Goal: Task Accomplishment & Management: Manage account settings

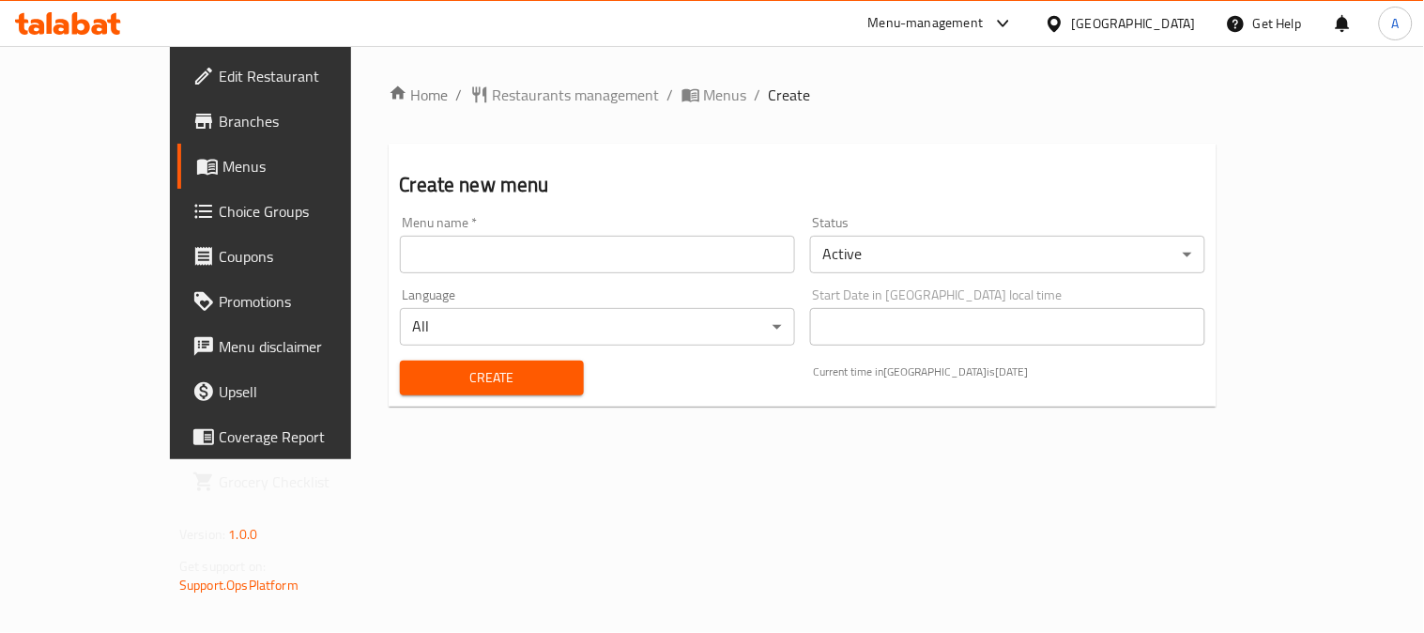
click at [482, 256] on input "text" at bounding box center [597, 255] width 395 height 38
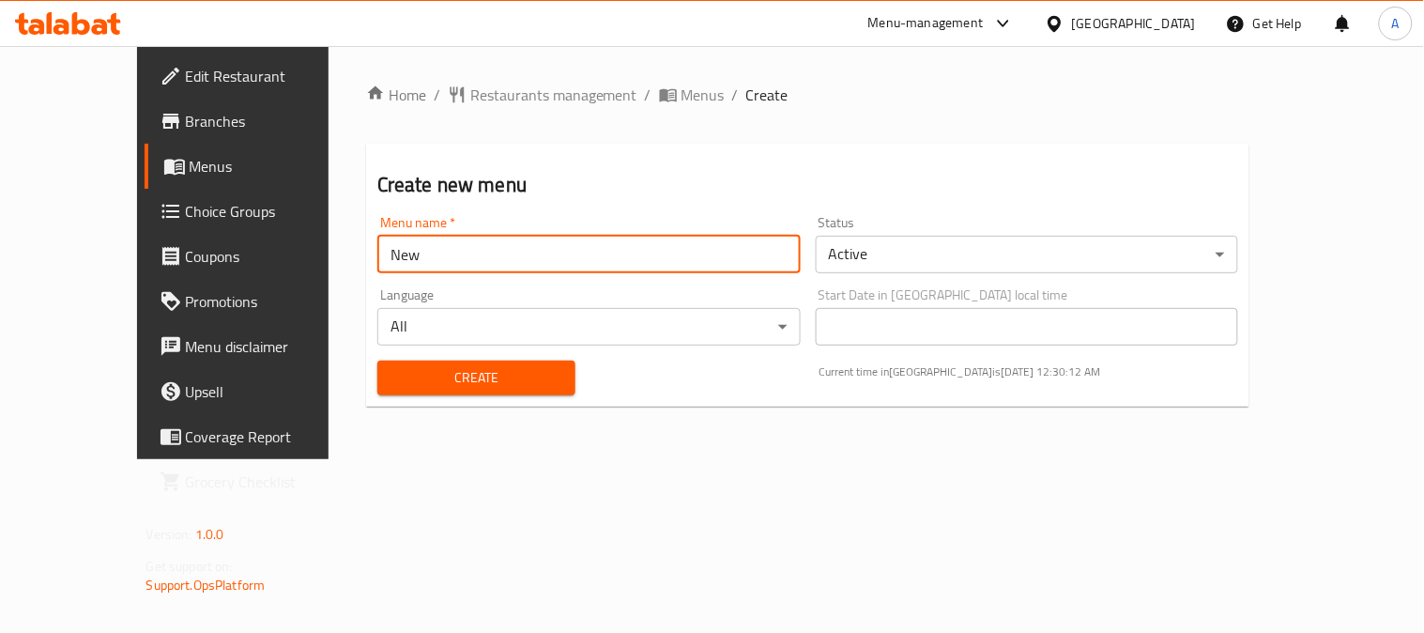
type input "New"
click at [669, 185] on h2 "Create new menu" at bounding box center [808, 185] width 862 height 28
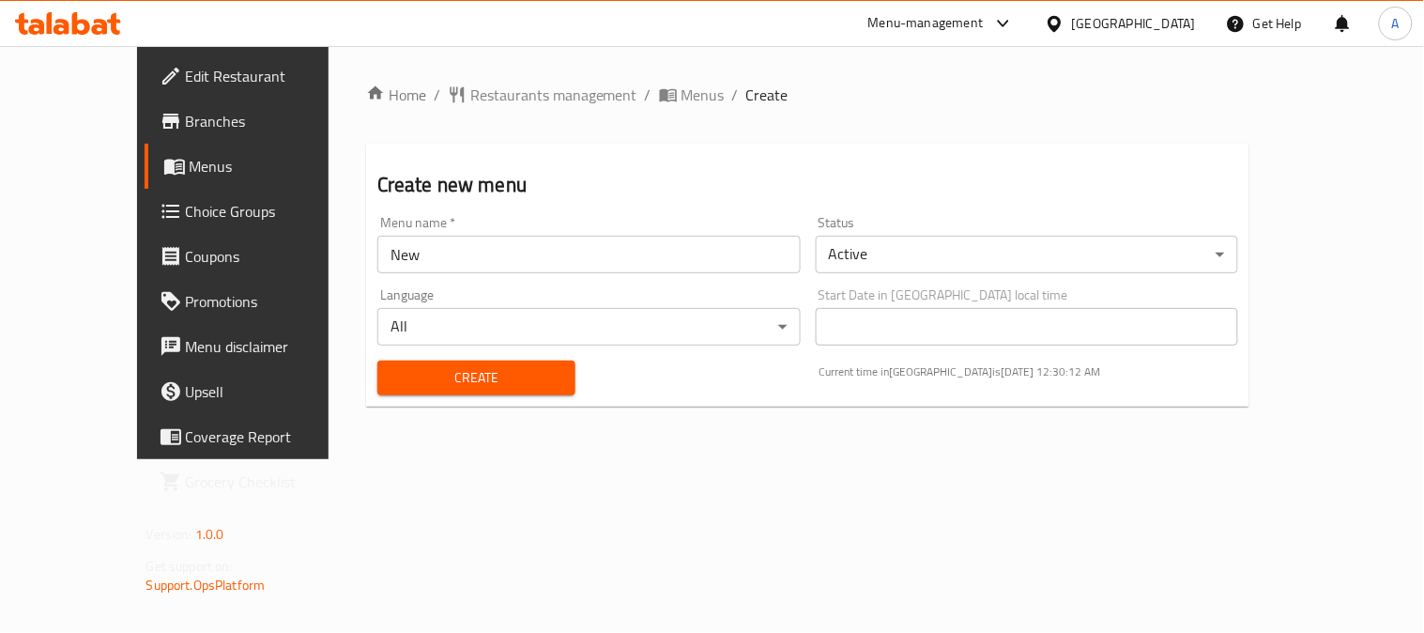
drag, startPoint x: 473, startPoint y: 391, endPoint x: 564, endPoint y: 390, distance: 91.1
click at [472, 391] on button "Create" at bounding box center [476, 377] width 198 height 35
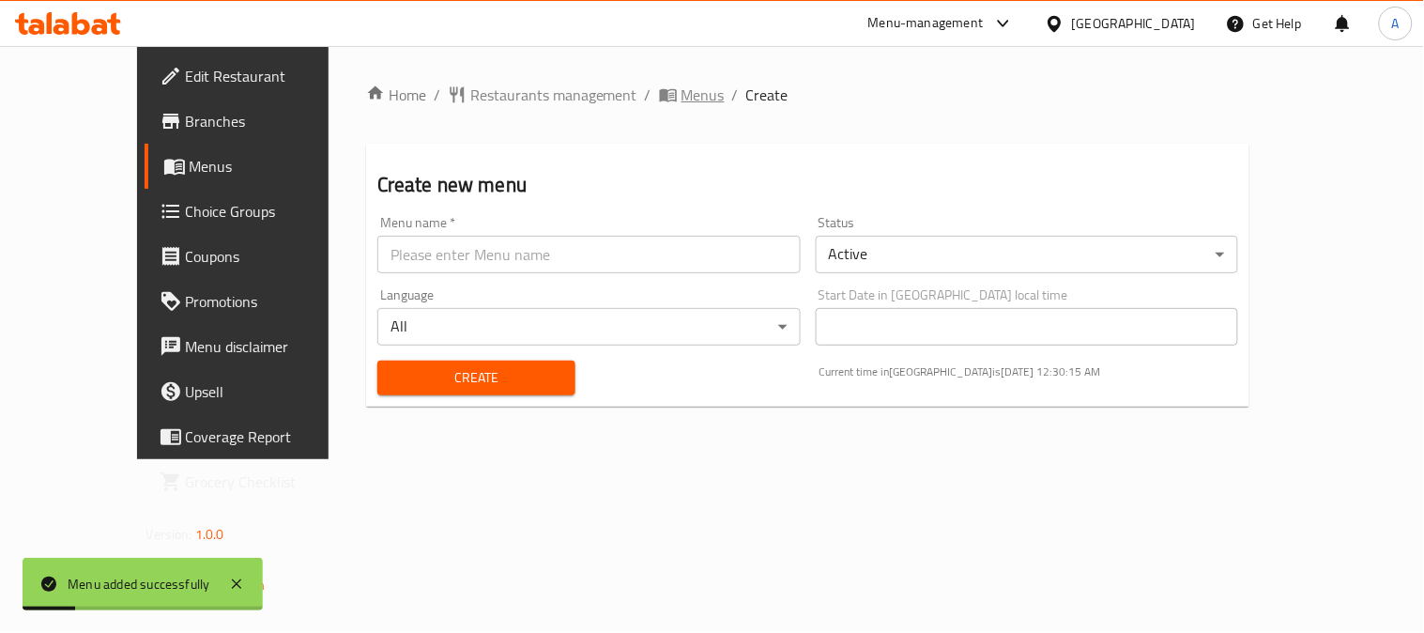
click at [681, 99] on span "Menus" at bounding box center [702, 95] width 43 height 23
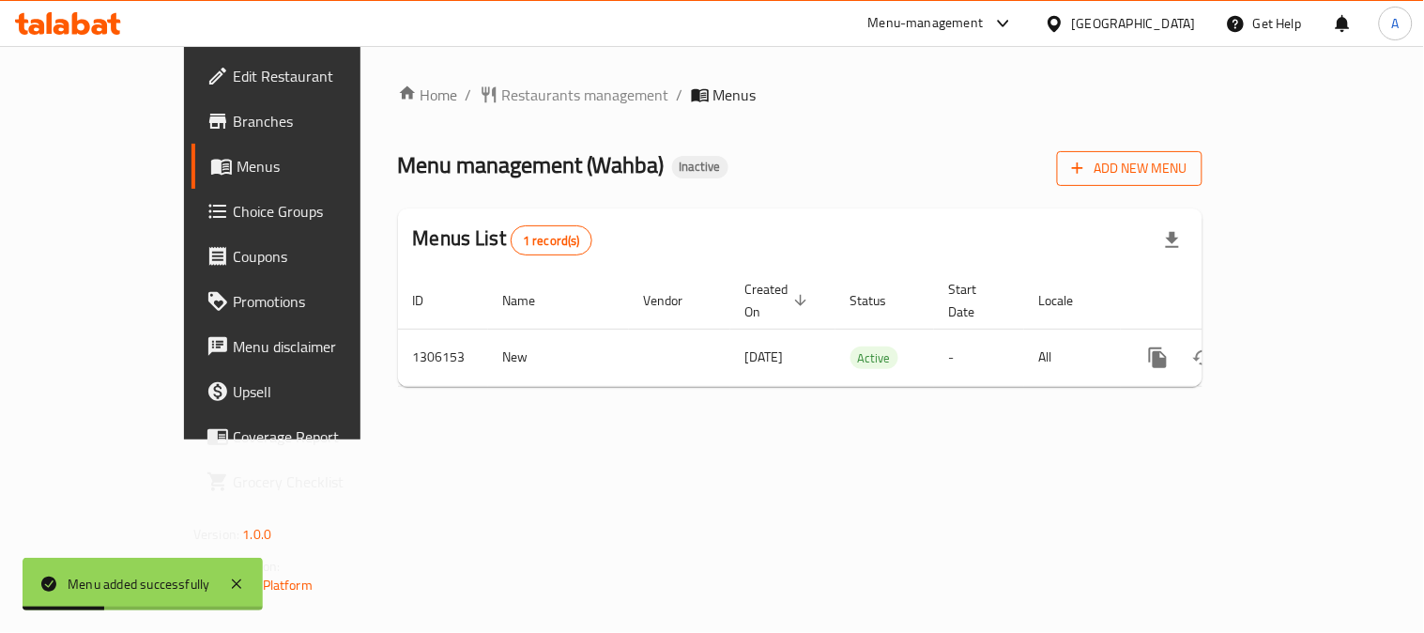
click at [1187, 157] on span "Add New Menu" at bounding box center [1129, 168] width 115 height 23
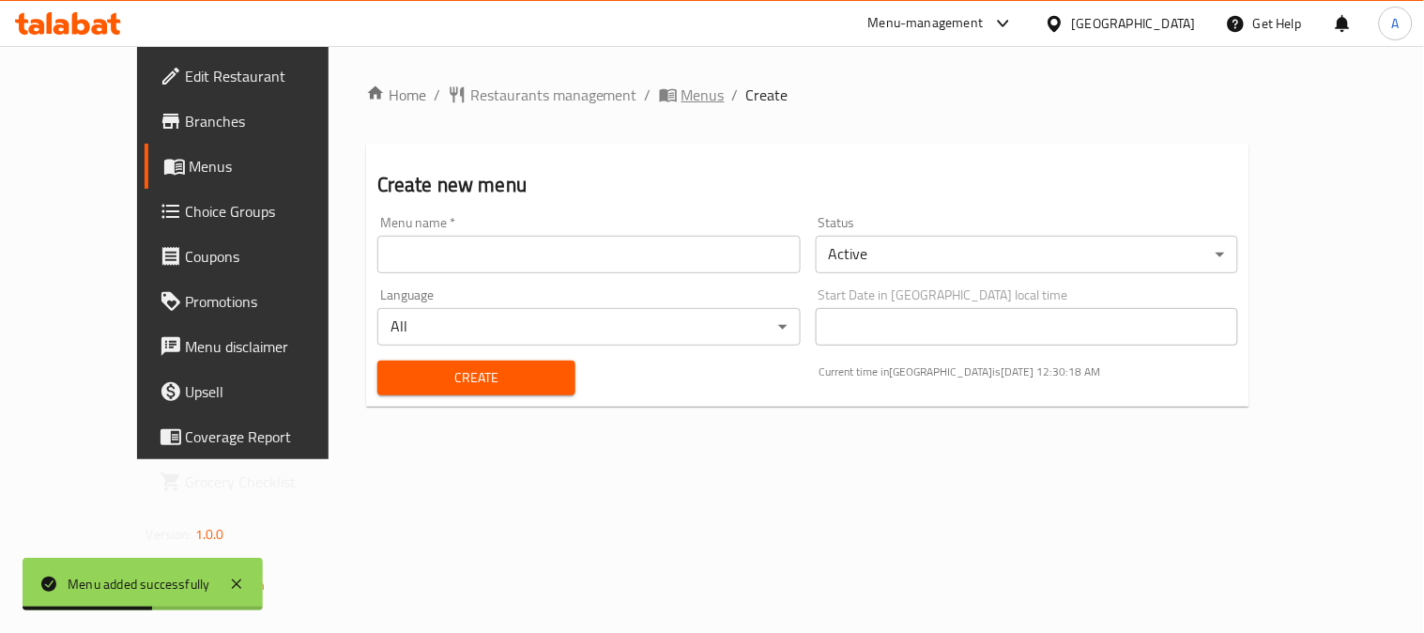
click at [681, 86] on span "Menus" at bounding box center [702, 95] width 43 height 23
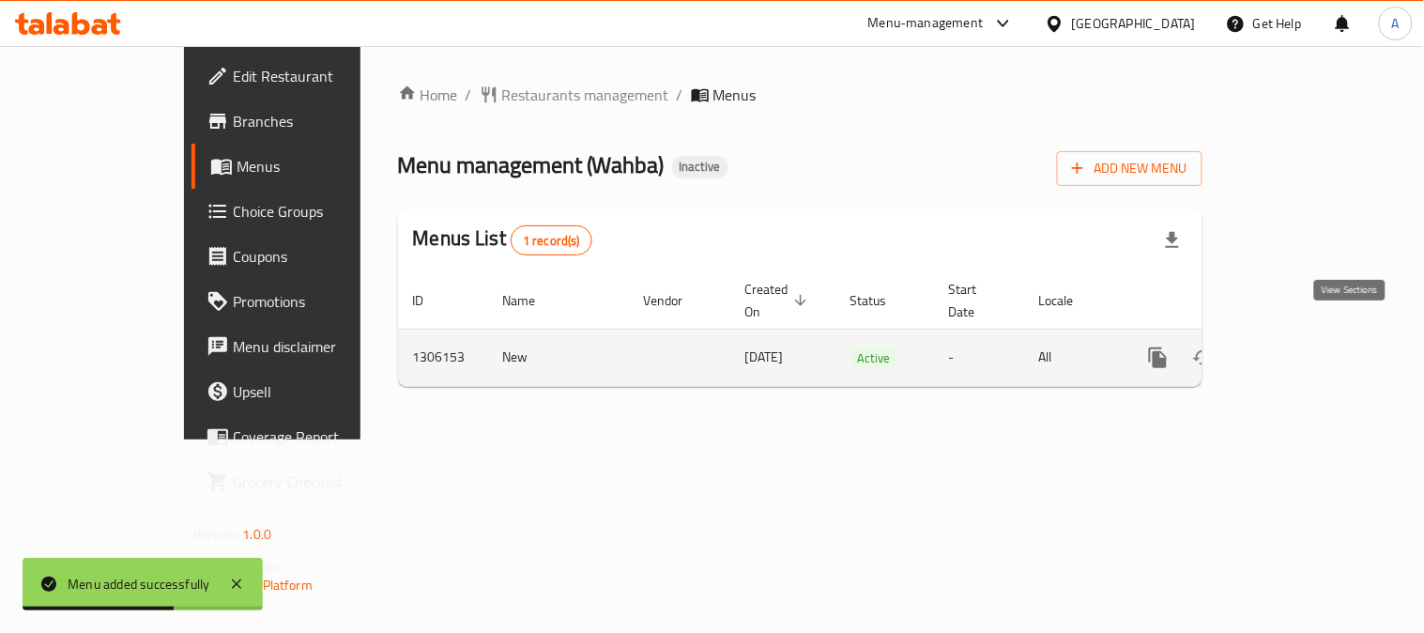
click at [1305, 346] on icon "enhanced table" at bounding box center [1293, 357] width 23 height 23
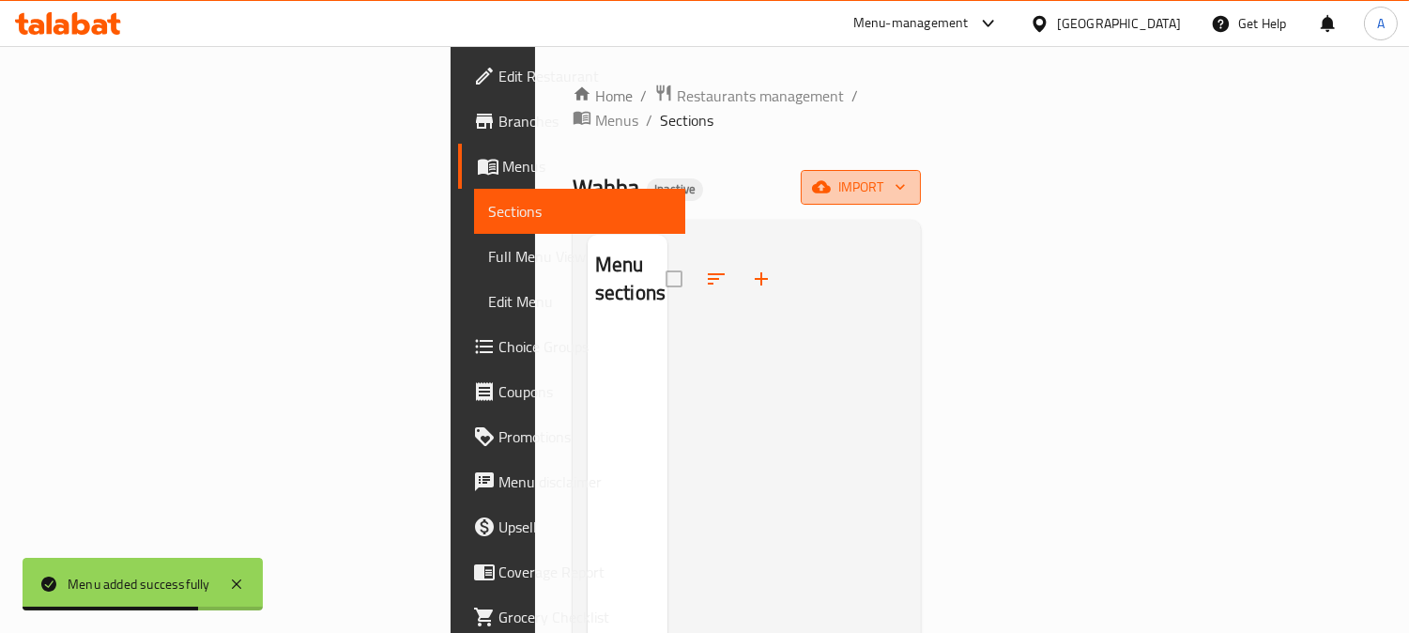
click at [906, 176] on span "import" at bounding box center [861, 187] width 90 height 23
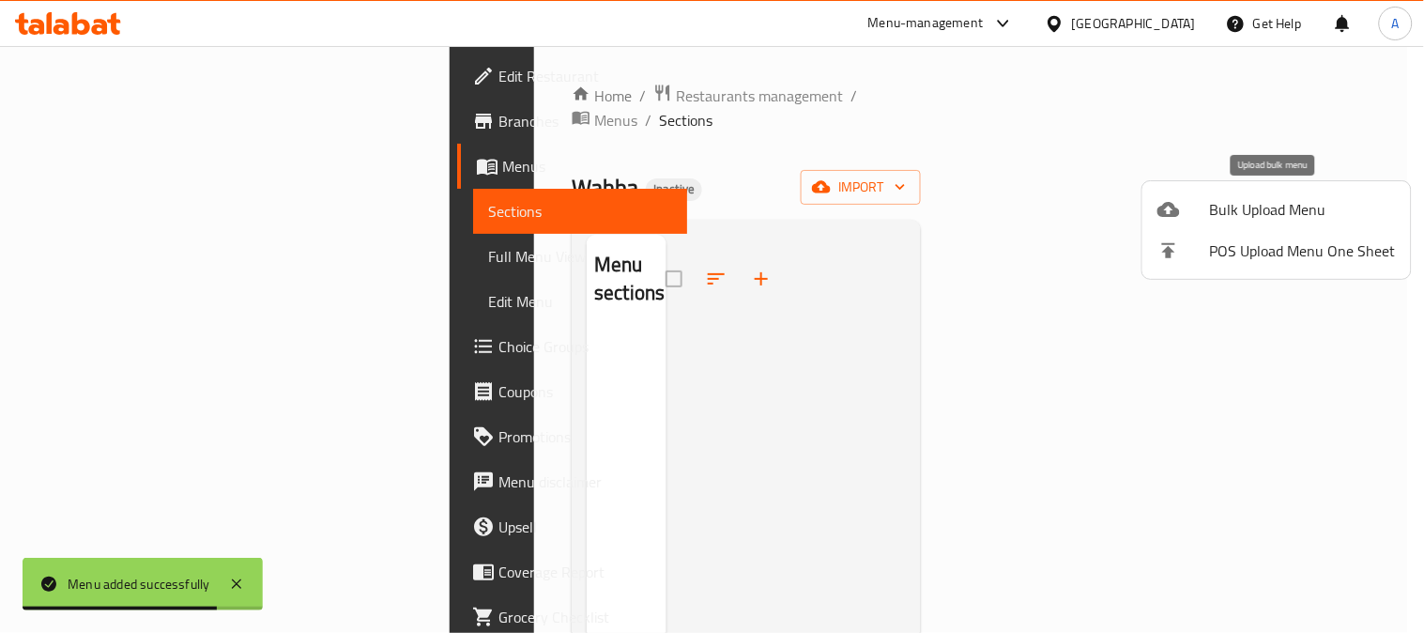
click at [1192, 221] on li "Bulk Upload Menu" at bounding box center [1276, 209] width 268 height 41
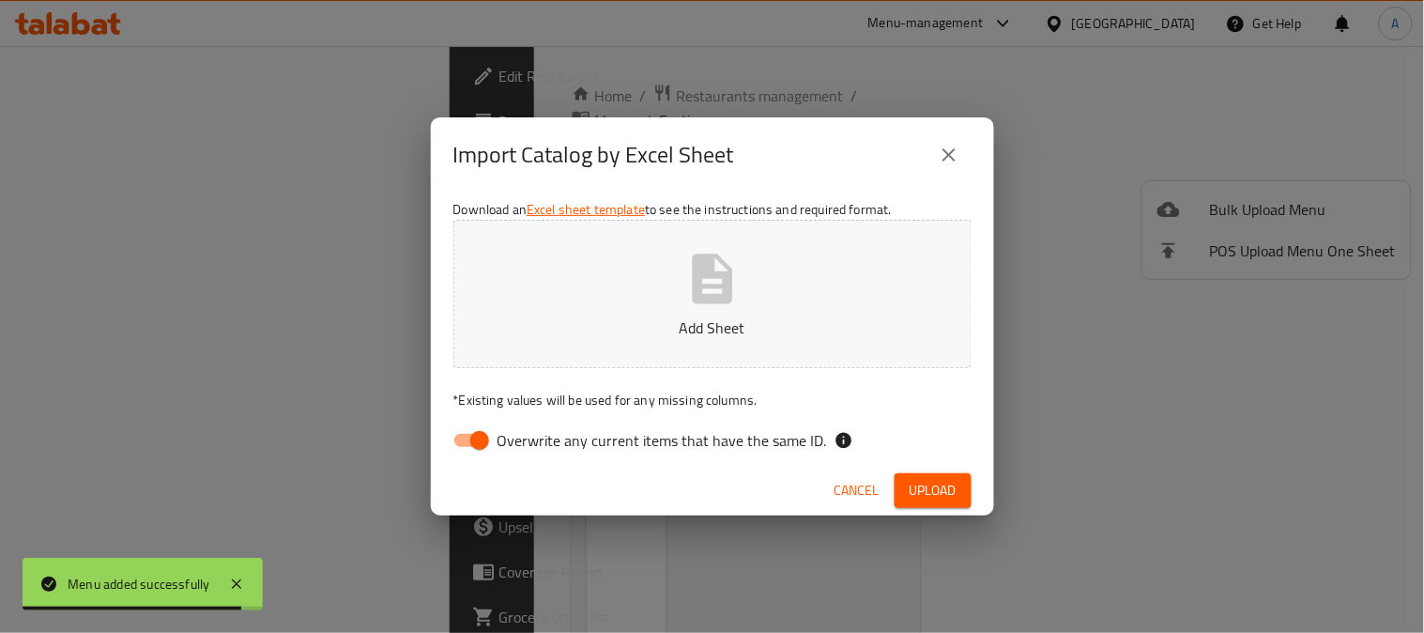
click at [685, 439] on span "Overwrite any current items that have the same ID." at bounding box center [661, 440] width 329 height 23
click at [533, 439] on input "Overwrite any current items that have the same ID." at bounding box center [479, 440] width 107 height 36
checkbox input "false"
click at [692, 286] on icon "button" at bounding box center [712, 278] width 40 height 50
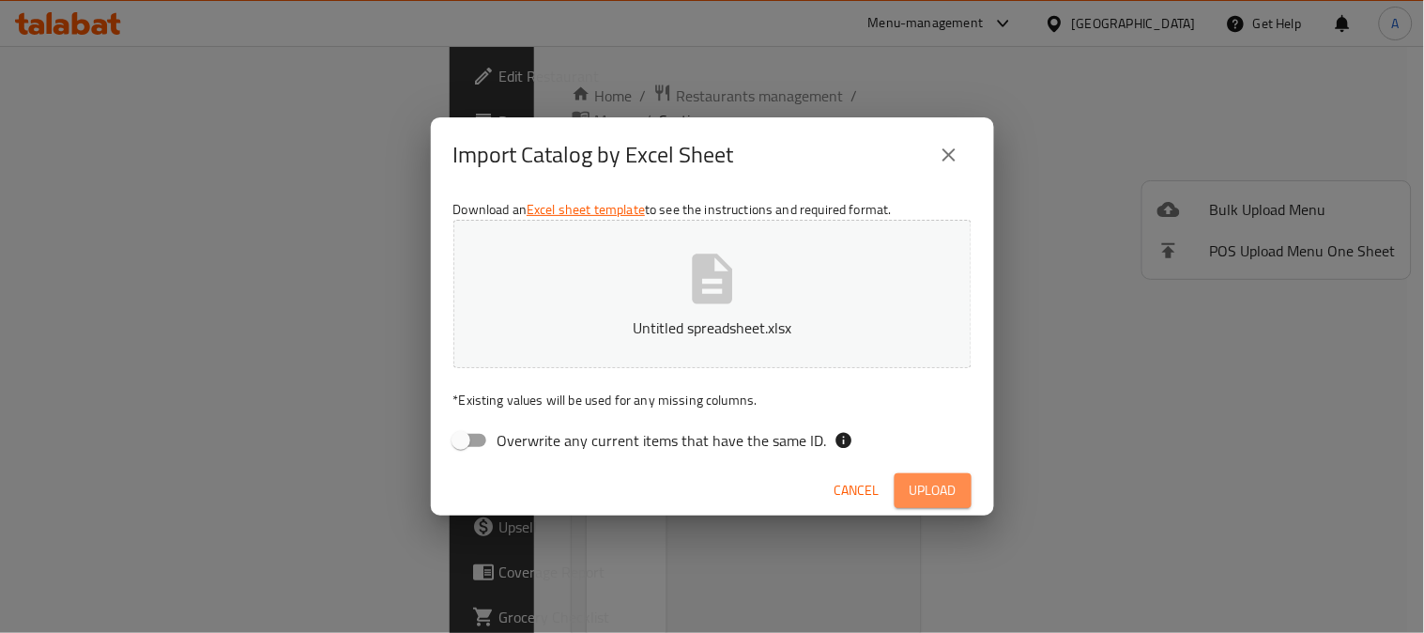
click at [941, 482] on span "Upload" at bounding box center [933, 490] width 47 height 23
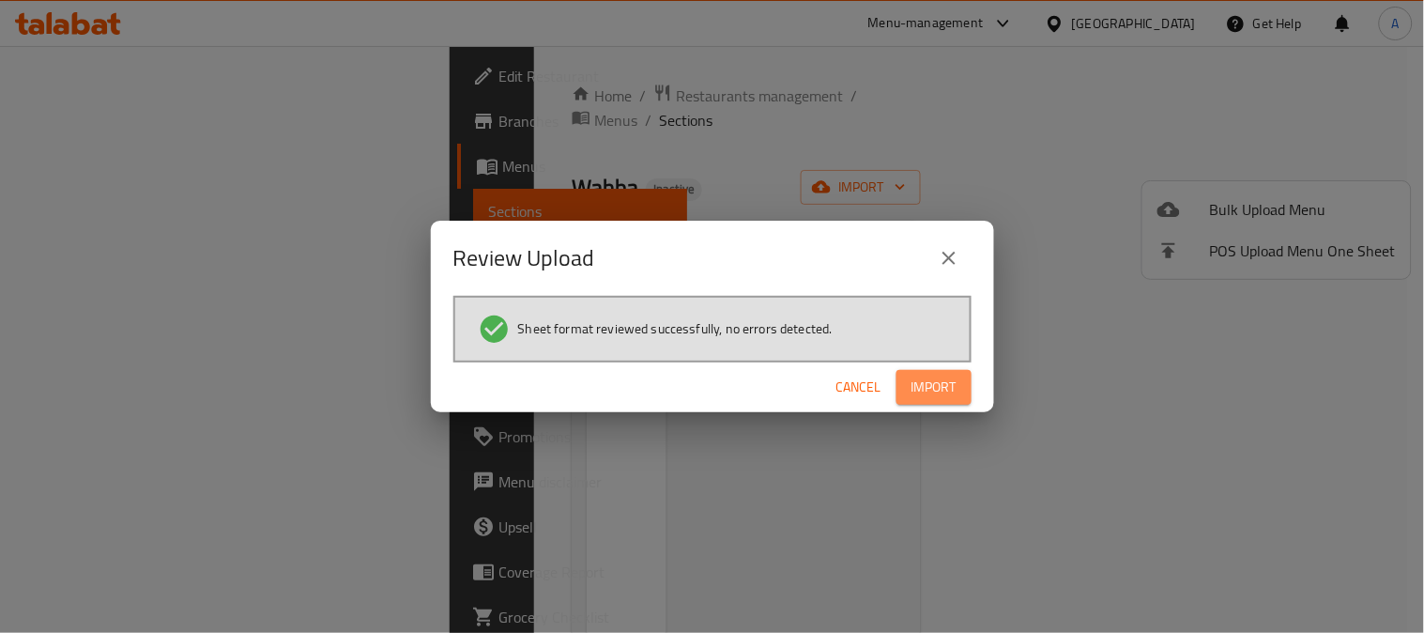
click at [944, 388] on span "Import" at bounding box center [933, 386] width 45 height 23
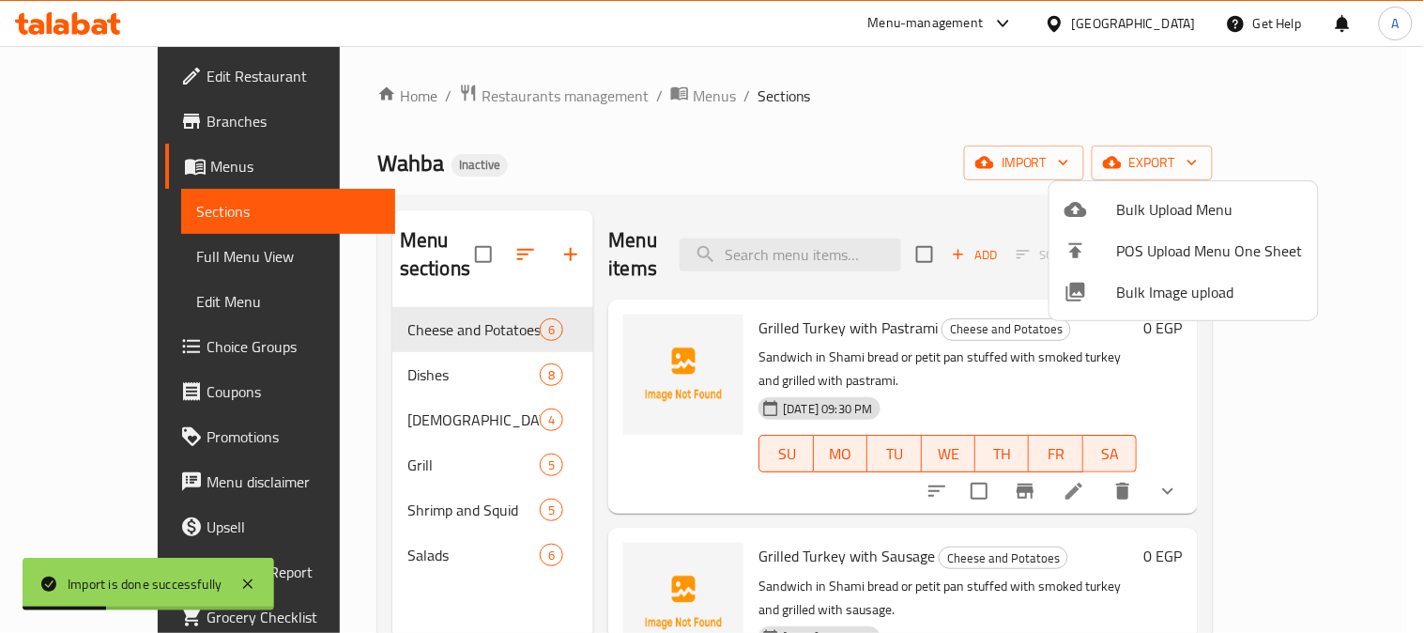
click at [753, 115] on div at bounding box center [712, 316] width 1424 height 633
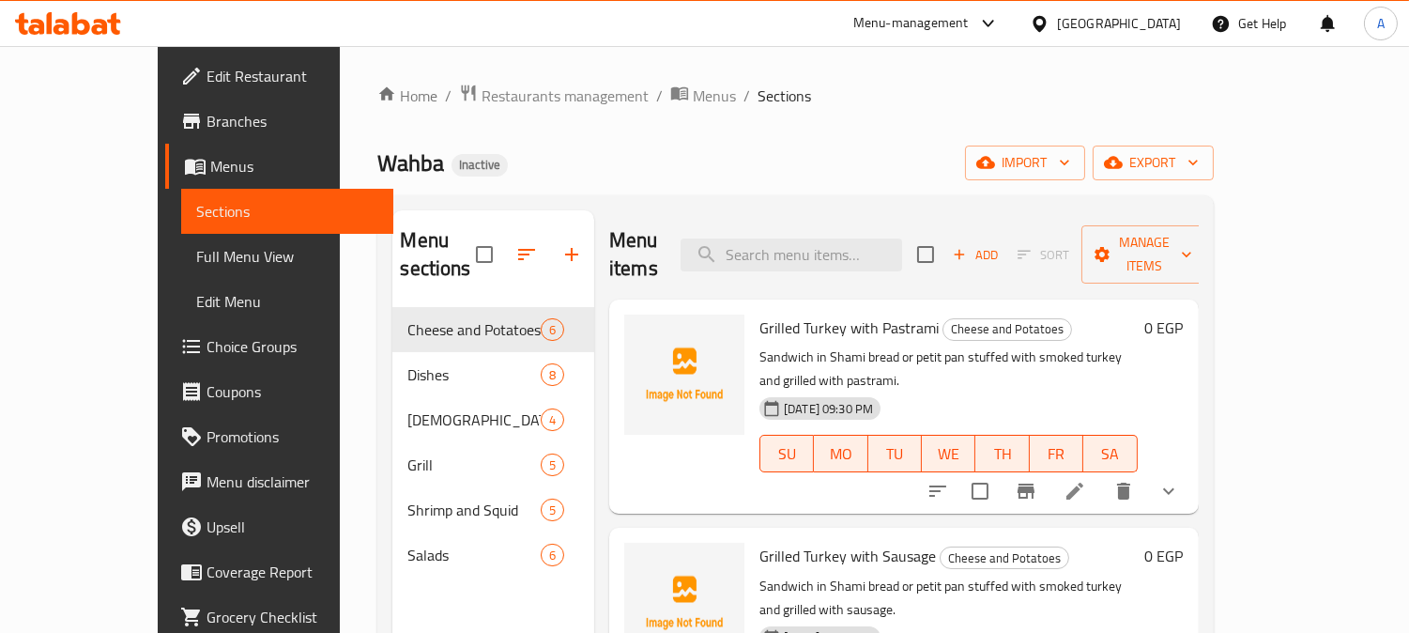
click at [196, 261] on span "Full Menu View" at bounding box center [287, 256] width 182 height 23
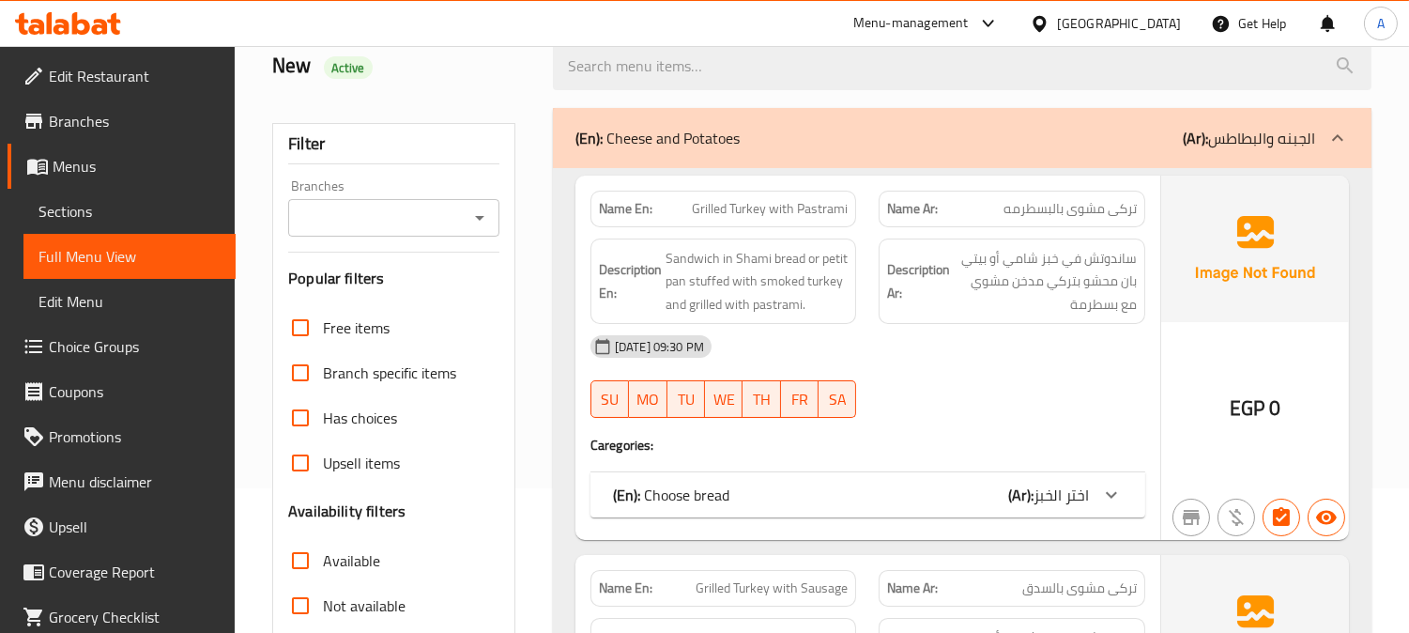
scroll to position [417, 0]
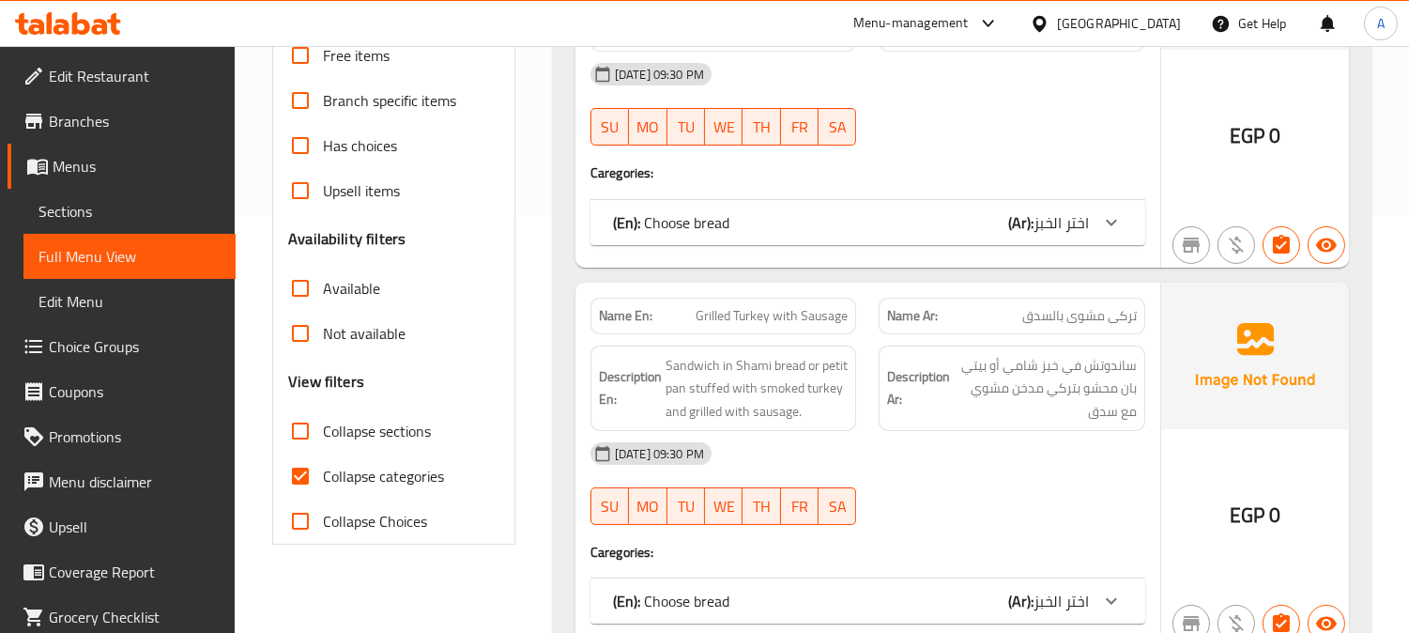
drag, startPoint x: 298, startPoint y: 474, endPoint x: 536, endPoint y: 433, distance: 242.0
click at [304, 474] on input "Collapse categories" at bounding box center [300, 475] width 45 height 45
checkbox input "false"
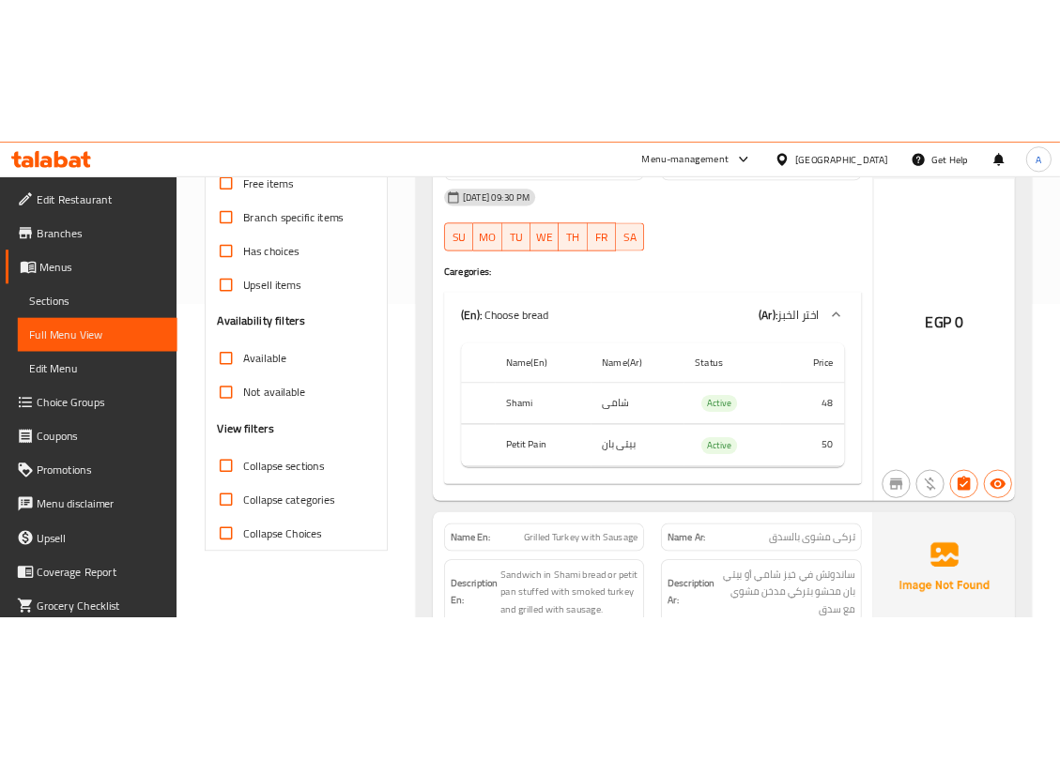
scroll to position [0, 0]
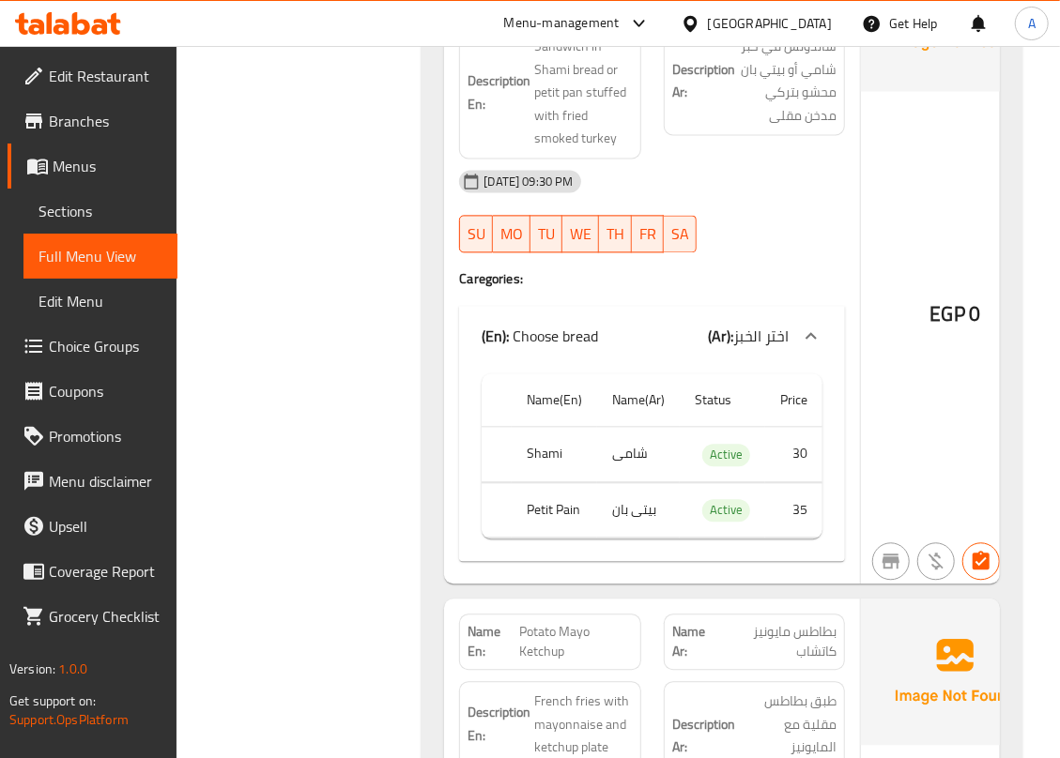
scroll to position [1877, 0]
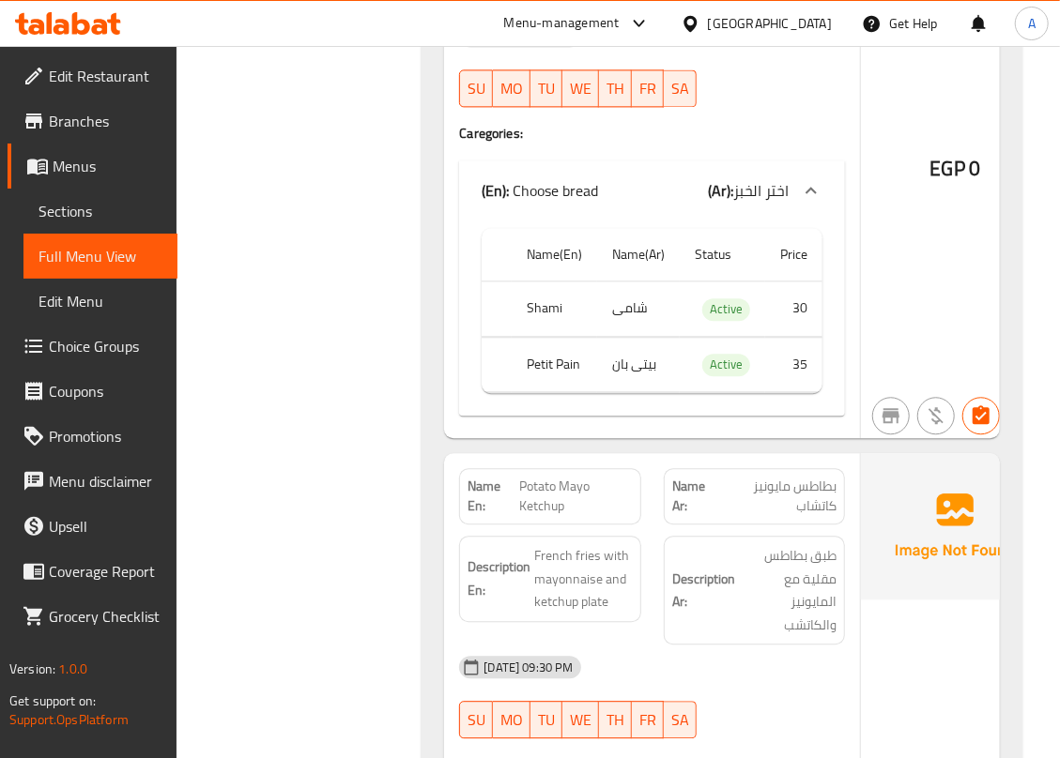
click at [543, 478] on span "Potato Mayo Ketchup" at bounding box center [576, 496] width 114 height 39
copy span "Potato Mayo Ketchup"
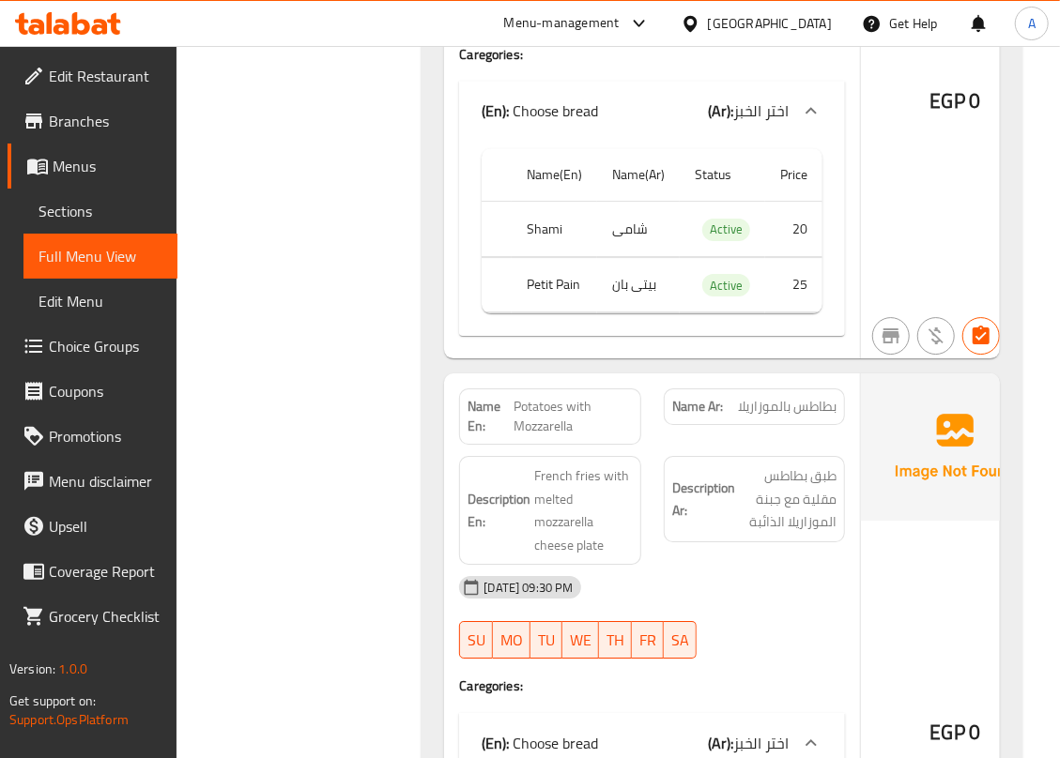
scroll to position [2628, 0]
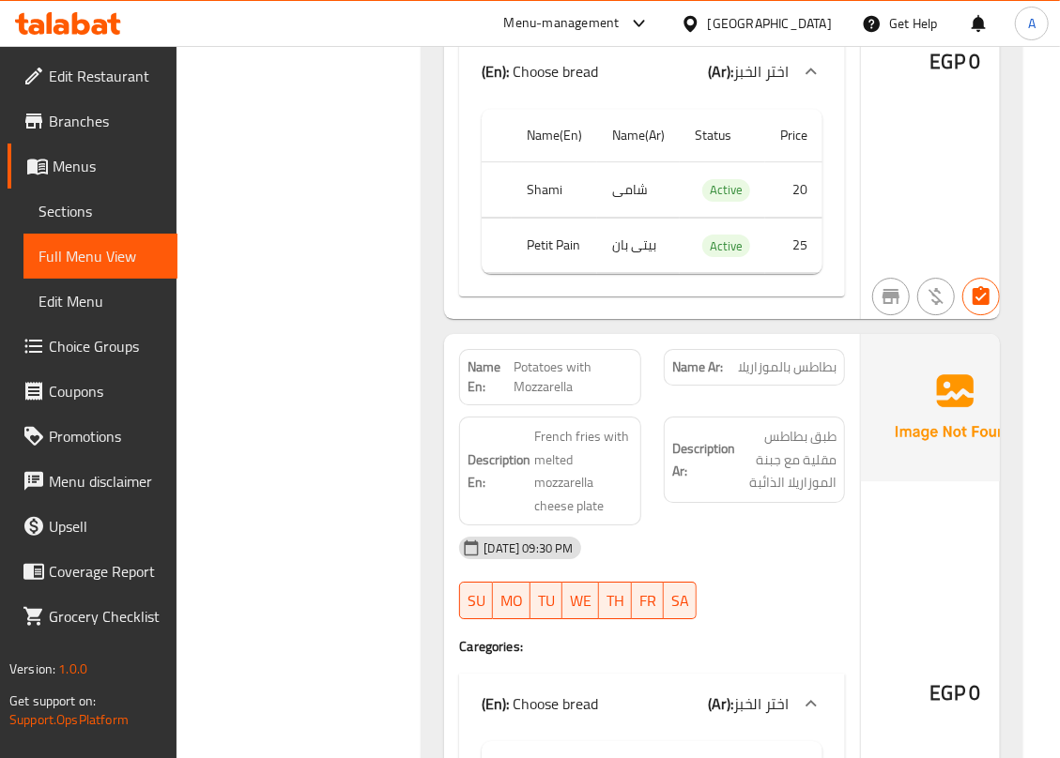
click at [561, 365] on span "Potatoes with Mozzarella" at bounding box center [572, 377] width 119 height 39
click at [751, 358] on span "بطاطس بالموزاريلا" at bounding box center [787, 368] width 99 height 20
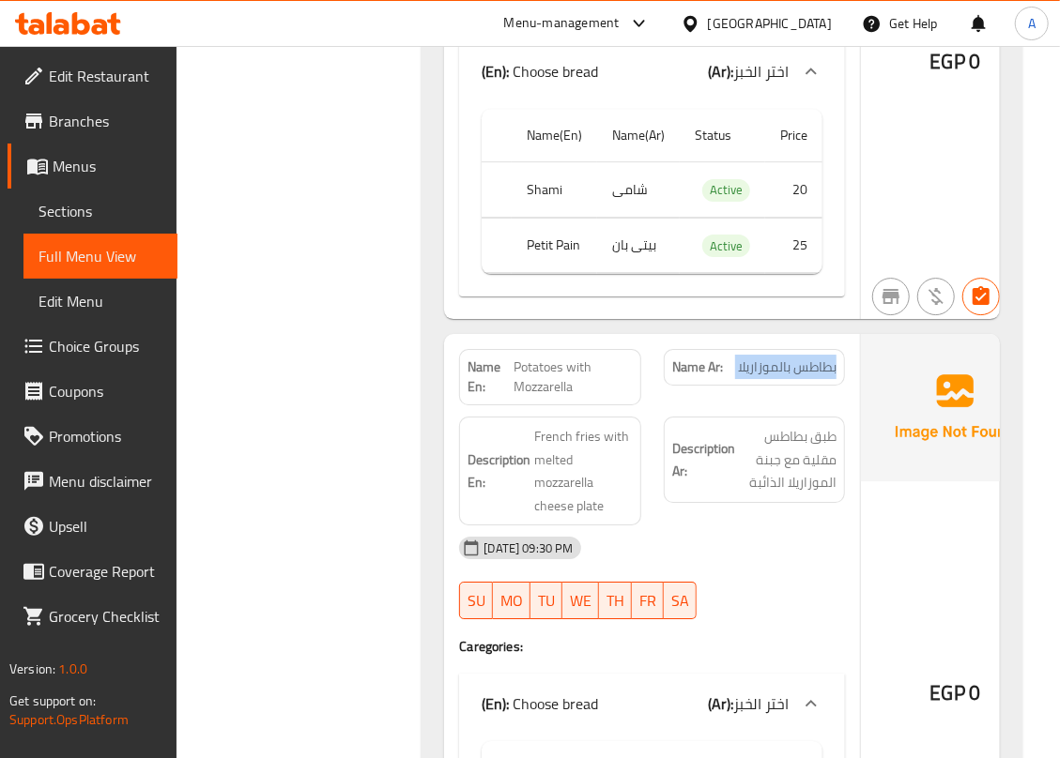
click at [751, 358] on span "بطاطس بالموزاريلا" at bounding box center [787, 368] width 99 height 20
copy span "بطاطس بالموزاريلا"
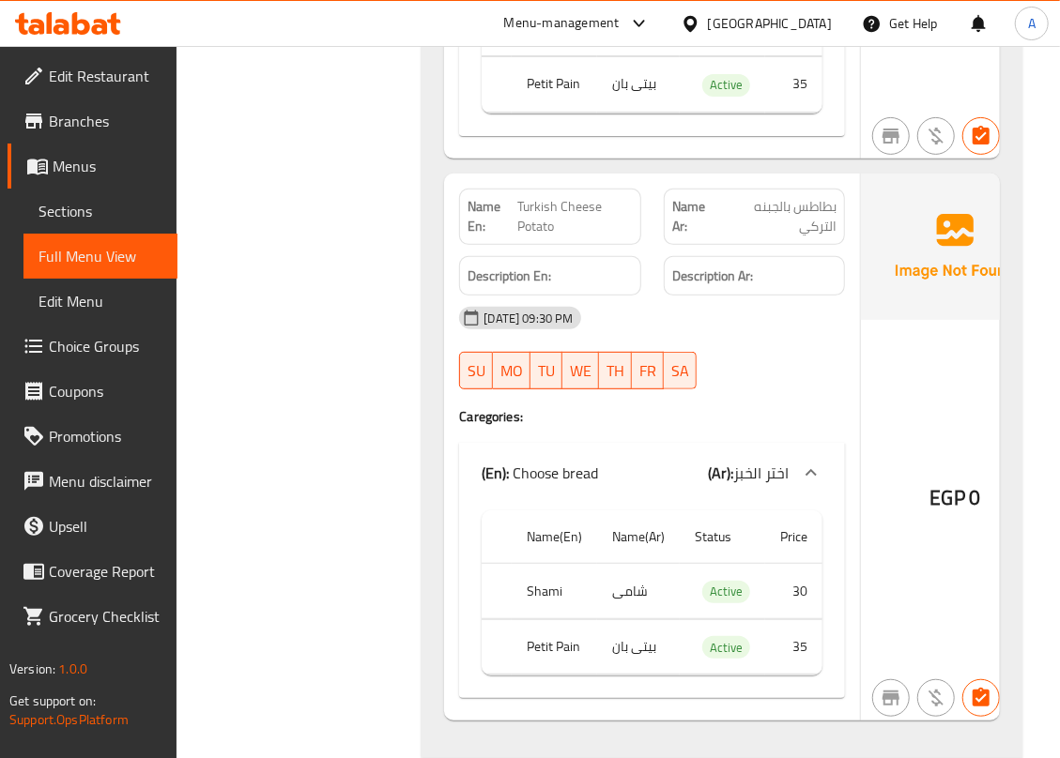
scroll to position [3379, 0]
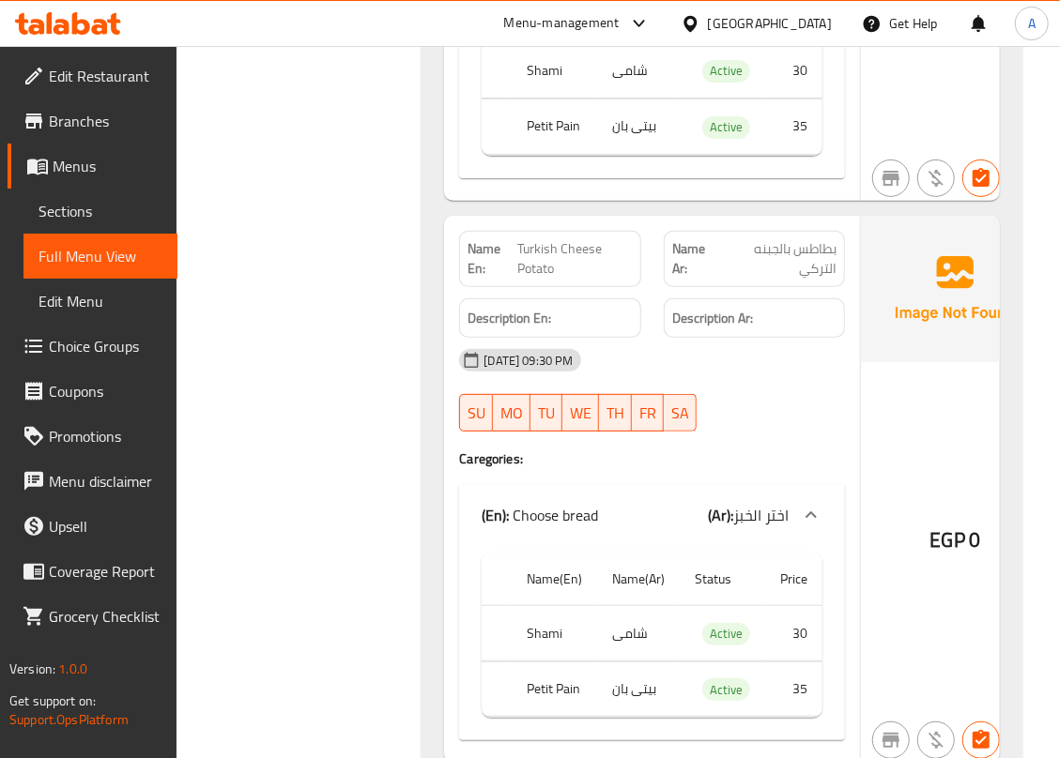
click at [567, 248] on span "Turkish Cheese Potato" at bounding box center [574, 258] width 115 height 39
click at [807, 246] on span "بطاطس بالجبنه التركي" at bounding box center [778, 258] width 116 height 39
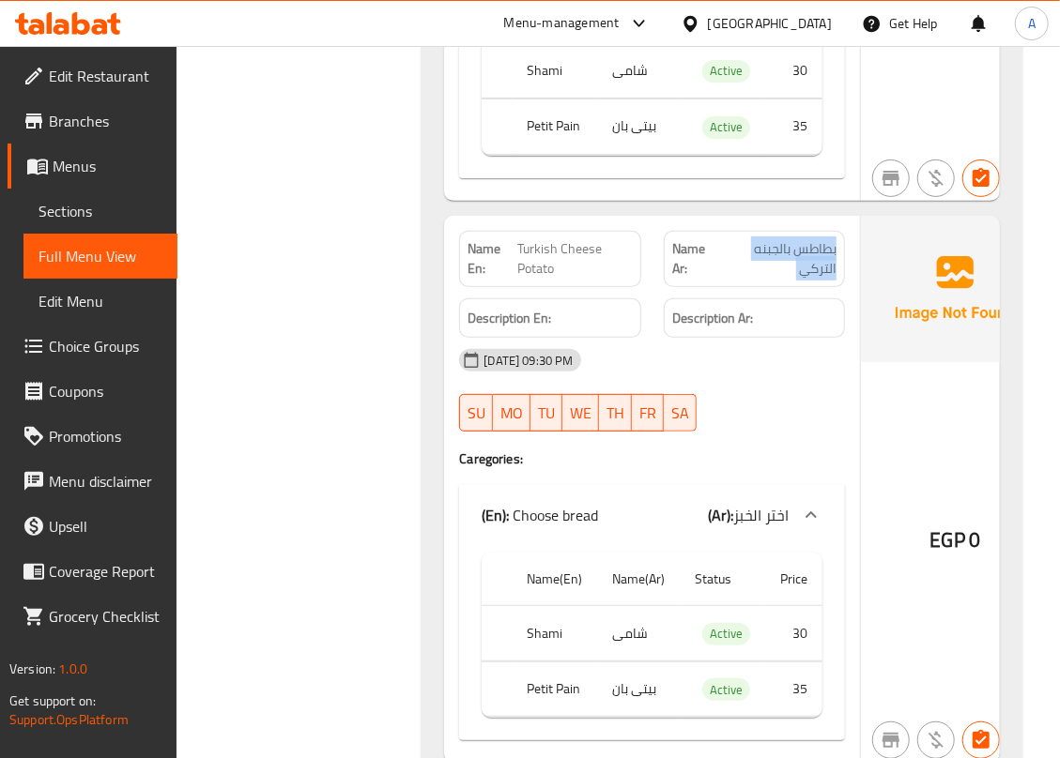
click at [807, 246] on span "بطاطس بالجبنه التركي" at bounding box center [778, 258] width 116 height 39
copy span "بطاطس بالجبنه التركي"
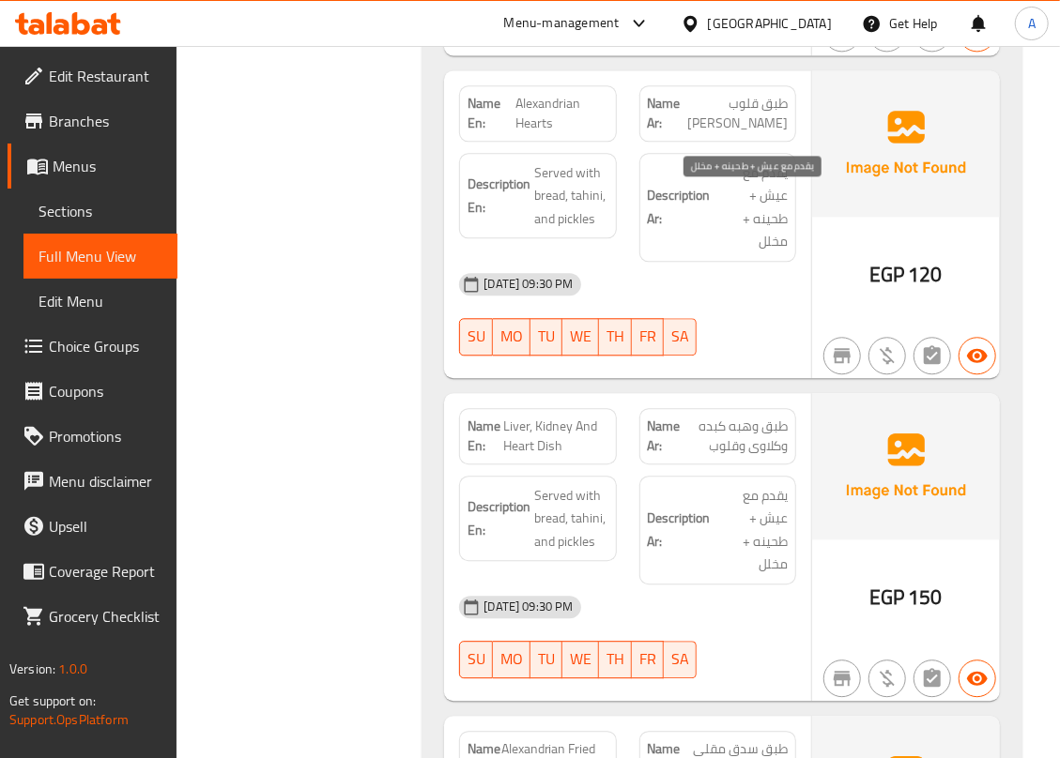
scroll to position [5131, 0]
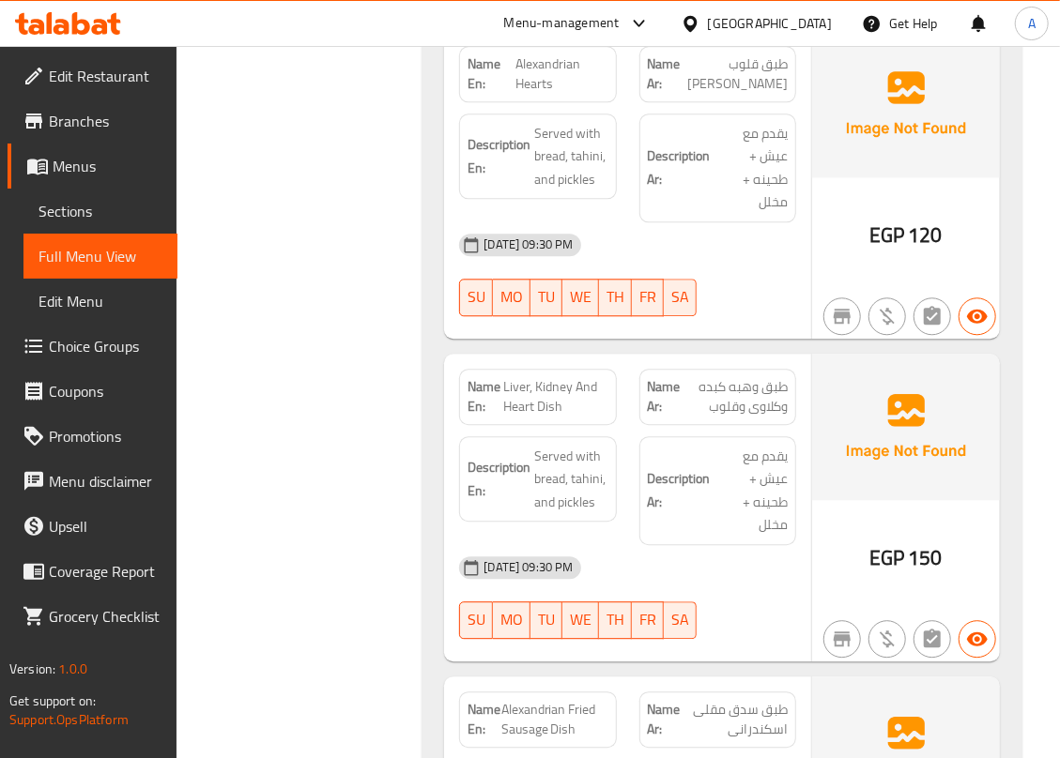
copy span "Liver, Kidney And Heart Dish"
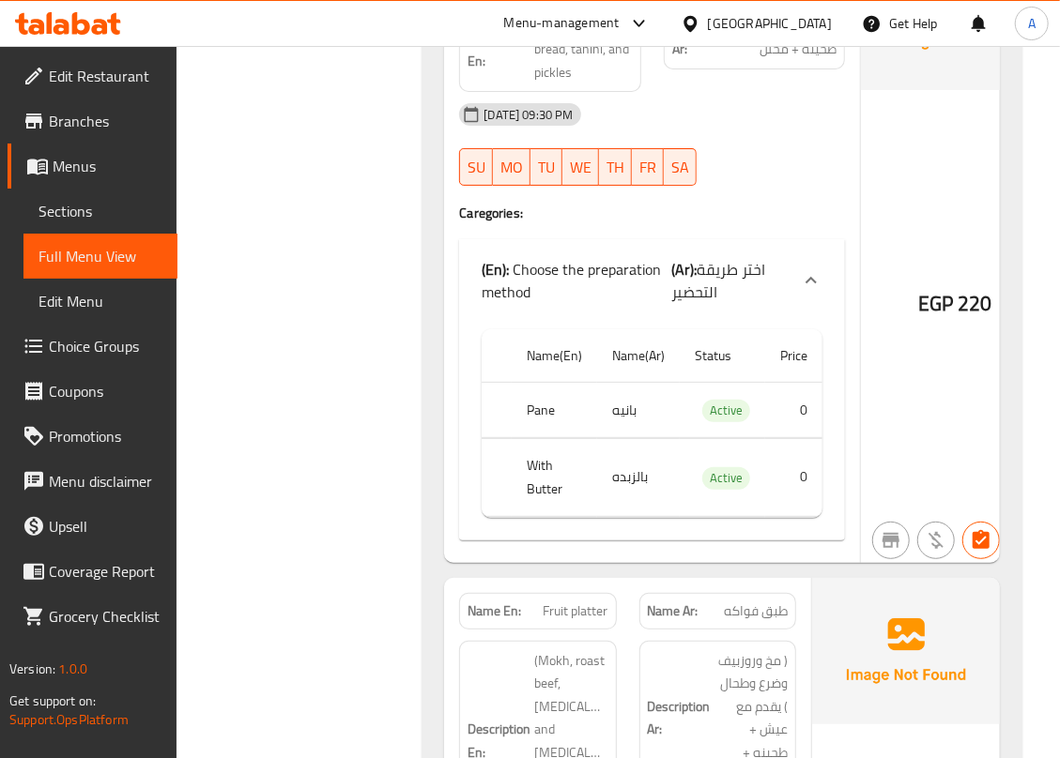
scroll to position [6257, 0]
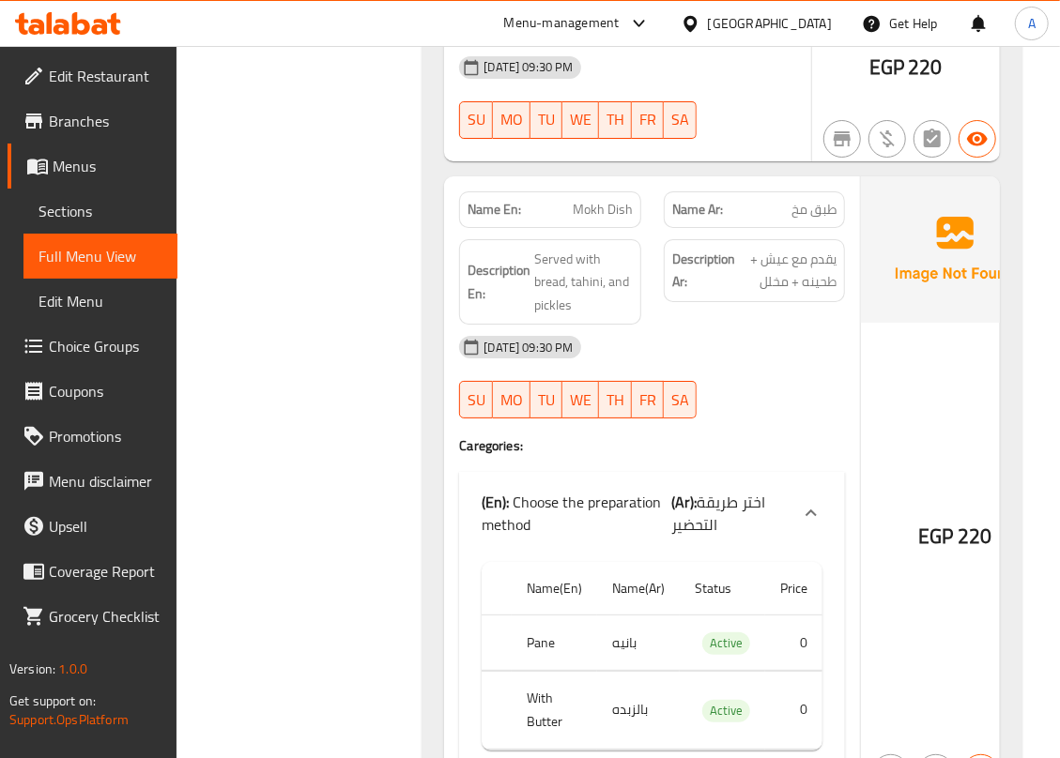
click at [608, 220] on span "Mokh Dish" at bounding box center [603, 210] width 60 height 20
copy span "Mokh Dish"
click at [591, 220] on span "Mokh Dish" at bounding box center [603, 210] width 60 height 20
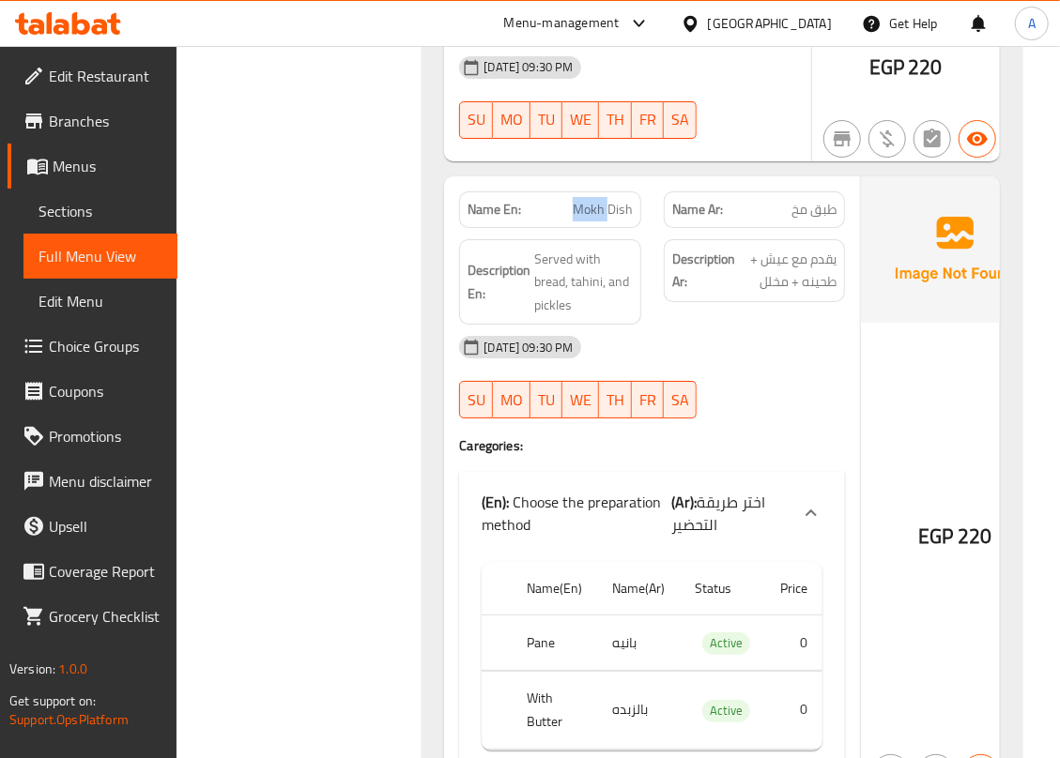
click at [591, 220] on span "Mokh Dish" at bounding box center [603, 210] width 60 height 20
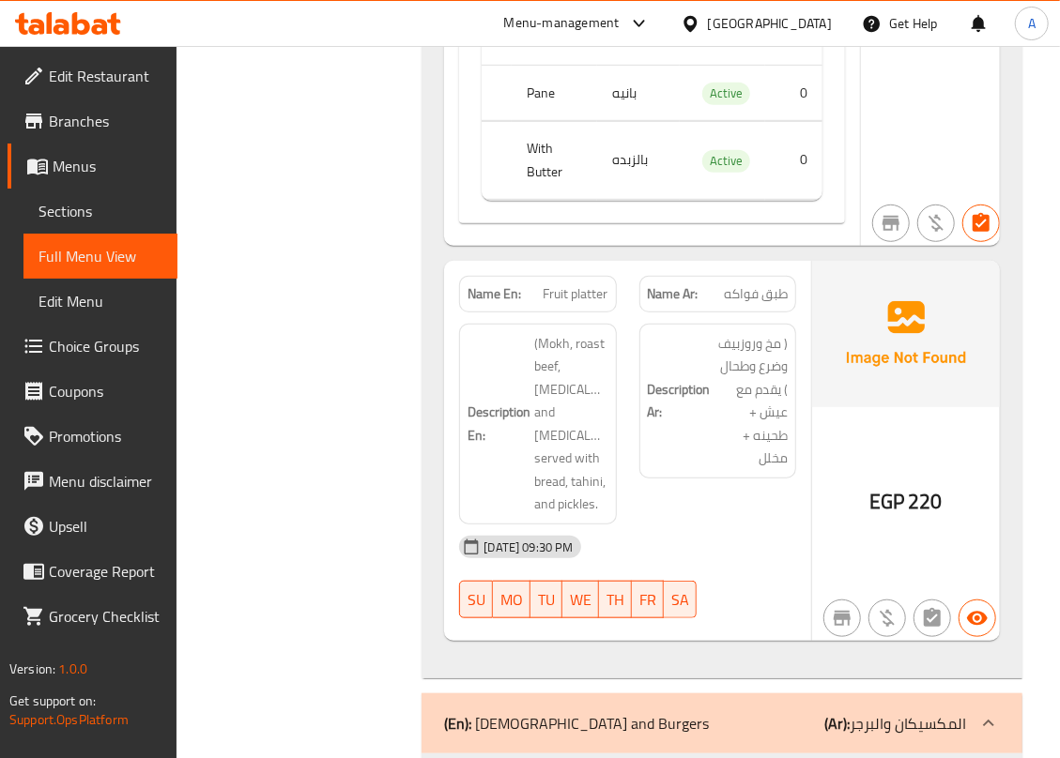
scroll to position [6883, 0]
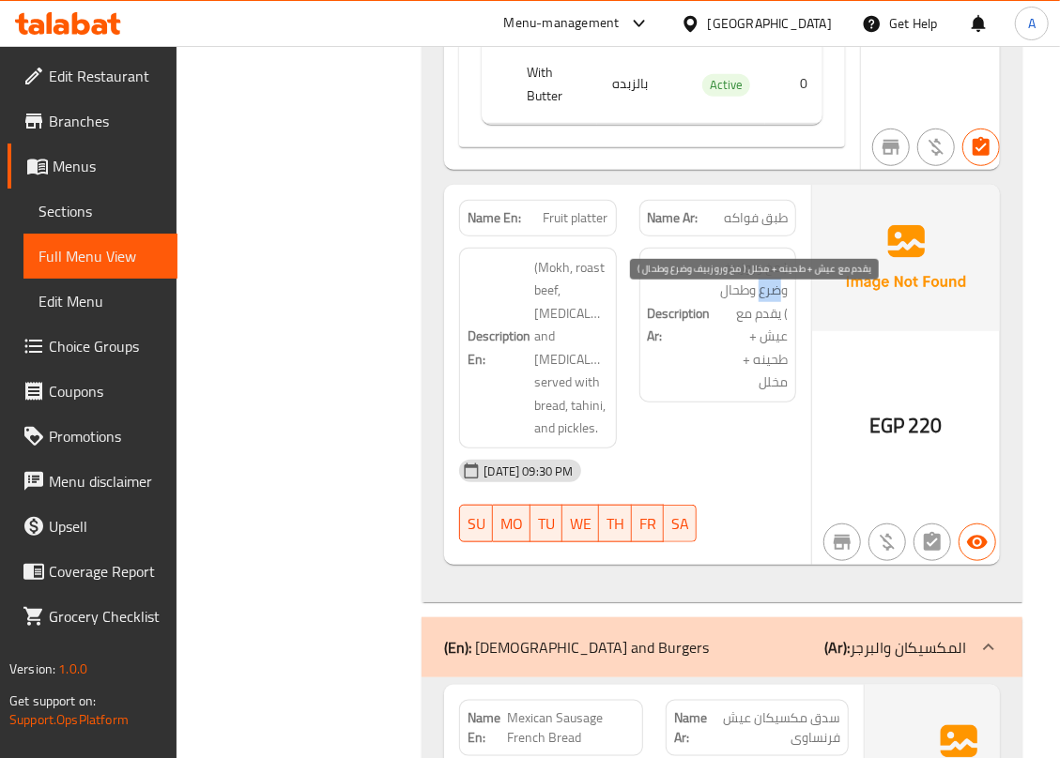
drag, startPoint x: 757, startPoint y: 327, endPoint x: 778, endPoint y: 324, distance: 21.8
click at [778, 324] on span "( مخ وروزبيف وضرع وطحال ) يقدم مع عيش + طحينه + مخلل" at bounding box center [750, 325] width 73 height 138
copy span "ضرع"
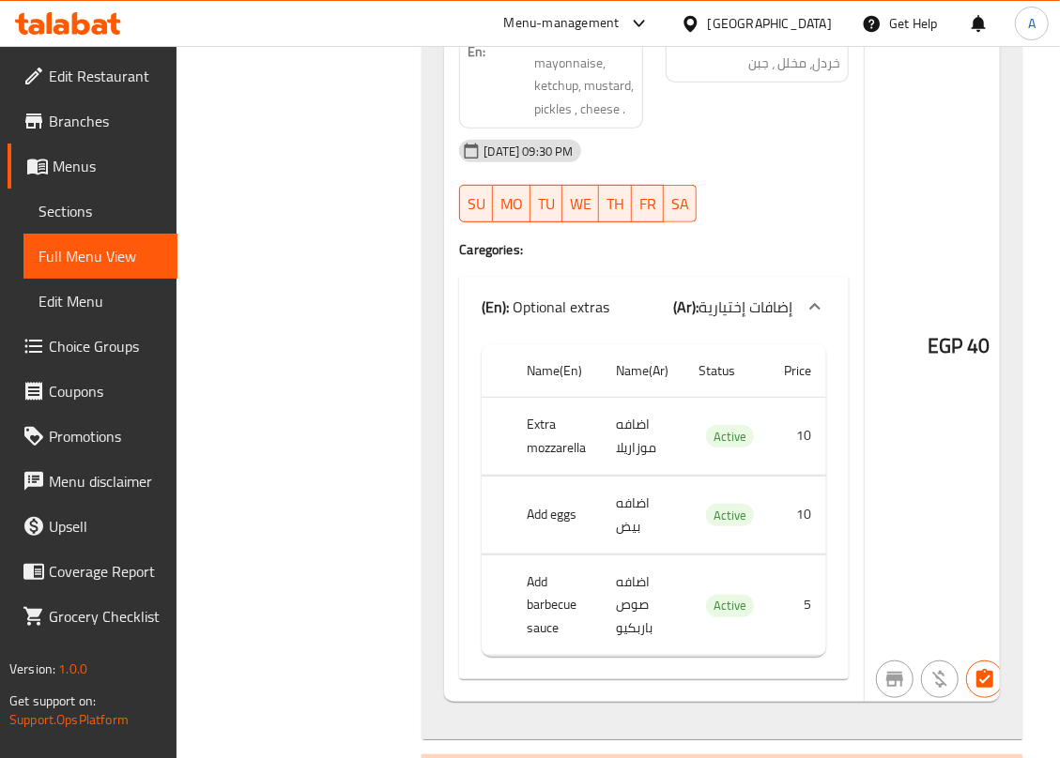
scroll to position [9887, 0]
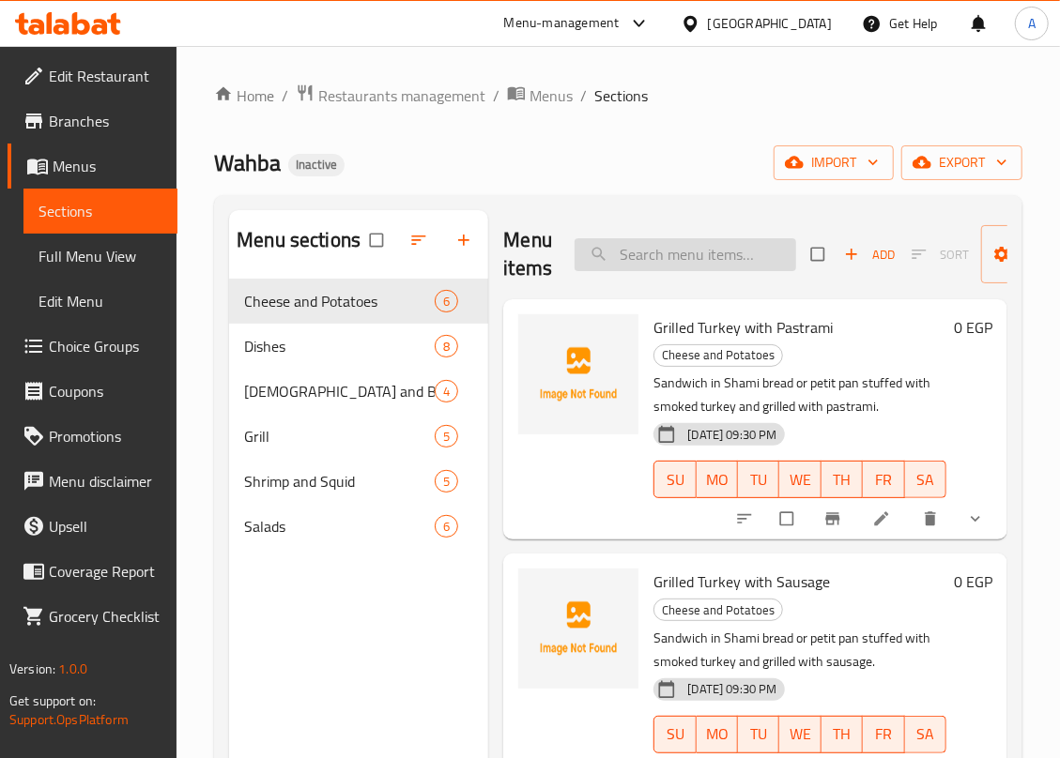
click at [618, 252] on input "search" at bounding box center [685, 254] width 222 height 33
paste input "Potato Mayo Ketchup"
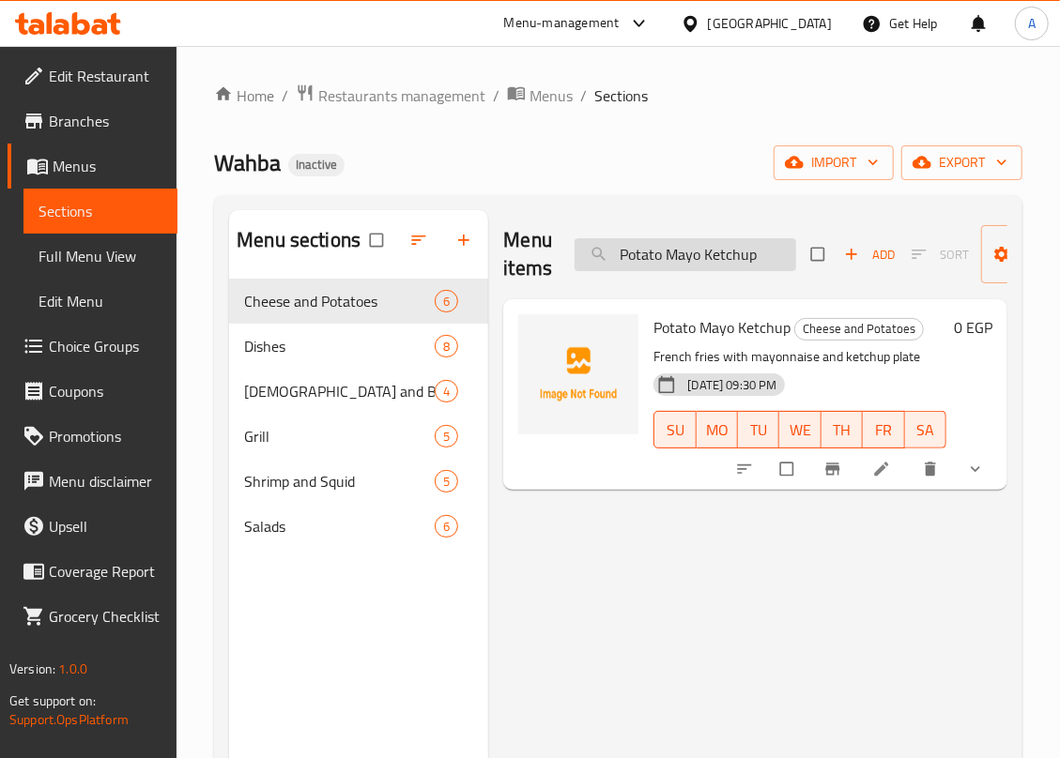
click at [672, 252] on input "Potato Mayo Ketchup" at bounding box center [685, 254] width 222 height 33
paste input "بطاطس بالموزاريلا"
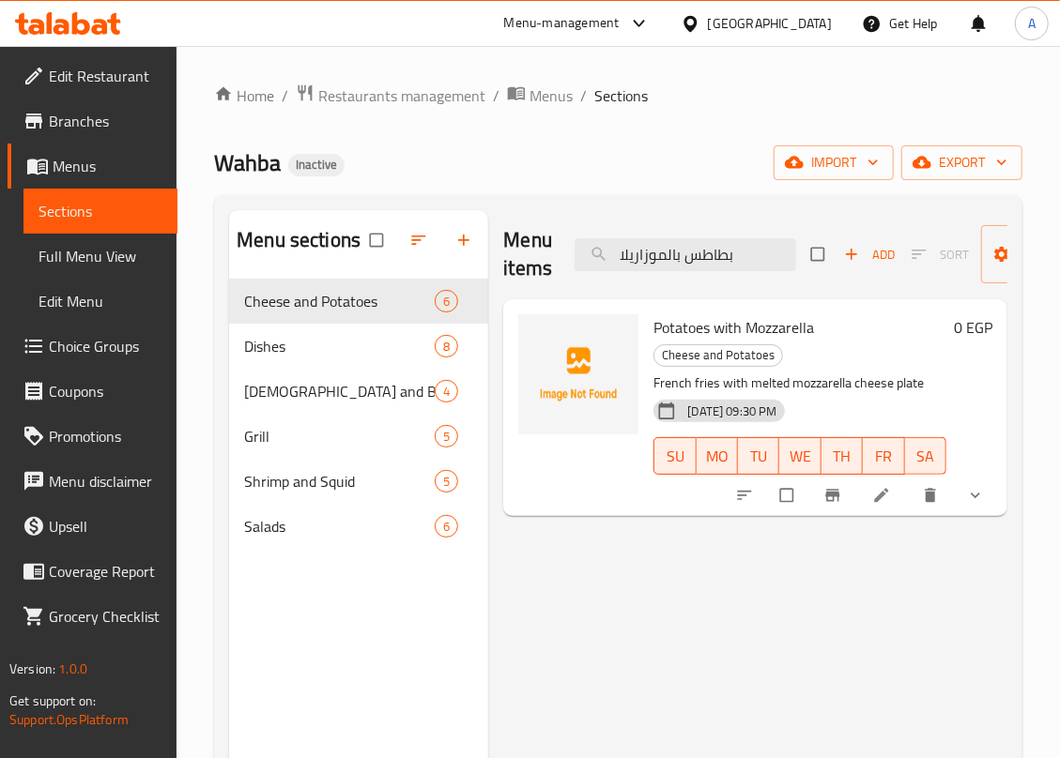
type input "بطاطس بالموزاريلا"
click at [882, 484] on li at bounding box center [883, 496] width 53 height 30
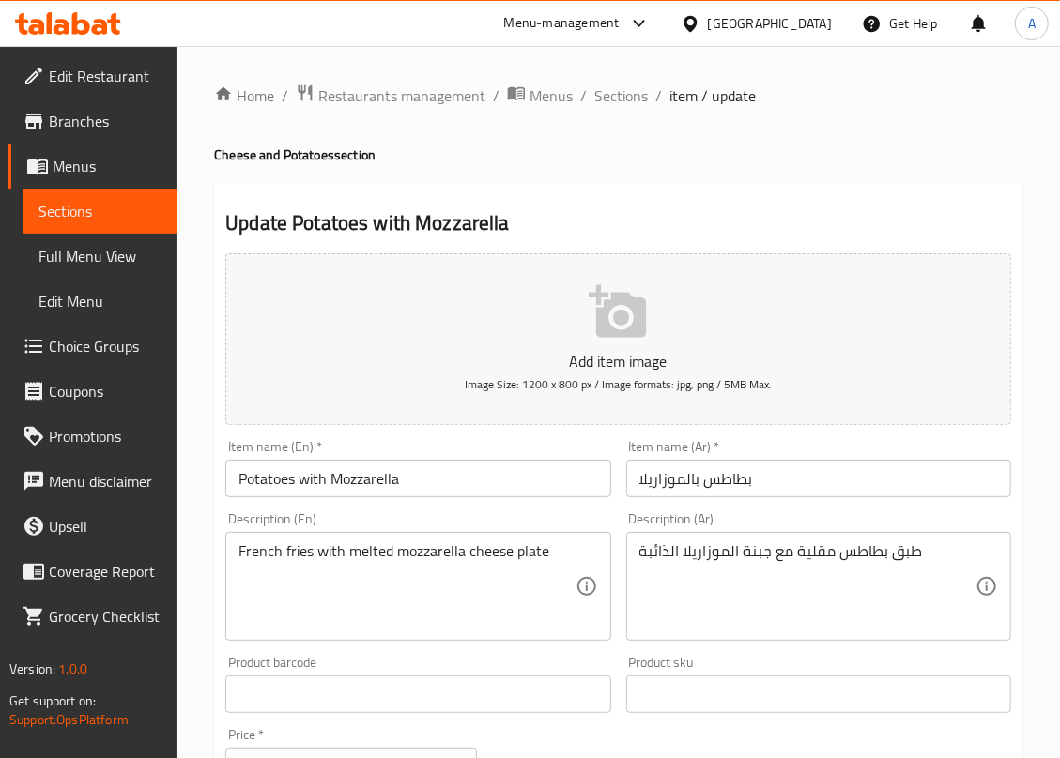
click at [426, 557] on div "Home / Restaurants management / Menus / Sections / item / update Cheese and Pot…" at bounding box center [618, 707] width 808 height 1247
click at [426, 557] on textarea "French fries with melted mozzarella cheese plate" at bounding box center [406, 587] width 336 height 89
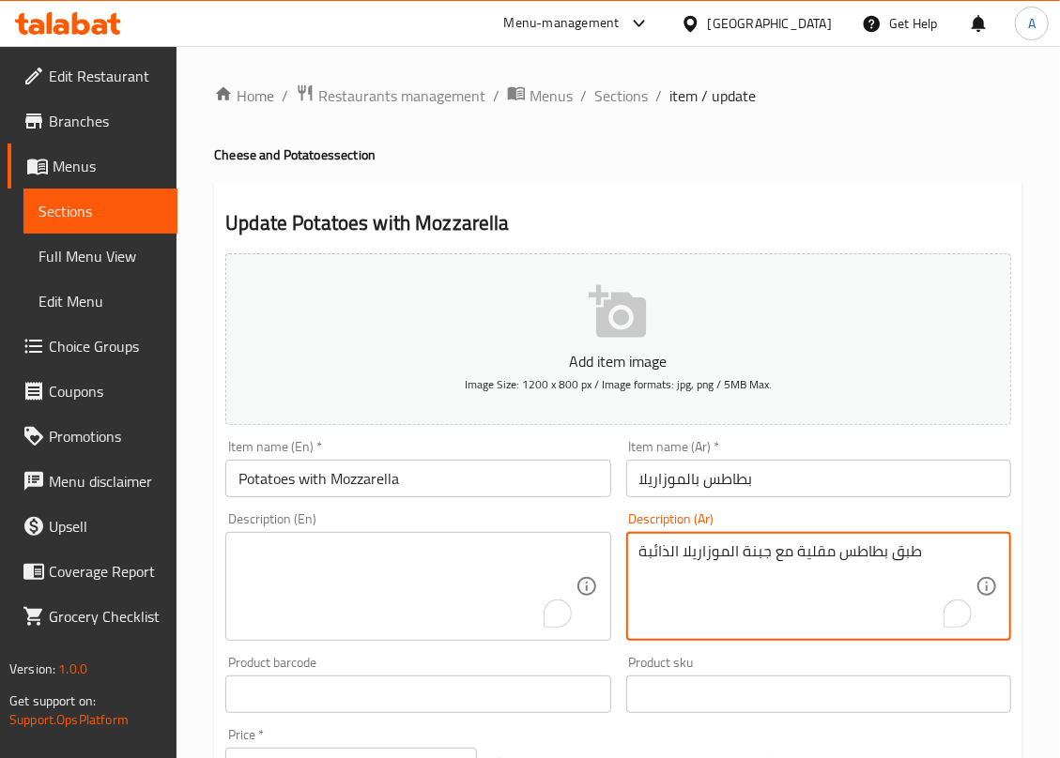
click at [687, 564] on textarea "طبق بطاطس مقلية مع جبنة الموزاريلا الذائبة" at bounding box center [807, 587] width 336 height 89
click at [455, 481] on input "Potatoes with Mozzarella" at bounding box center [417, 479] width 385 height 38
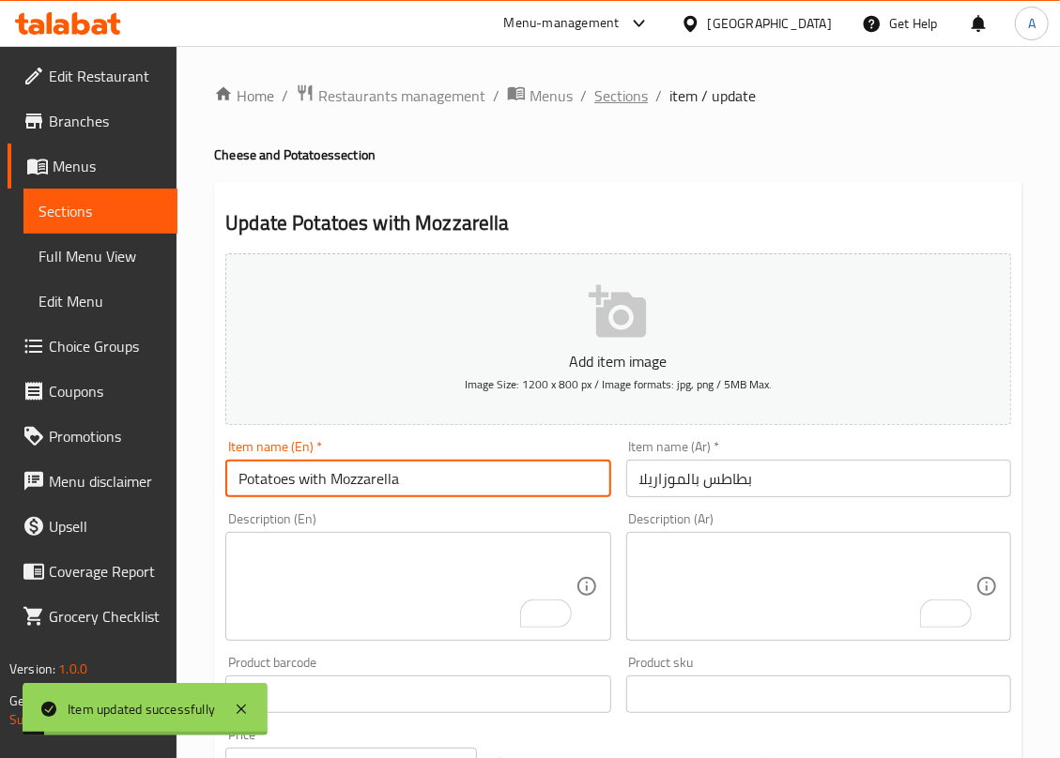
click at [609, 99] on span "Sections" at bounding box center [621, 95] width 54 height 23
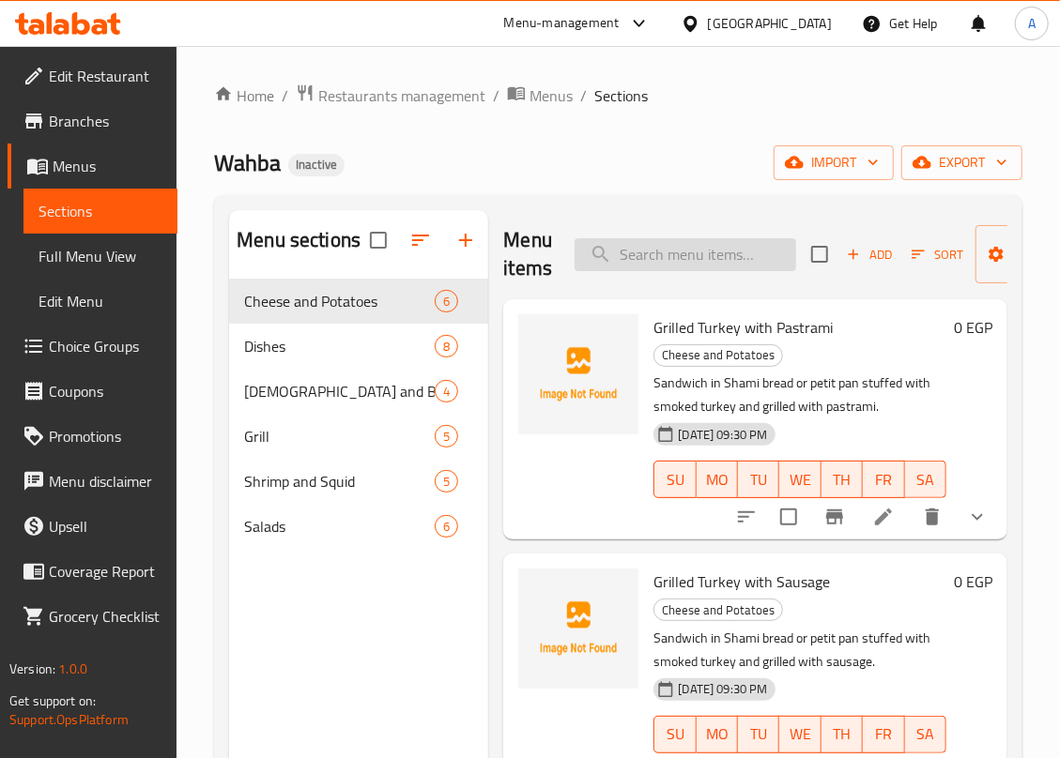
click at [638, 256] on input "search" at bounding box center [685, 254] width 222 height 33
paste input "Liver, Kidney And Heart Dish"
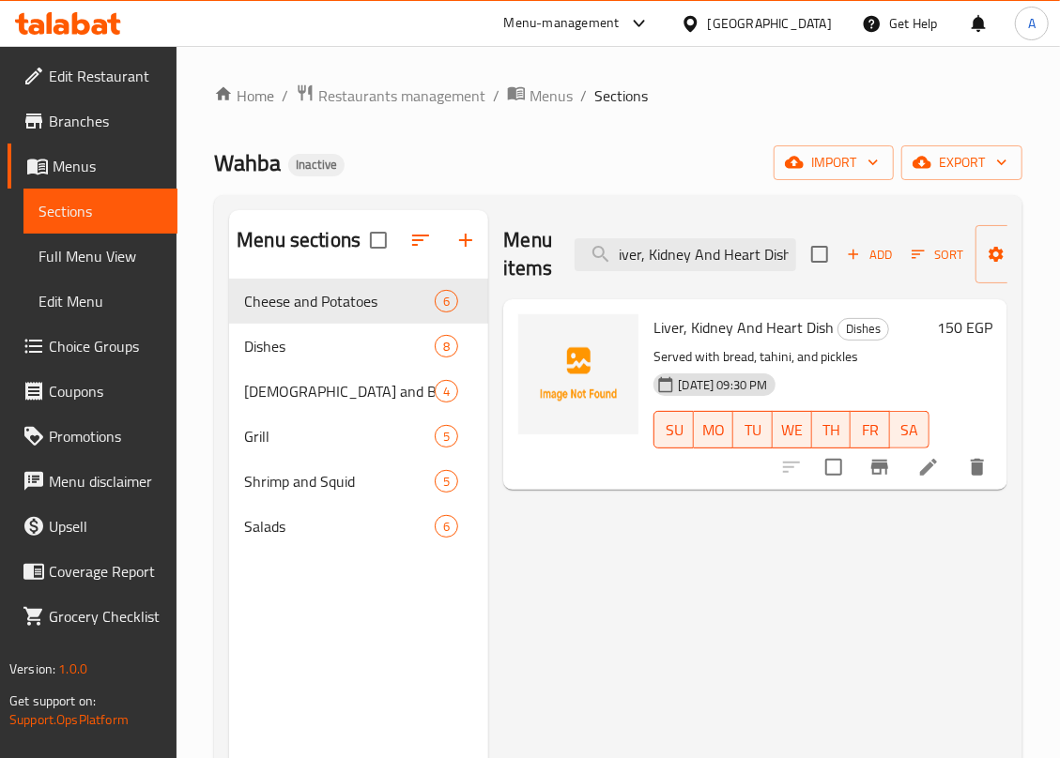
type input "Liver, Kidney And Heart Dish"
click at [929, 466] on icon at bounding box center [928, 467] width 17 height 17
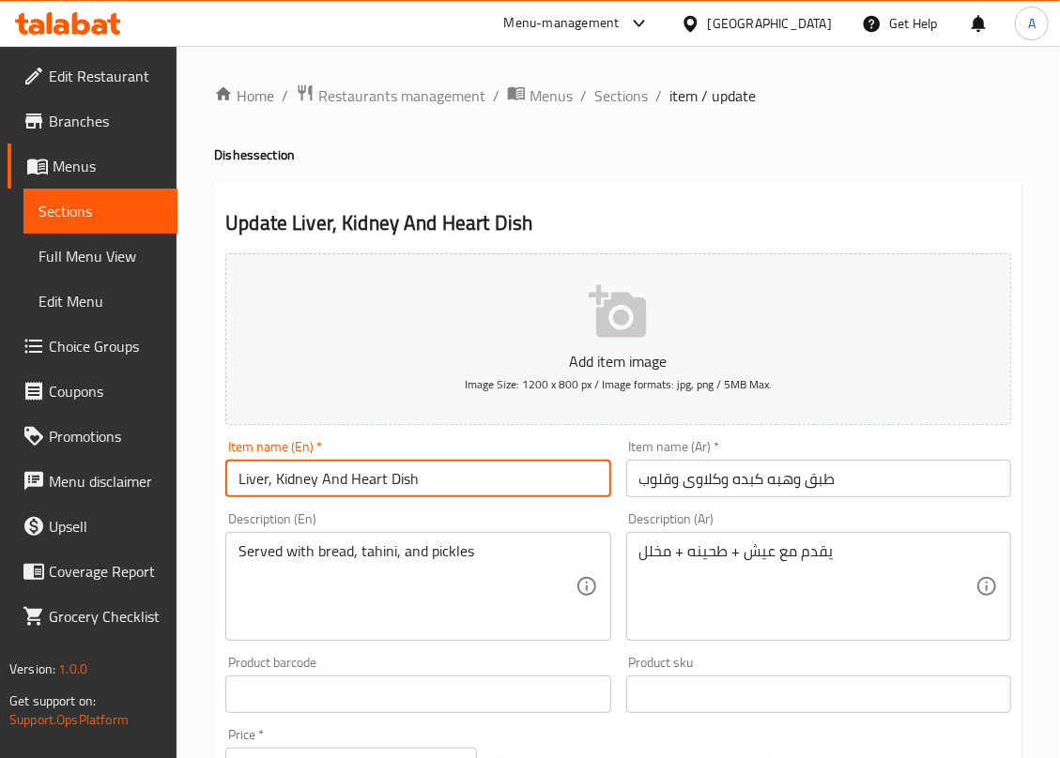
click at [237, 482] on input "Liver, Kidney And Heart Dish" at bounding box center [417, 479] width 385 height 38
click at [544, 482] on input "Wahba Liver, Kidney And Heart Dish" at bounding box center [417, 479] width 385 height 38
click at [504, 489] on input "Wahba Liver, Kidney And Hearts Dish" at bounding box center [417, 479] width 385 height 38
type input "Wahba Liver, Kidney And Hearts Dish"
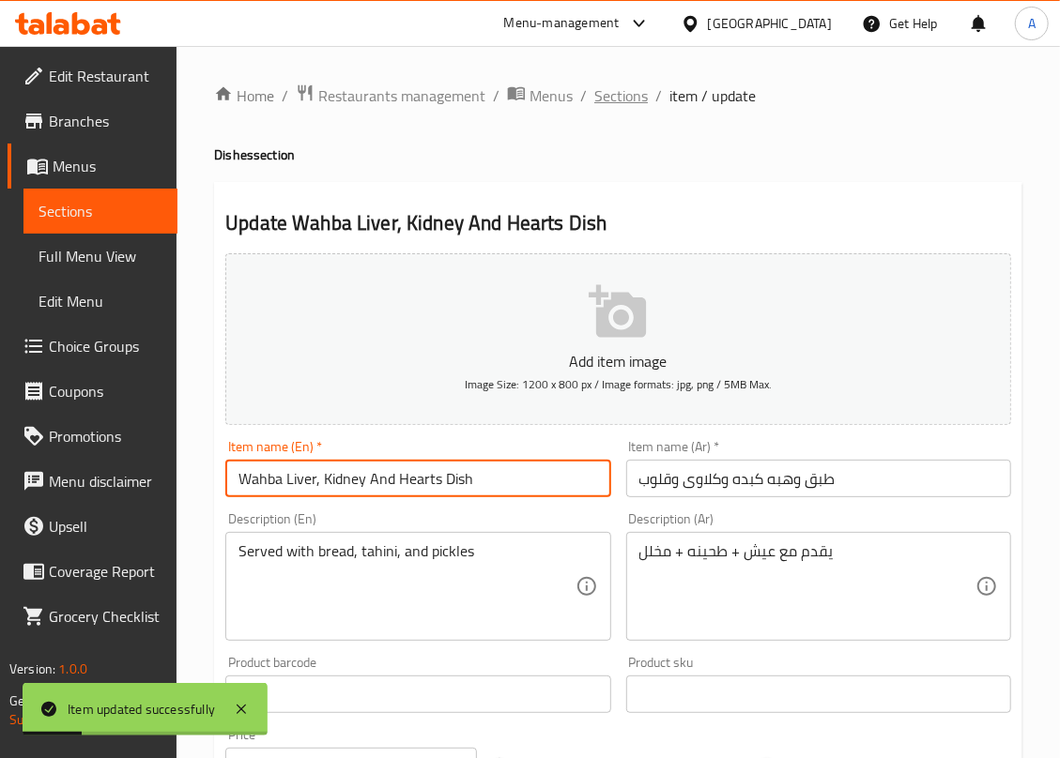
click at [627, 98] on span "Sections" at bounding box center [621, 95] width 54 height 23
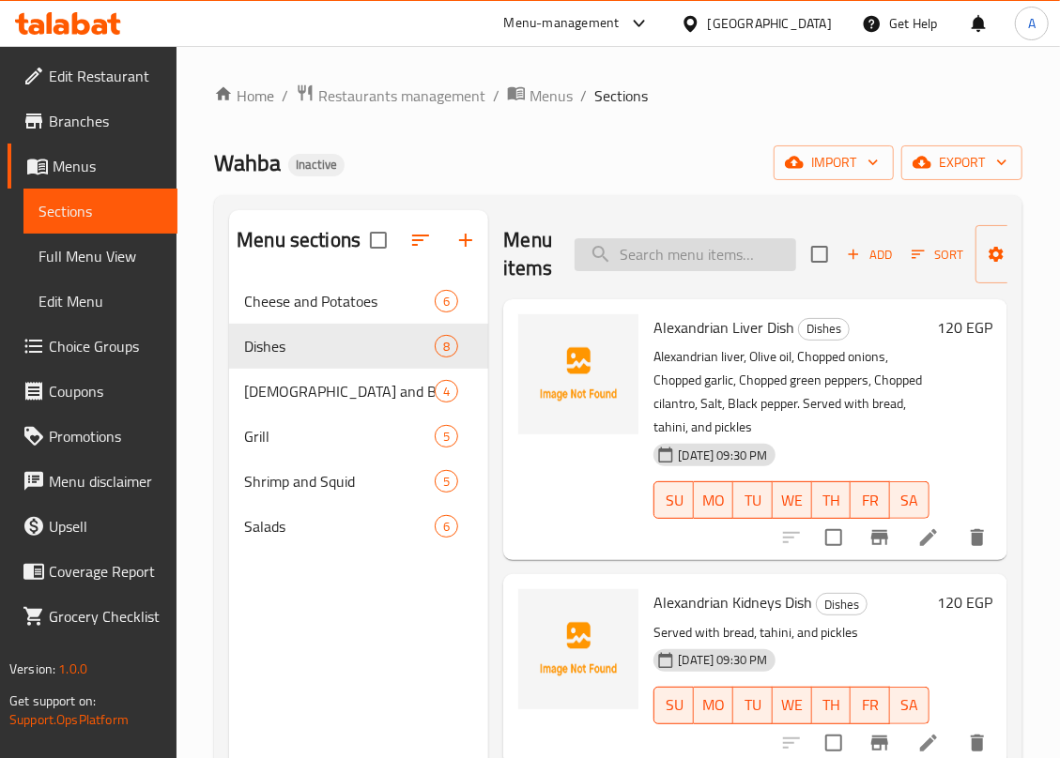
click at [657, 260] on input "search" at bounding box center [685, 254] width 222 height 33
paste input "Mokh Dish"
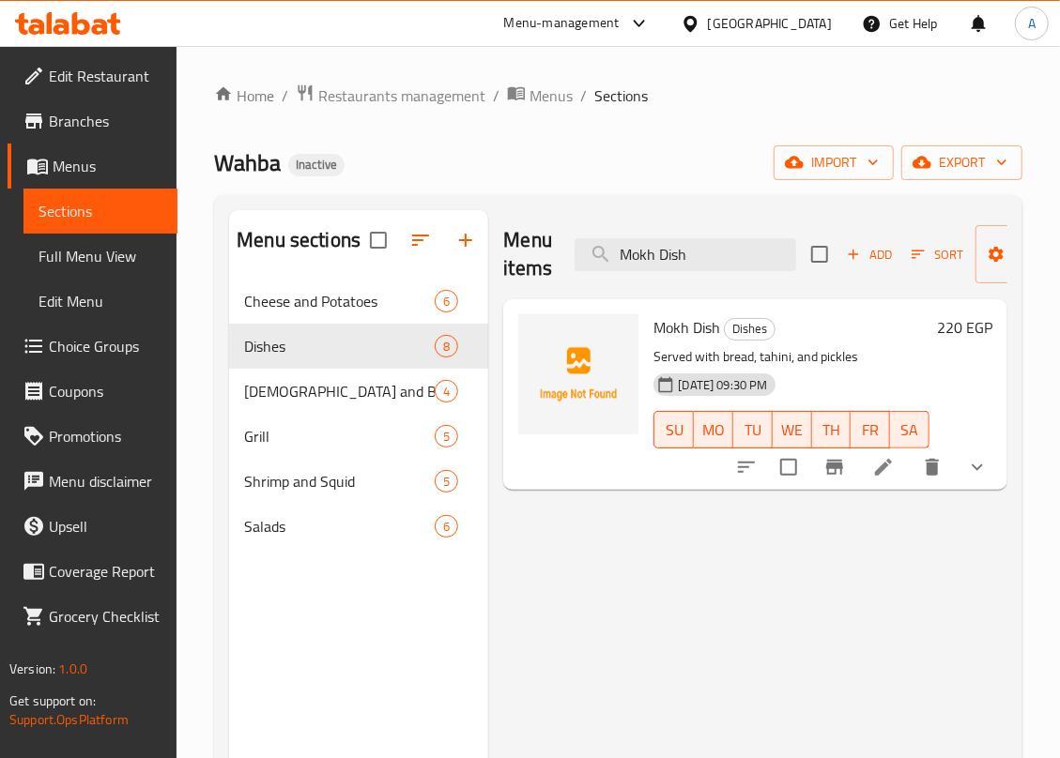
type input "Mokh Dish"
click at [94, 346] on span "Choice Groups" at bounding box center [106, 346] width 114 height 23
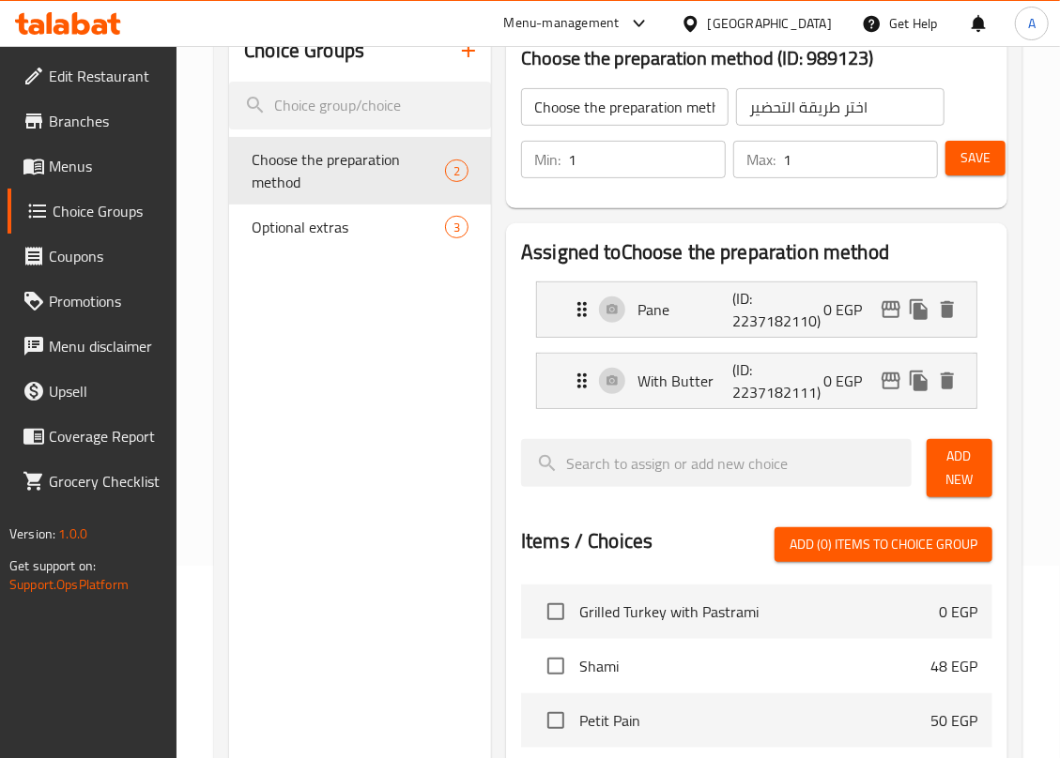
scroll to position [250, 0]
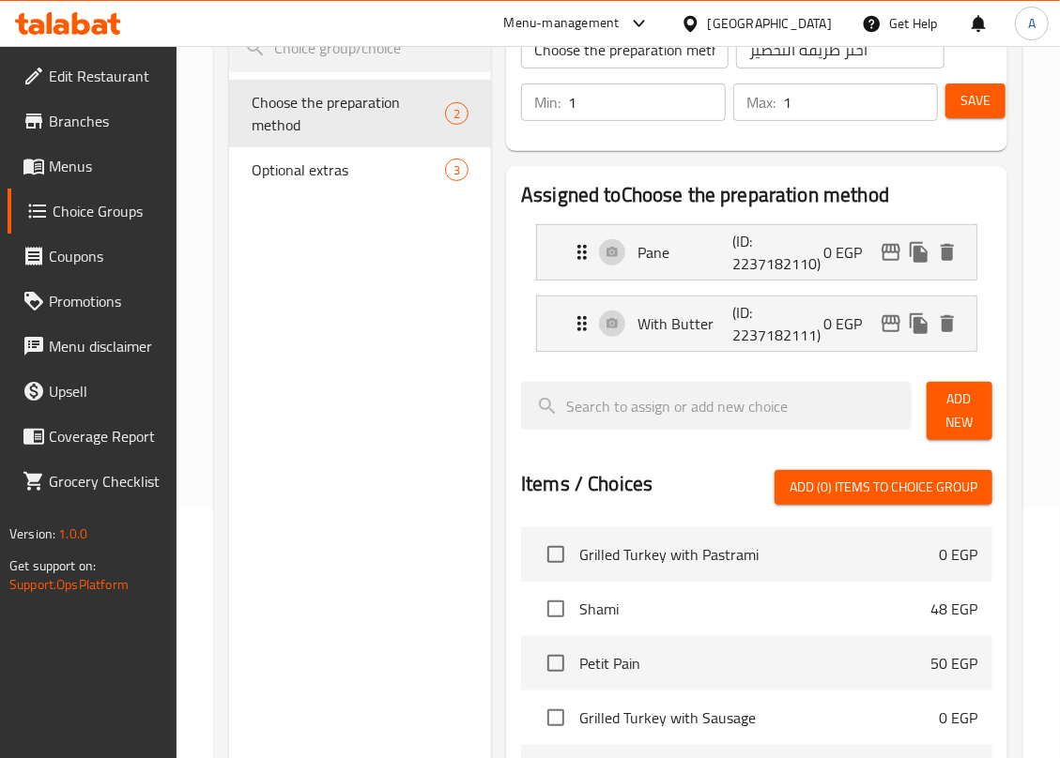
click at [962, 410] on span "Add New" at bounding box center [959, 411] width 36 height 47
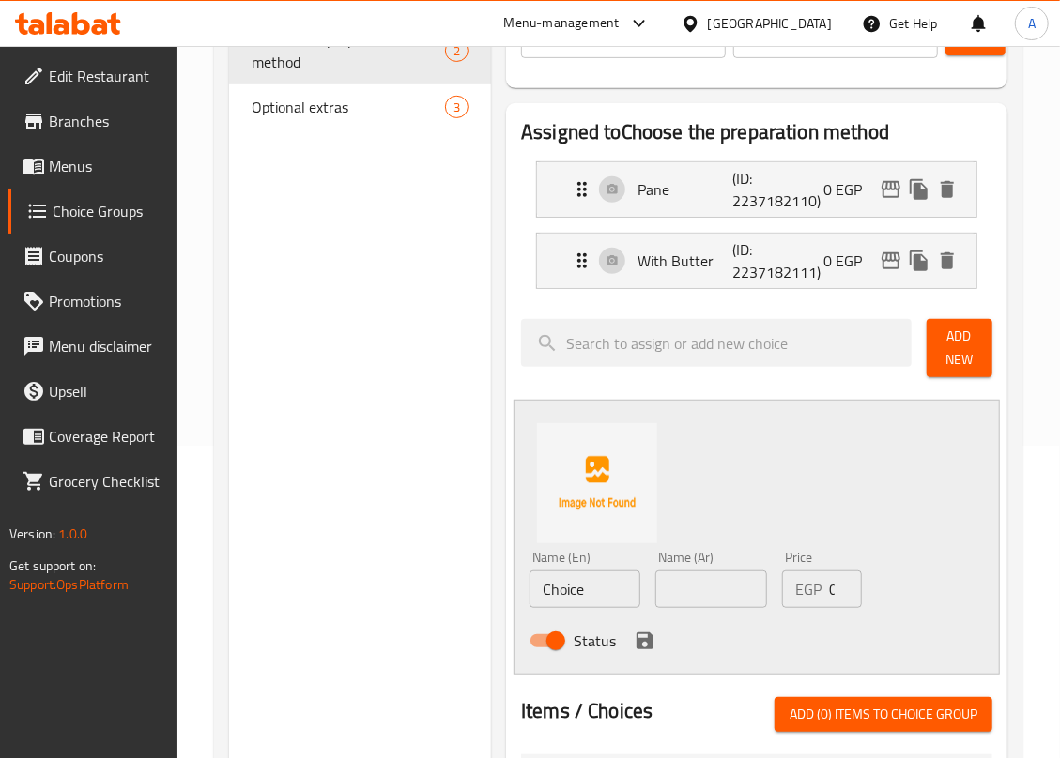
scroll to position [375, 0]
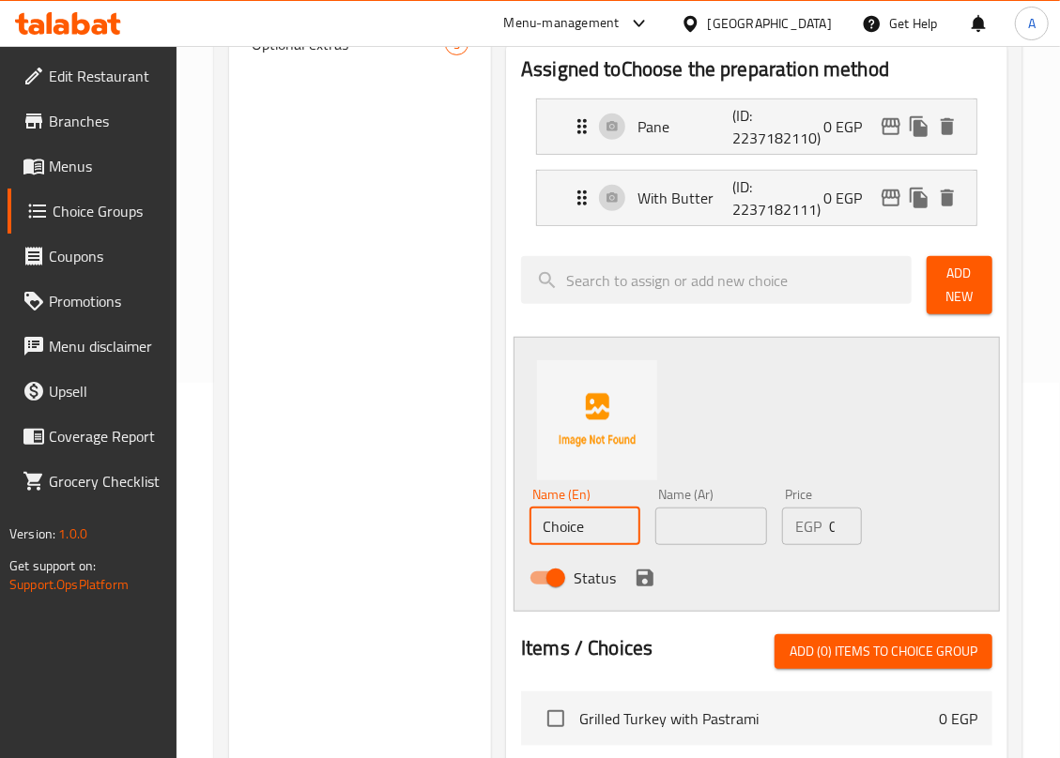
drag, startPoint x: 595, startPoint y: 530, endPoint x: 496, endPoint y: 535, distance: 99.6
click at [499, 535] on div "Assigned to Choose the preparation method Pane (ID: 2237182110) 0 EGP Name (En)…" at bounding box center [756, 597] width 516 height 1129
type input "Sauted"
click at [681, 530] on input "text" at bounding box center [710, 527] width 111 height 38
type input "سوتيه"
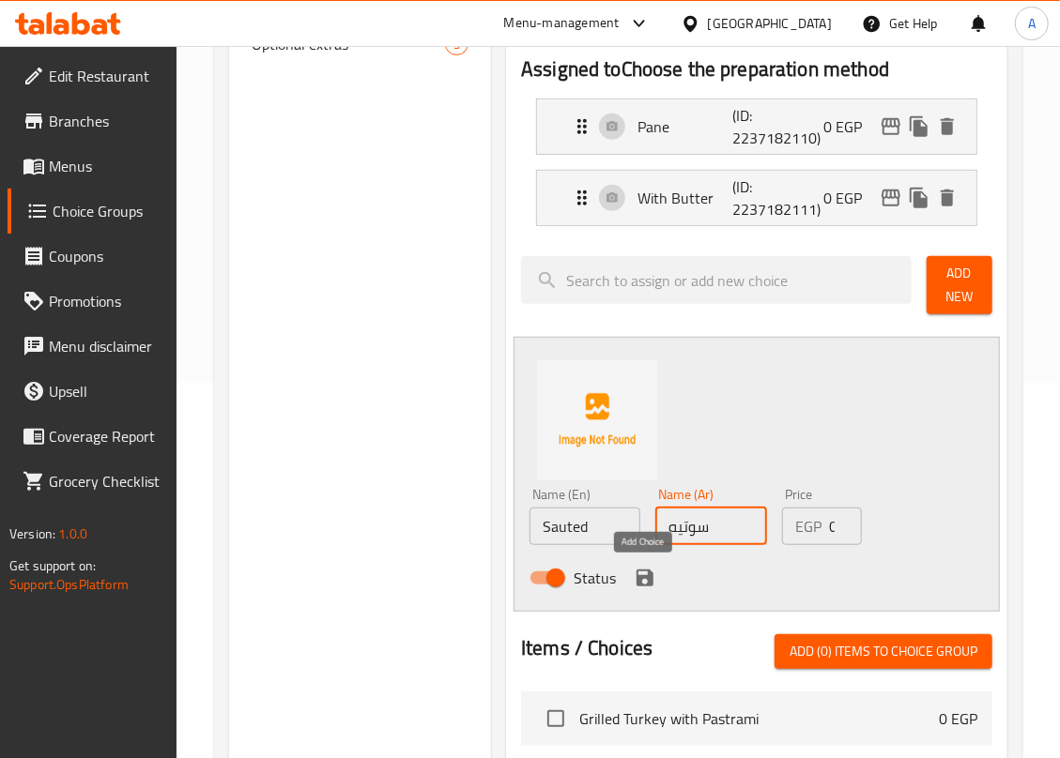
click at [642, 583] on icon "save" at bounding box center [645, 578] width 23 height 23
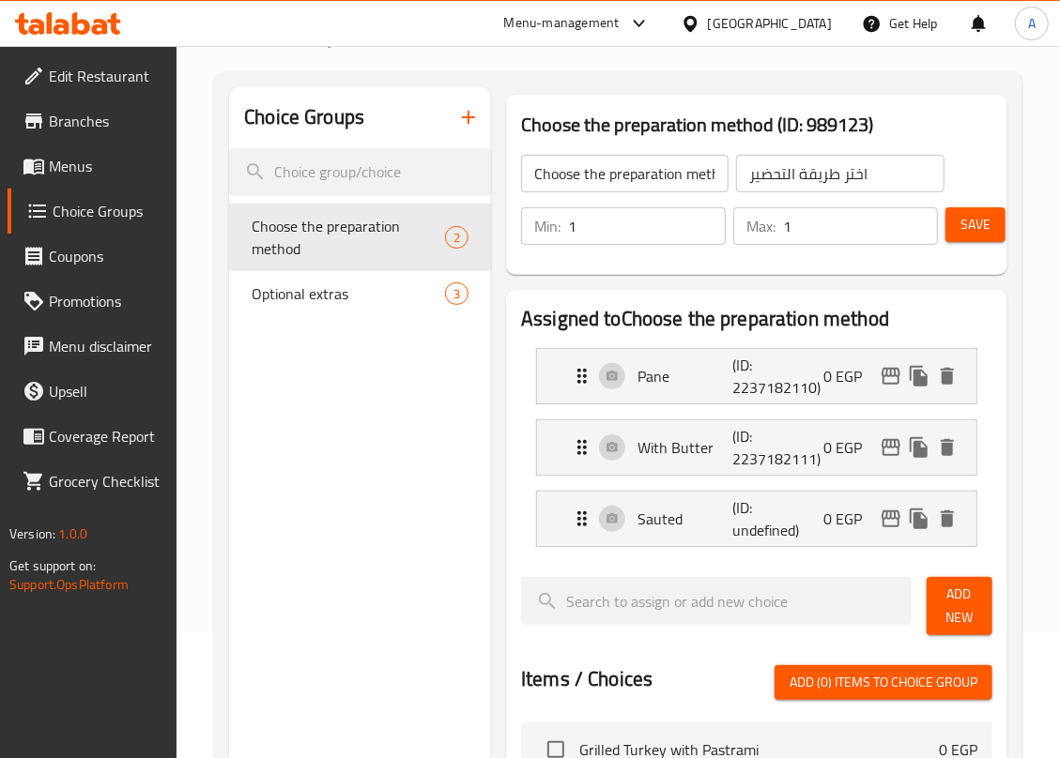
scroll to position [125, 0]
click at [984, 226] on span "Save" at bounding box center [975, 225] width 30 height 23
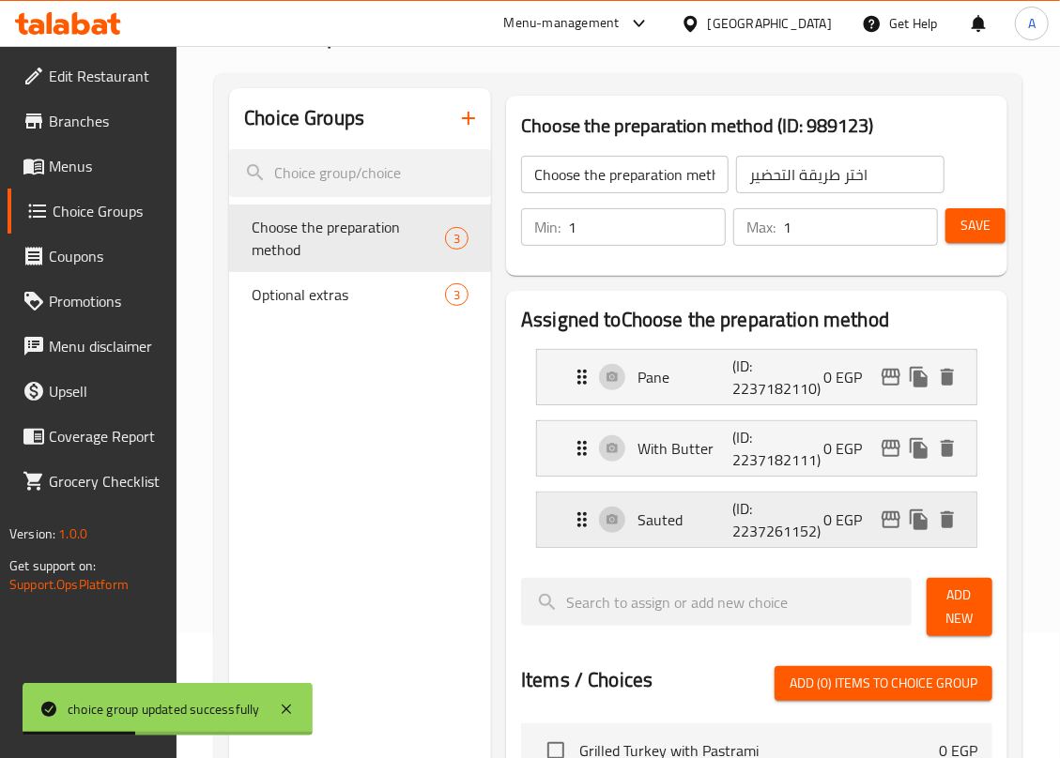
click at [668, 527] on p "Sauted" at bounding box center [684, 520] width 95 height 23
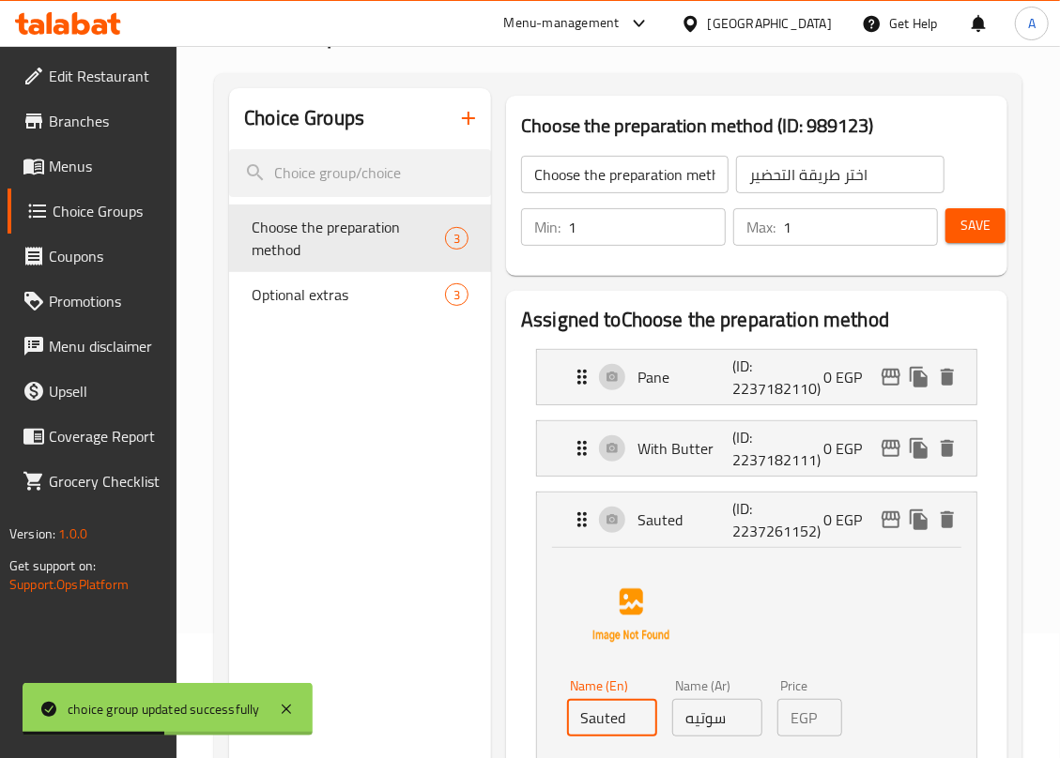
click at [591, 632] on input "Sauted" at bounding box center [612, 718] width 90 height 38
click at [590, 632] on input "Sauted" at bounding box center [612, 718] width 90 height 38
paste input "e"
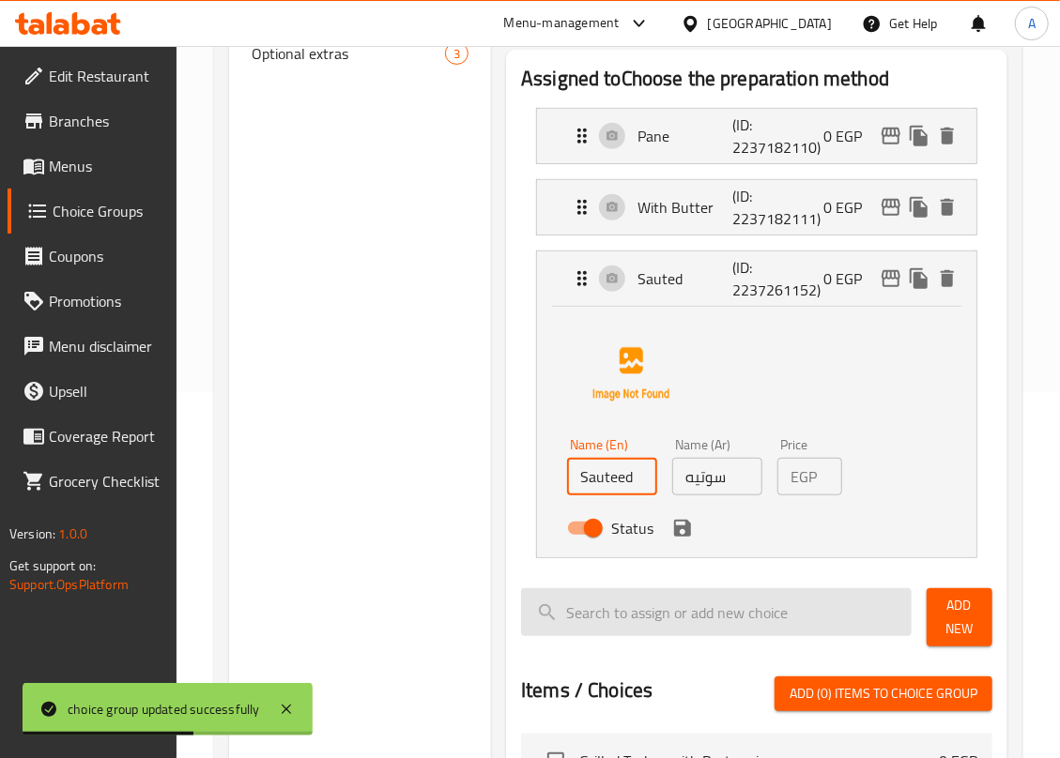
scroll to position [375, 0]
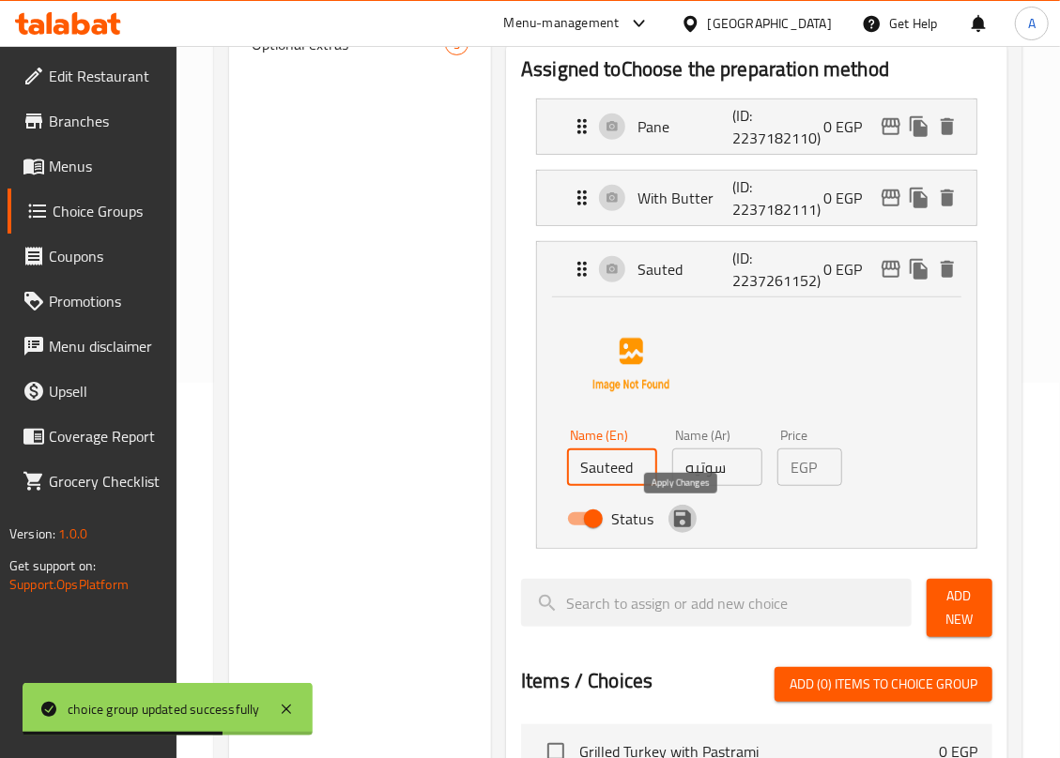
click at [688, 526] on icon "save" at bounding box center [682, 519] width 17 height 17
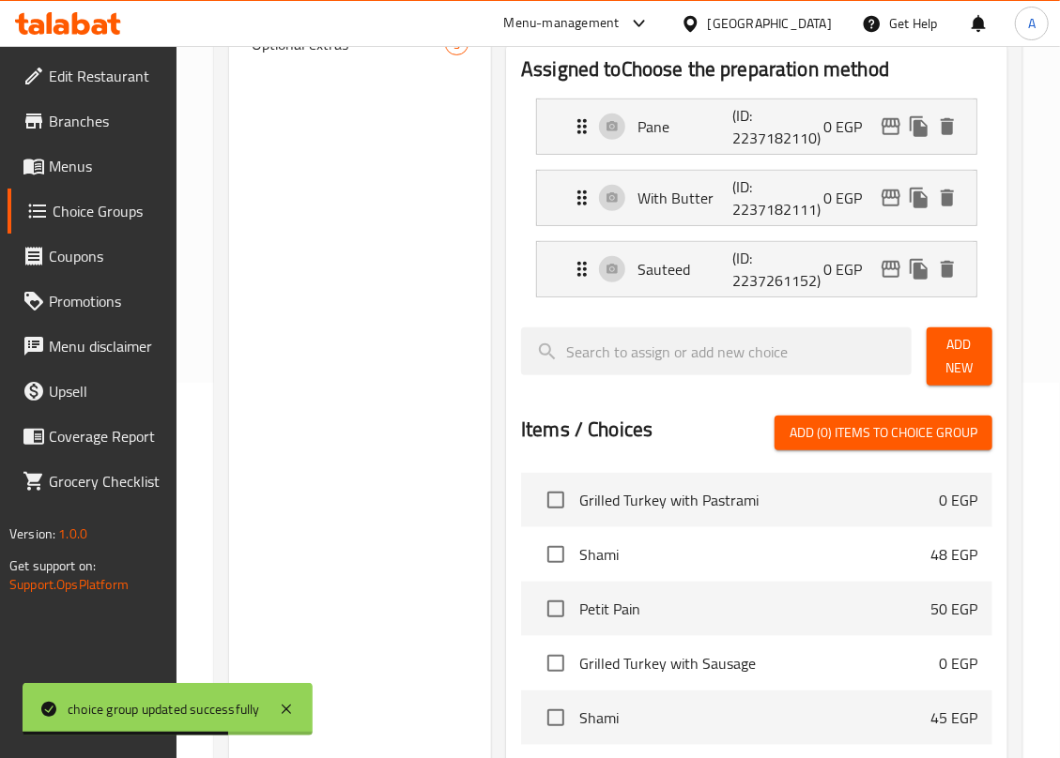
type input "Sauteed"
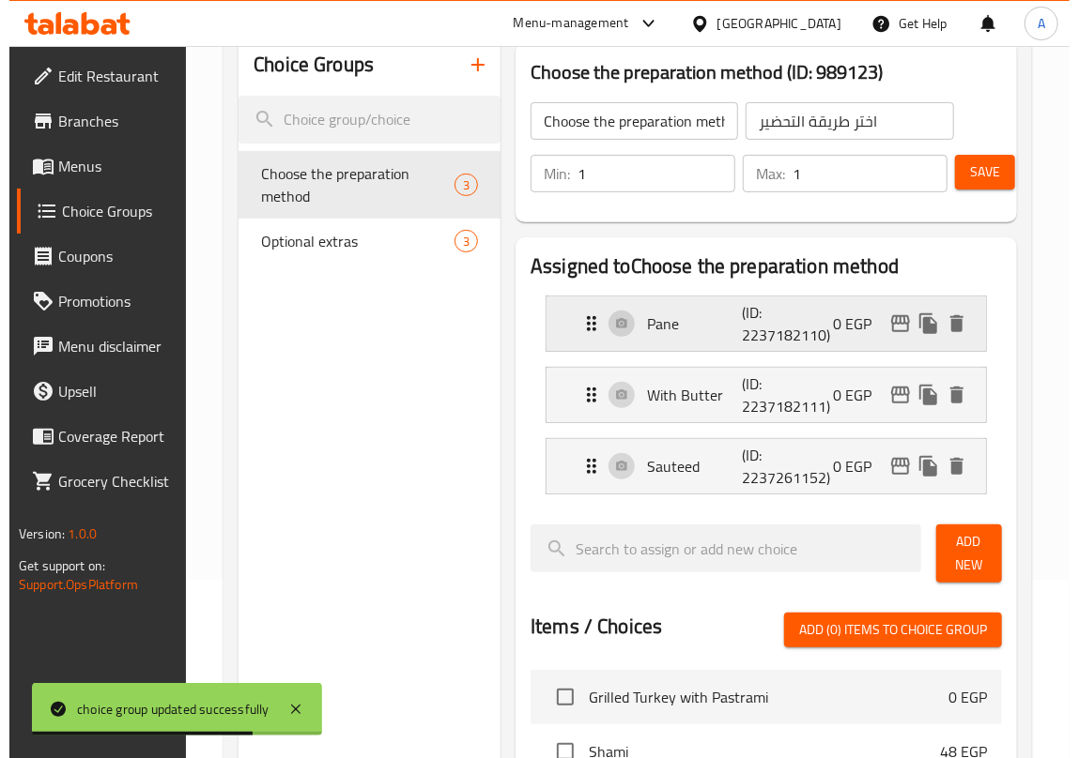
scroll to position [0, 0]
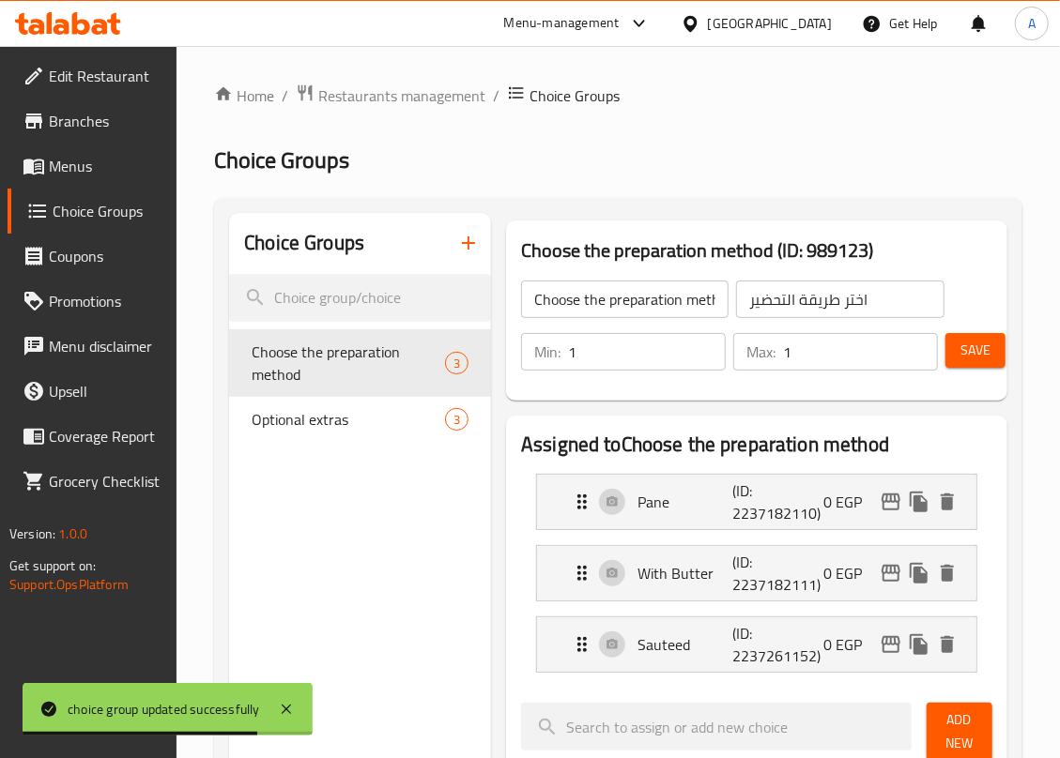
click at [978, 357] on span "Save" at bounding box center [975, 350] width 30 height 23
click at [83, 170] on span "Menus" at bounding box center [106, 166] width 114 height 23
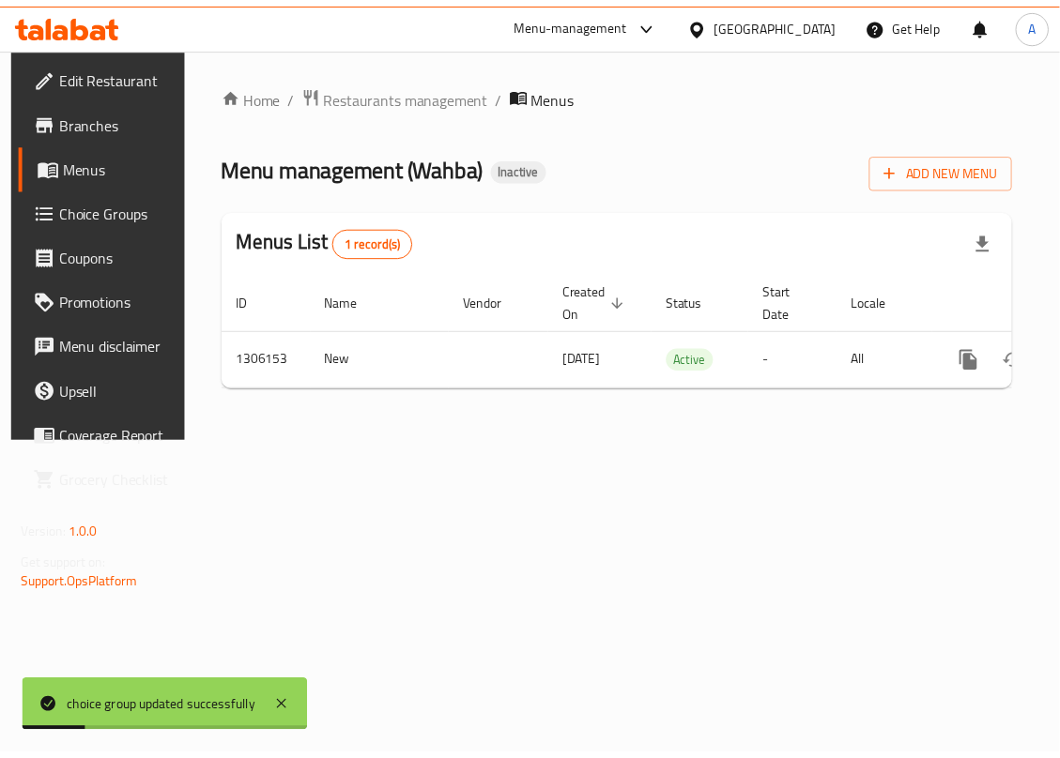
scroll to position [0, 109]
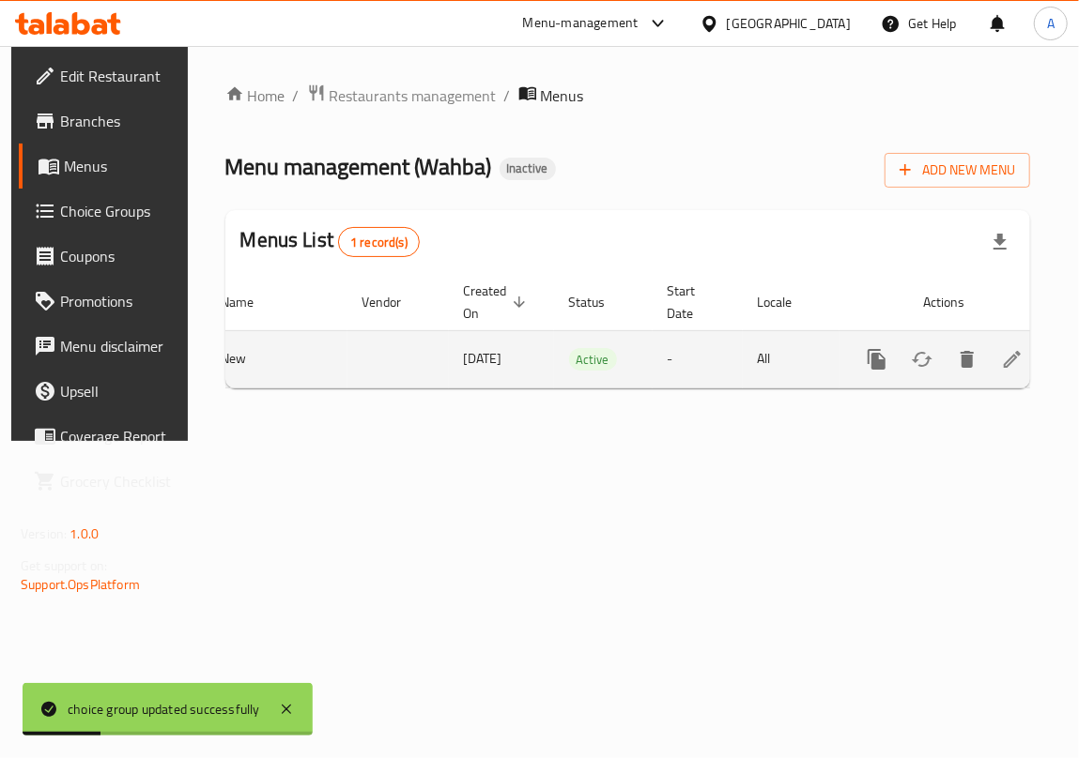
click at [1006, 360] on icon "enhanced table" at bounding box center [1011, 359] width 17 height 17
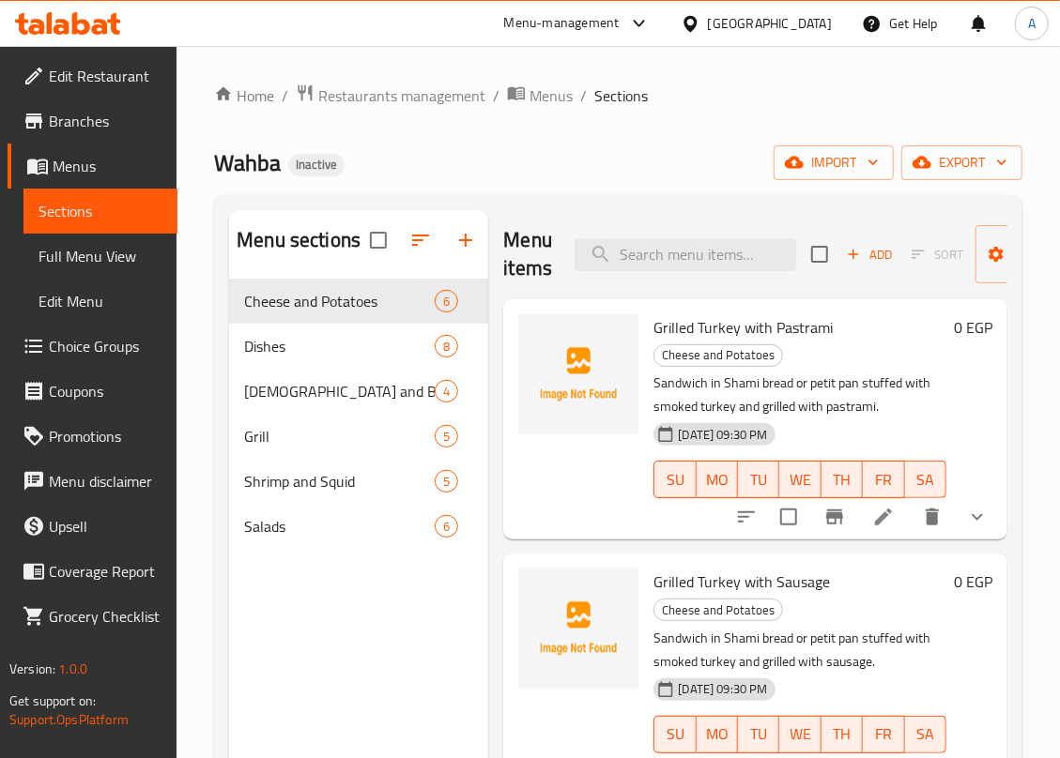
drag, startPoint x: 635, startPoint y: 161, endPoint x: 590, endPoint y: 205, distance: 62.4
click at [589, 205] on div "Menu sections Cheese and Potatoes 6 Dishes 8 Mexicans and Burgers 4 Grill 5 Shr…" at bounding box center [618, 589] width 808 height 788
click at [670, 256] on input "search" at bounding box center [685, 254] width 222 height 33
paste input "Mokh Dish"
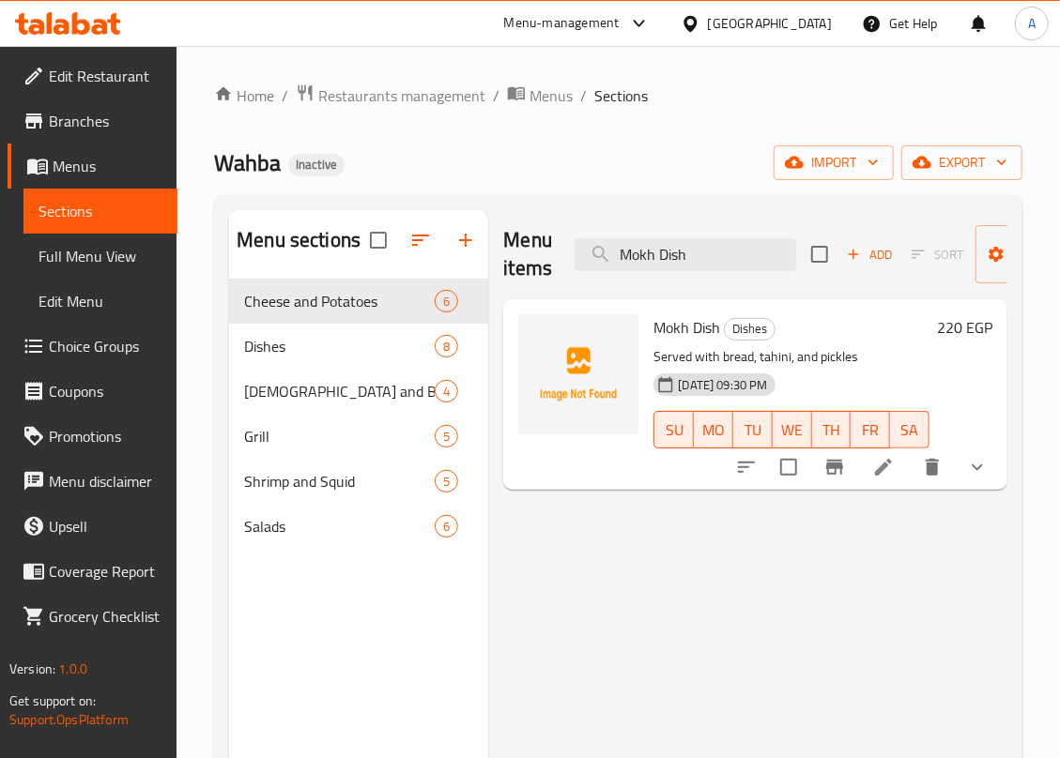
type input "Mokh Dish"
click at [973, 474] on icon "show more" at bounding box center [977, 467] width 23 height 23
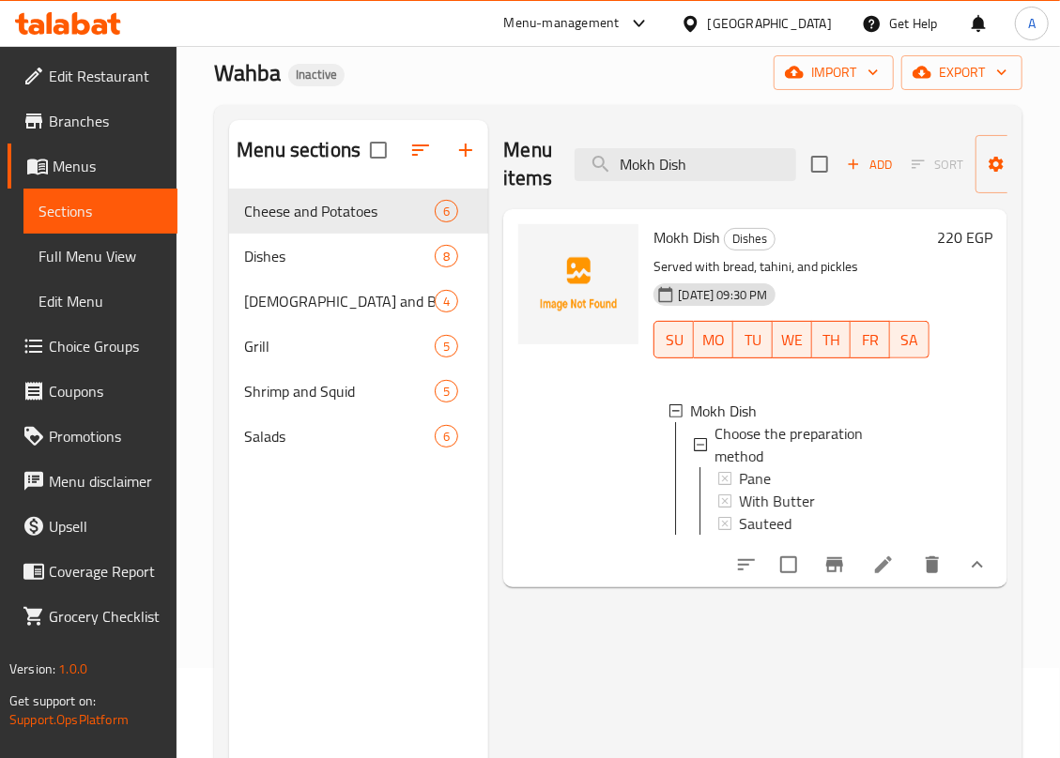
scroll to position [125, 0]
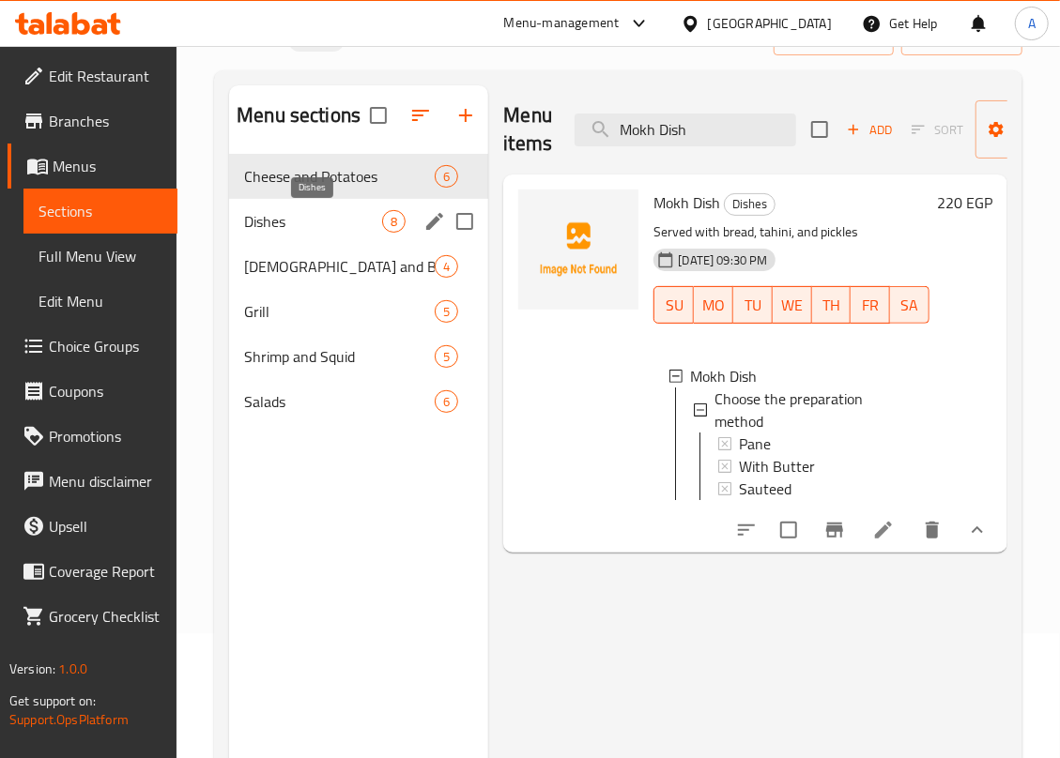
click at [268, 222] on span "Dishes" at bounding box center [313, 221] width 138 height 23
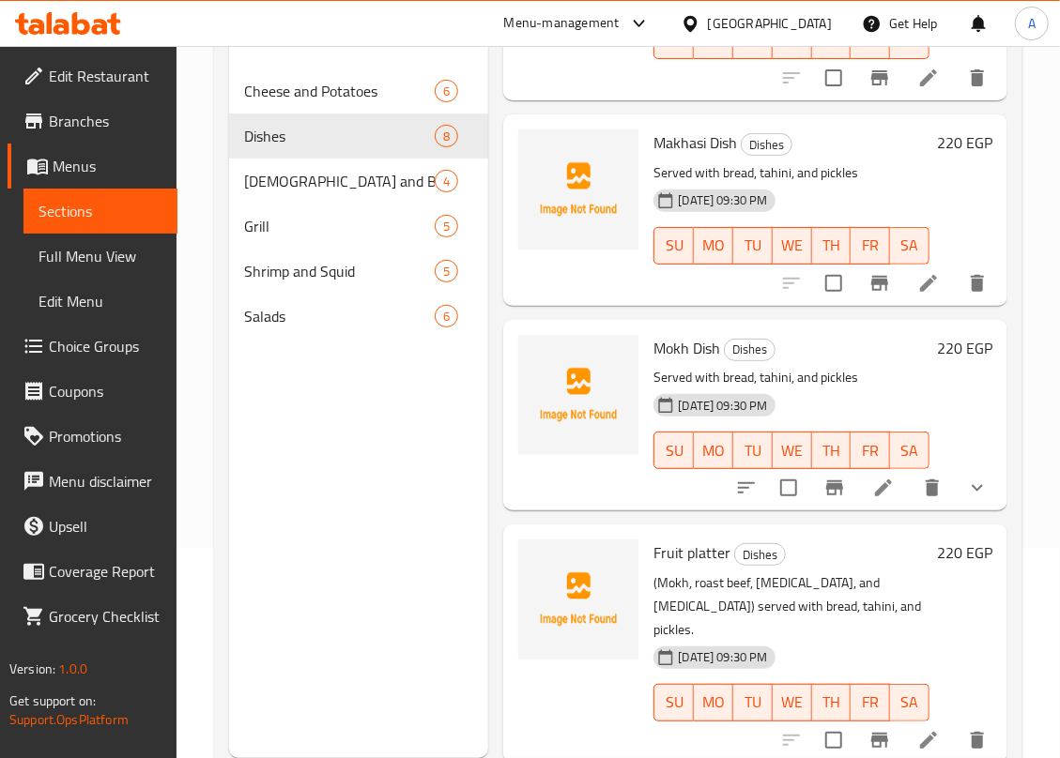
scroll to position [264, 0]
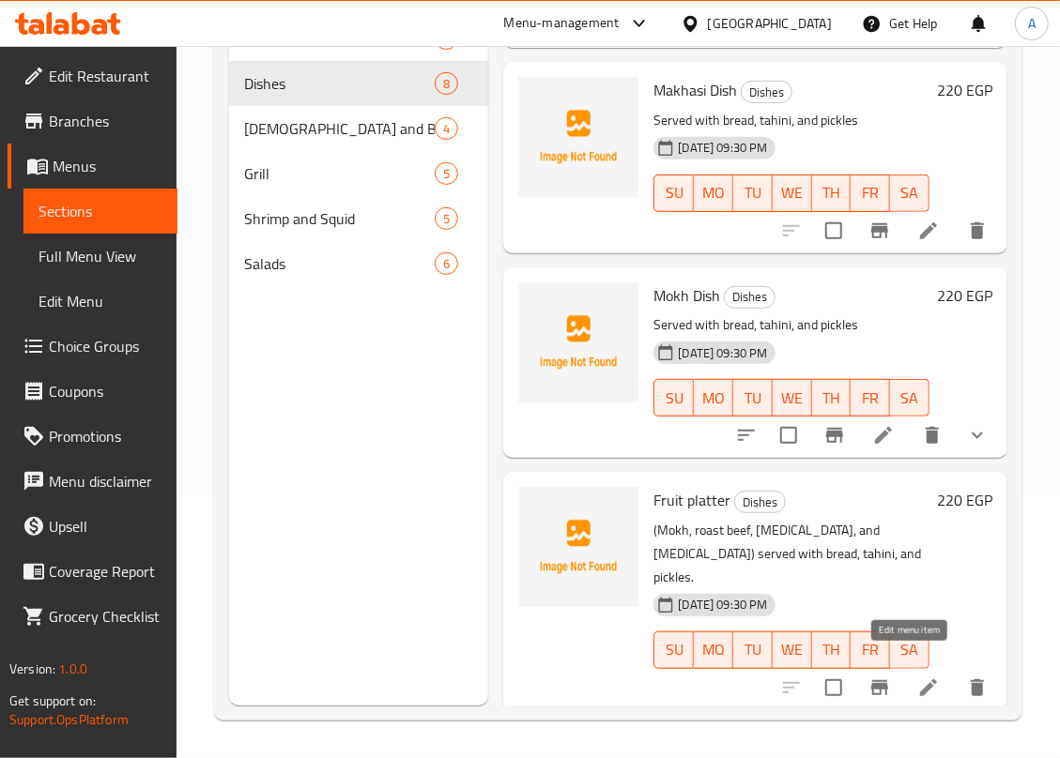
click at [917, 632] on icon at bounding box center [928, 688] width 23 height 23
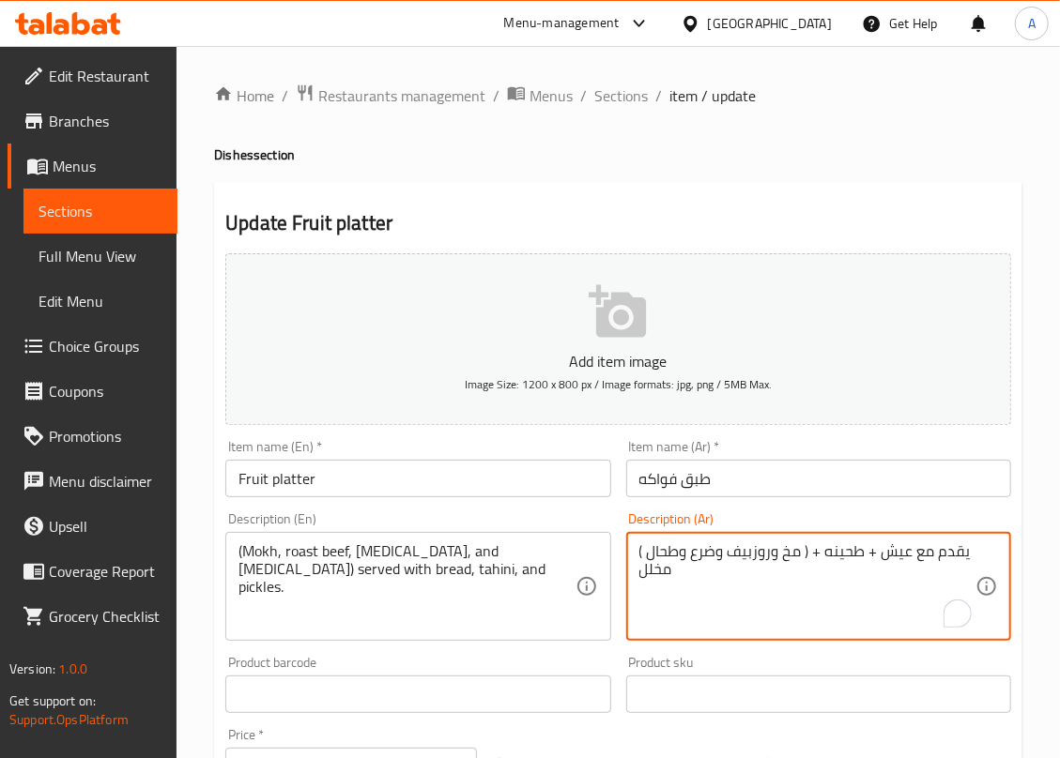
drag, startPoint x: 689, startPoint y: 558, endPoint x: 713, endPoint y: 558, distance: 24.4
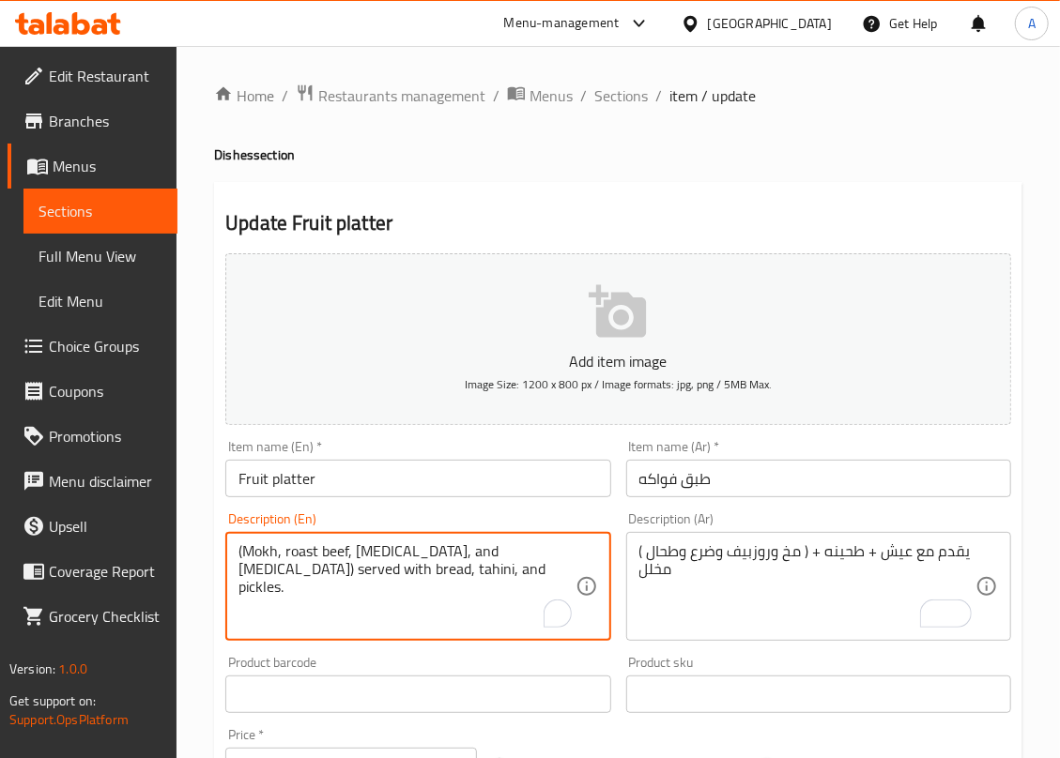
click at [365, 559] on textarea "(Mokh, roast beef, udder, and spleen) served with bread, tahini, and pickles." at bounding box center [406, 587] width 336 height 89
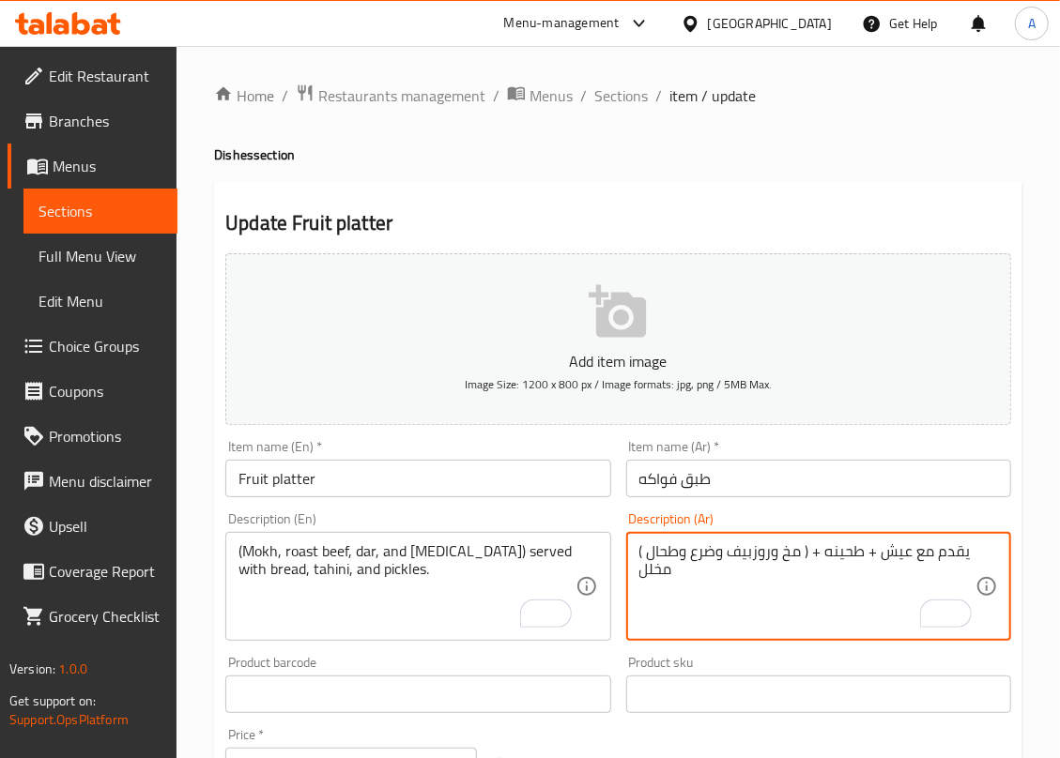
drag, startPoint x: 688, startPoint y: 554, endPoint x: 714, endPoint y: 548, distance: 26.9
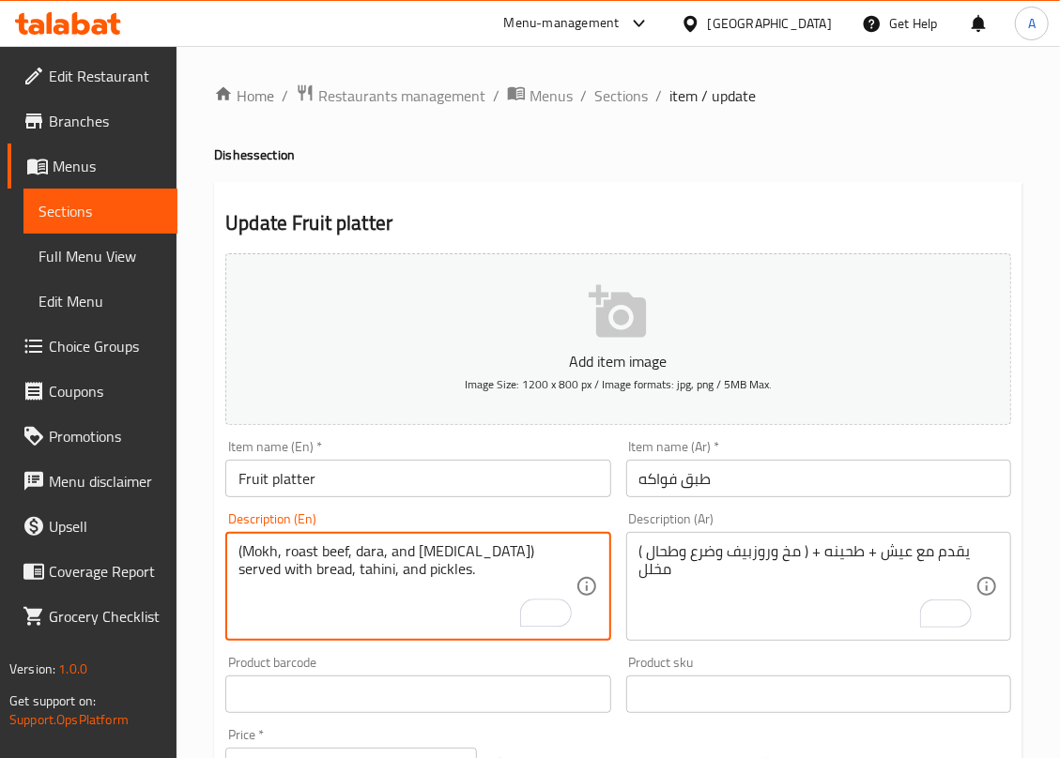
click at [365, 553] on textarea "(Mokh, roast beef, dara, and spleen) served with bread, tahini, and pickles." at bounding box center [406, 587] width 336 height 89
paste textarea "udder"
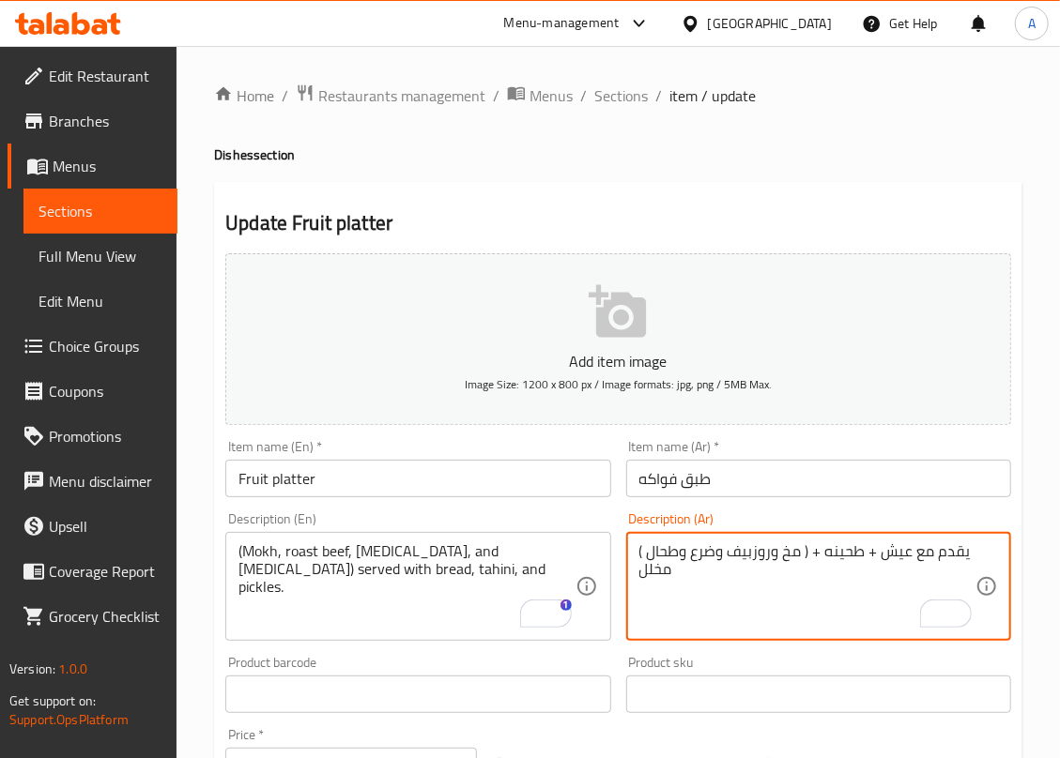
drag, startPoint x: 692, startPoint y: 553, endPoint x: 713, endPoint y: 552, distance: 21.6
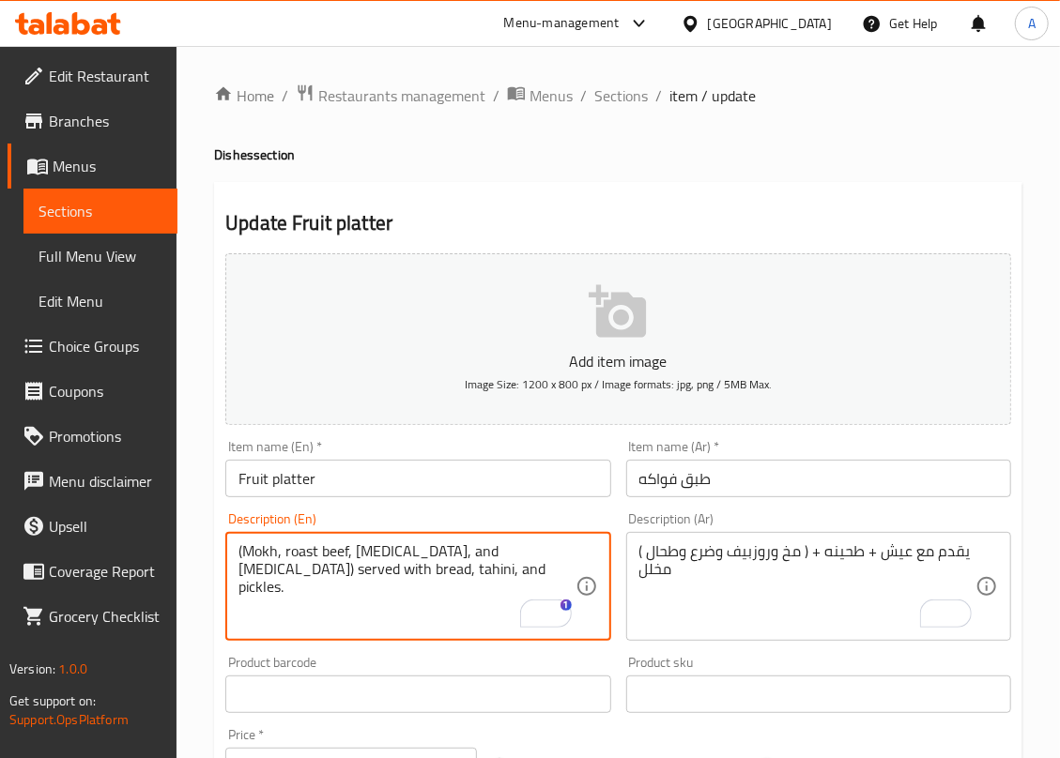
click at [366, 556] on textarea "(Mokh, roast beef, udder, and spleen) served with bread, tahini, and pickles." at bounding box center [406, 587] width 336 height 89
paste textarea "'"
click at [434, 475] on input "Fruit platter" at bounding box center [417, 479] width 385 height 38
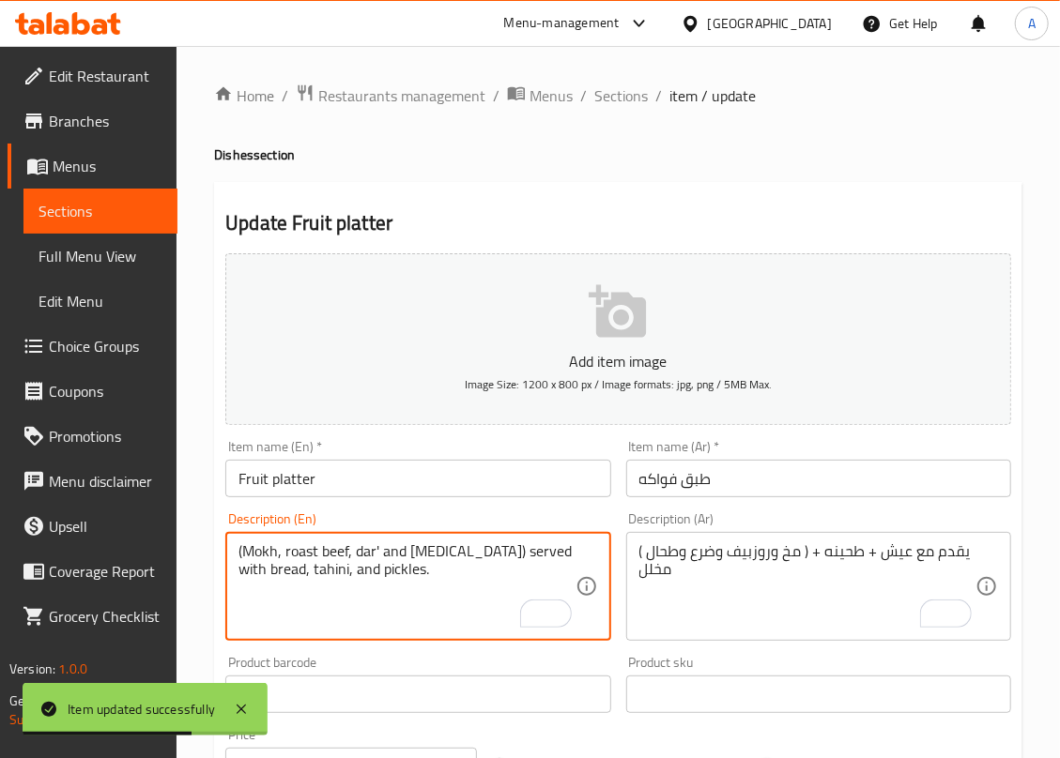
drag, startPoint x: 317, startPoint y: 549, endPoint x: 295, endPoint y: 556, distance: 23.5
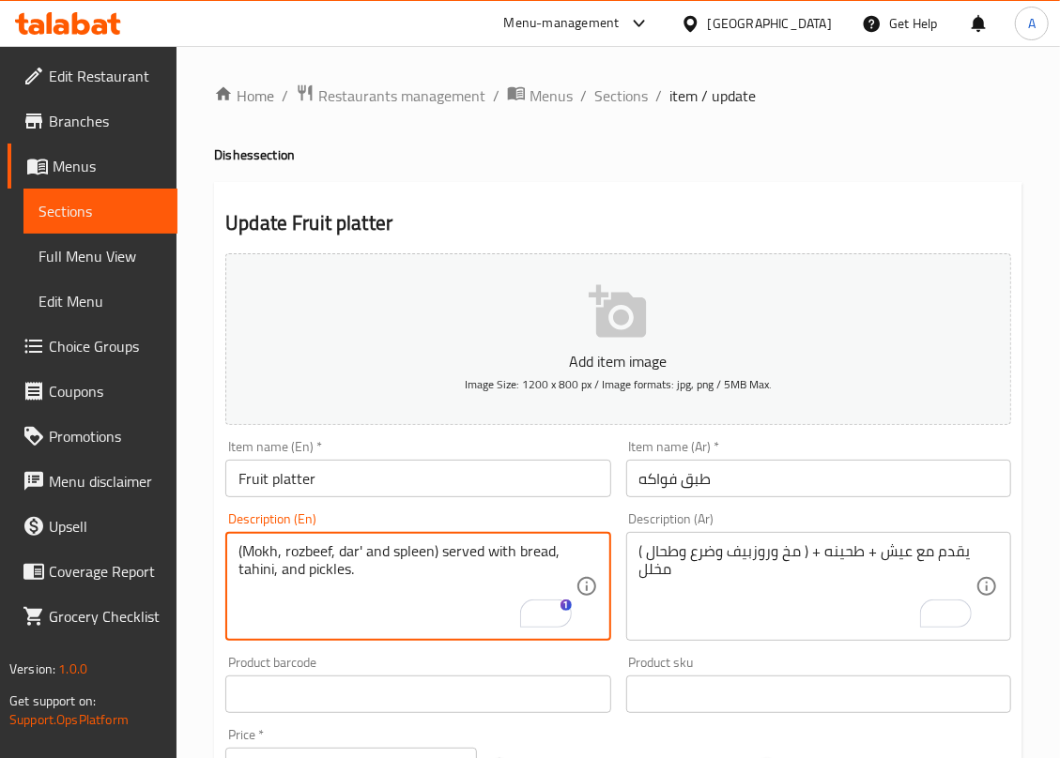
type textarea "(Mokh, rozbeef, dar' and spleen) served with bread, tahini, and pickles."
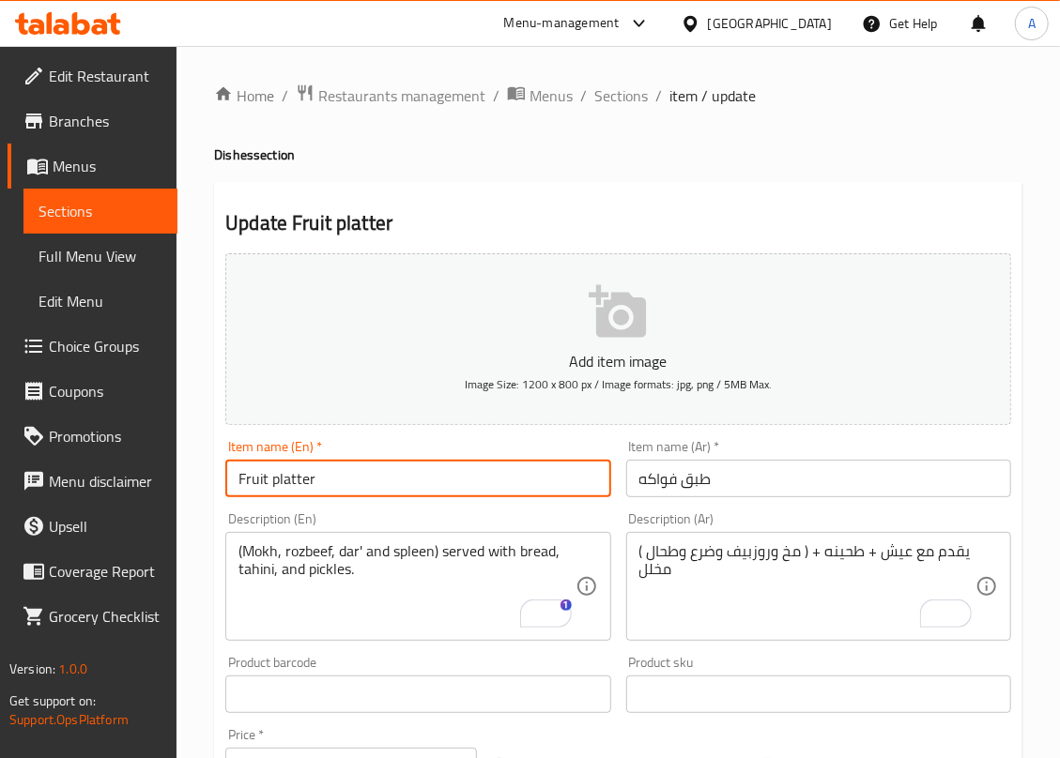
click at [369, 482] on input "Fruit platter" at bounding box center [417, 479] width 385 height 38
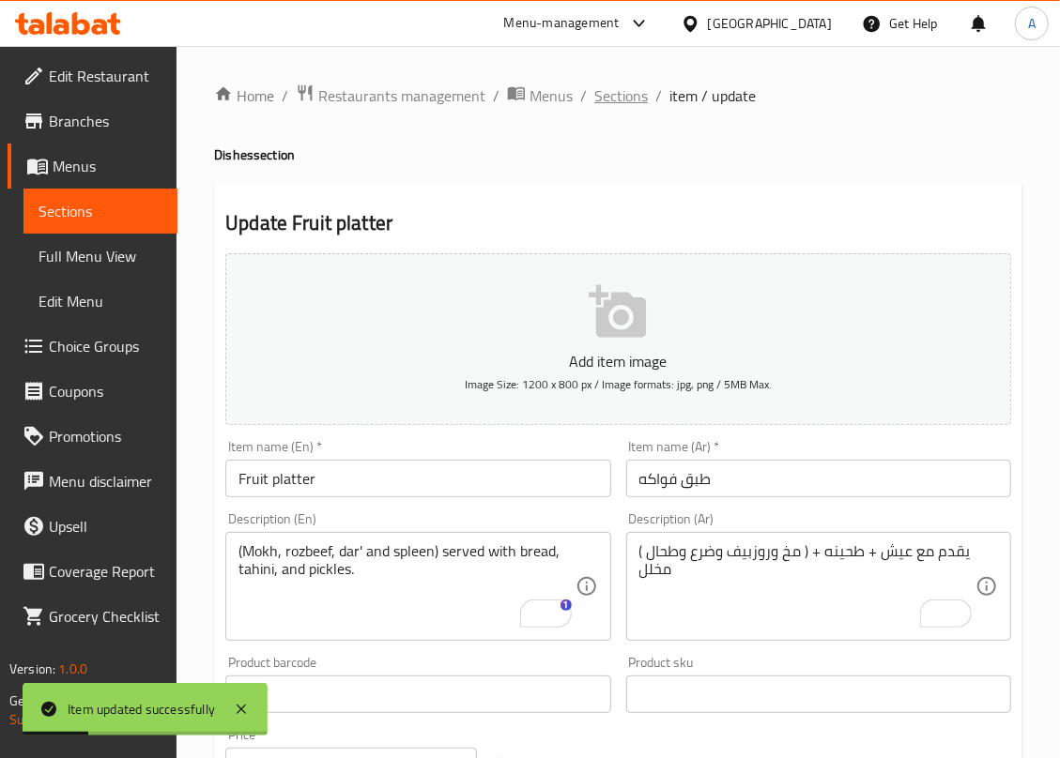
click at [620, 98] on span "Sections" at bounding box center [621, 95] width 54 height 23
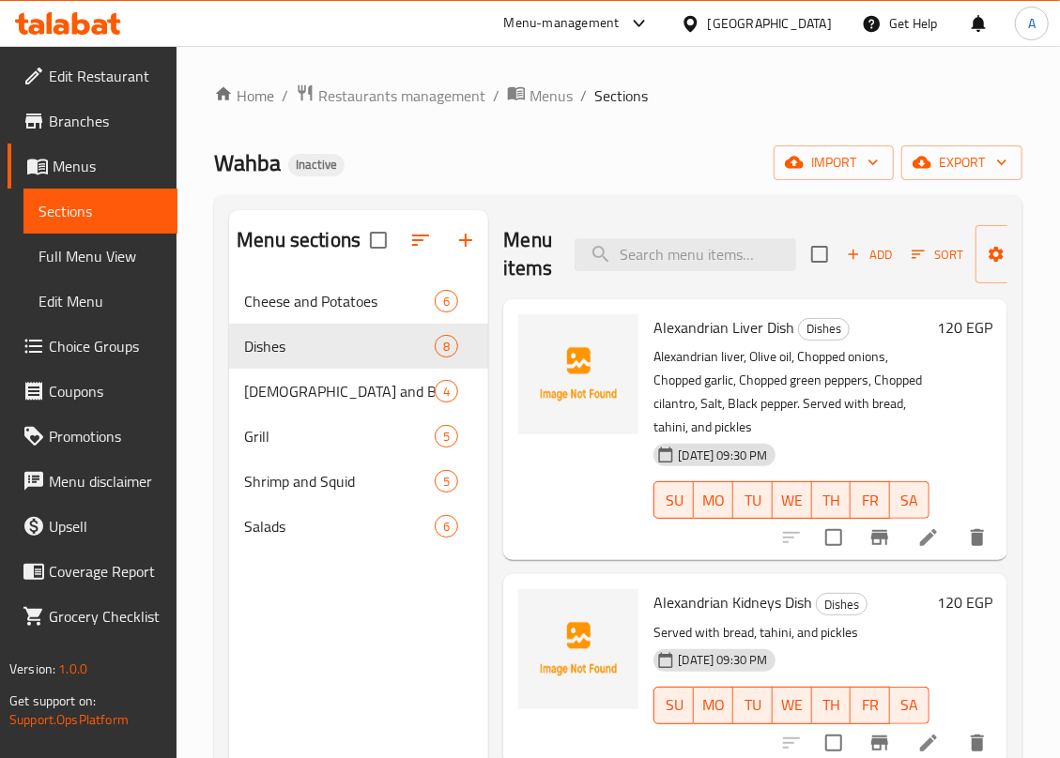
click at [83, 342] on span "Choice Groups" at bounding box center [106, 346] width 114 height 23
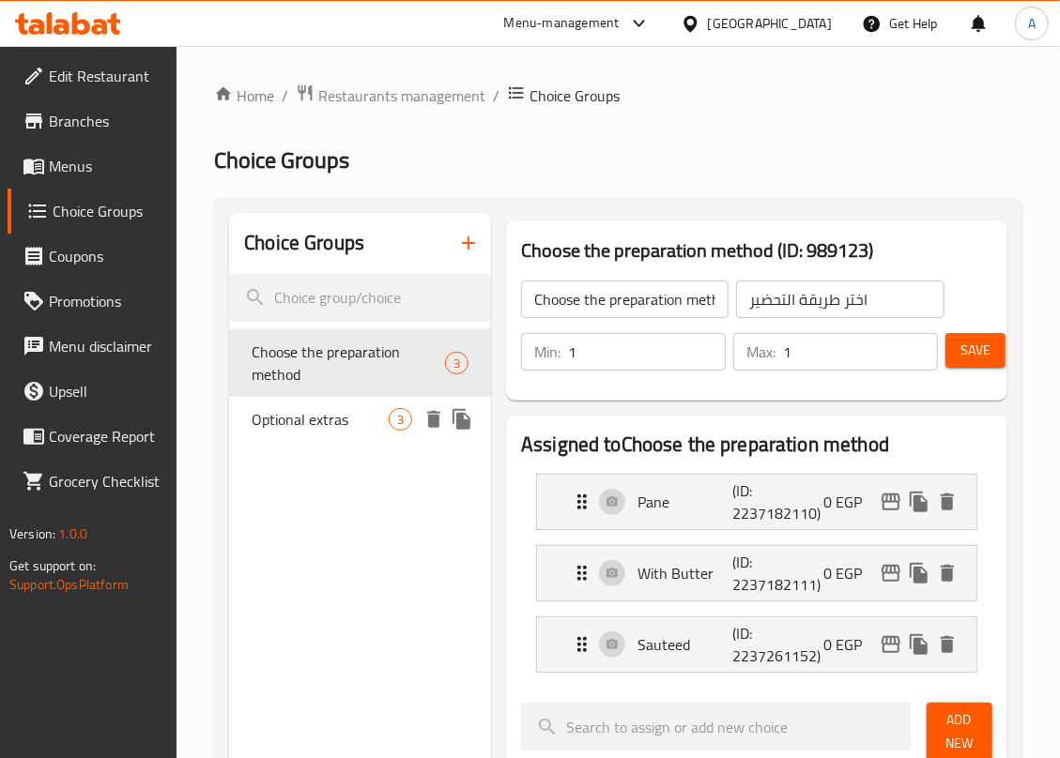
click at [295, 425] on span "Optional extras" at bounding box center [320, 419] width 137 height 23
type input "Optional extras"
type input "إضافات إختيارية"
type input "0"
type input "3"
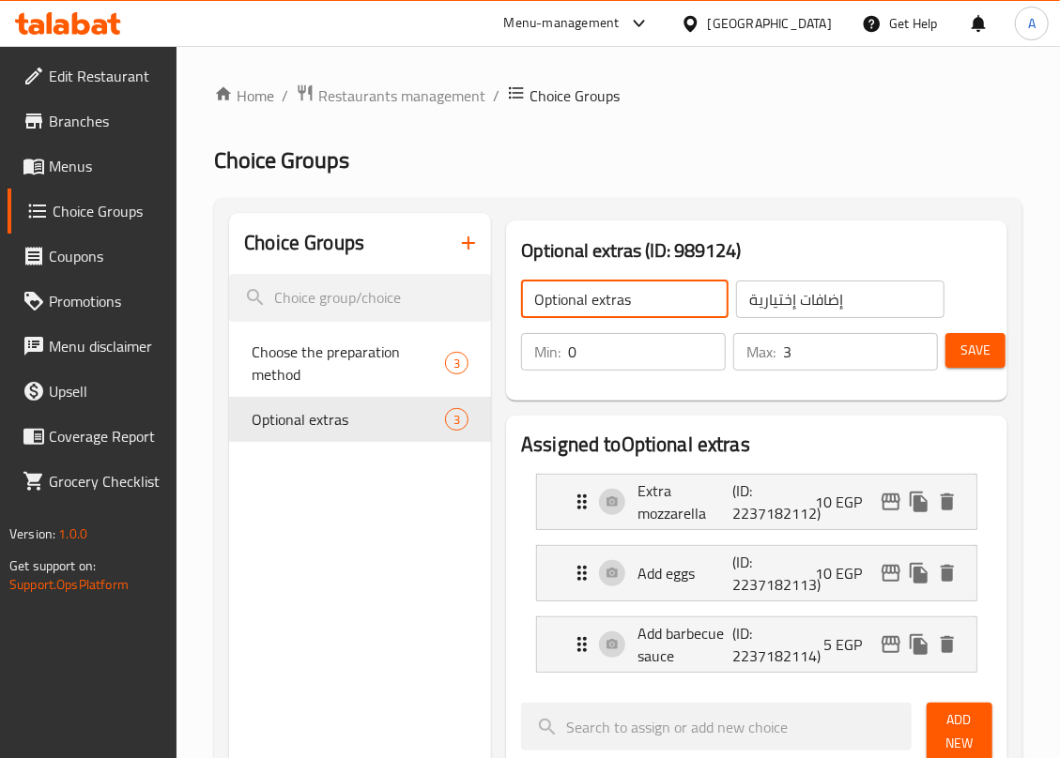
click at [568, 300] on input "Optional extras" at bounding box center [624, 300] width 207 height 38
type input "extras"
click at [783, 298] on input "إضافات إختيارية" at bounding box center [839, 300] width 207 height 38
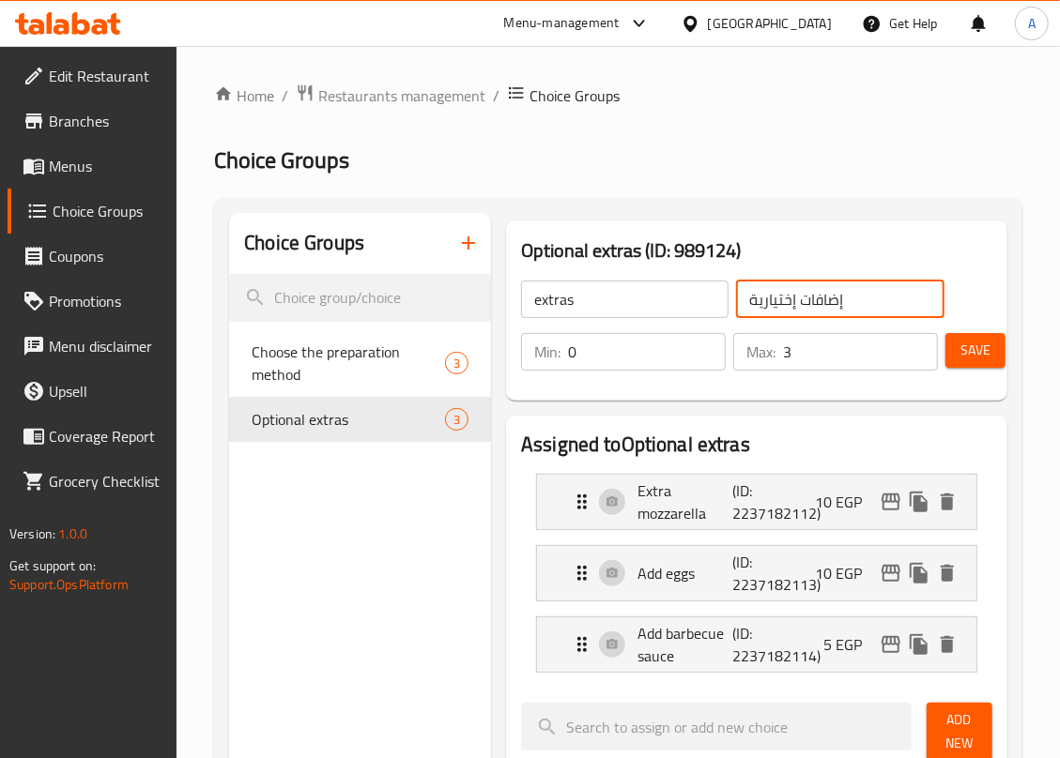
click at [783, 298] on input "إضافات إختيارية" at bounding box center [839, 300] width 207 height 38
type input "إضافات"
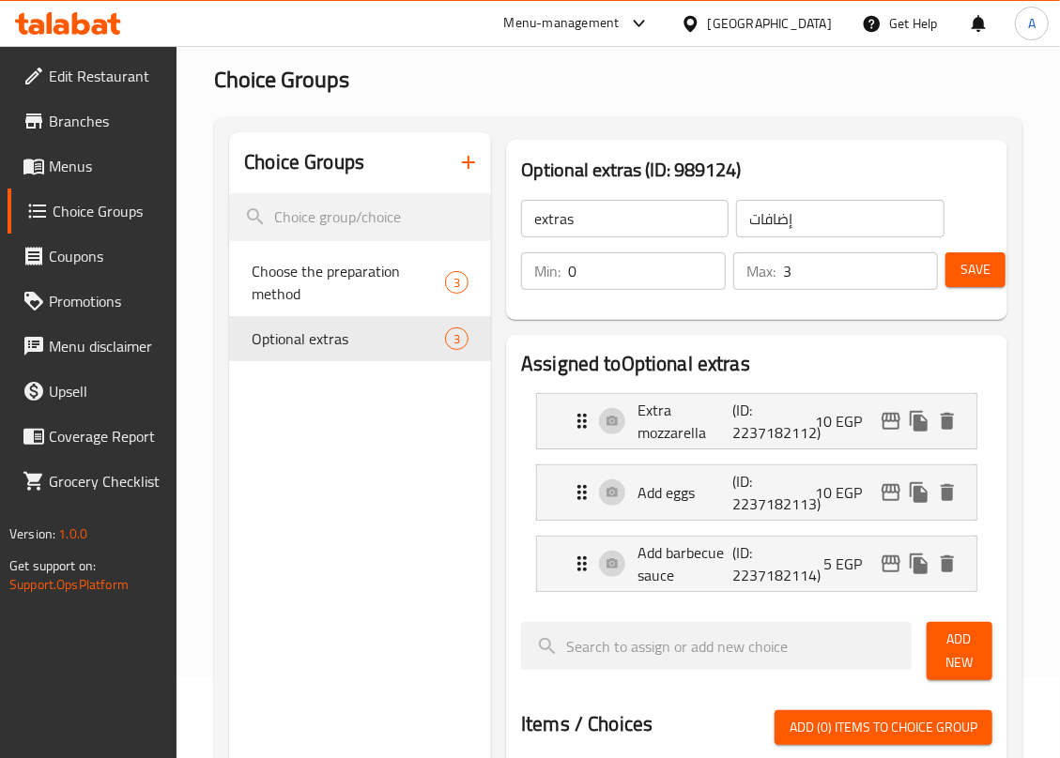
scroll to position [125, 0]
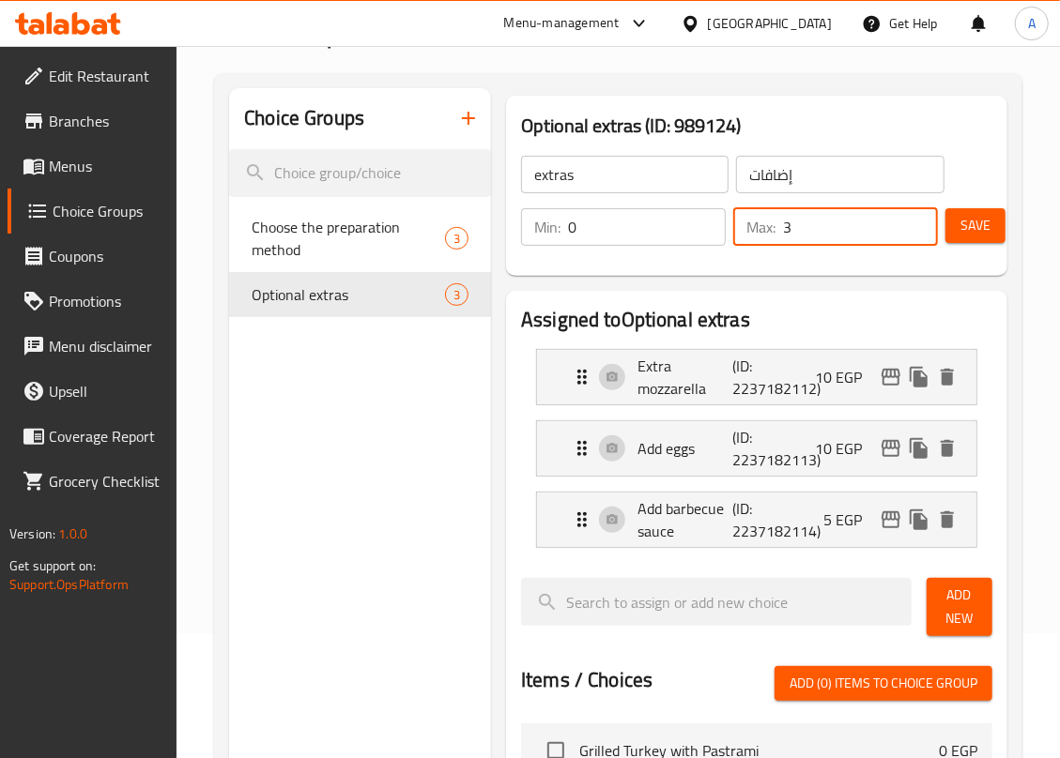
drag, startPoint x: 815, startPoint y: 226, endPoint x: 728, endPoint y: 250, distance: 89.5
click at [728, 250] on div "Min: 0 ​ Max: 3 ​" at bounding box center [729, 227] width 432 height 53
click at [695, 380] on p "Extra mozzarella" at bounding box center [684, 377] width 95 height 45
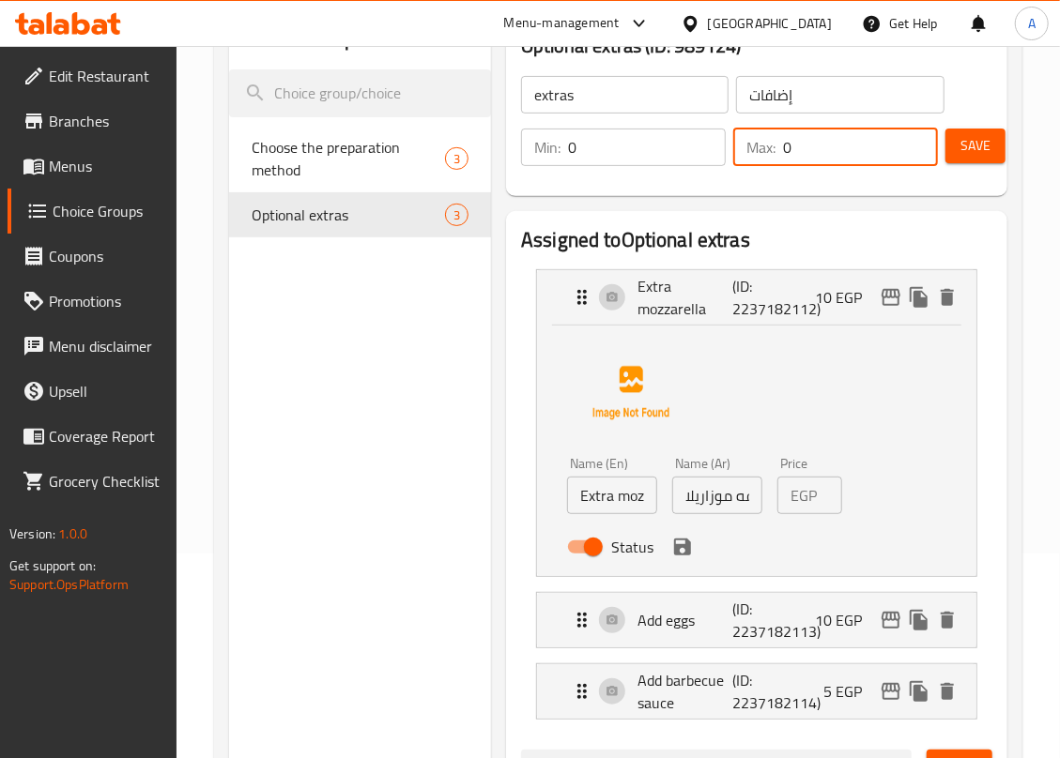
scroll to position [250, 0]
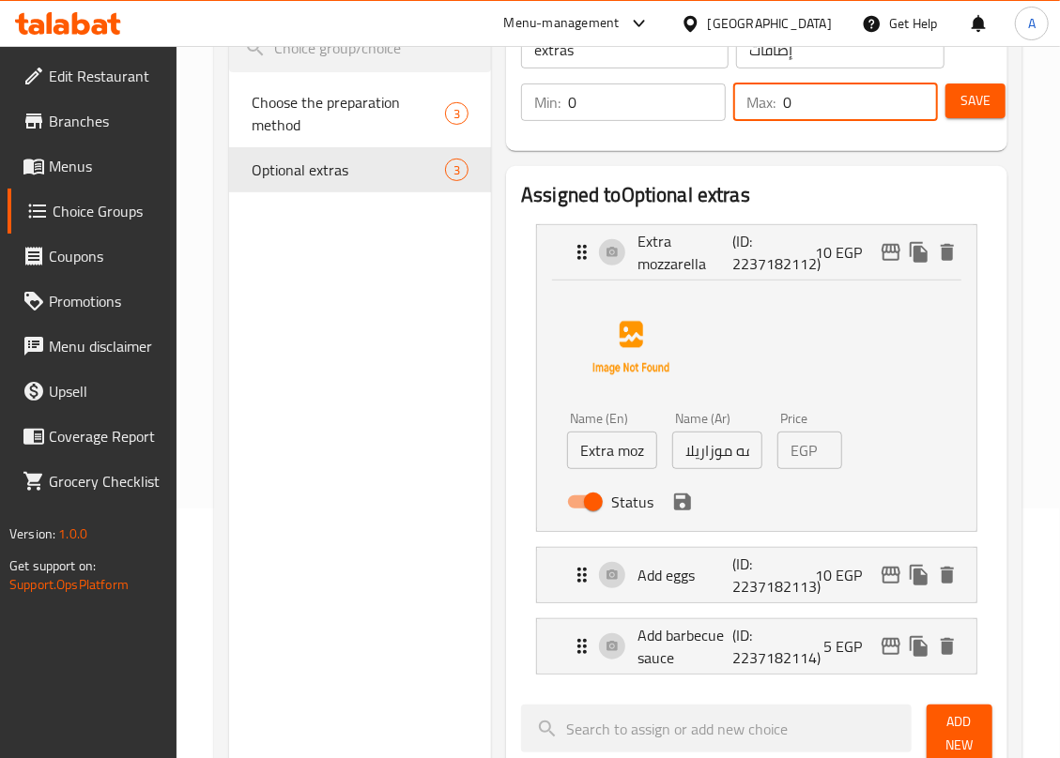
type input "0"
click at [589, 460] on input "Extra mozzarella" at bounding box center [612, 451] width 90 height 38
click at [670, 632] on p "Add barbecue sauce" at bounding box center [684, 646] width 95 height 45
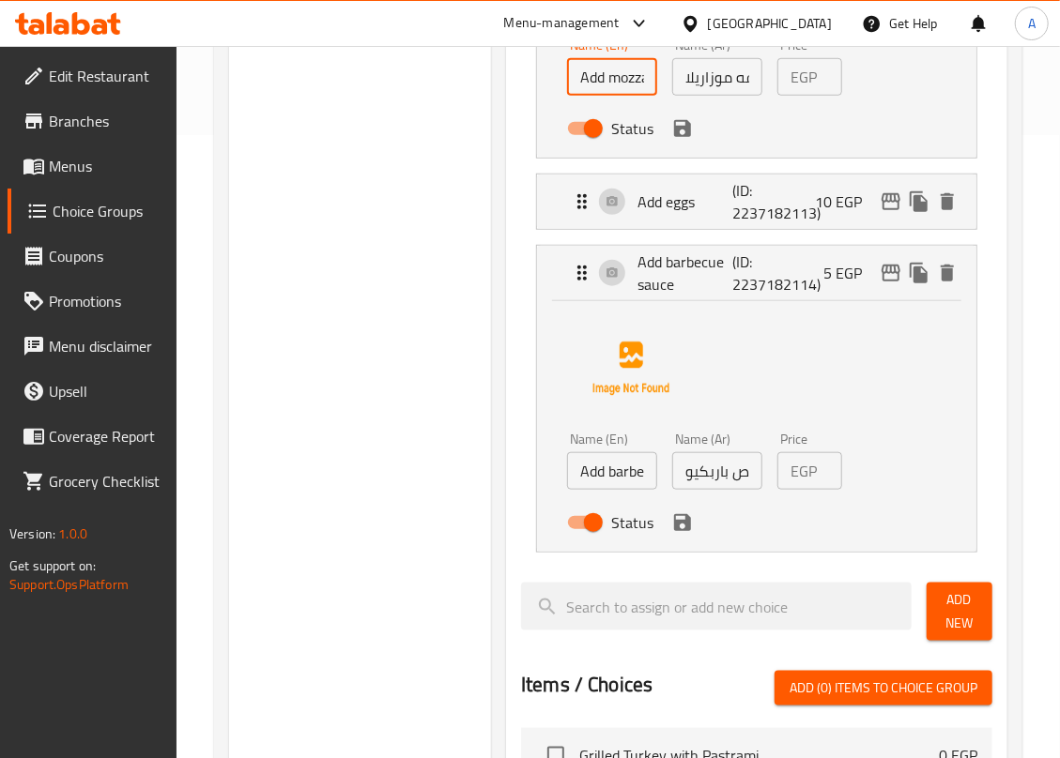
scroll to position [625, 0]
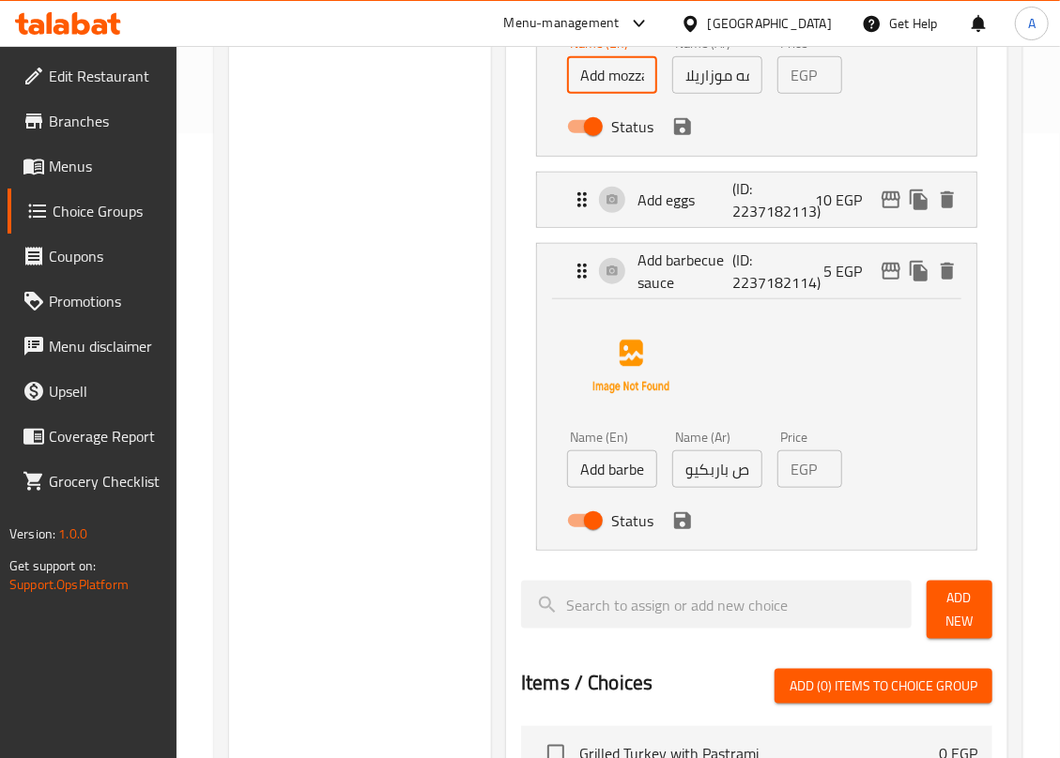
type input "Add mozzarella"
click at [620, 477] on input "Add barbecue sauce" at bounding box center [612, 470] width 90 height 38
click at [687, 519] on icon "save" at bounding box center [682, 520] width 17 height 17
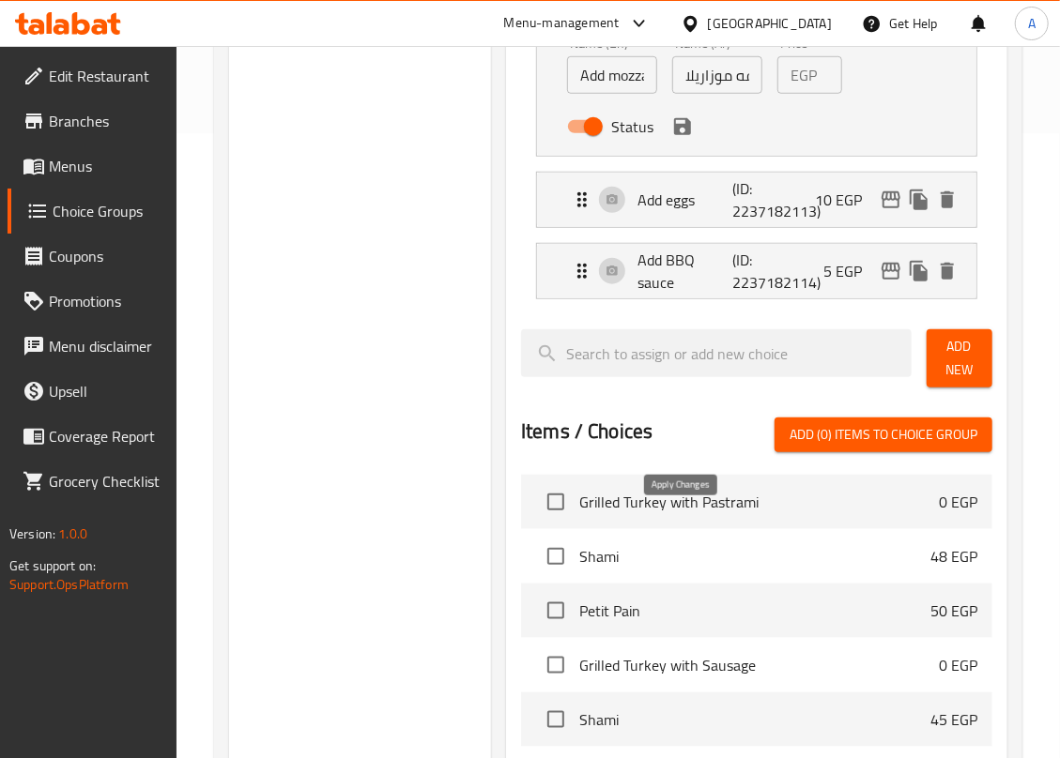
type input "Add BBQ sauce"
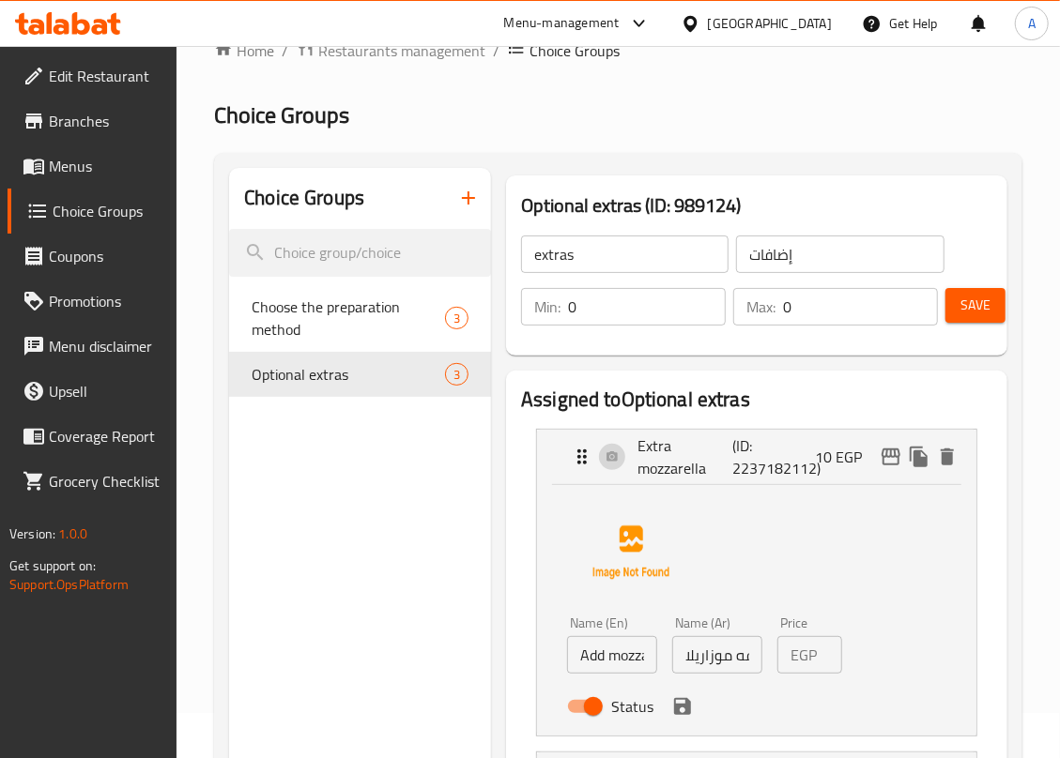
scroll to position [0, 0]
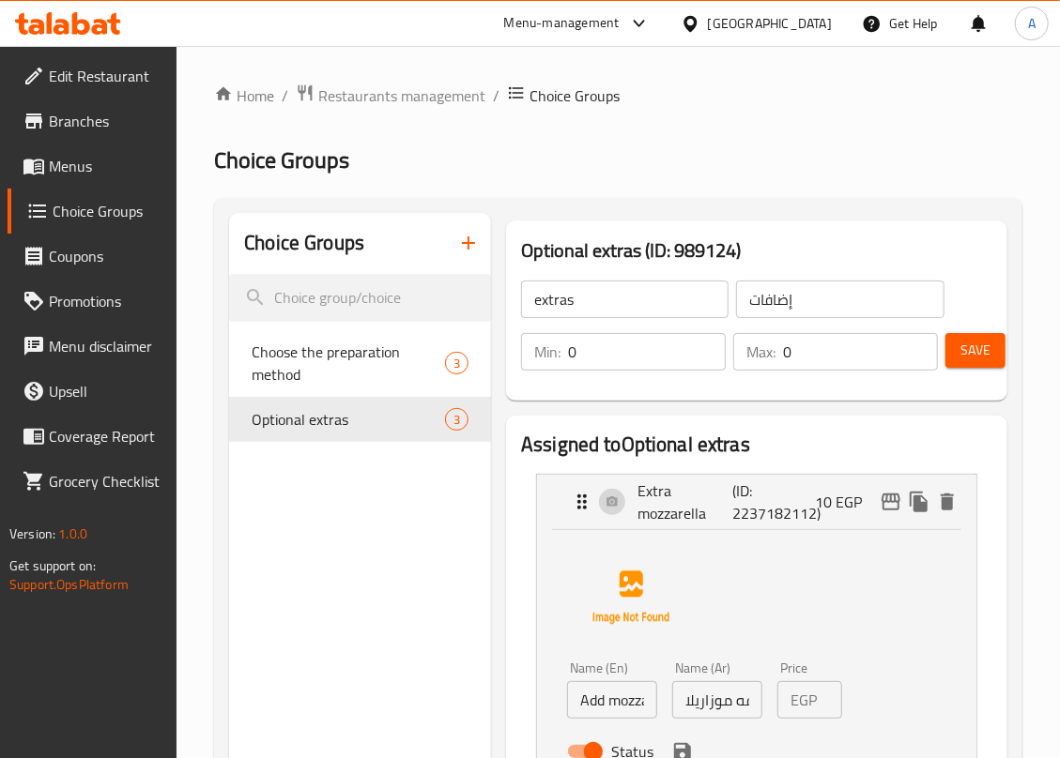
click at [980, 339] on span "Save" at bounding box center [975, 350] width 30 height 23
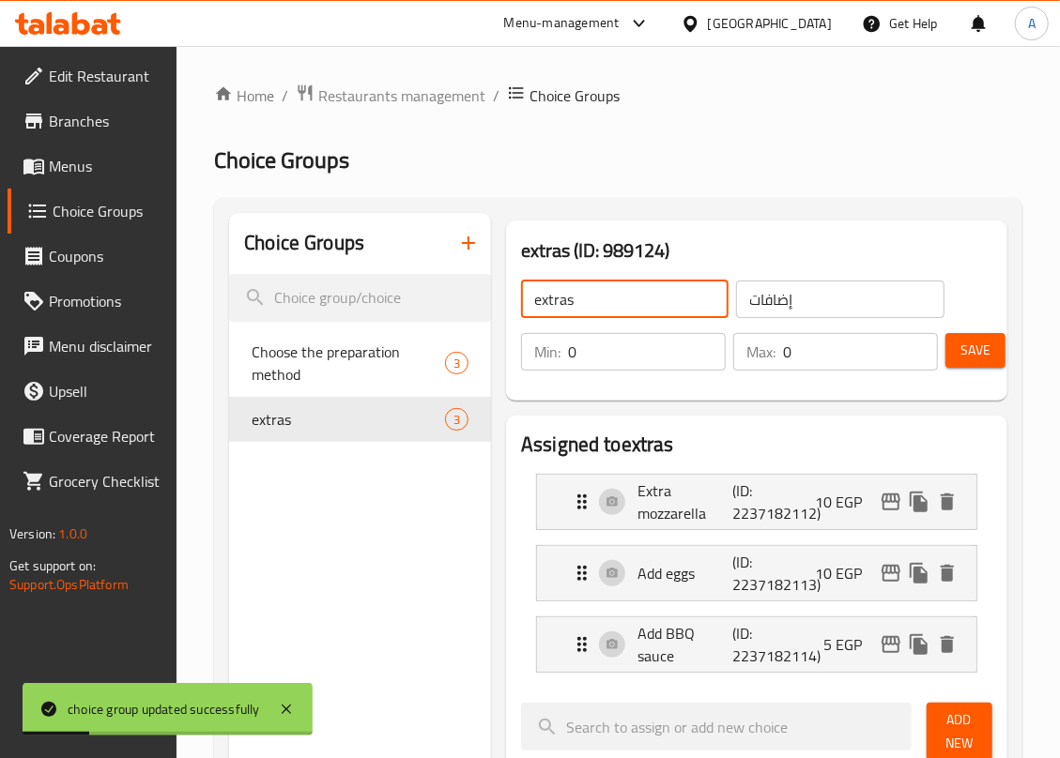
drag, startPoint x: 543, startPoint y: 300, endPoint x: 526, endPoint y: 302, distance: 17.0
click at [526, 302] on input "extras" at bounding box center [624, 300] width 207 height 38
drag, startPoint x: 595, startPoint y: 301, endPoint x: 512, endPoint y: 295, distance: 82.9
click at [512, 295] on div "extras ​ إضافات ​" at bounding box center [733, 299] width 446 height 60
type input "Addons"
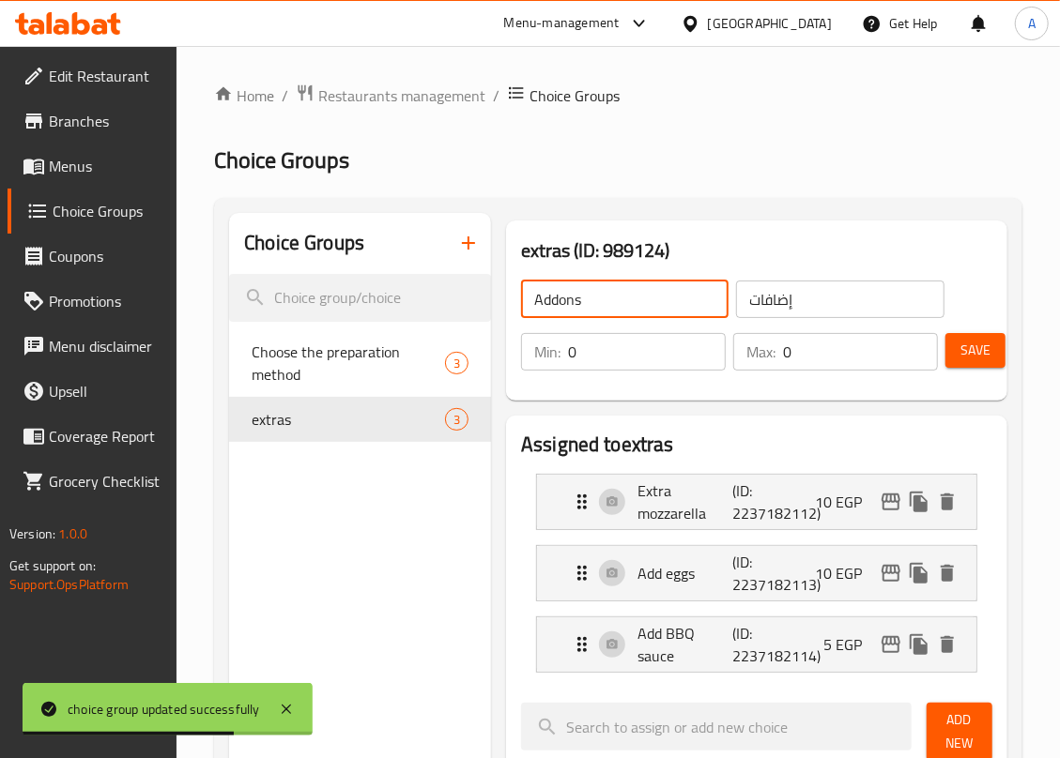
click at [980, 357] on span "Save" at bounding box center [975, 350] width 30 height 23
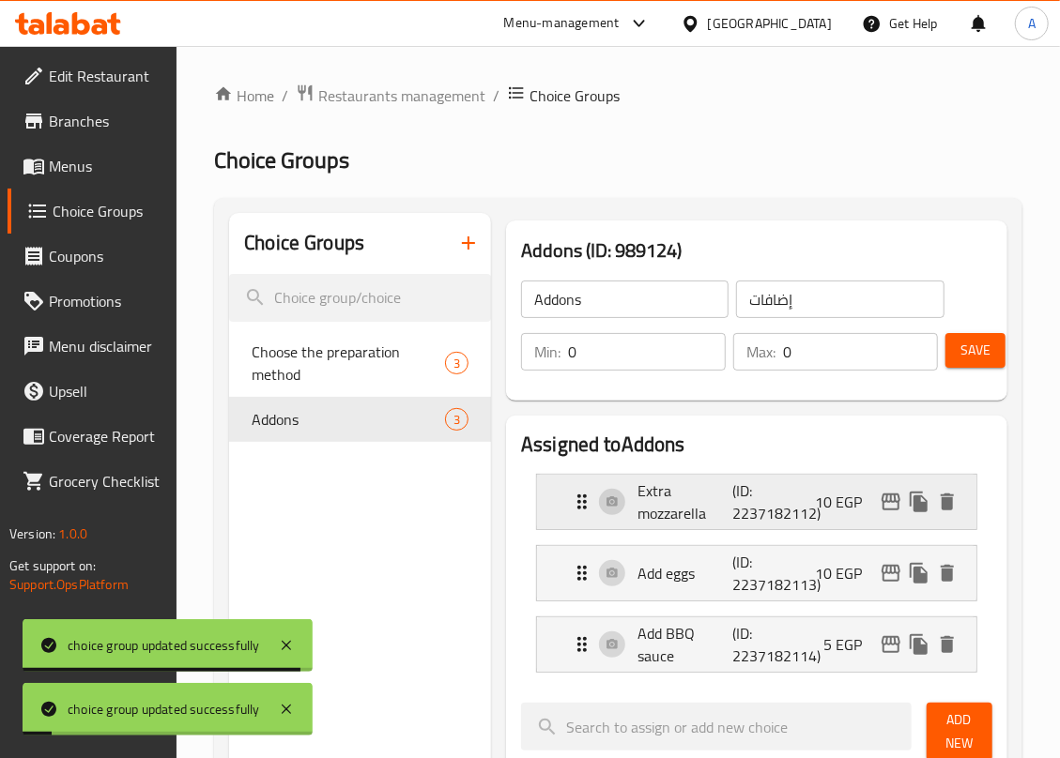
click at [674, 496] on p "Extra mozzarella" at bounding box center [684, 502] width 95 height 45
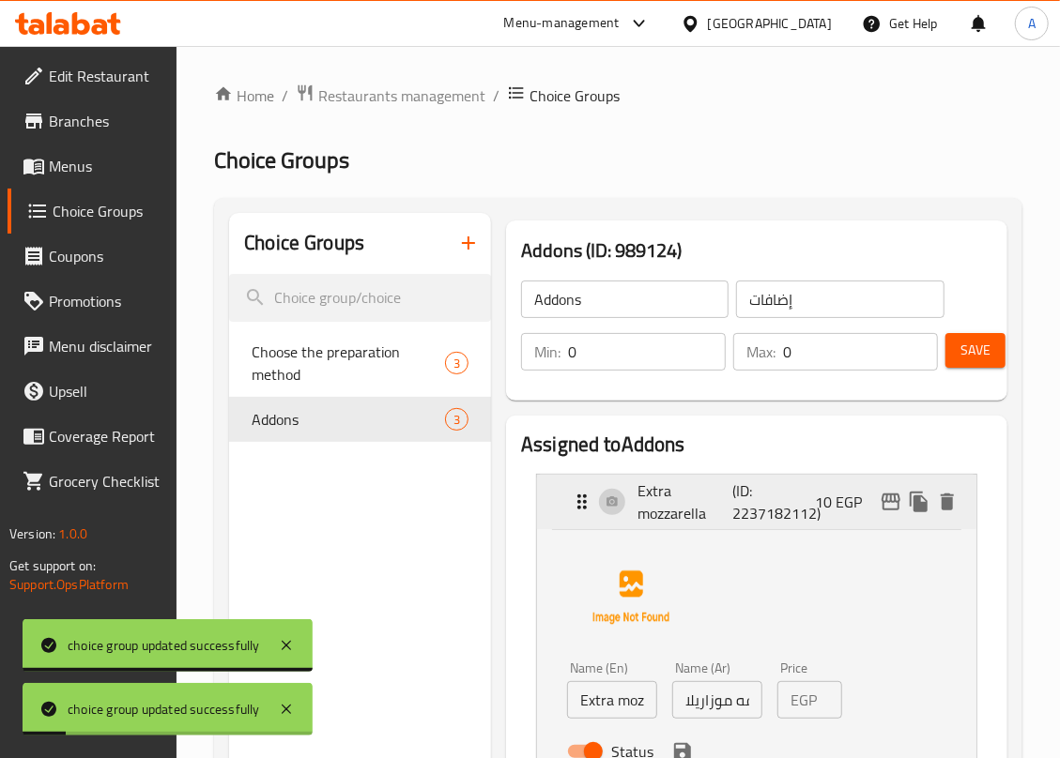
scroll to position [125, 0]
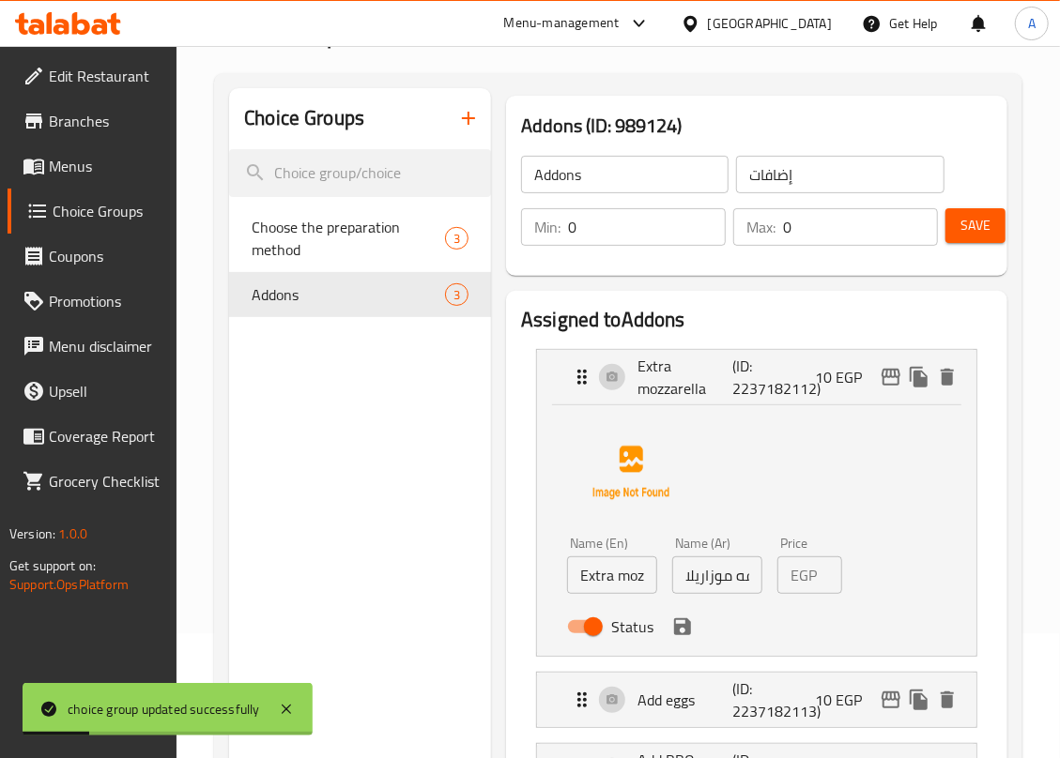
click at [593, 584] on input "Extra mozzarella" at bounding box center [612, 576] width 90 height 38
click at [681, 631] on icon "save" at bounding box center [682, 627] width 23 height 23
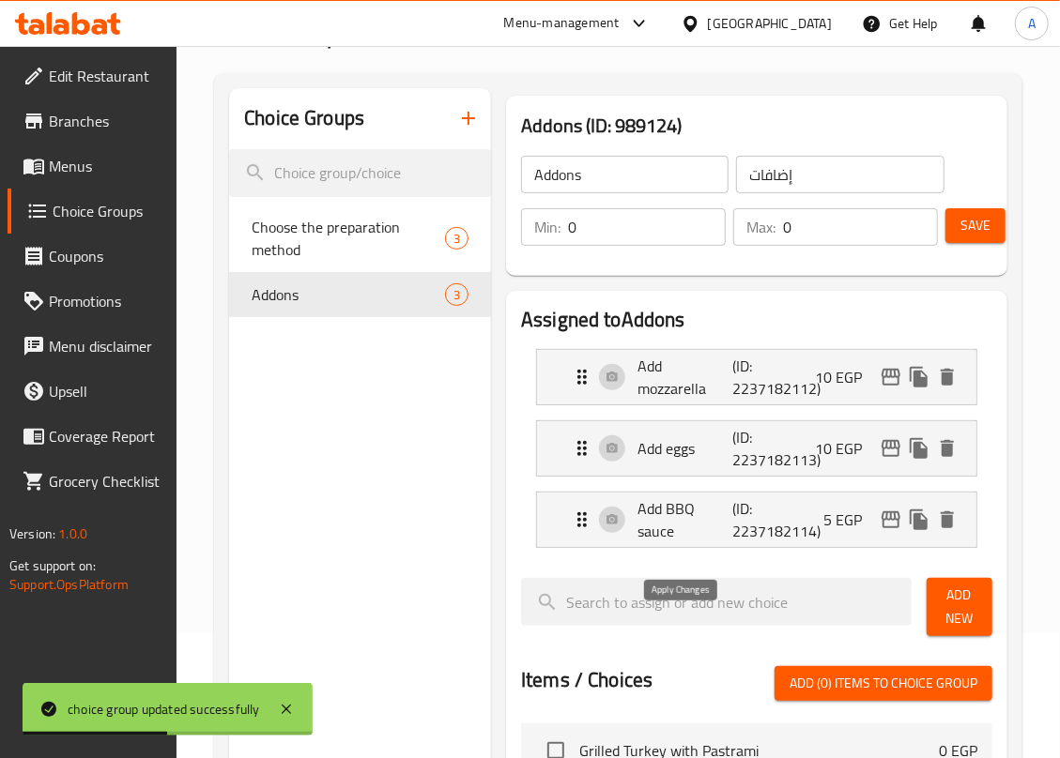
type input "Add mozzarella"
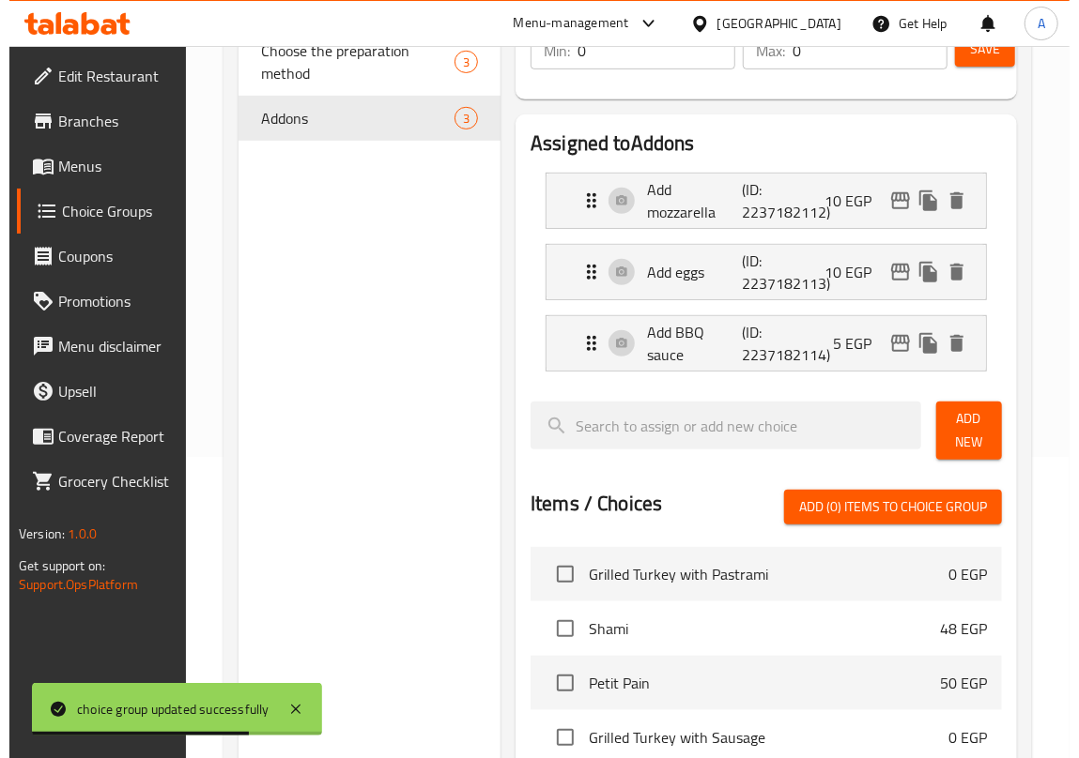
scroll to position [0, 0]
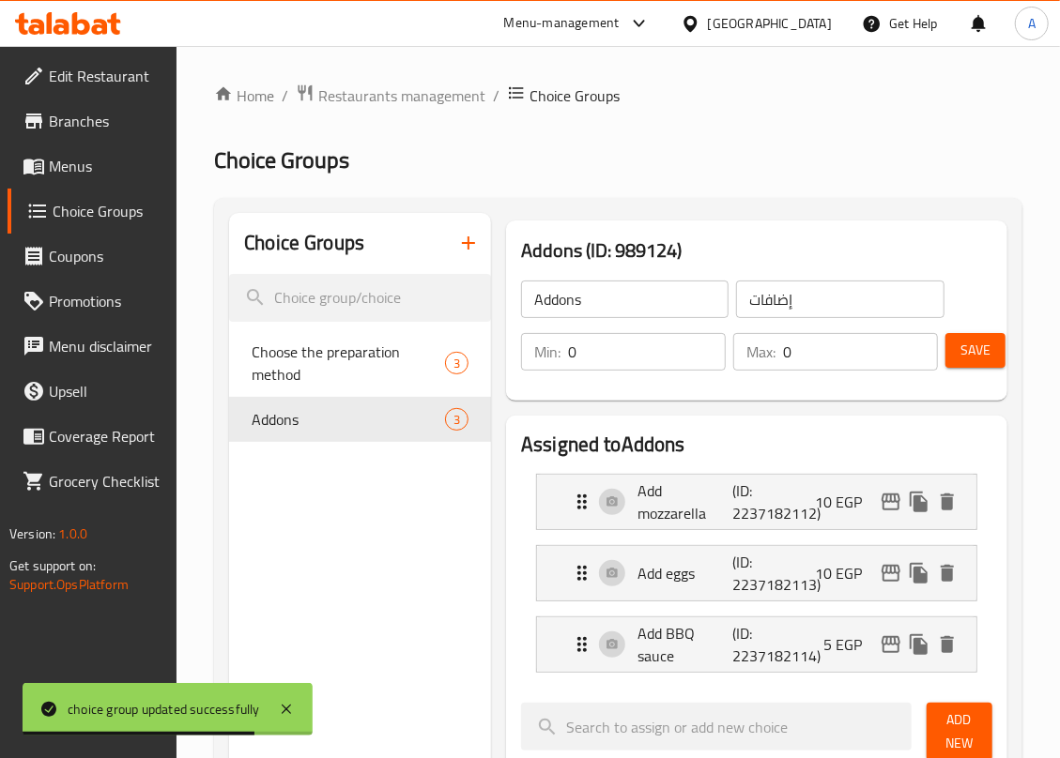
click at [980, 351] on span "Save" at bounding box center [975, 350] width 30 height 23
click at [69, 171] on span "Menus" at bounding box center [106, 166] width 114 height 23
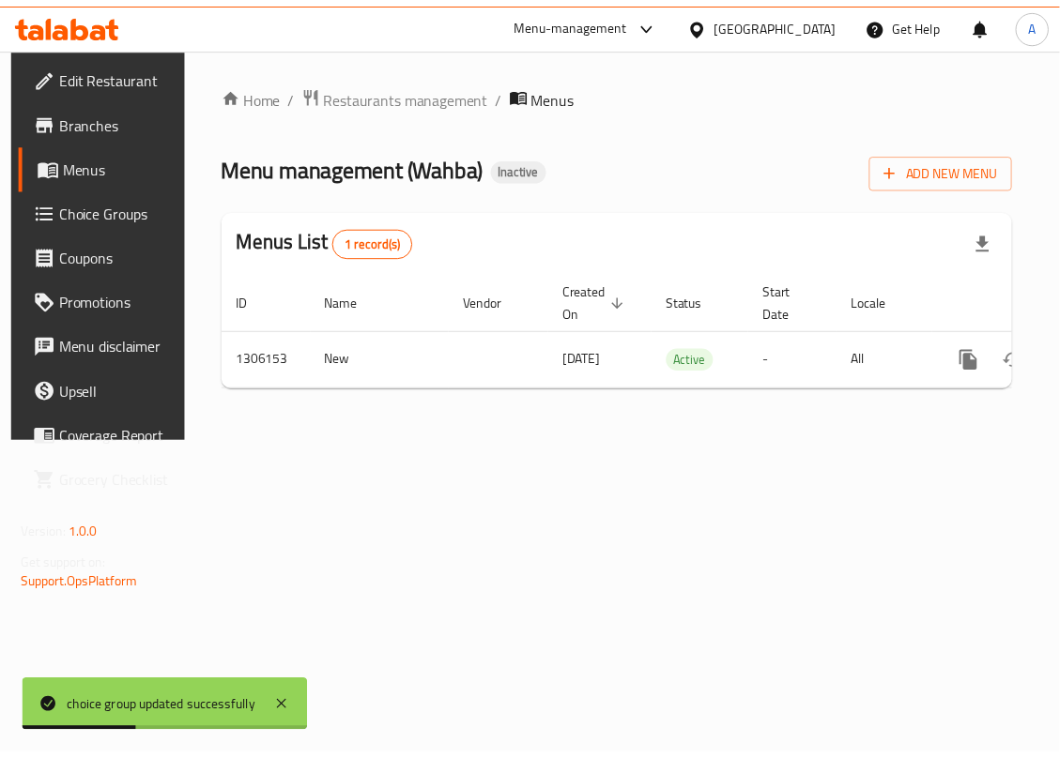
scroll to position [0, 109]
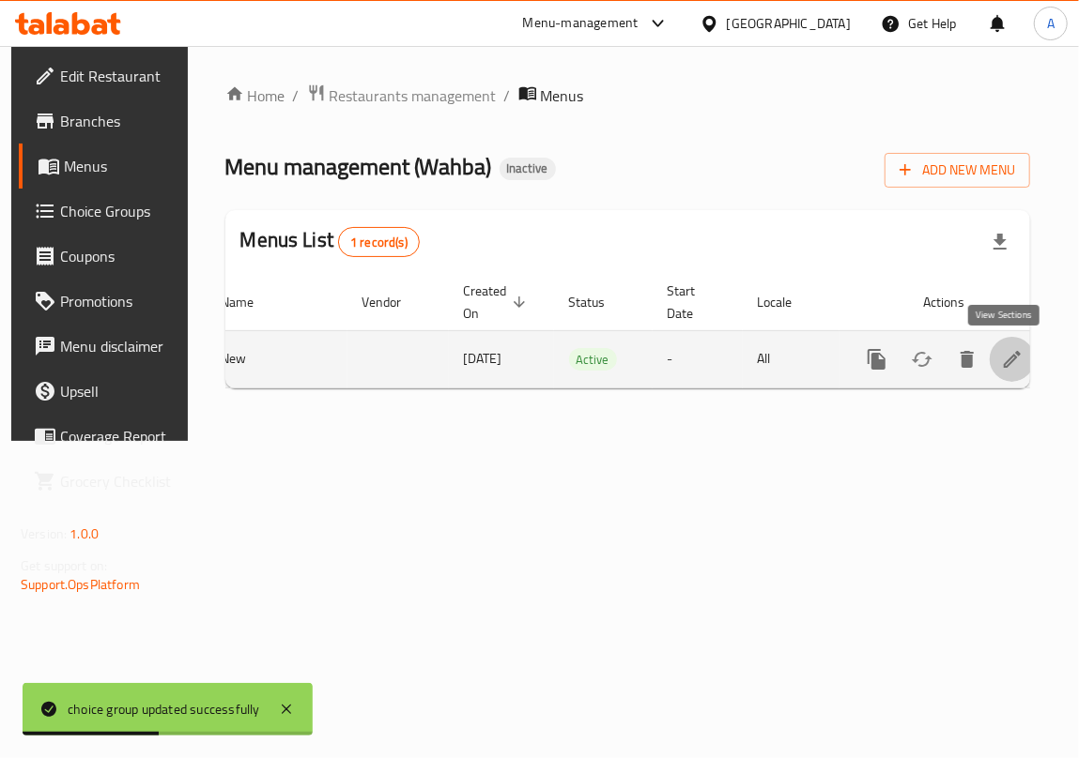
click at [1017, 358] on link "enhanced table" at bounding box center [1011, 359] width 45 height 45
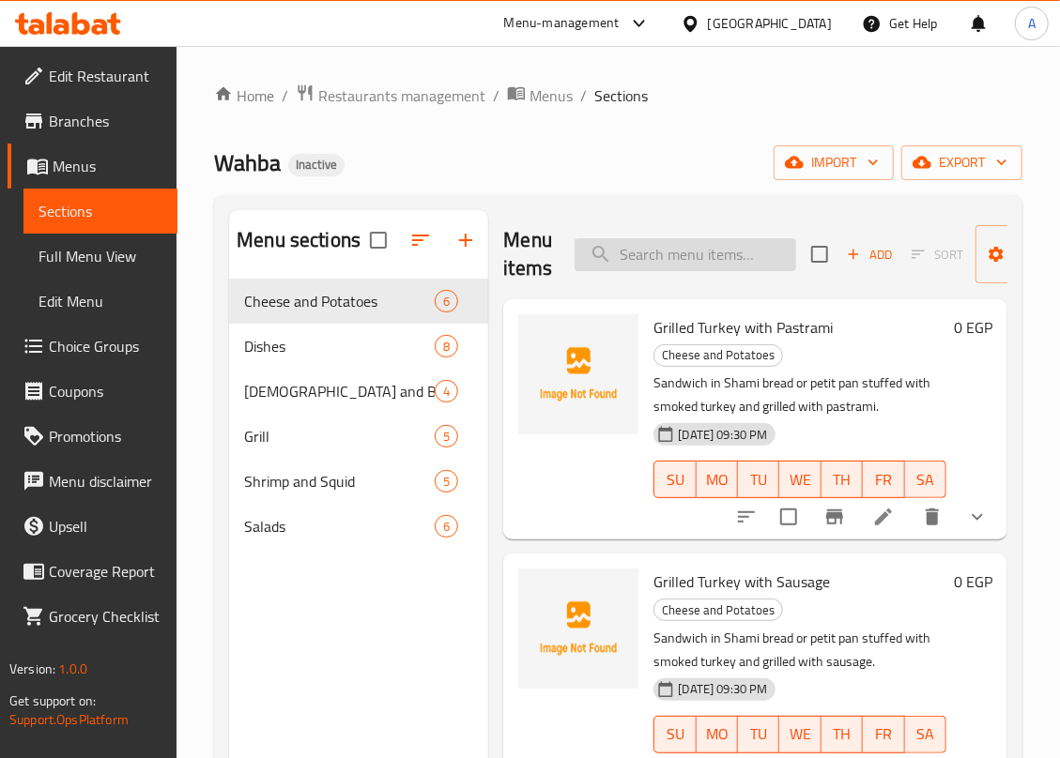
click at [650, 253] on input "search" at bounding box center [685, 254] width 222 height 33
paste input "Beef Burger"
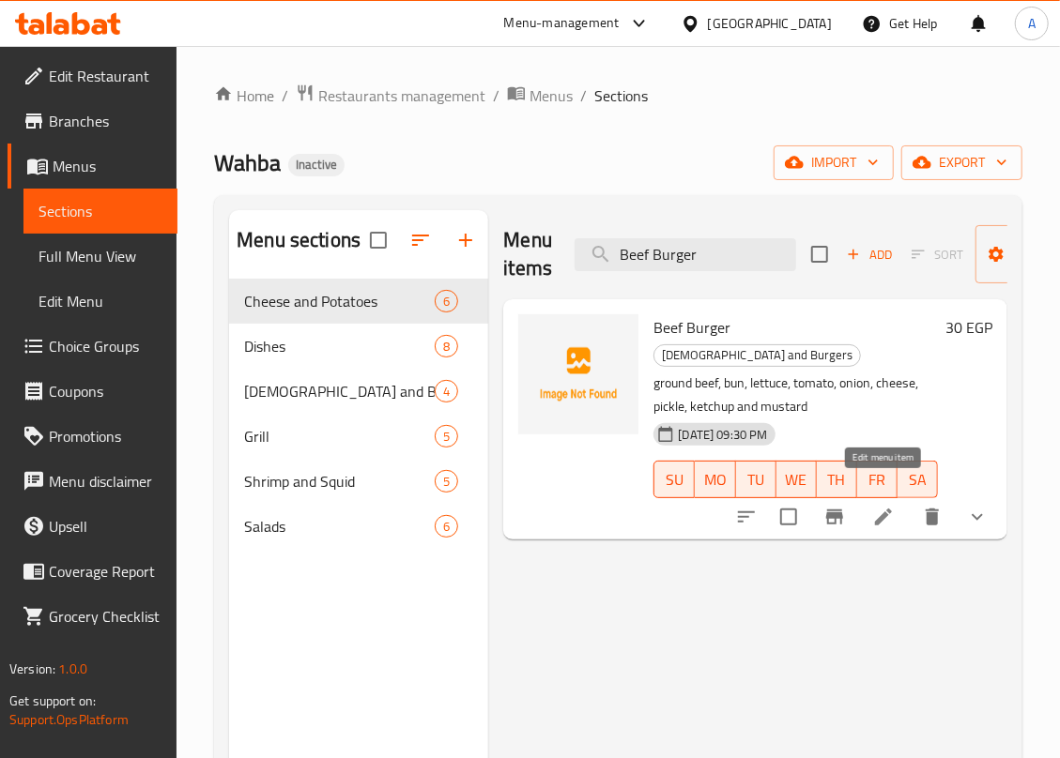
type input "Beef Burger"
click at [879, 509] on icon at bounding box center [883, 517] width 17 height 17
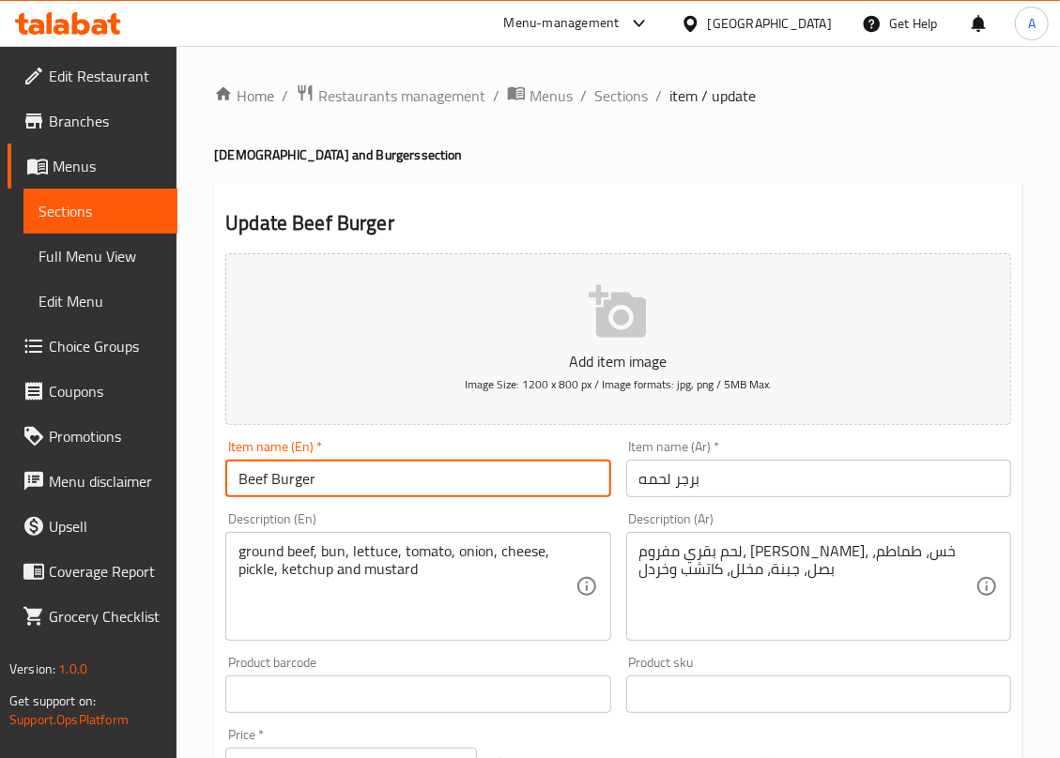
click at [253, 479] on input "Beef Burger" at bounding box center [417, 479] width 385 height 38
click at [399, 463] on input "Meat Burger" at bounding box center [417, 479] width 385 height 38
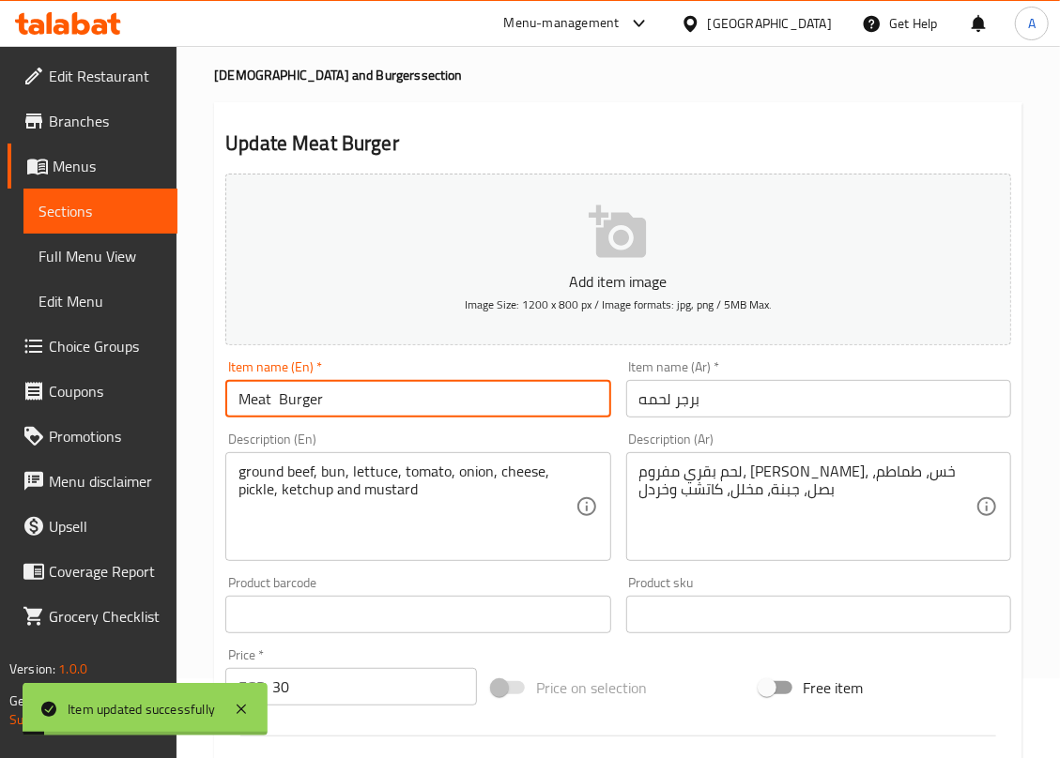
scroll to position [125, 0]
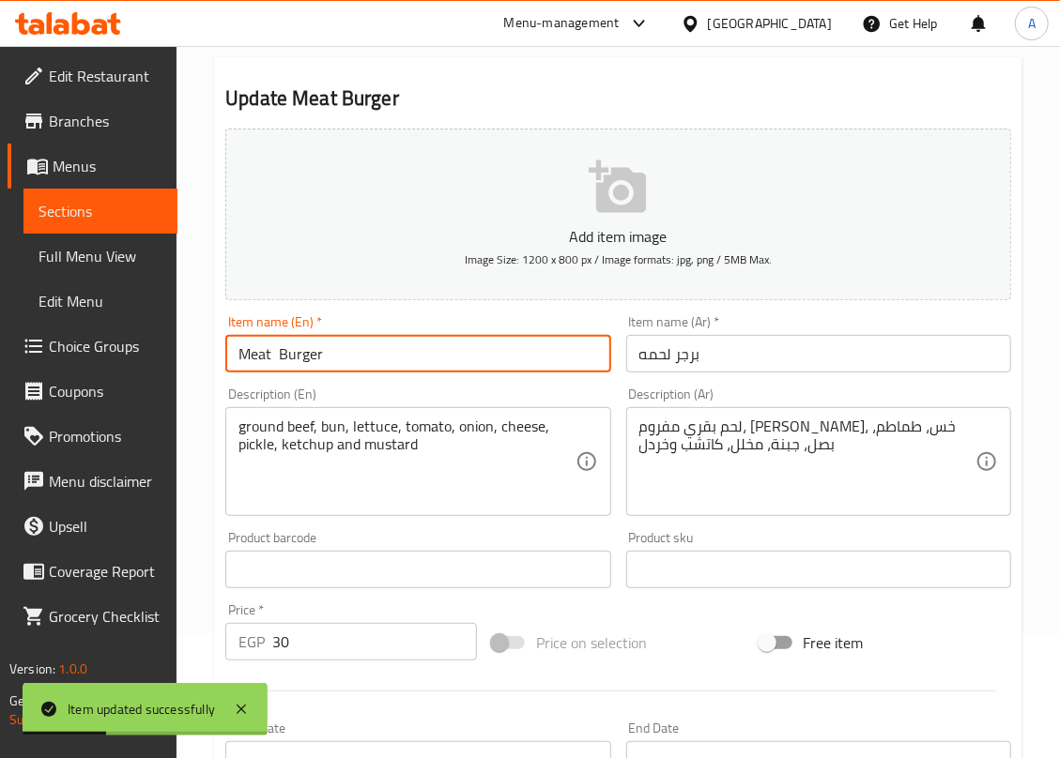
drag, startPoint x: 279, startPoint y: 364, endPoint x: 327, endPoint y: 398, distance: 58.6
click at [279, 365] on input "Meat Burger" at bounding box center [417, 354] width 385 height 38
click at [340, 357] on input "Meat Burger" at bounding box center [417, 354] width 385 height 38
type input "Meat Burger"
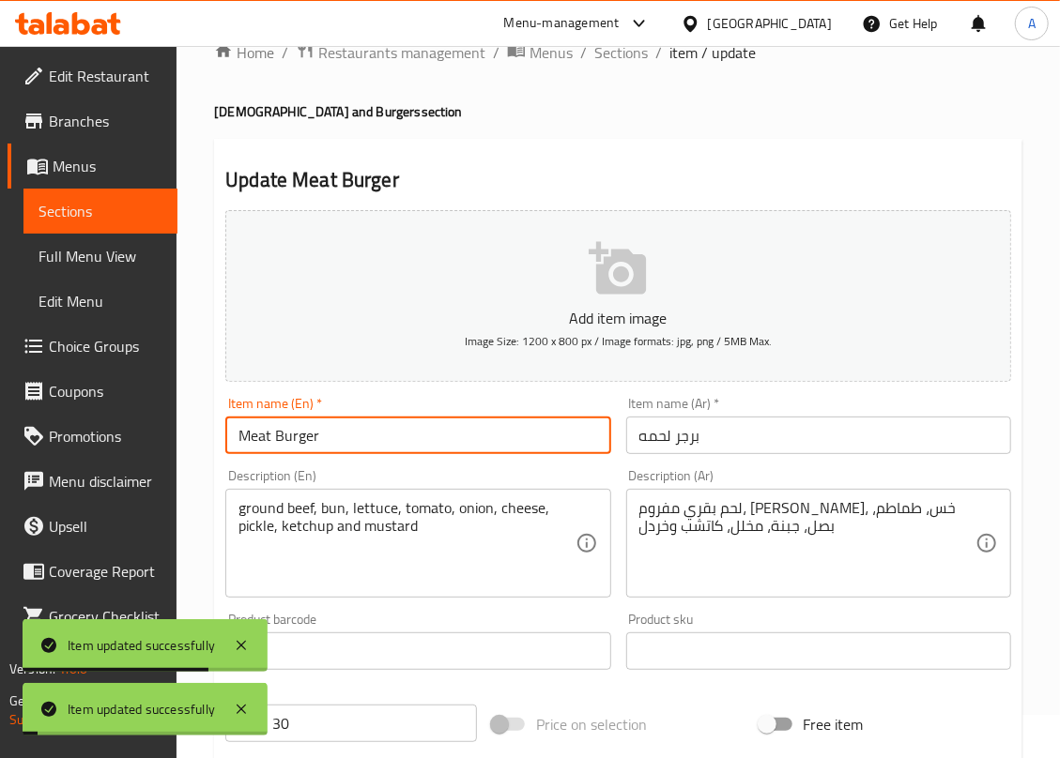
scroll to position [0, 0]
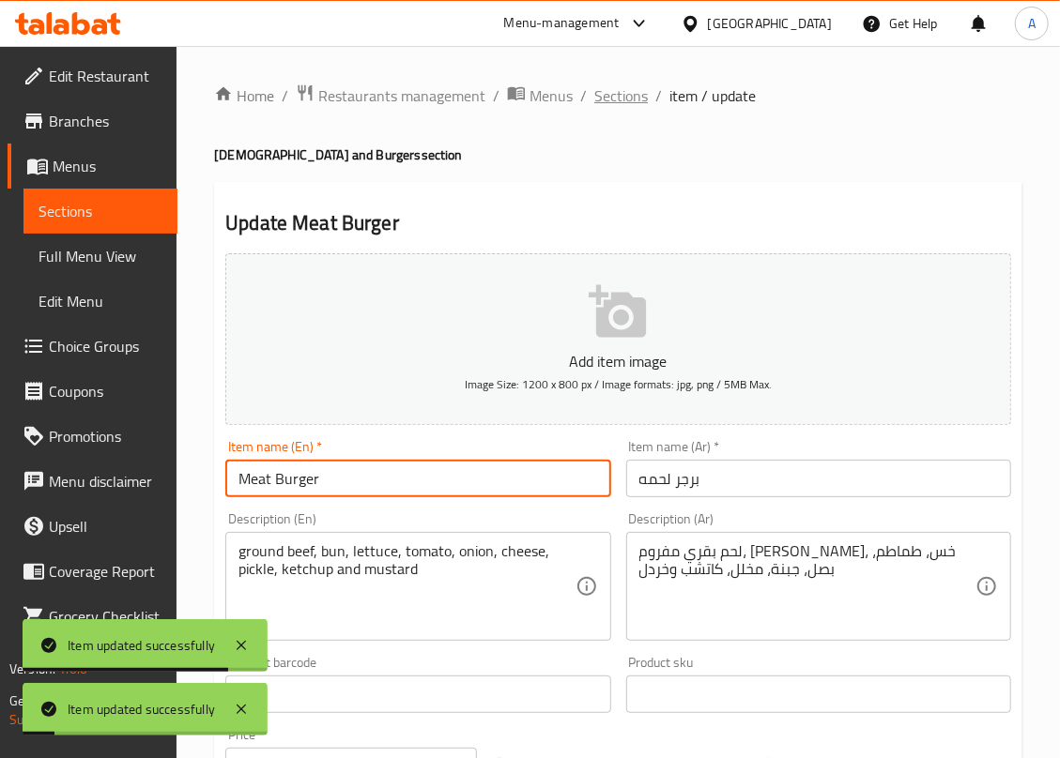
click at [620, 88] on span "Sections" at bounding box center [621, 95] width 54 height 23
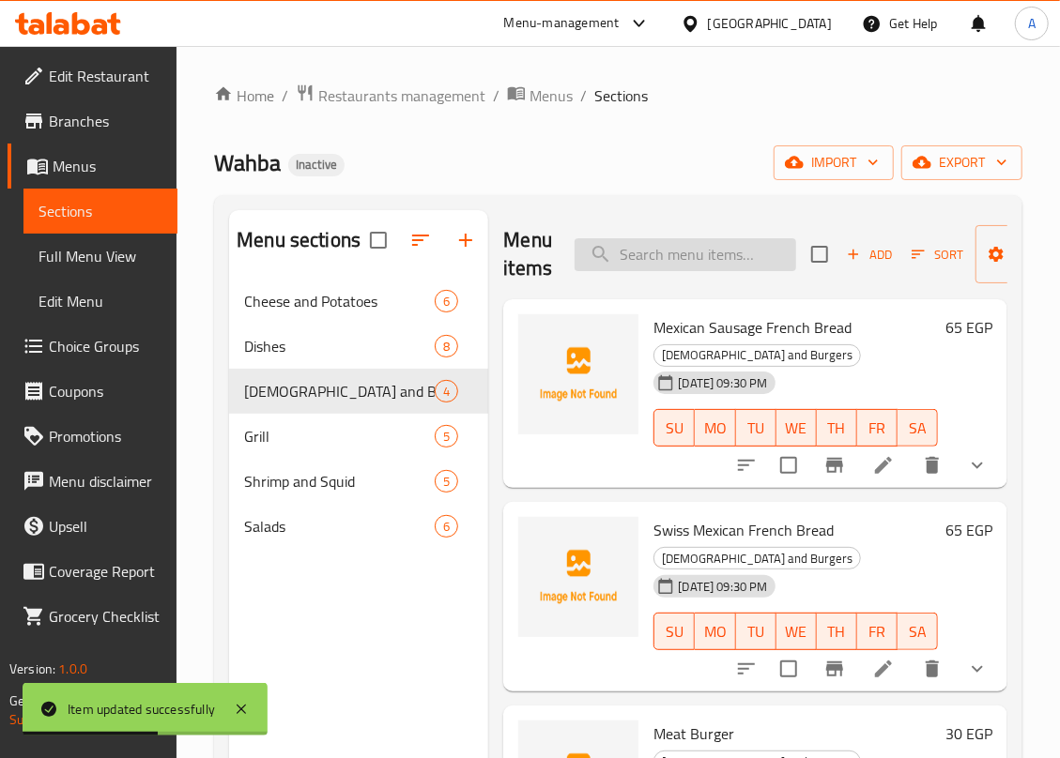
click at [658, 245] on input "search" at bounding box center [685, 254] width 222 height 33
paste input "Chicken Burger"
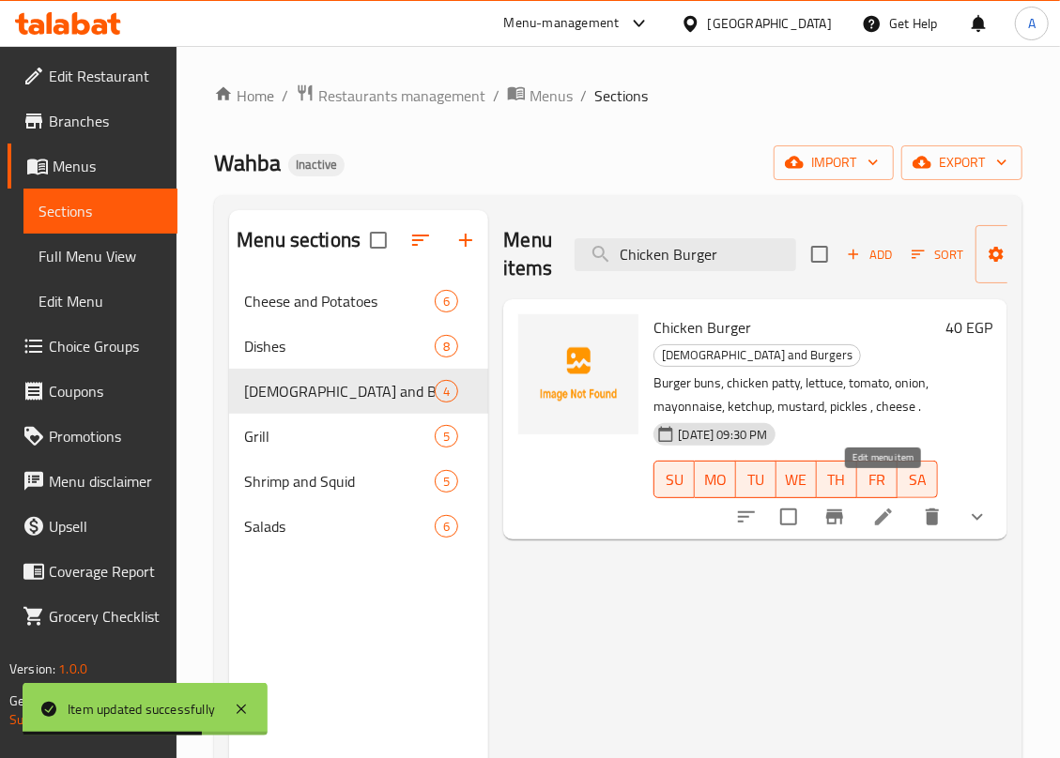
type input "Chicken Burger"
click at [872, 506] on icon at bounding box center [883, 517] width 23 height 23
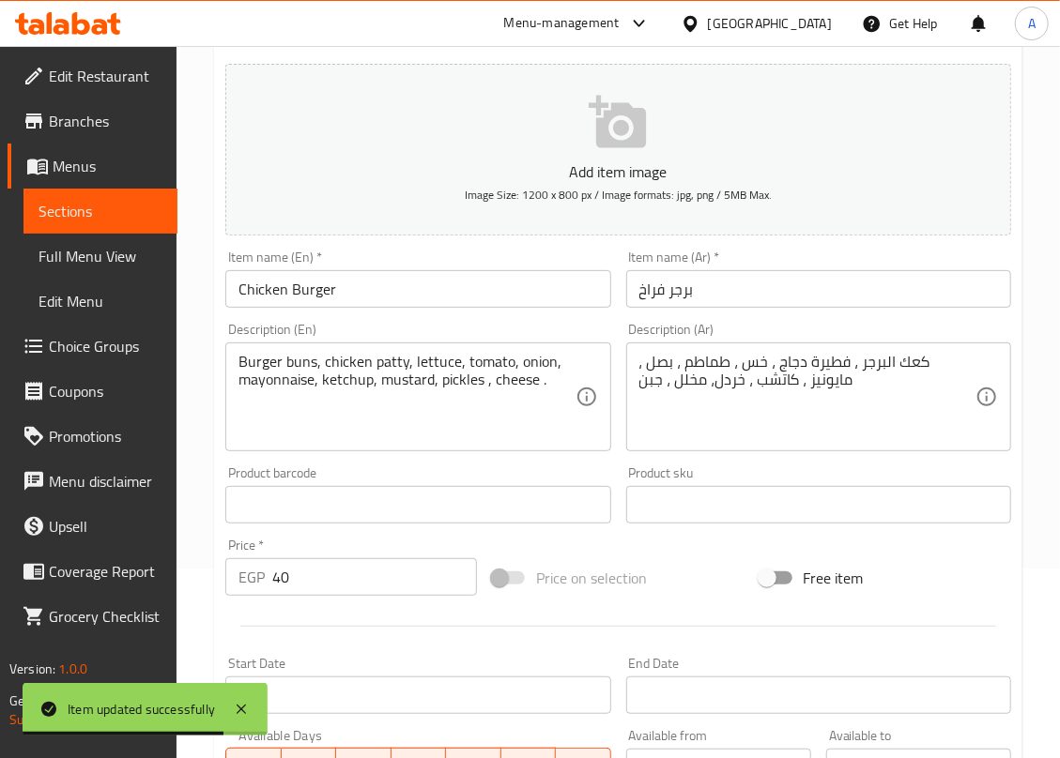
scroll to position [375, 0]
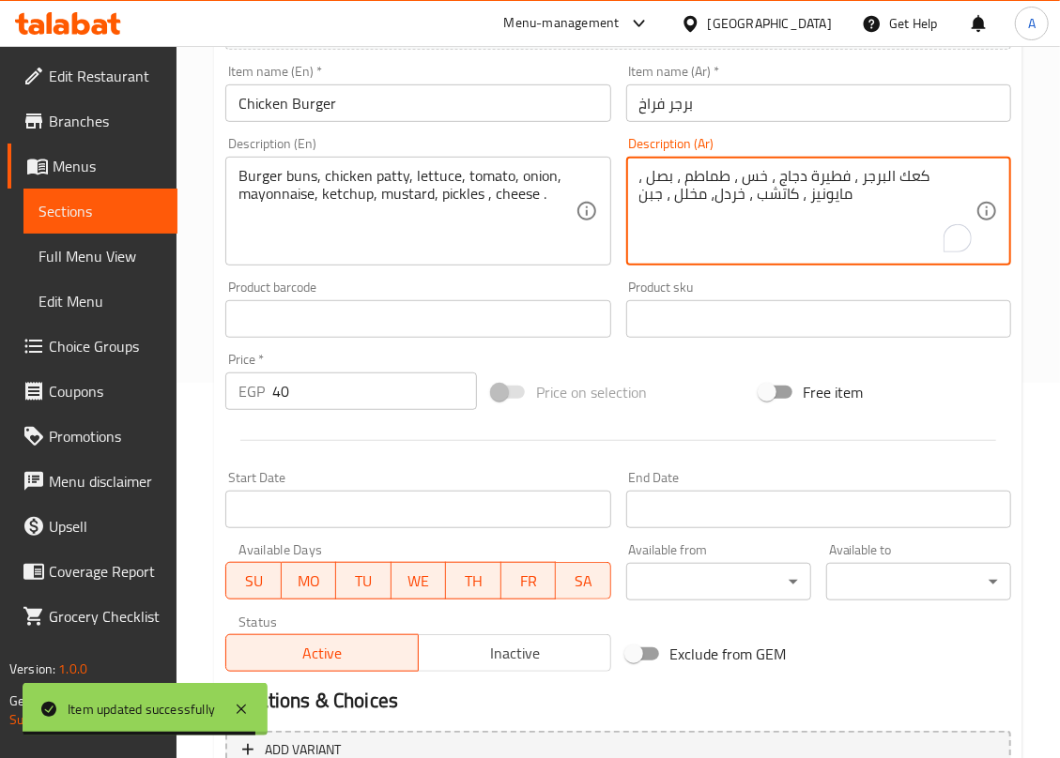
click at [954, 177] on textarea "كعك البرجر ، فطيرة دجاج ، خس ، طماطم ، بصل ، مايونيز ، كاتشب ، خردل، مخلل ، جبن" at bounding box center [807, 211] width 336 height 89
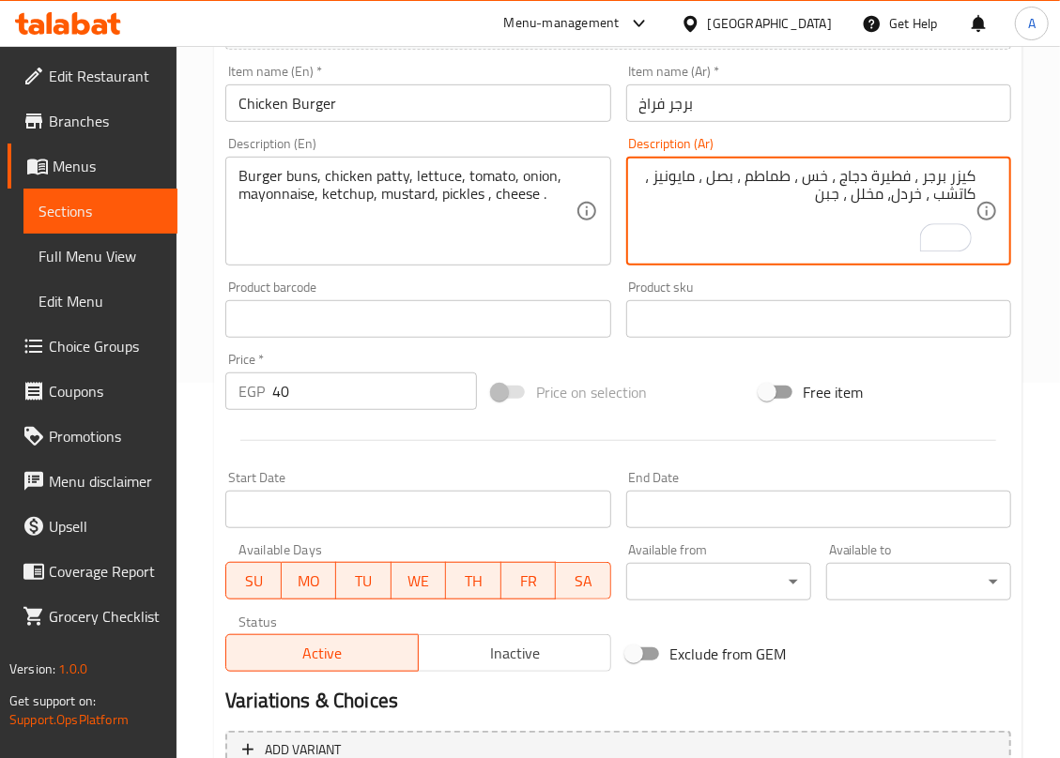
click at [891, 177] on textarea "كيزر برجر ، فطيرة دجاج ، خس ، طماطم ، بصل ، مايونيز ، كاتشب ، خردل، مخلل ، جبن" at bounding box center [807, 211] width 336 height 89
type textarea "كيزر برجر ، قطعة دجاج ، خس ، طماطم ، بصل ، مايونيز ، كاتشب ، خردل، مخلل ، جبن"
click at [369, 114] on input "Chicken Burger" at bounding box center [417, 103] width 385 height 38
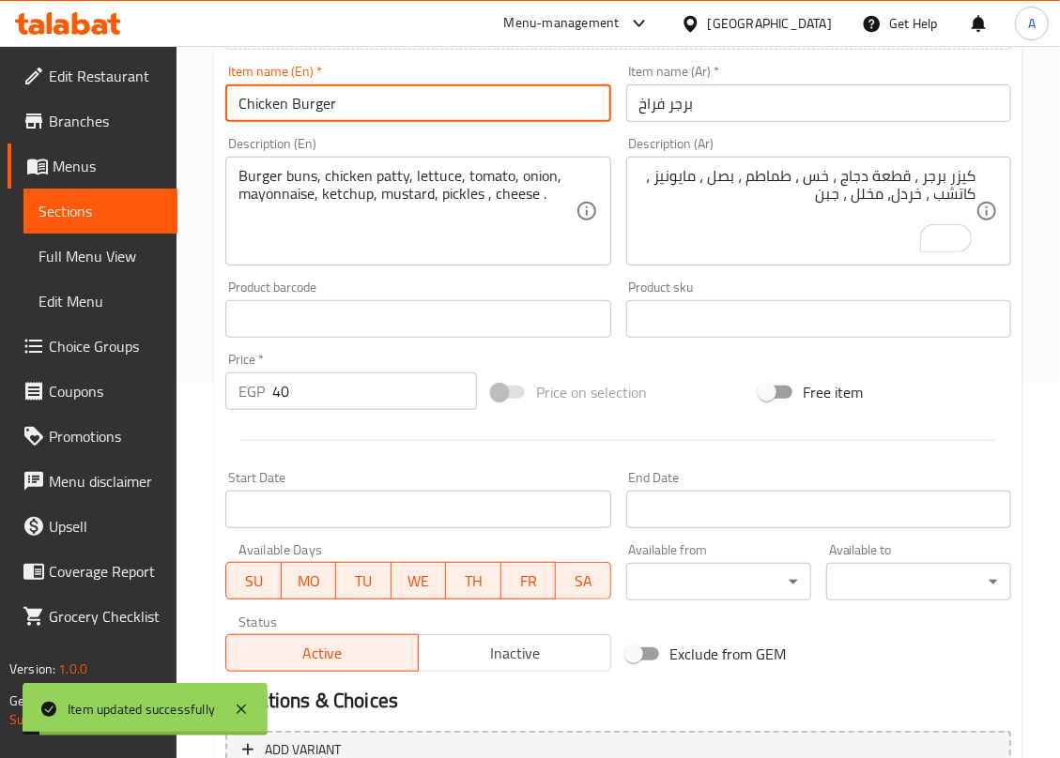
scroll to position [0, 0]
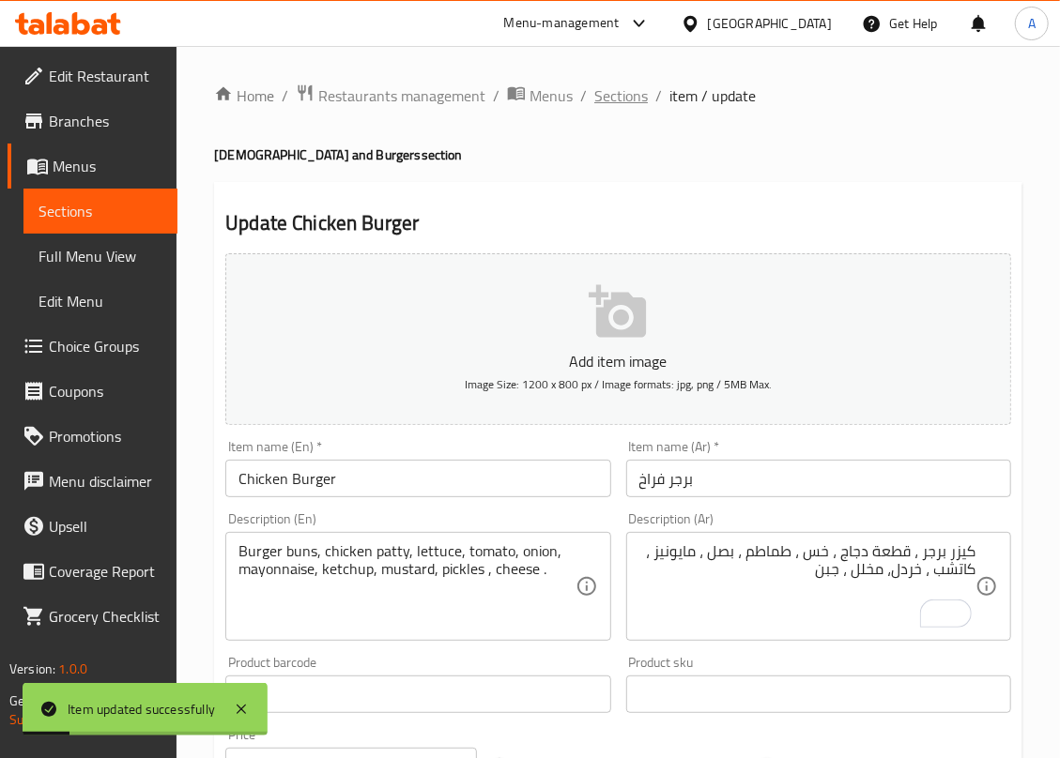
click at [633, 98] on span "Sections" at bounding box center [621, 95] width 54 height 23
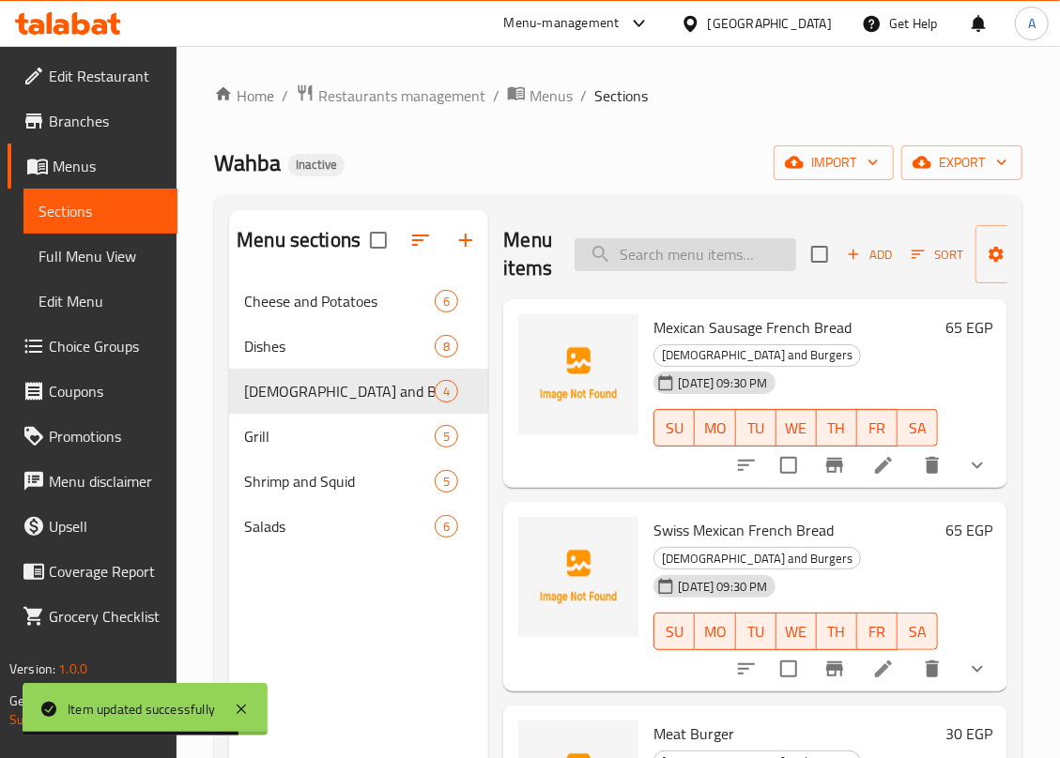
click at [633, 253] on input "search" at bounding box center [685, 254] width 222 height 33
paste input "Fried Pane"
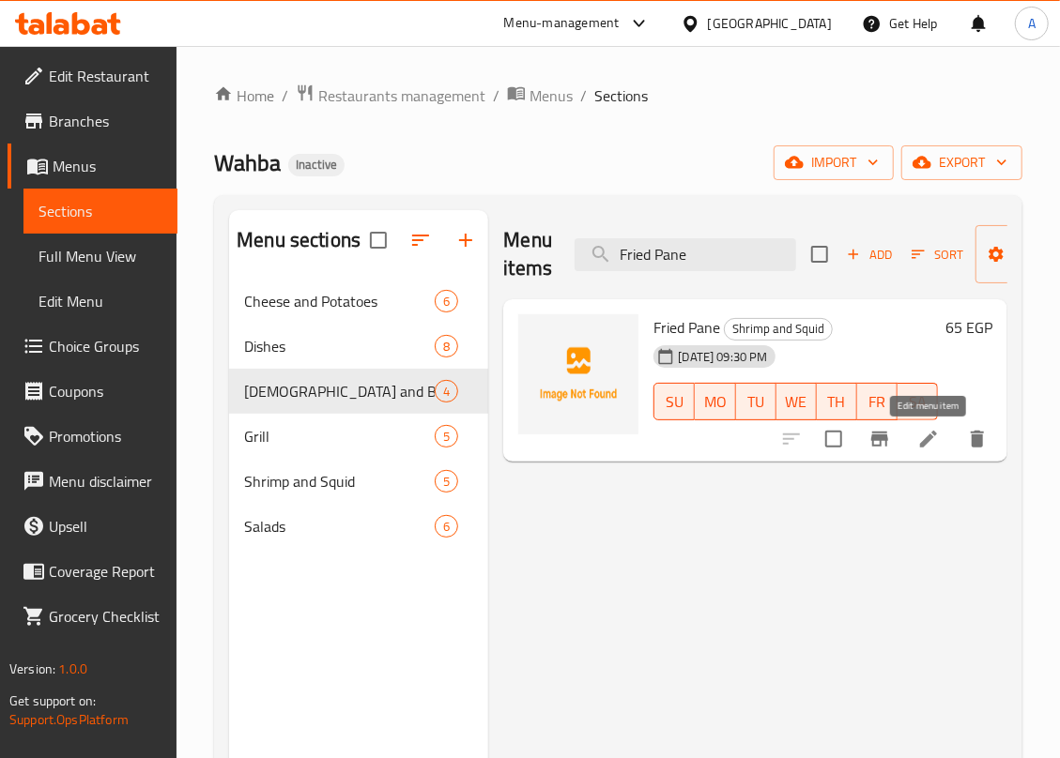
type input "Fried Pane"
click at [921, 447] on icon at bounding box center [928, 439] width 17 height 17
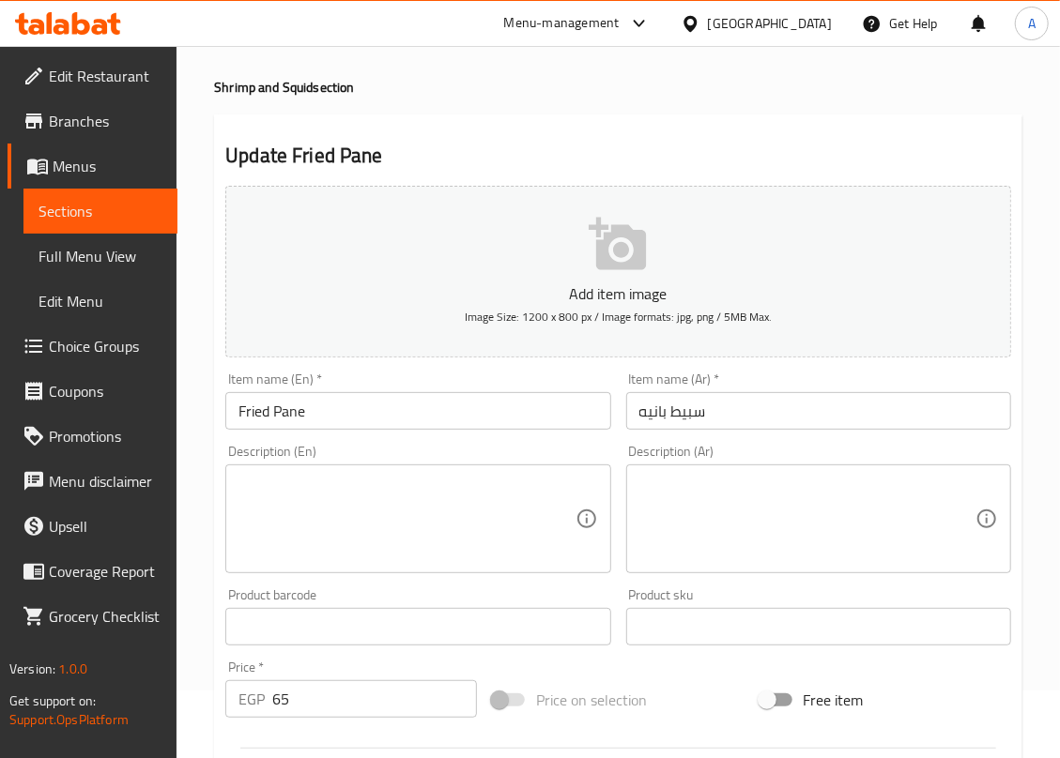
scroll to position [250, 0]
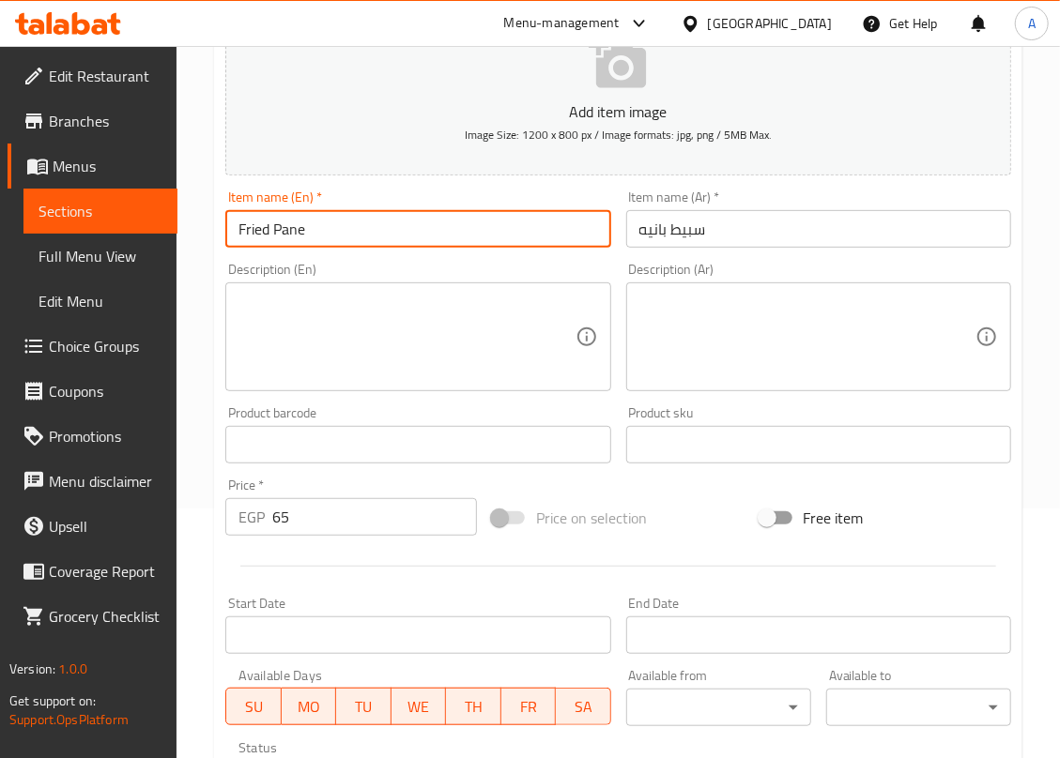
click at [252, 230] on input "Fried Pane" at bounding box center [417, 229] width 385 height 38
paste input "Squid"
type input "Squid Pane"
click at [421, 230] on input "Squid Pane" at bounding box center [417, 229] width 385 height 38
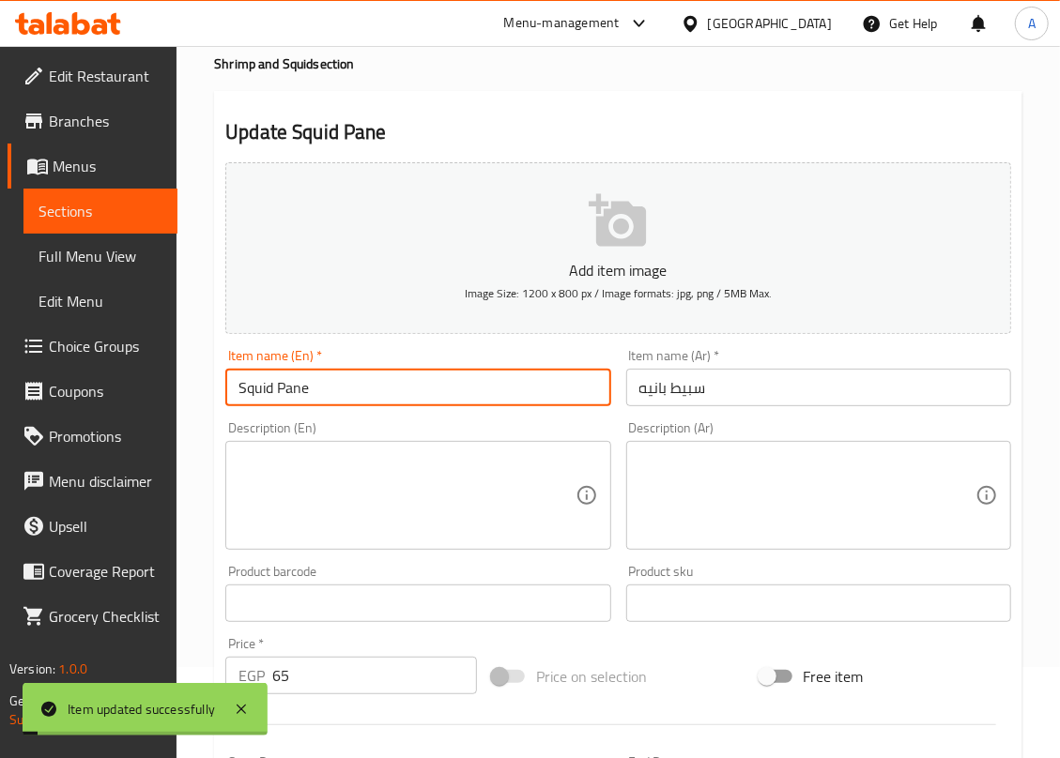
scroll to position [0, 0]
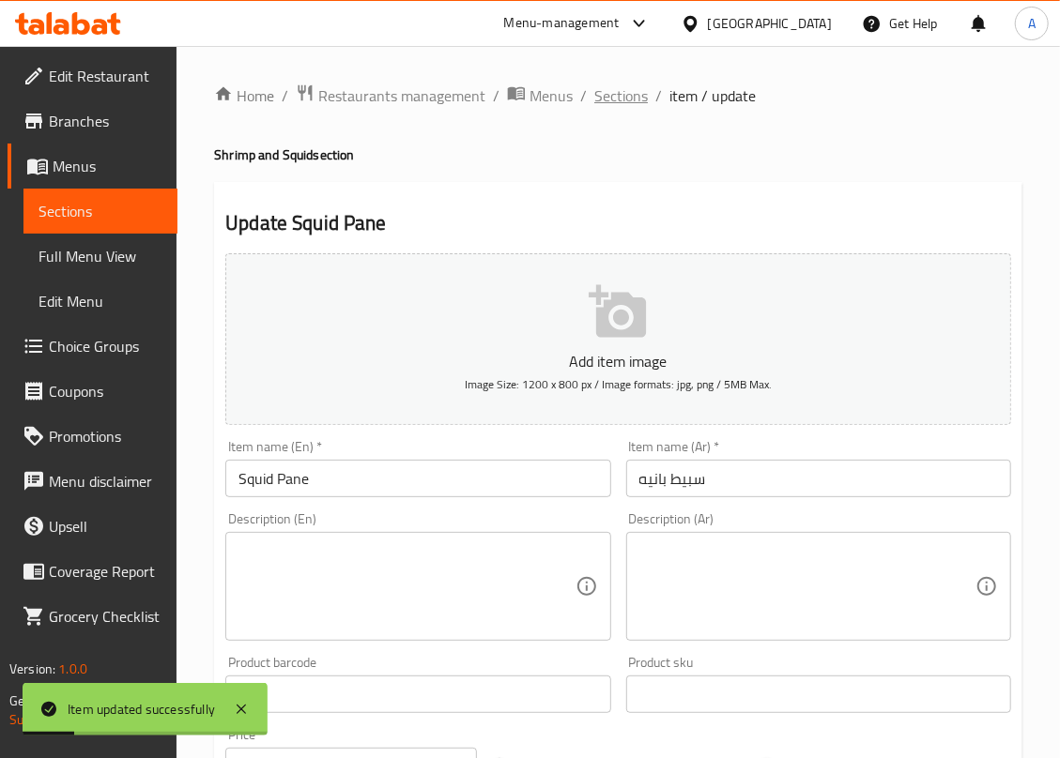
click at [618, 96] on span "Sections" at bounding box center [621, 95] width 54 height 23
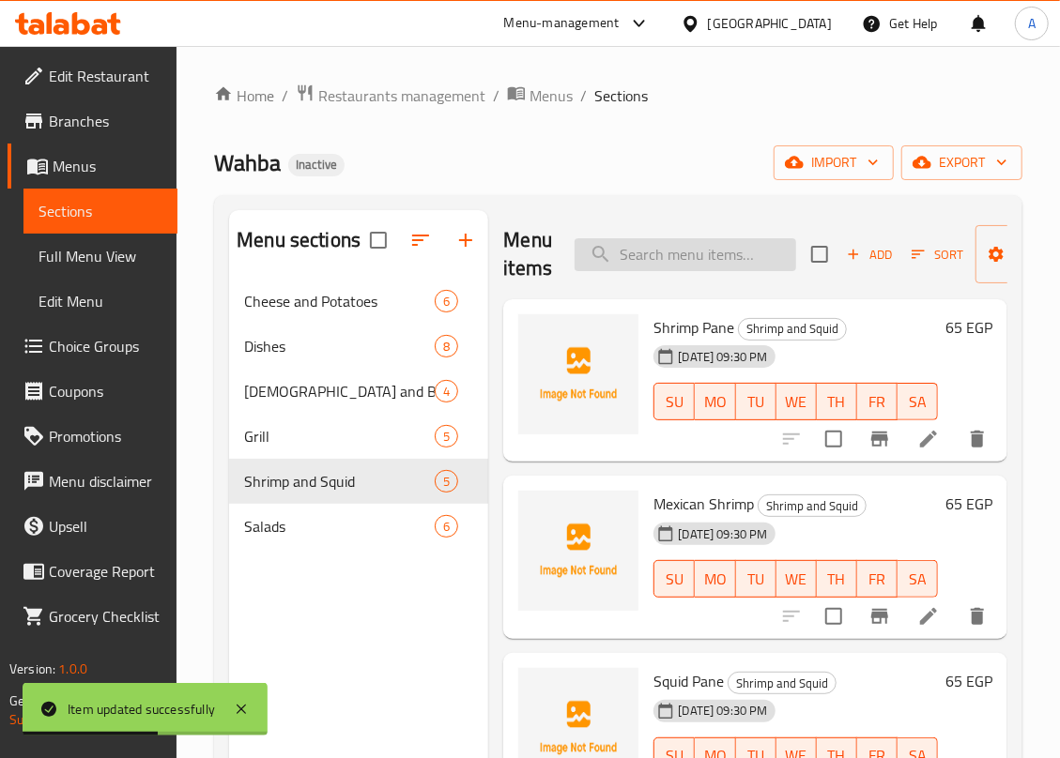
click at [633, 249] on input "search" at bounding box center [685, 254] width 222 height 33
paste input "Pane Seafood Large French Bread"
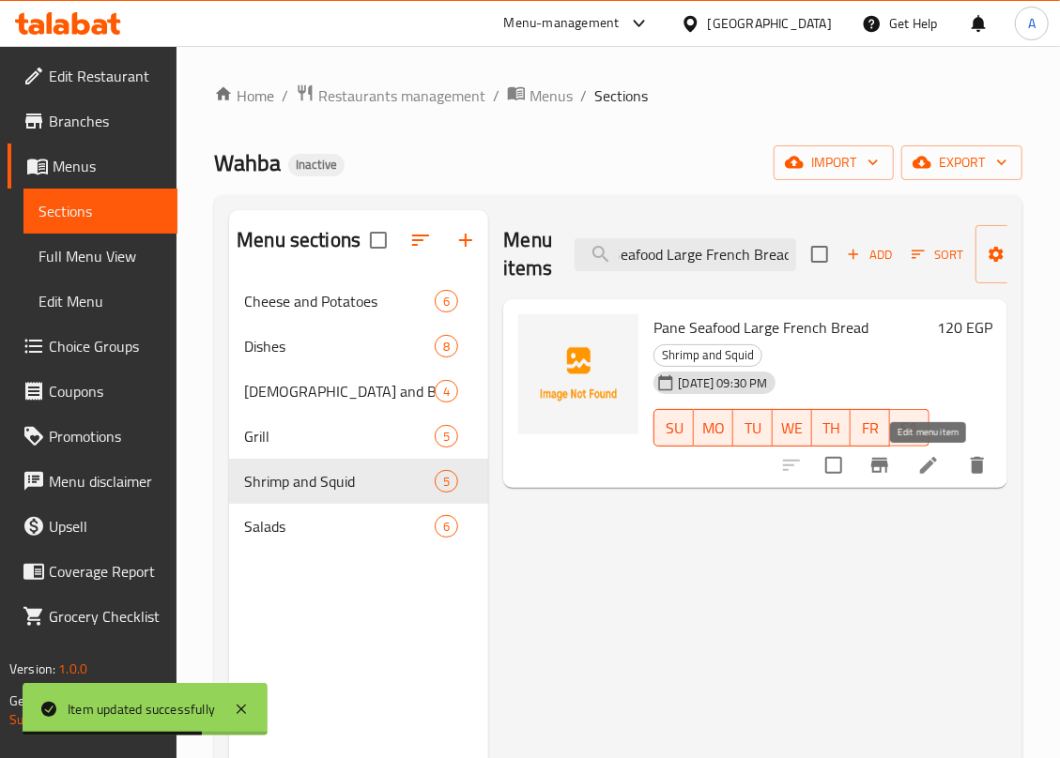
type input "Pane Seafood Large French Bread"
click at [928, 471] on icon at bounding box center [928, 465] width 23 height 23
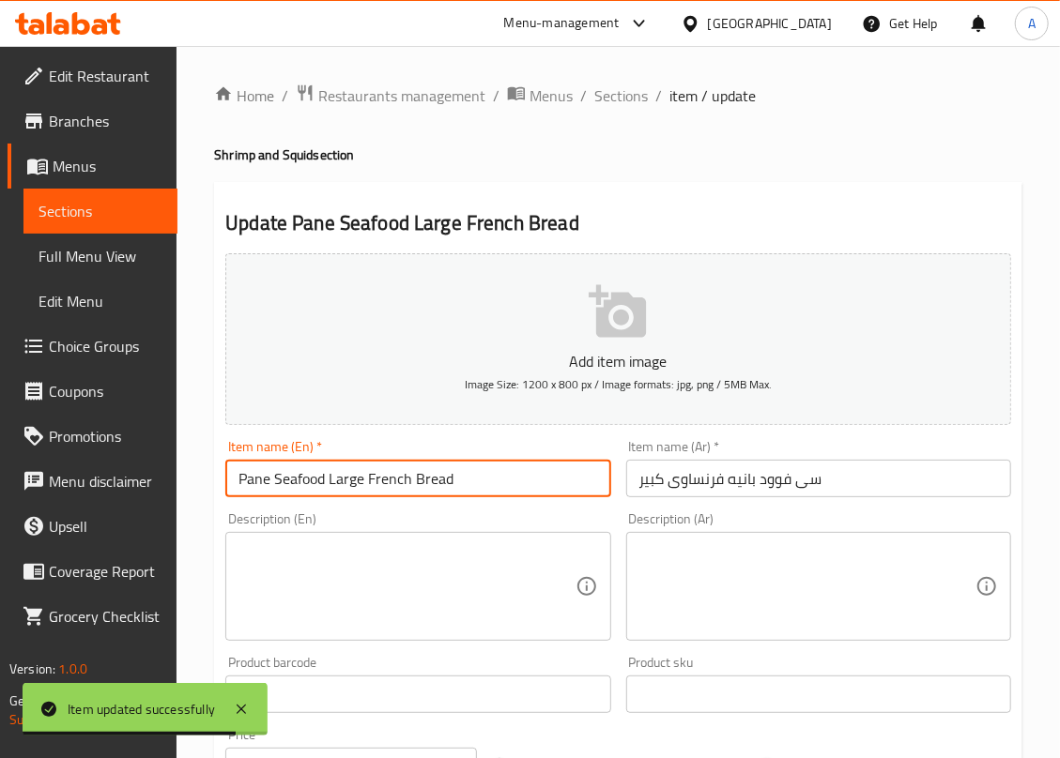
click at [428, 474] on input "Pane Seafood Large French Bread" at bounding box center [417, 479] width 385 height 38
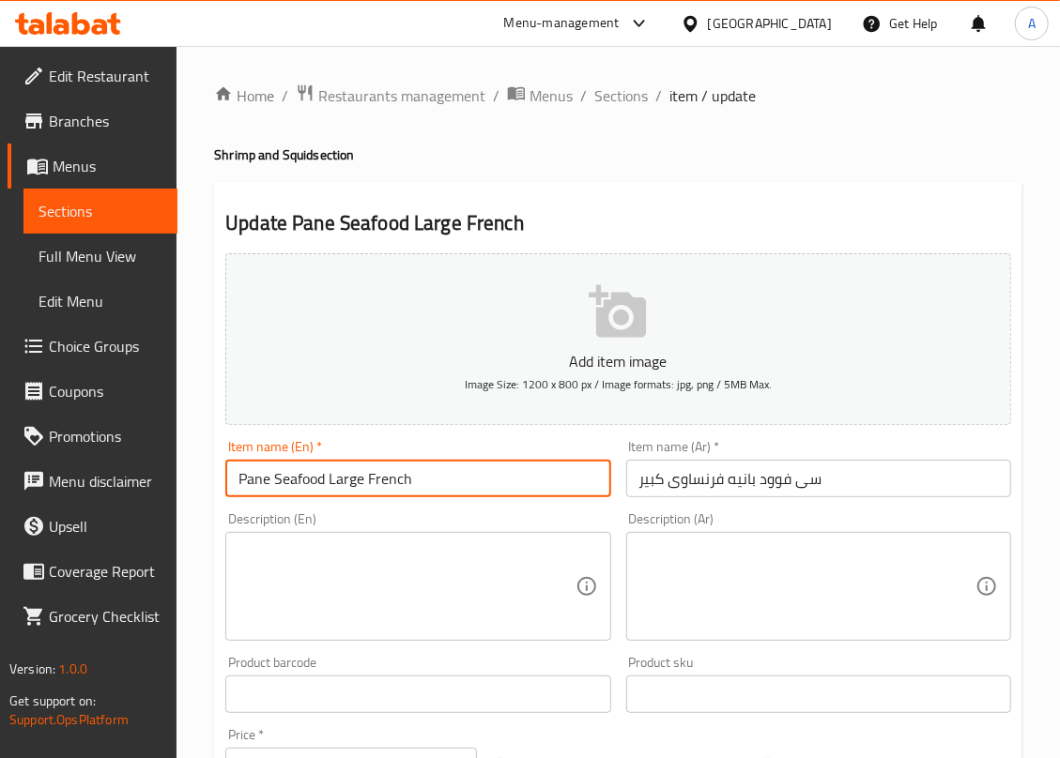
type input "Pane Seafood Large French"
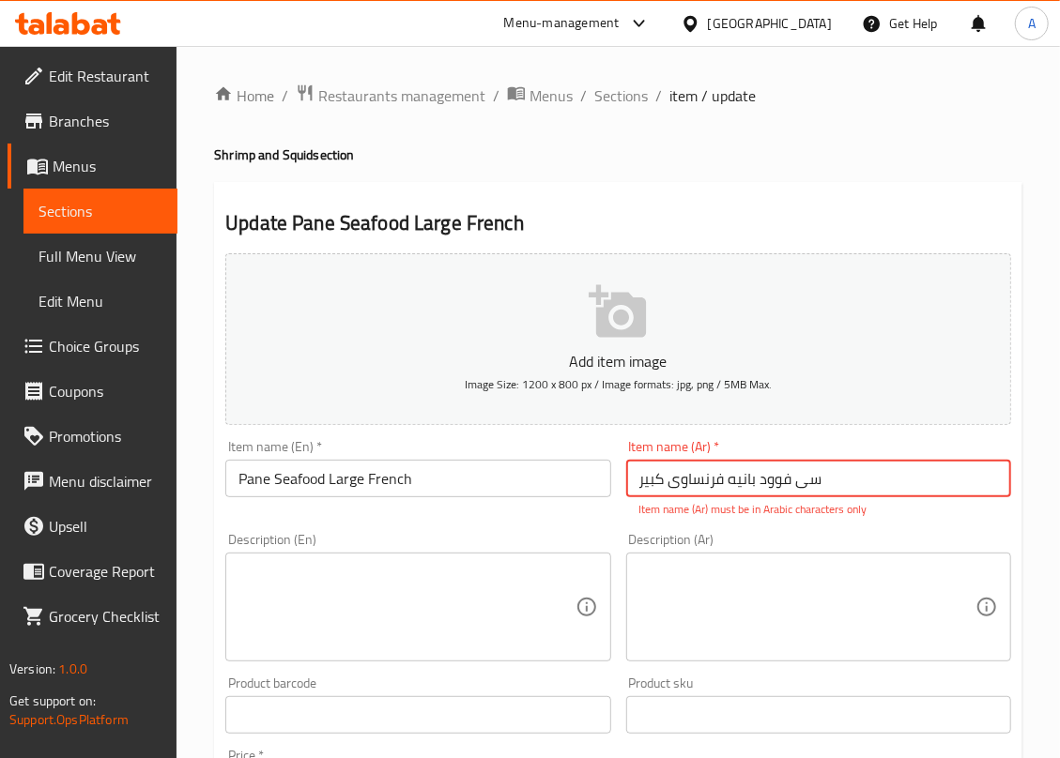
drag, startPoint x: 811, startPoint y: 482, endPoint x: 877, endPoint y: 467, distance: 67.6
click at [877, 467] on input "سی فوود بانيه فرنساوی كبير" at bounding box center [818, 479] width 385 height 38
drag, startPoint x: 883, startPoint y: 467, endPoint x: 545, endPoint y: 469, distance: 337.9
click at [545, 469] on div "Add item image Image Size: 1200 x 800 px / Image formats: jpg, png / 5MB Max. I…" at bounding box center [618, 661] width 801 height 830
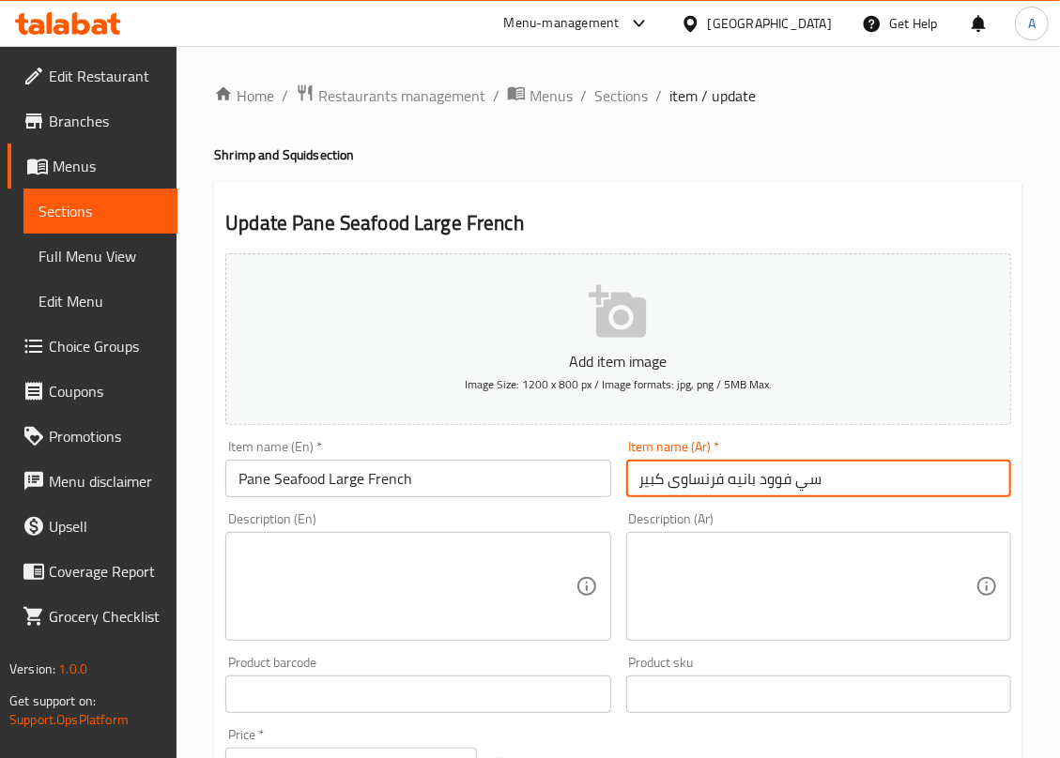
type input "سي فوود بانيه فرنساوى كبير"
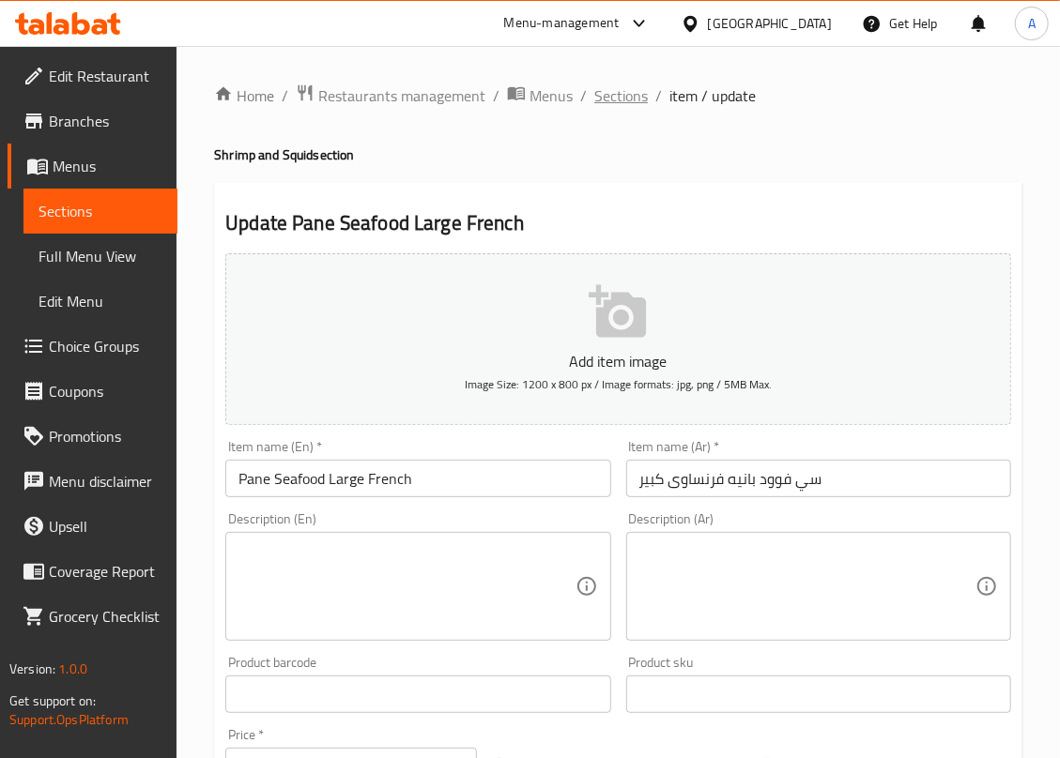
click at [623, 105] on span "Sections" at bounding box center [621, 95] width 54 height 23
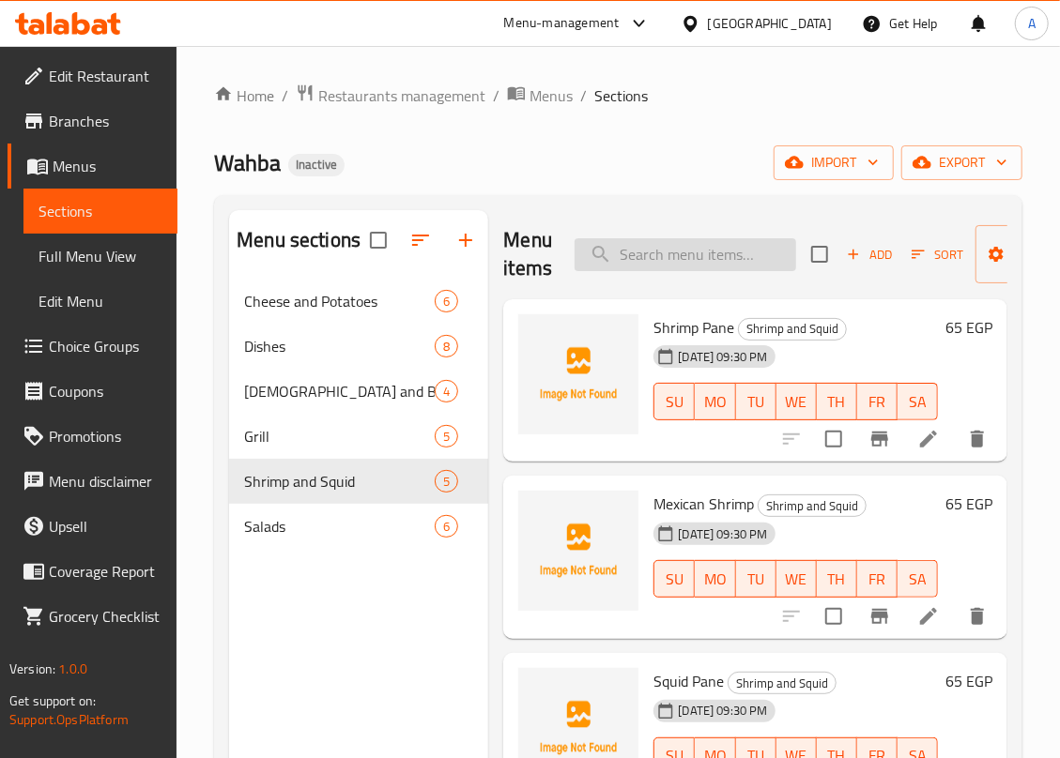
click at [628, 253] on input "search" at bounding box center [685, 254] width 222 height 33
paste input "Mayonnaise"
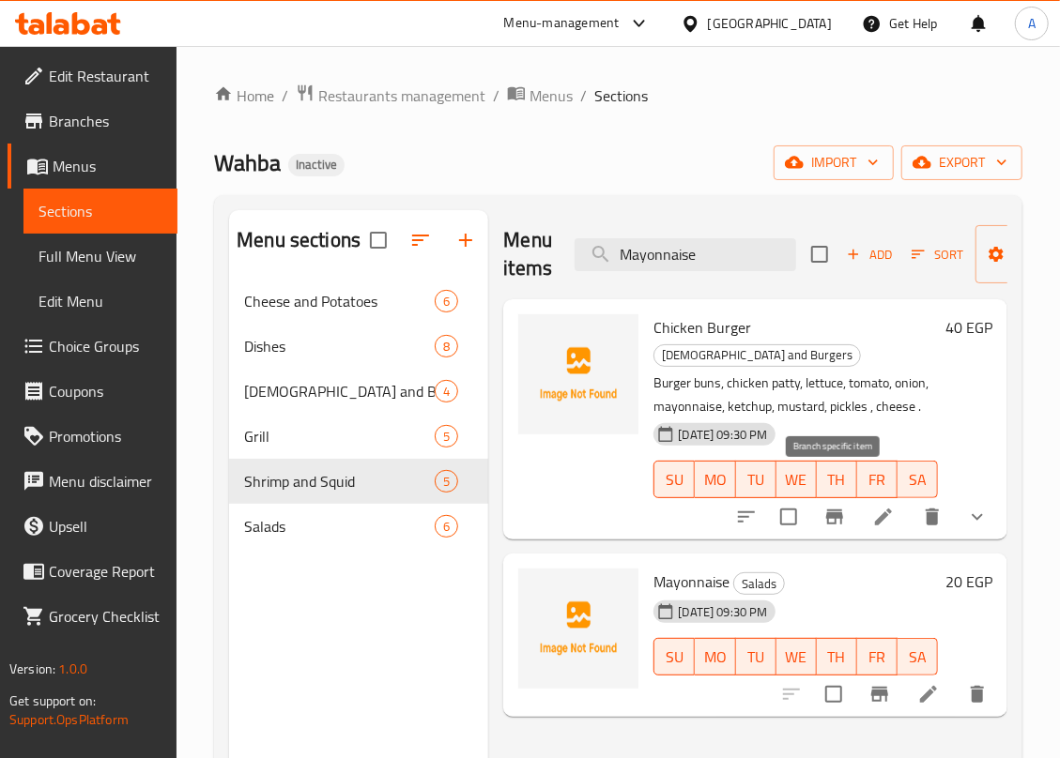
scroll to position [264, 0]
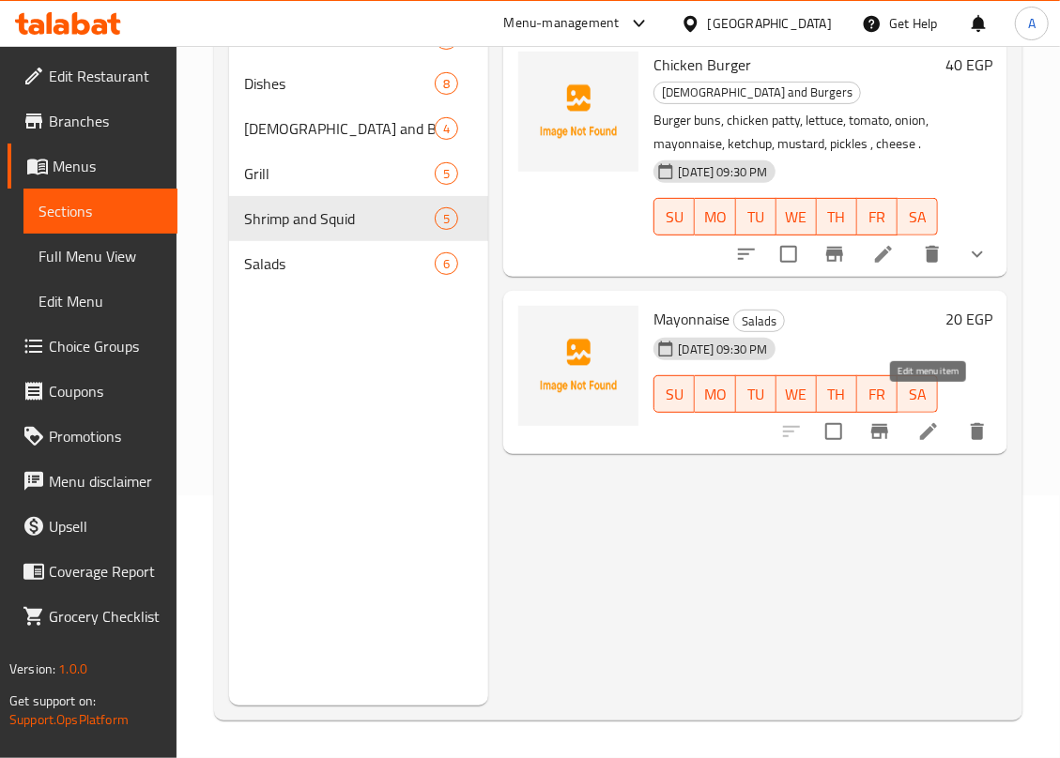
type input "Mayonnaise"
click at [928, 421] on icon at bounding box center [928, 432] width 23 height 23
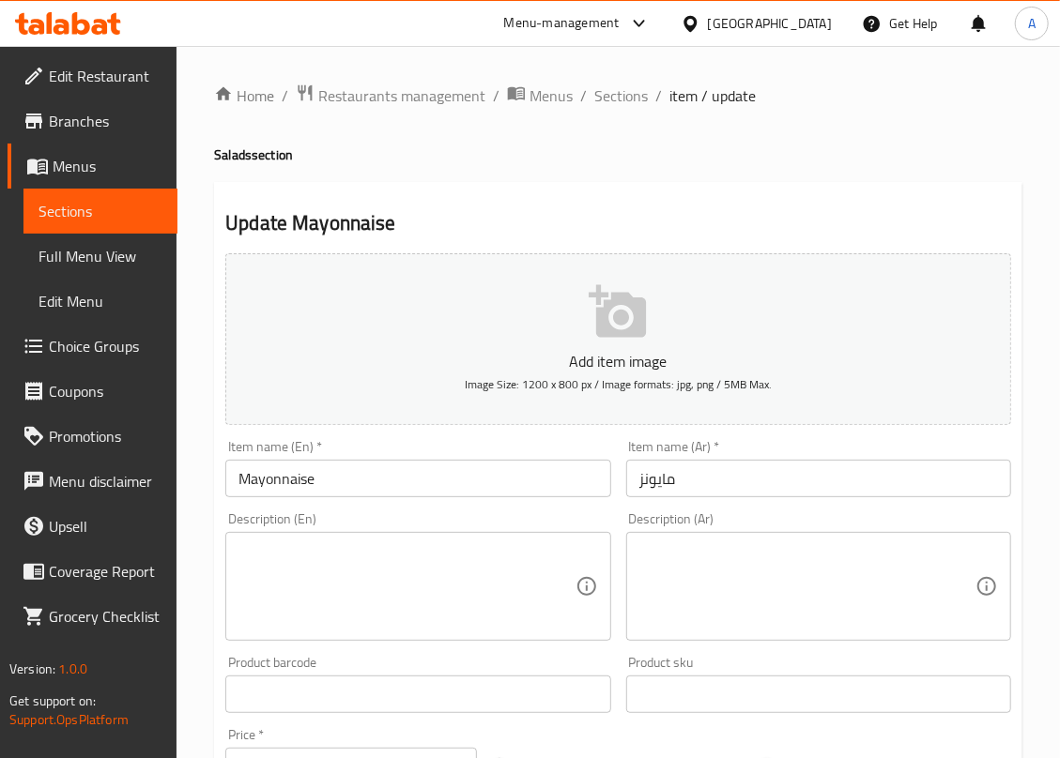
click at [644, 479] on input "مايونز" at bounding box center [818, 479] width 385 height 38
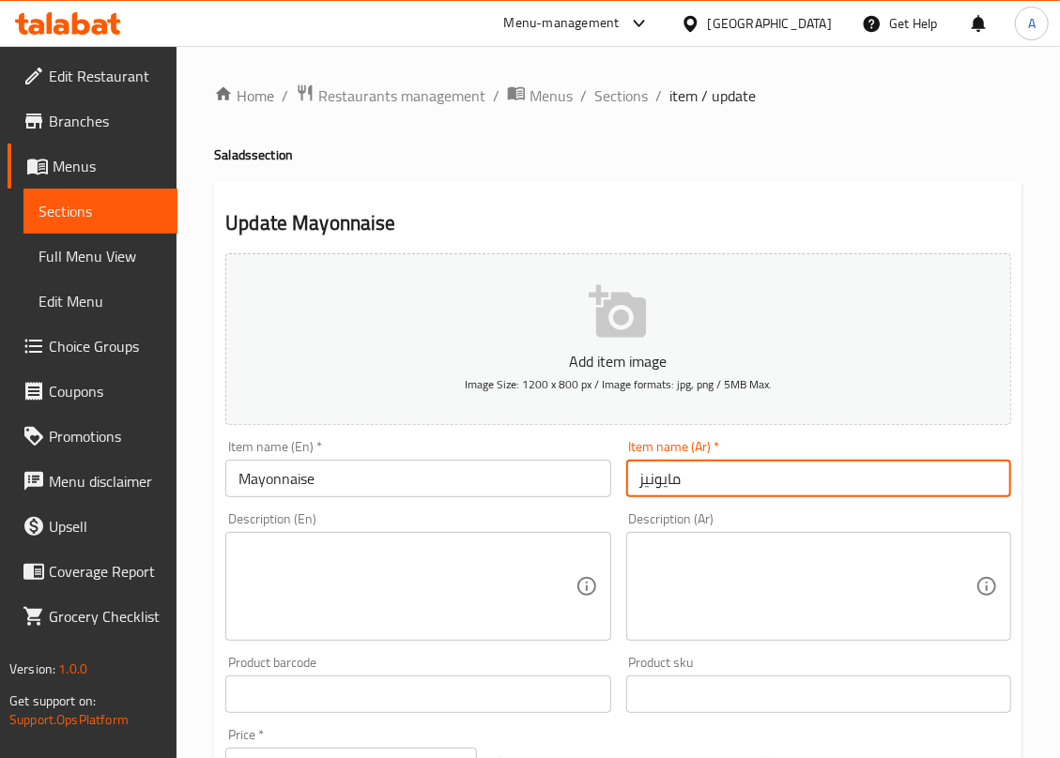
type input "مايونيز"
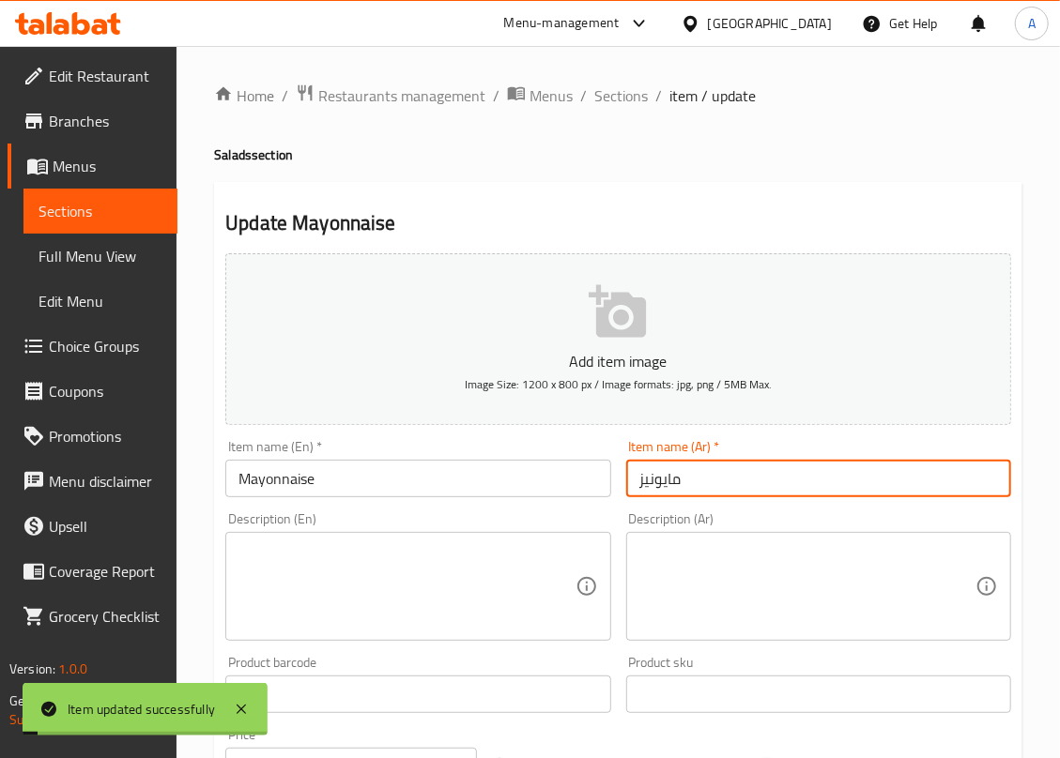
click at [610, 102] on span "Sections" at bounding box center [621, 95] width 54 height 23
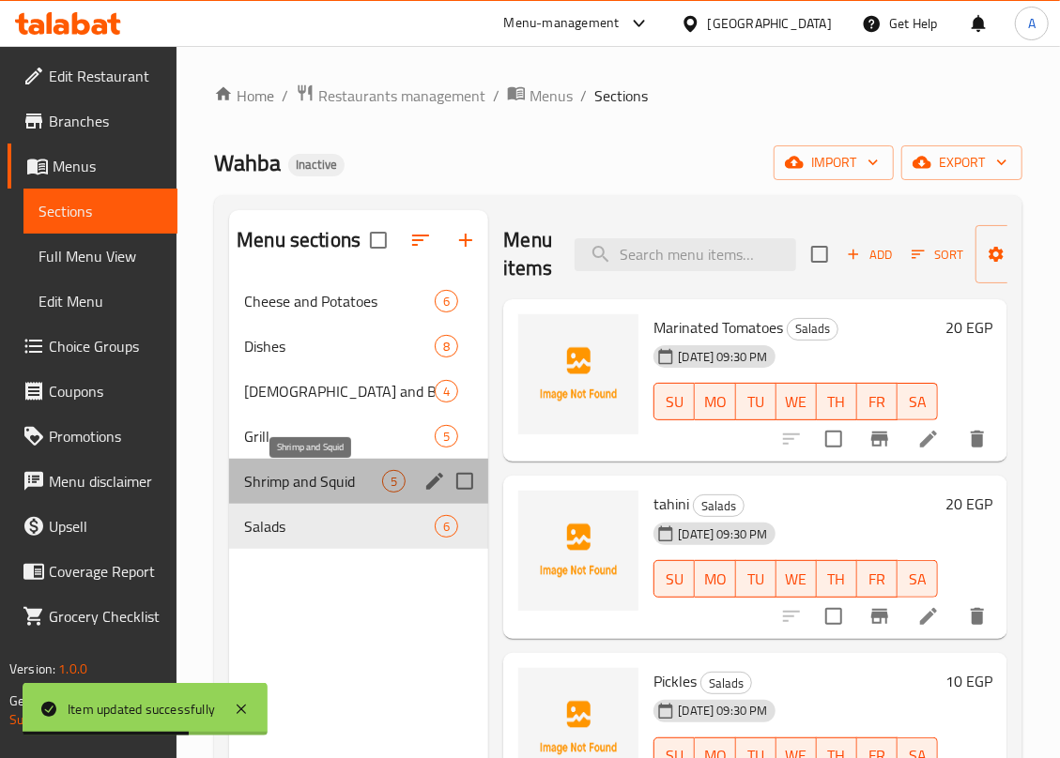
drag, startPoint x: 320, startPoint y: 482, endPoint x: 379, endPoint y: 497, distance: 60.8
click at [321, 492] on span "Shrimp and Squid" at bounding box center [313, 481] width 138 height 23
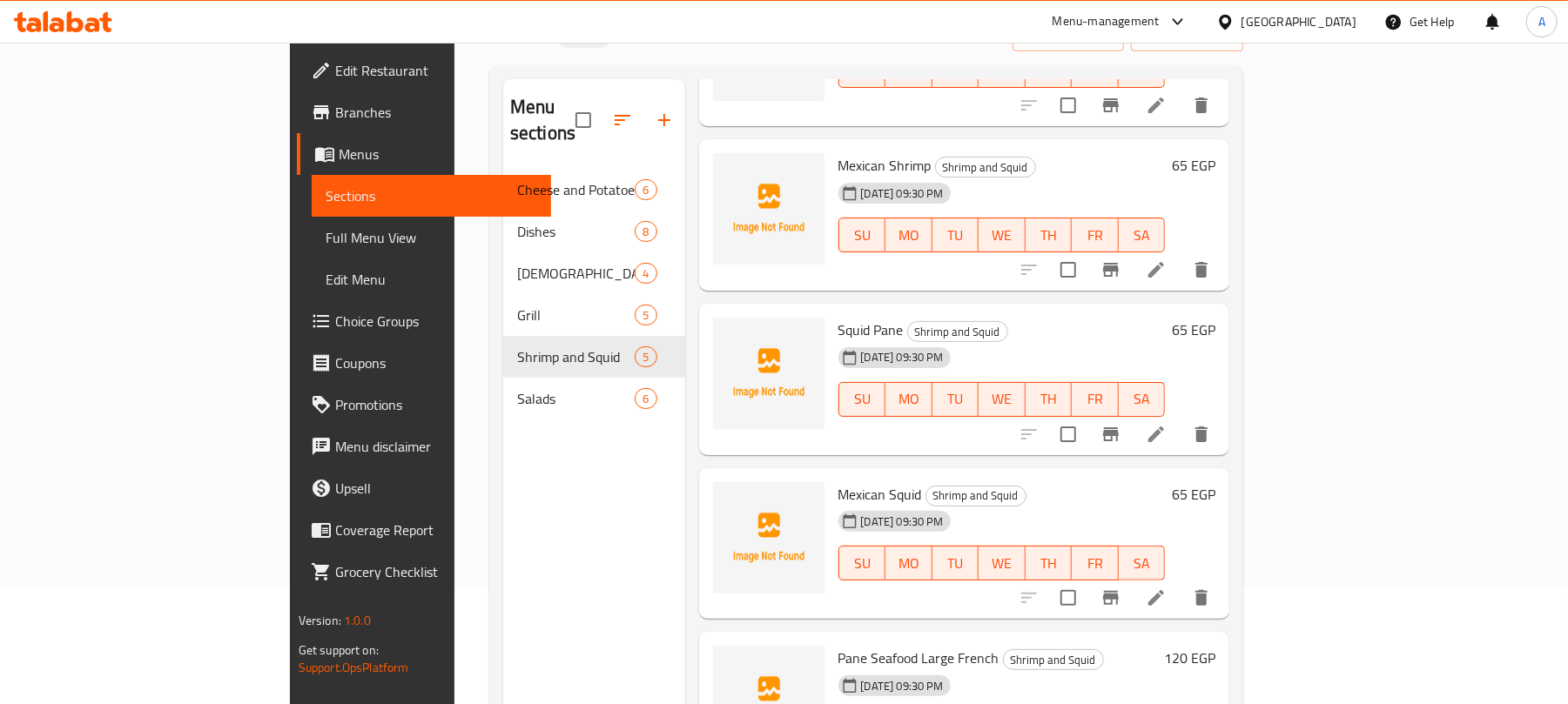
scroll to position [160, 0]
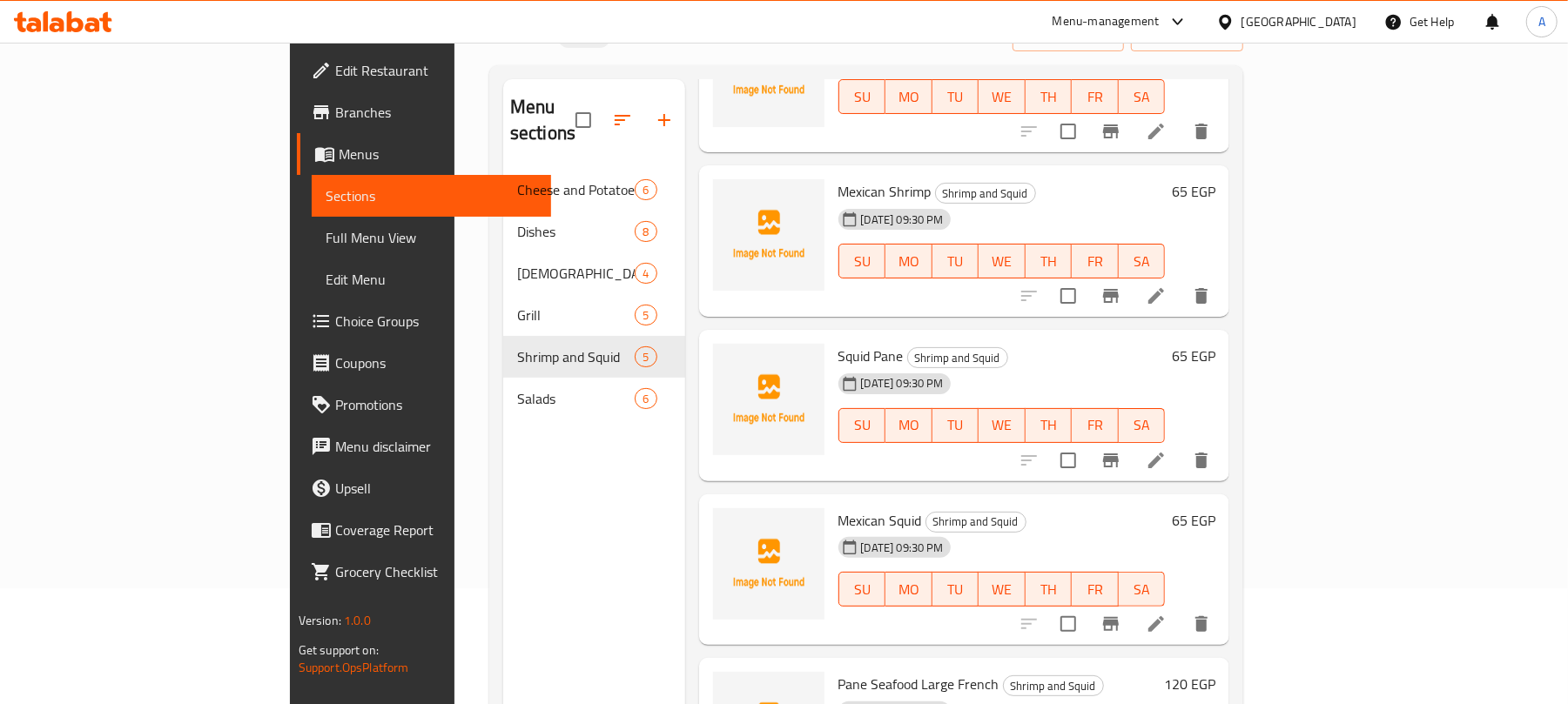
click at [548, 551] on div "Menu sections Cheese and Potatoes 6 Dishes 8 Mexicans and Burgers 4 Grill 5 Shr…" at bounding box center [595, 430] width 182 height 704
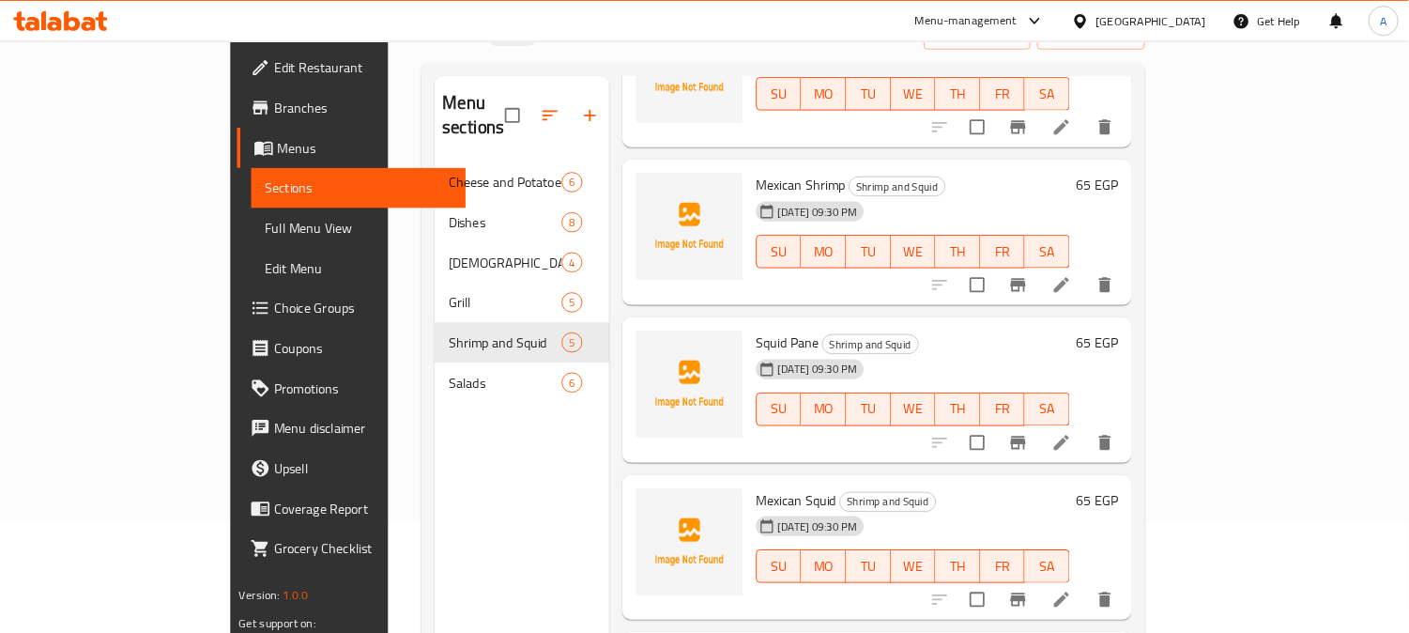
scroll to position [172, 0]
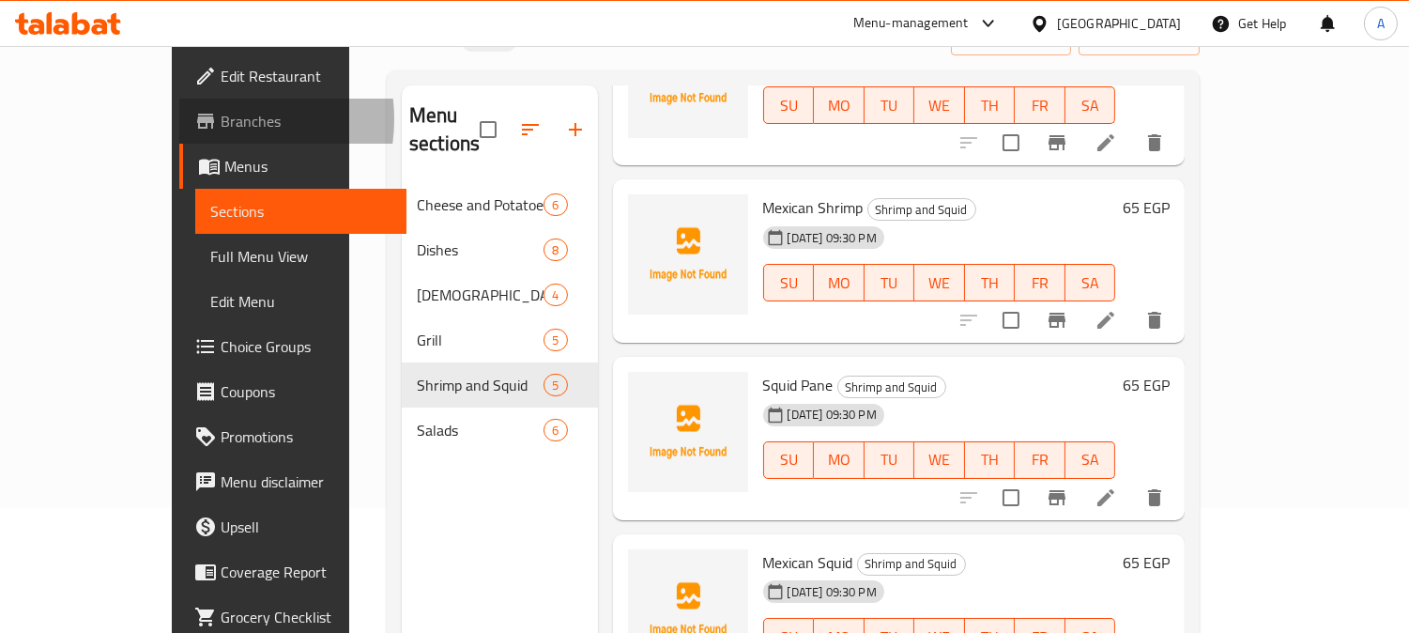
click at [197, 119] on icon at bounding box center [205, 121] width 17 height 15
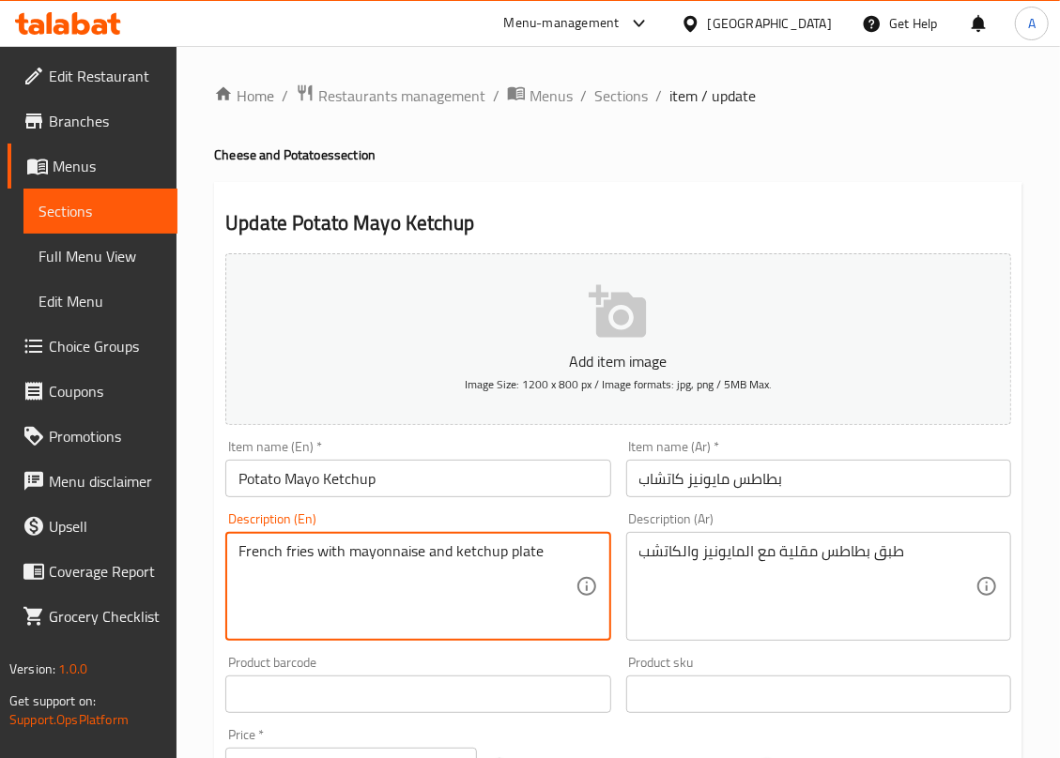
click at [368, 549] on textarea "French fries with mayonnaise and ketchup plate" at bounding box center [406, 587] width 336 height 89
click at [778, 557] on textarea "طبق بطاطس مقلية مع المايونيز والكاتشب" at bounding box center [807, 587] width 336 height 89
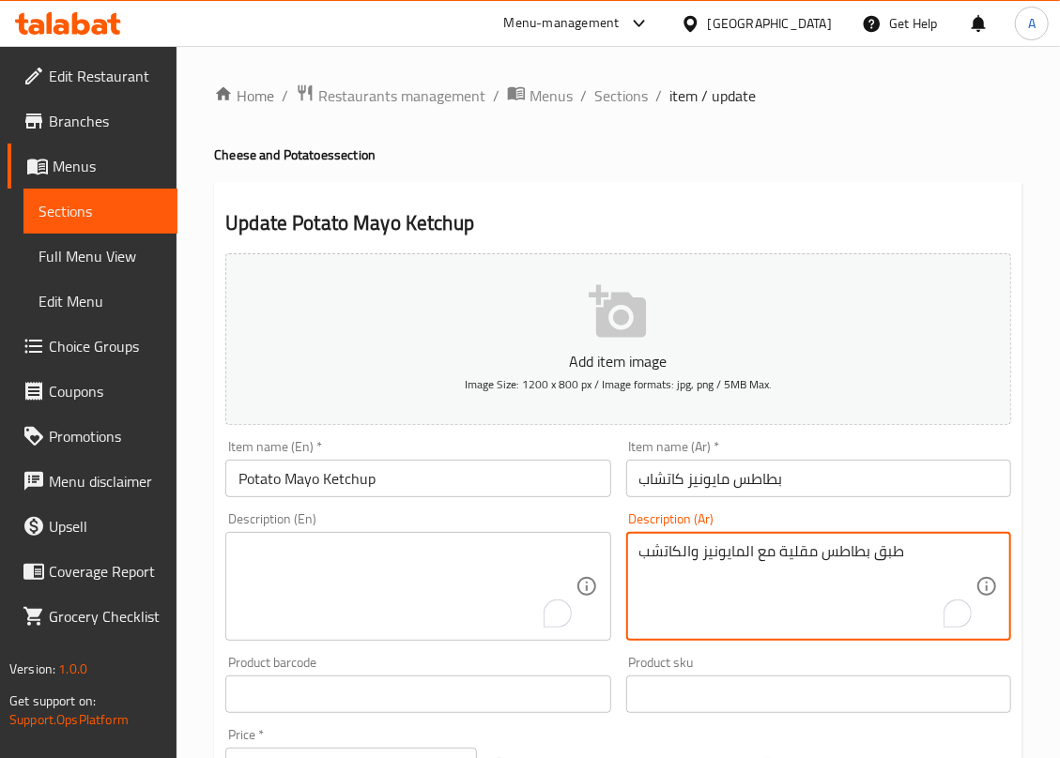
click at [778, 557] on textarea "طبق بطاطس مقلية مع المايونيز والكاتشب" at bounding box center [807, 587] width 336 height 89
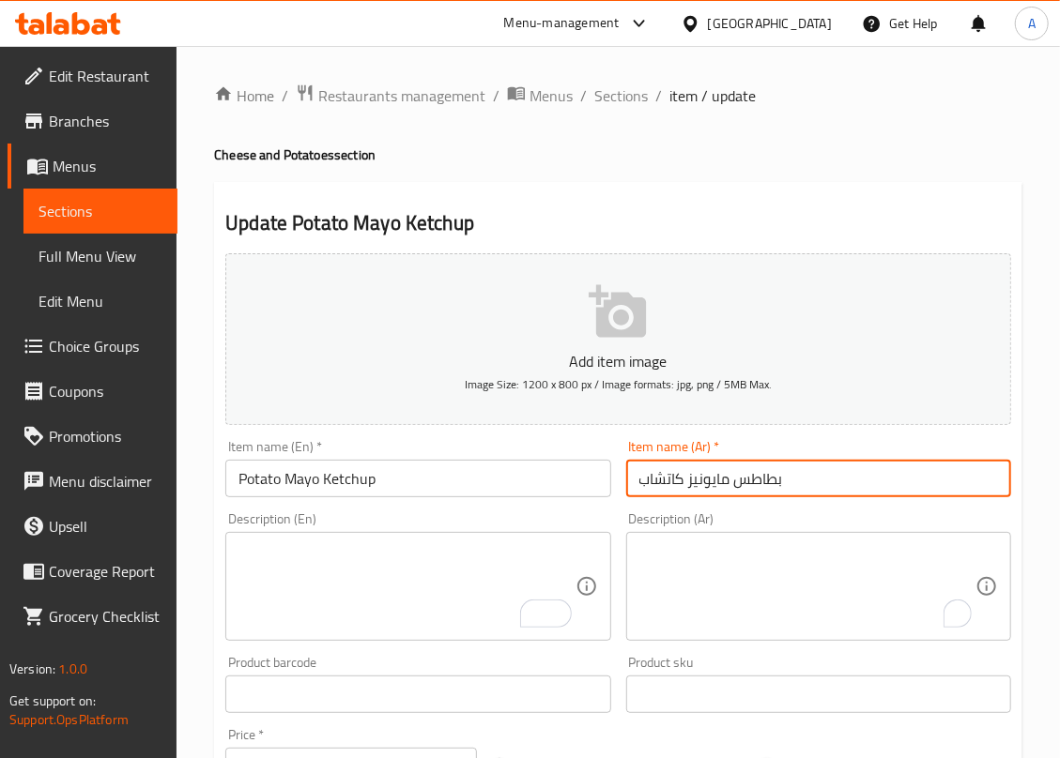
click at [719, 486] on input "بطاطس مايونيز كاتشاب" at bounding box center [818, 479] width 385 height 38
click at [718, 485] on input "بطاطس مايونيز كاتشاب" at bounding box center [818, 479] width 385 height 38
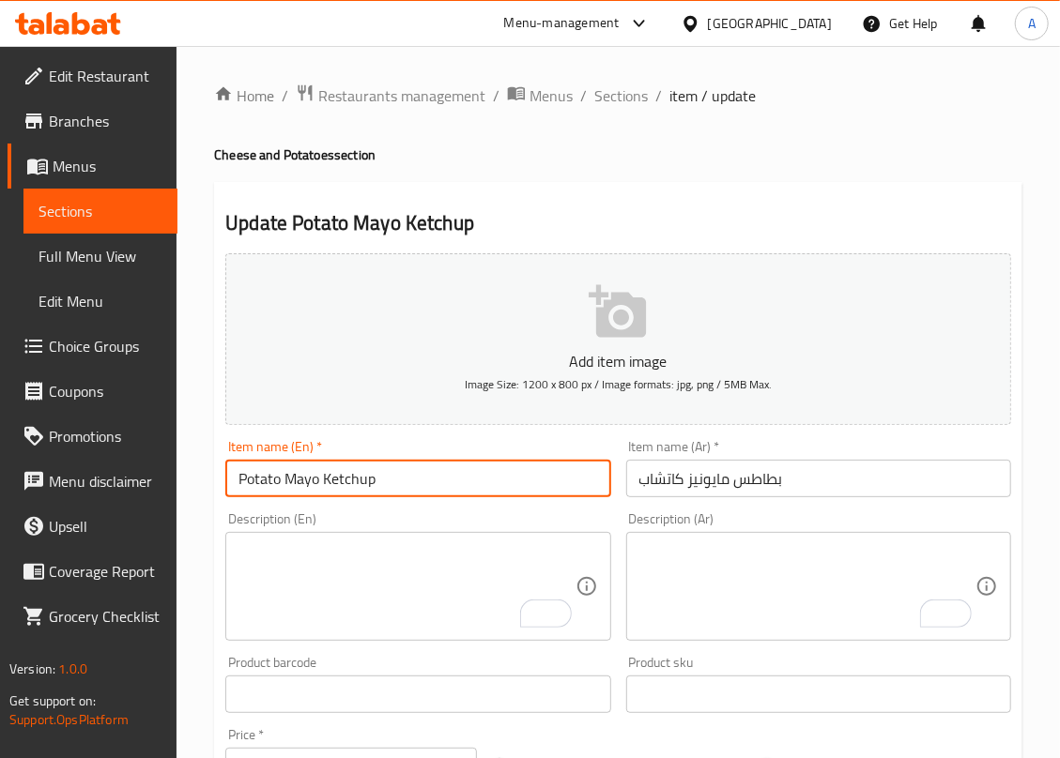
click at [509, 469] on input "Potato Mayo Ketchup" at bounding box center [417, 479] width 385 height 38
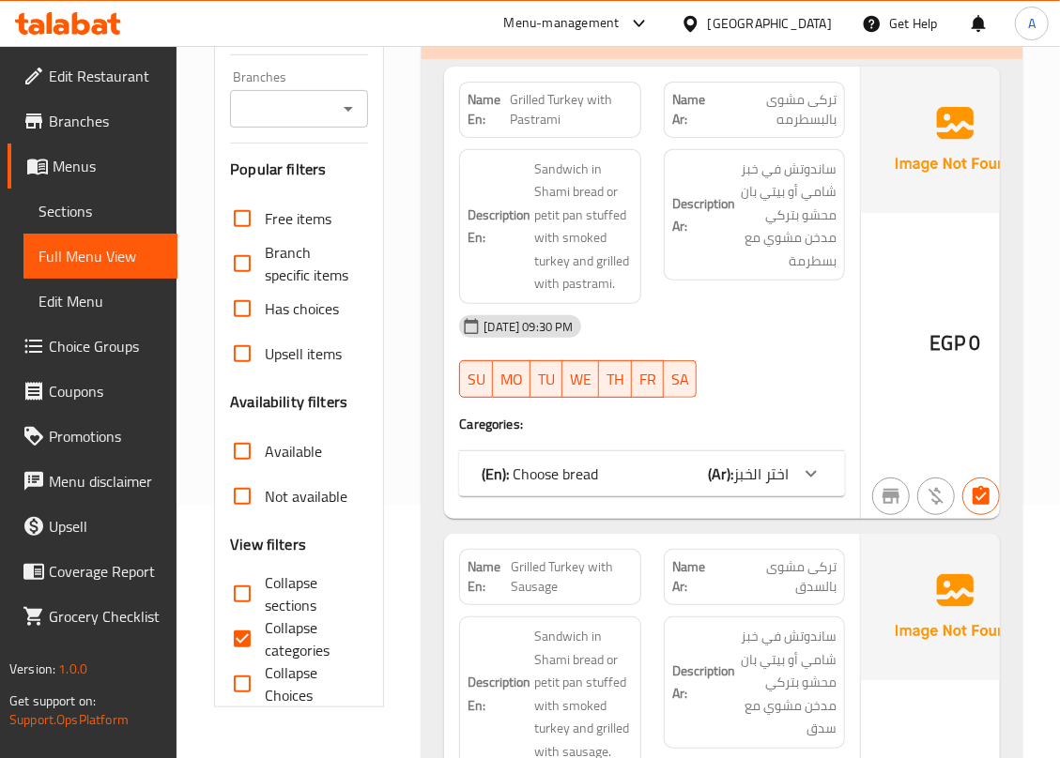
scroll to position [375, 0]
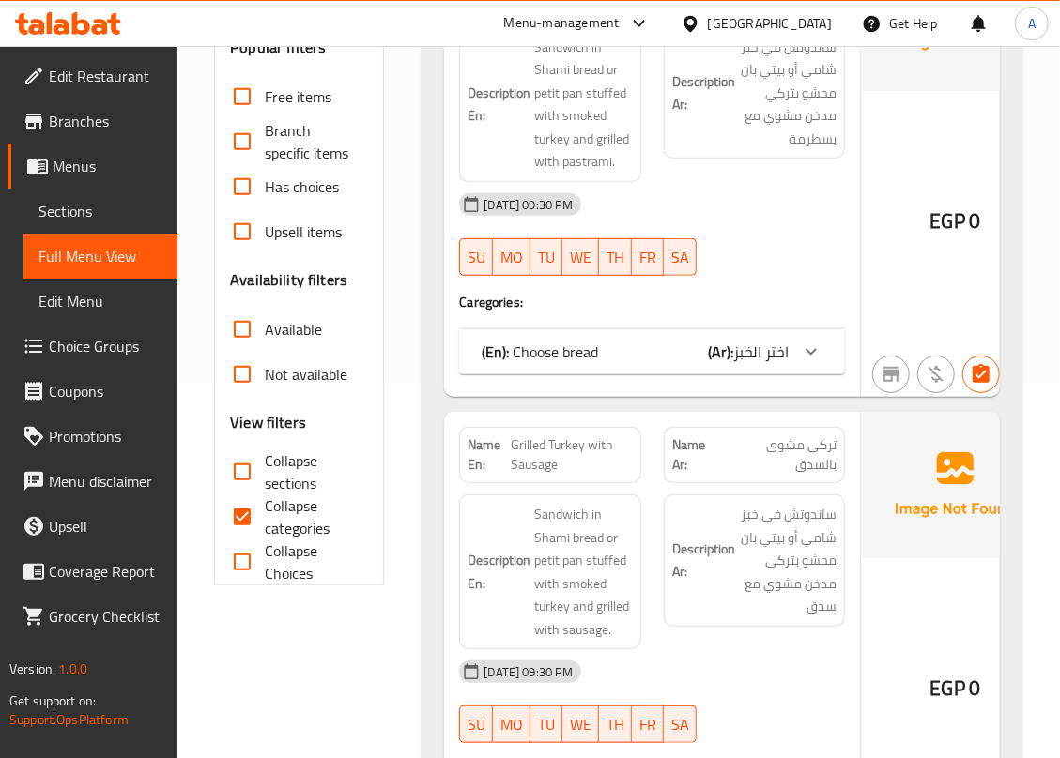
click at [237, 520] on input "Collapse categories" at bounding box center [242, 517] width 45 height 45
checkbox input "false"
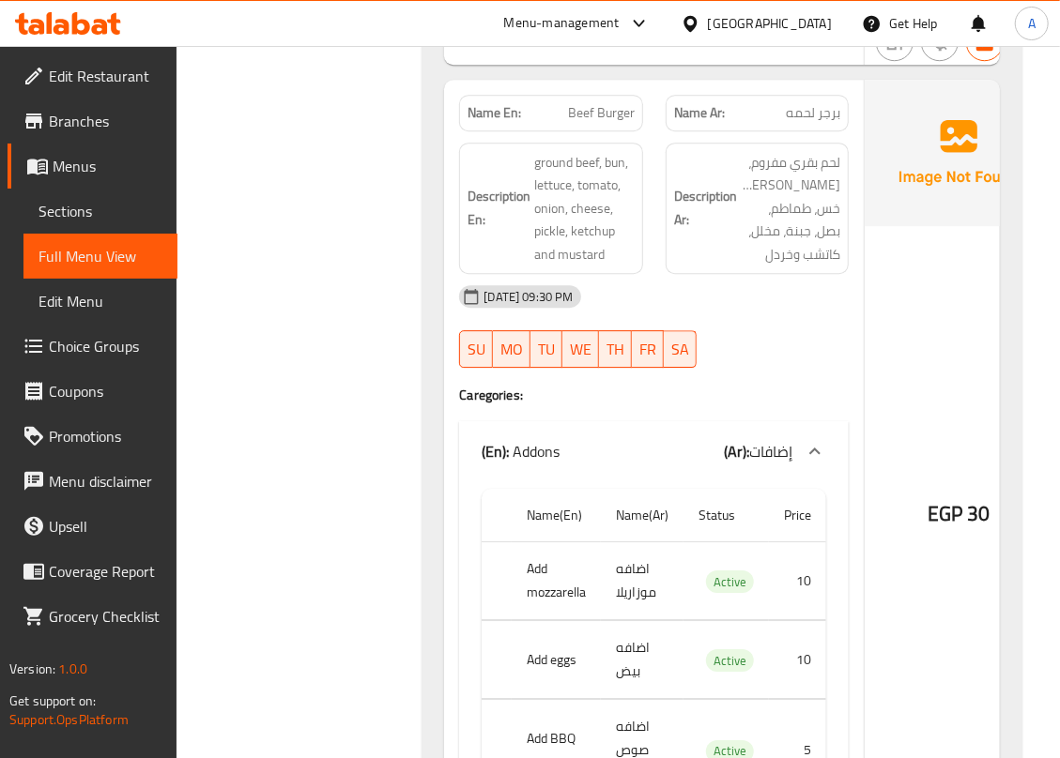
scroll to position [8760, 0]
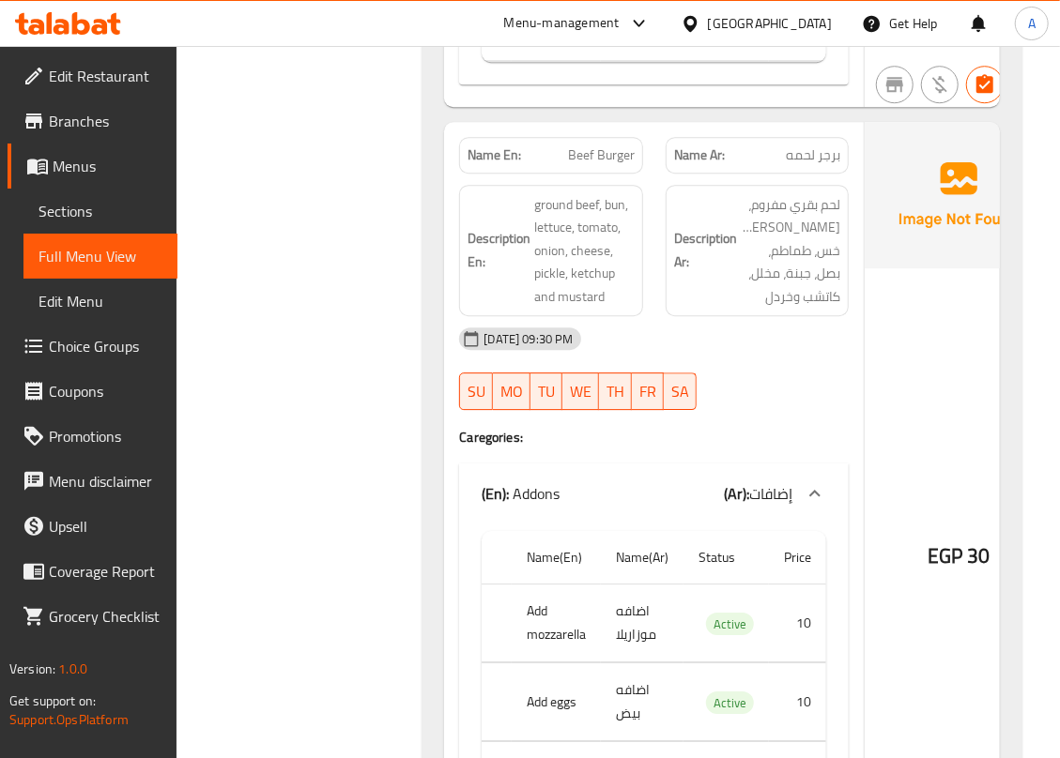
copy span "Beef Burger"
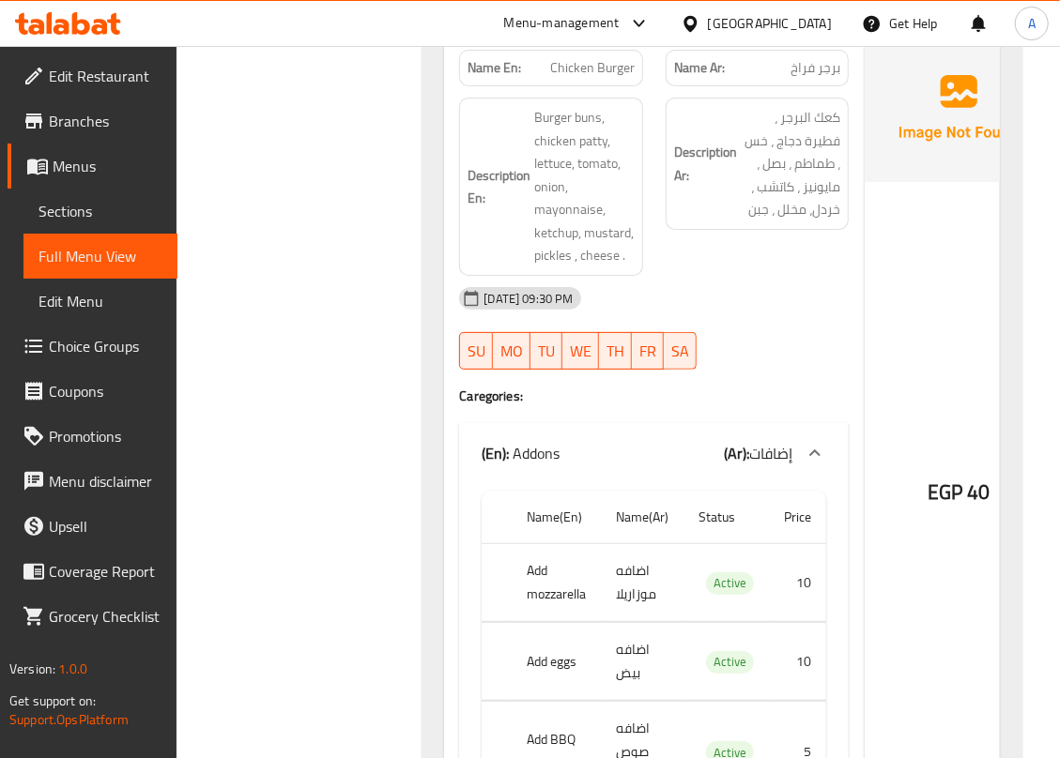
scroll to position [9636, 0]
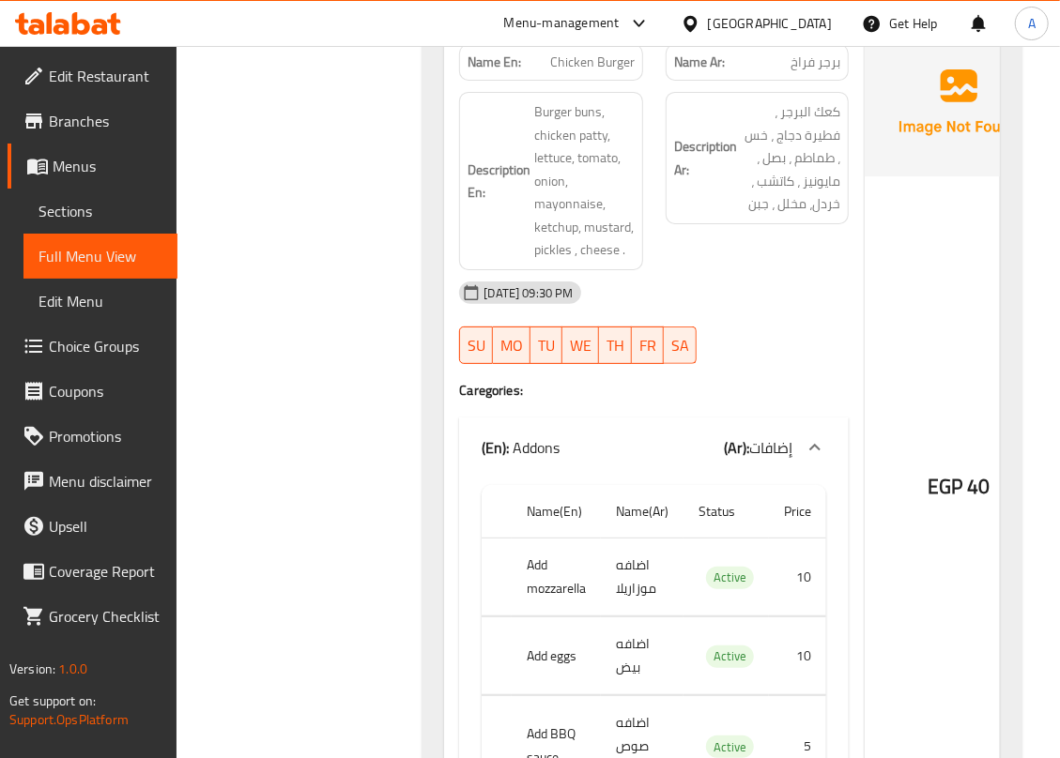
copy span "Chicken Burger"
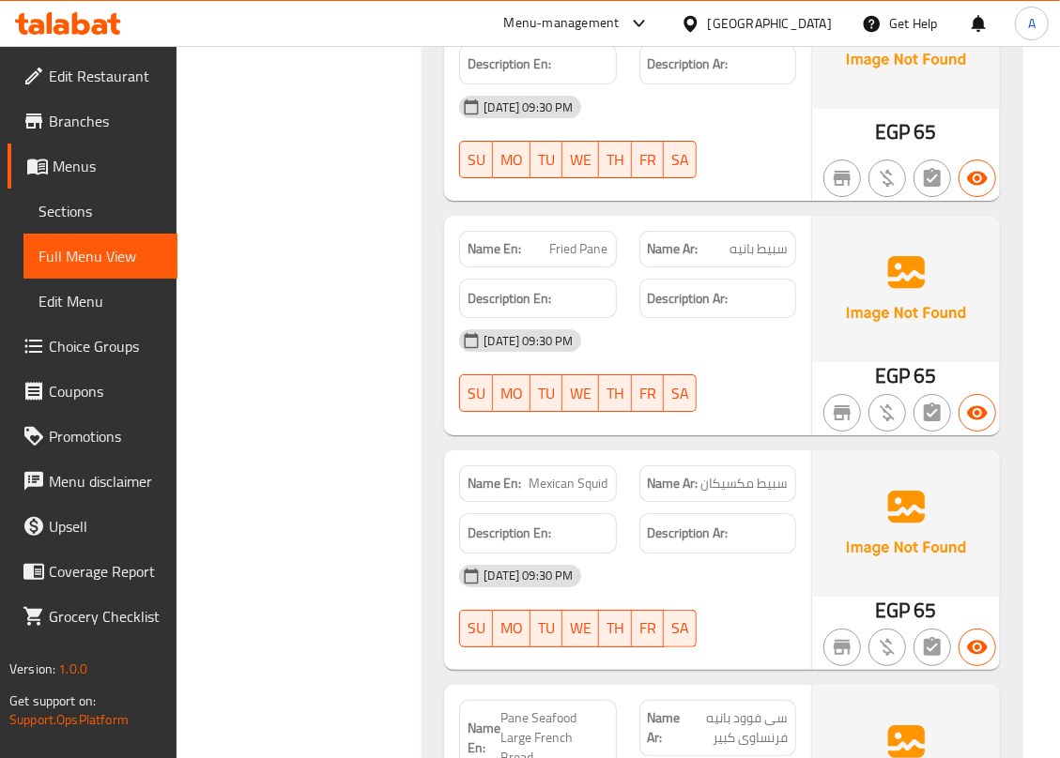
scroll to position [12515, 0]
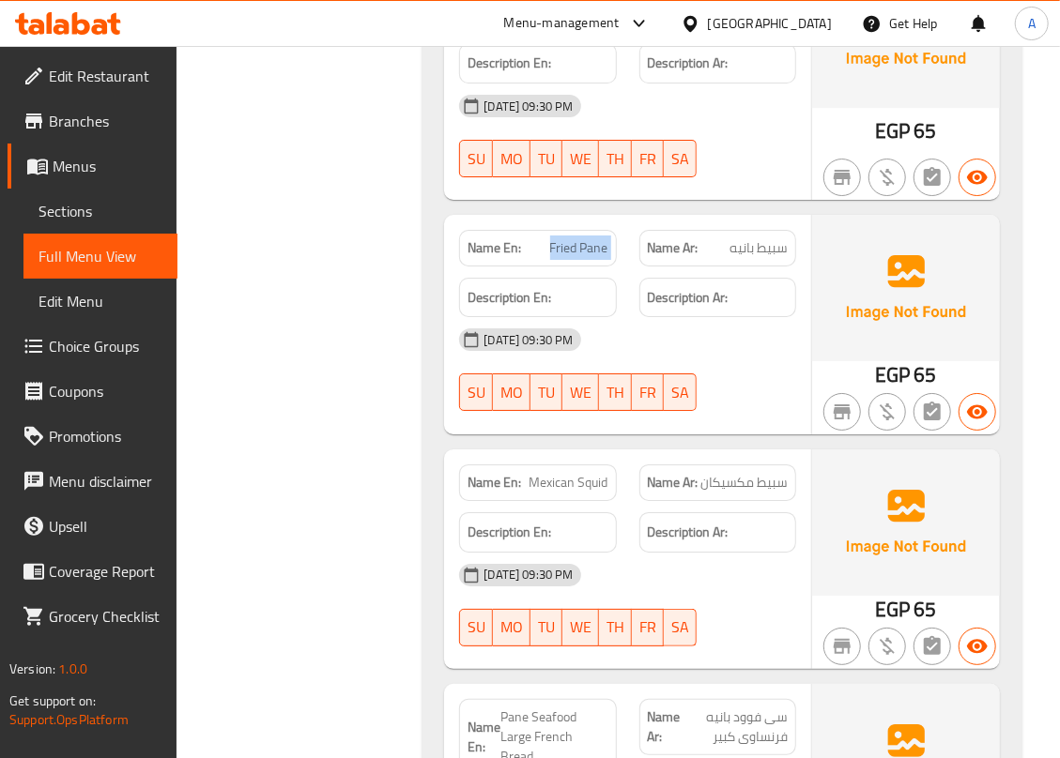
copy span "Fried Pane"
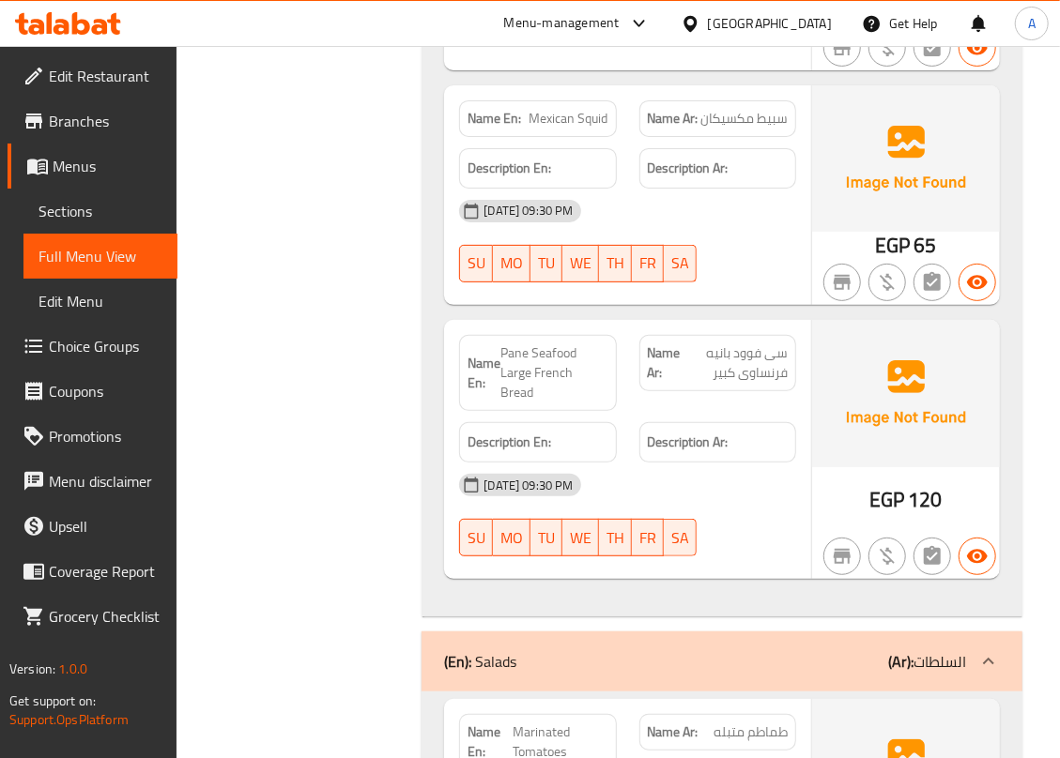
scroll to position [12890, 0]
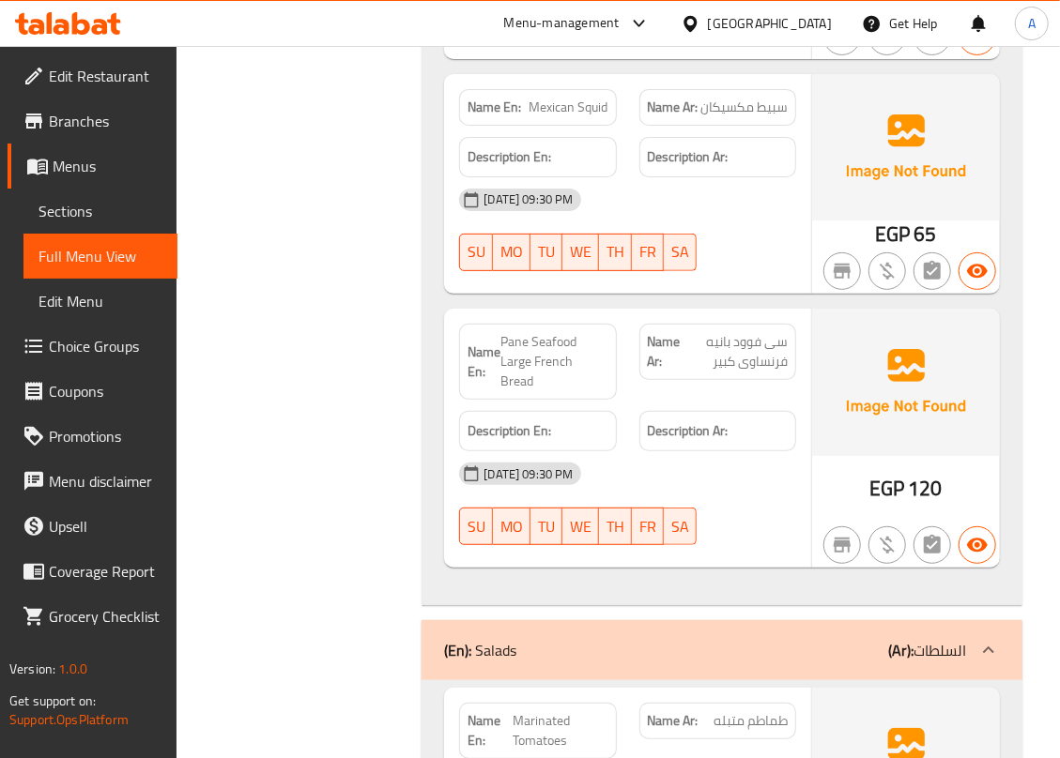
copy span "Squid"
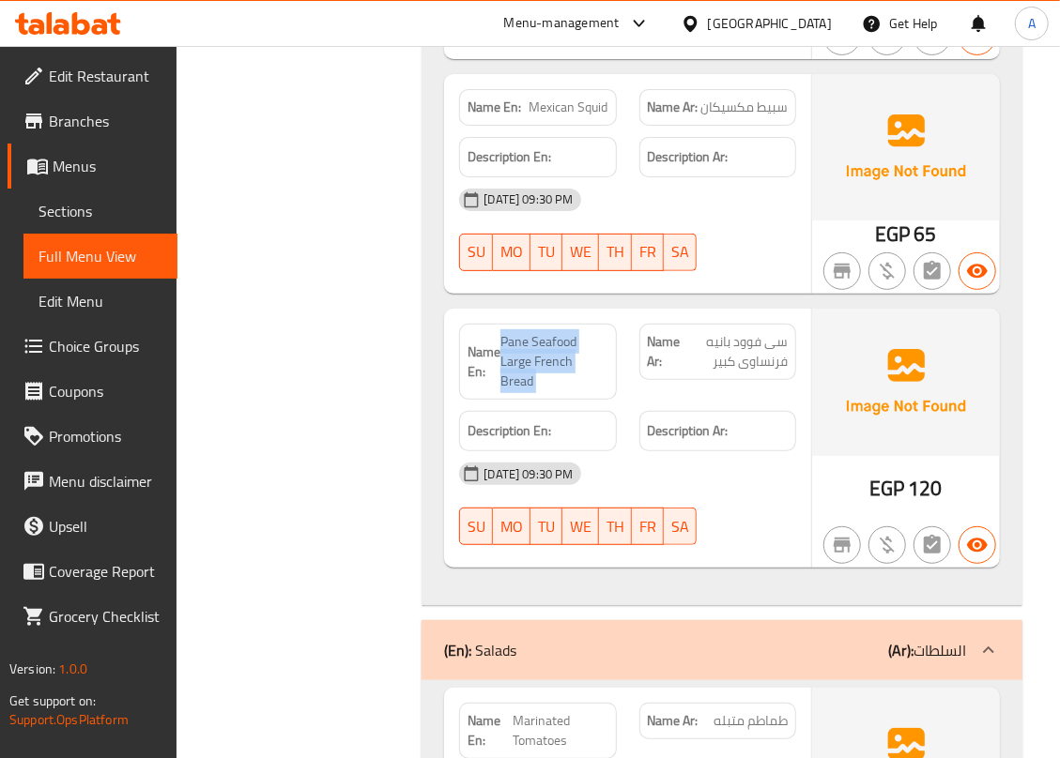
copy span "Pane Seafood Large French Bread"
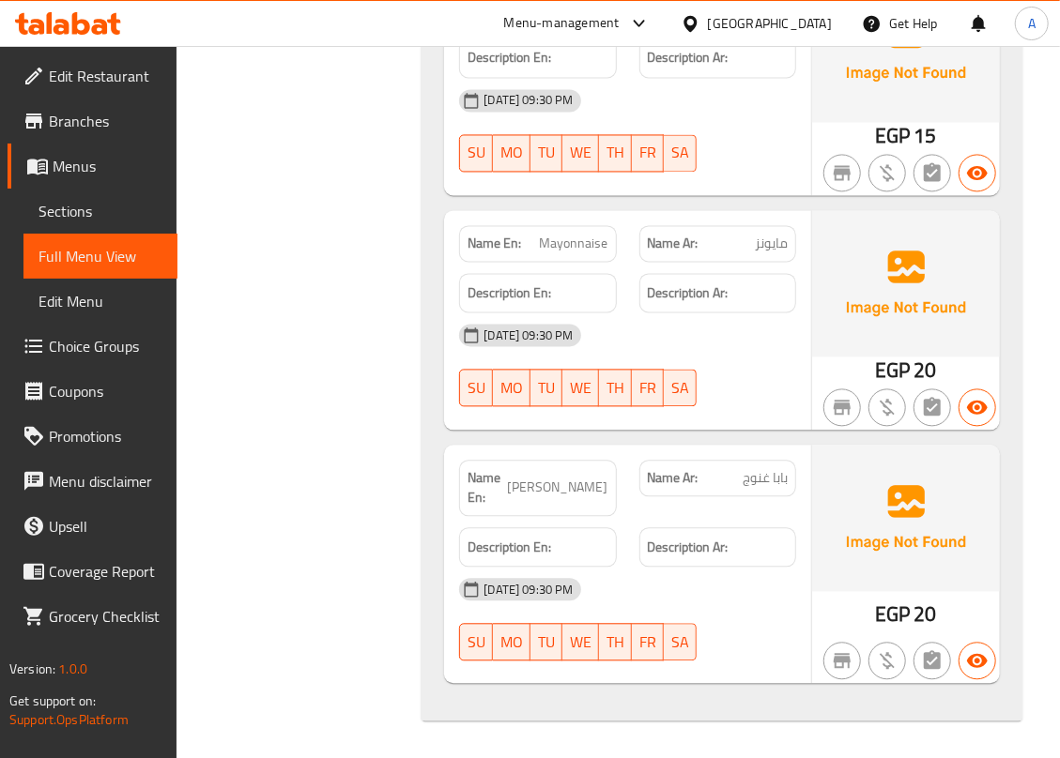
scroll to position [14416, 0]
copy span "Mayonnaise"
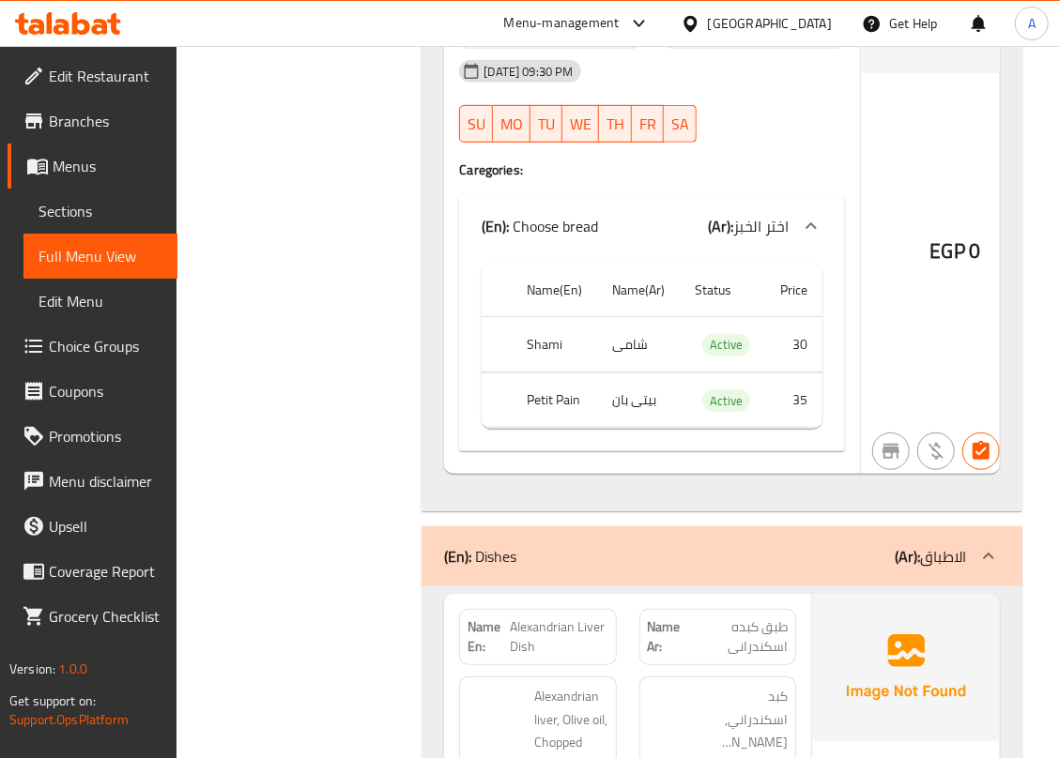
scroll to position [3527, 0]
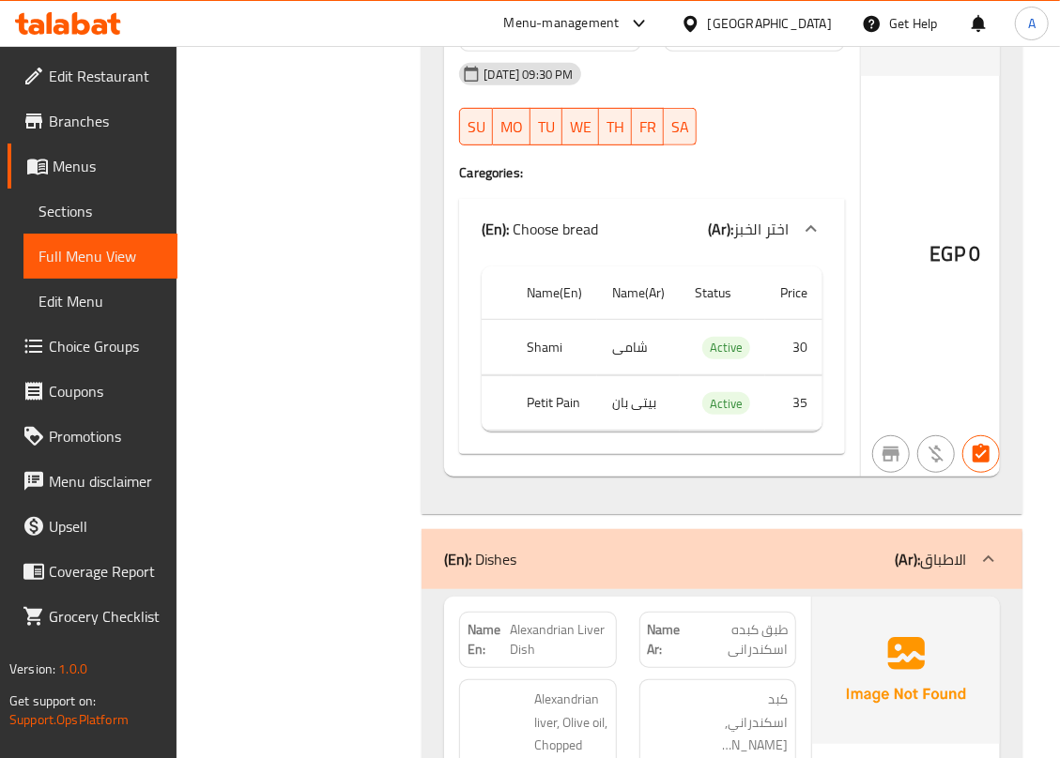
copy th "Petit Pain"
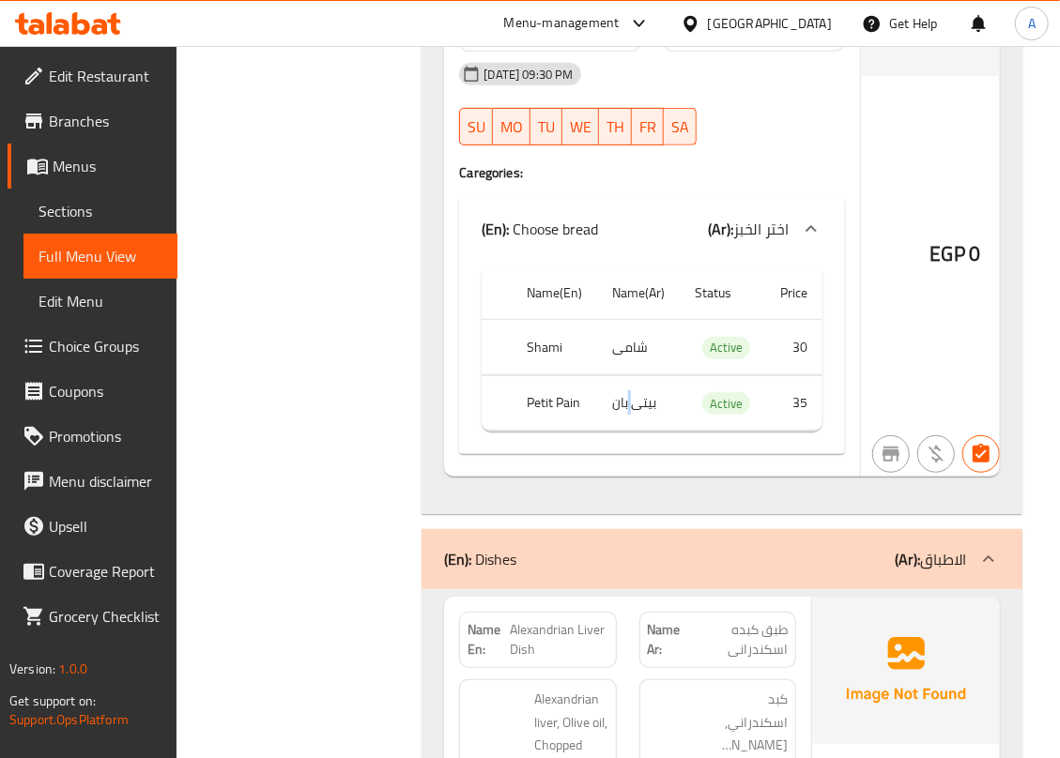
copy td "بیتی بان"
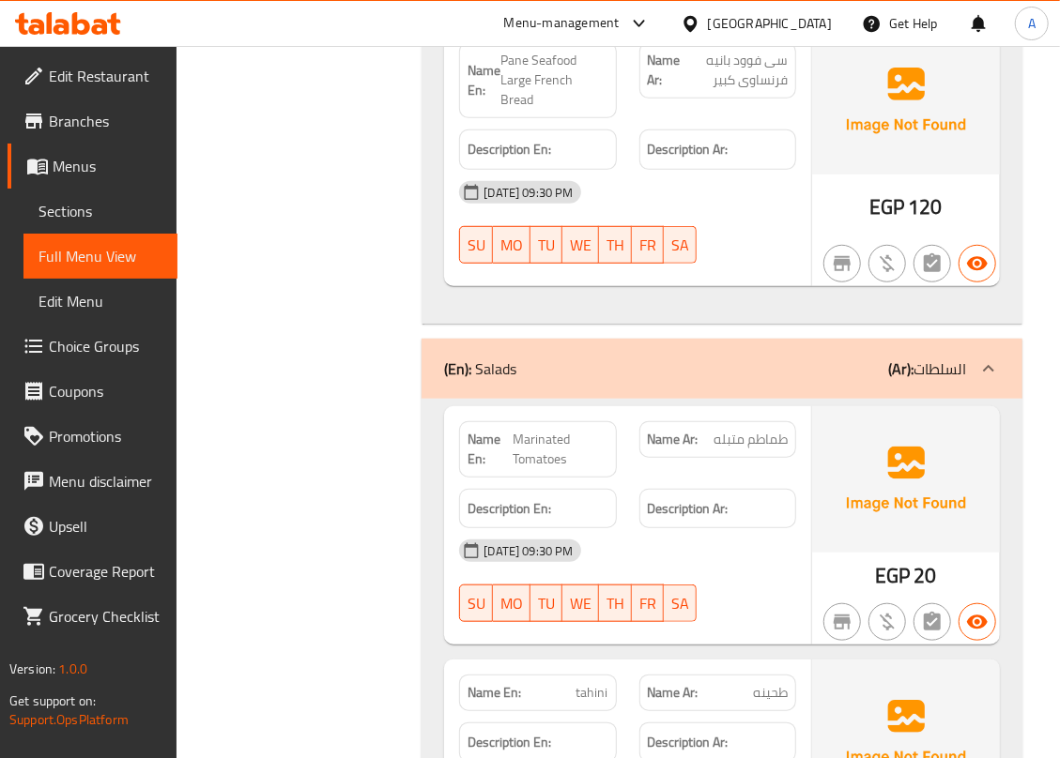
scroll to position [13164, 0]
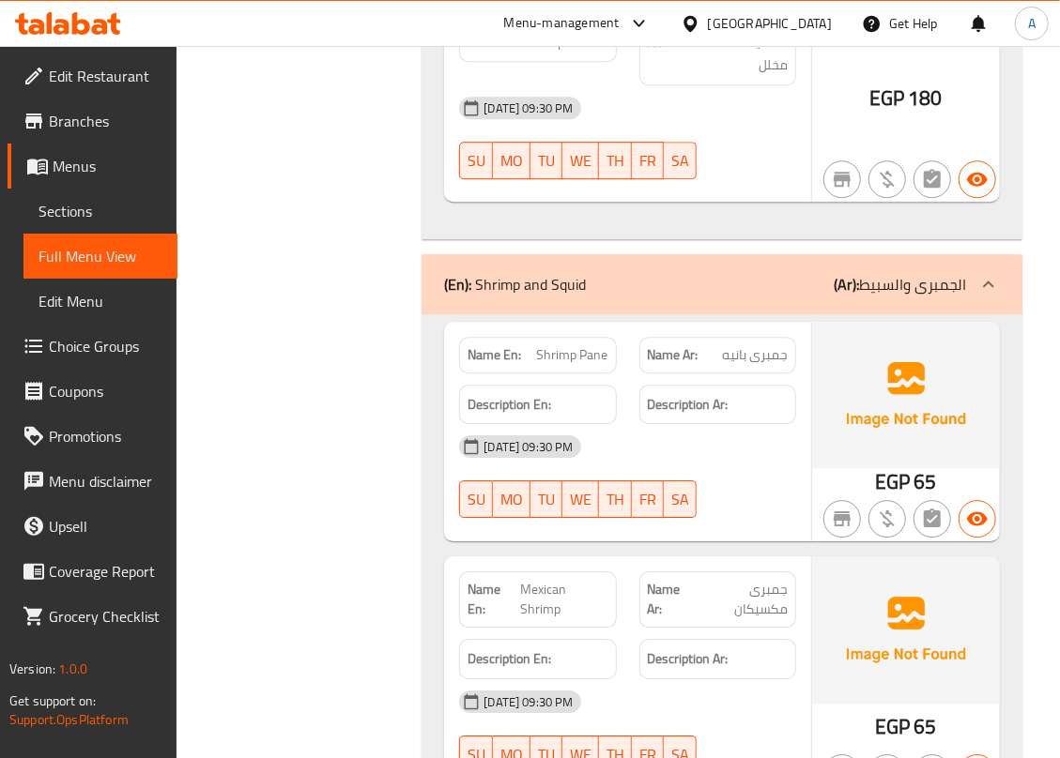
scroll to position [11787, 0]
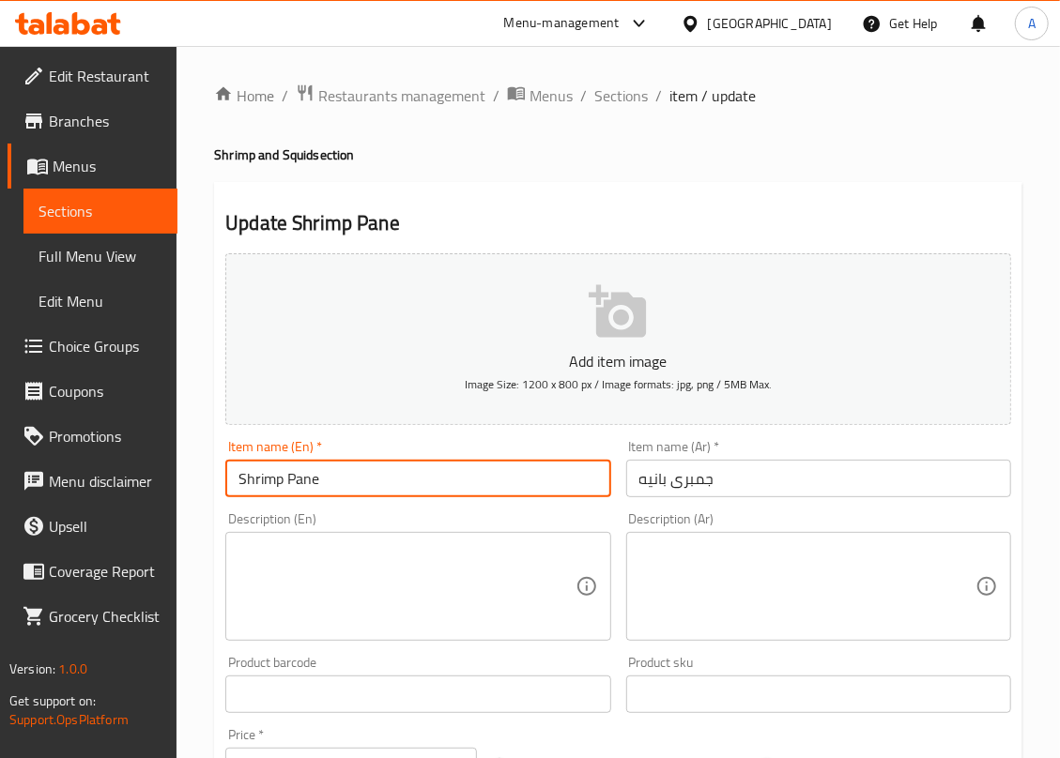
click at [380, 475] on input "Shrimp Pane" at bounding box center [417, 479] width 385 height 38
paste input "Petit Pain"
type input "Shrimp Pane Petit Pain"
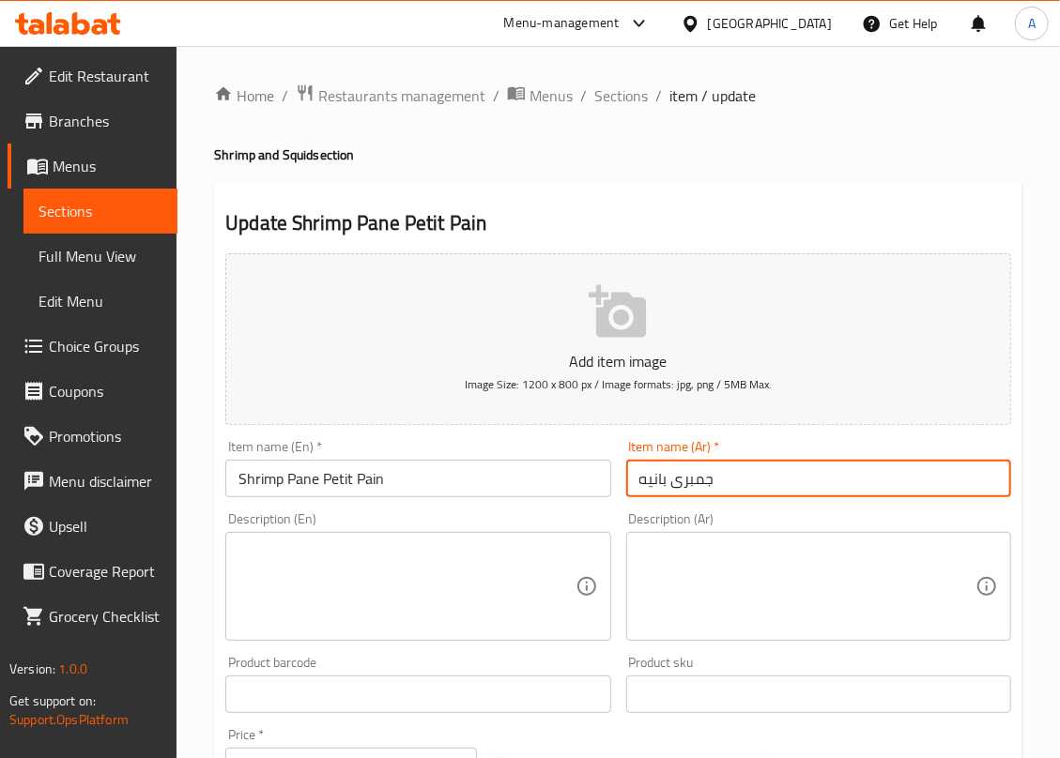
click at [744, 486] on input "جمبرى بانيه" at bounding box center [818, 479] width 385 height 38
paste input "بیتی بان"
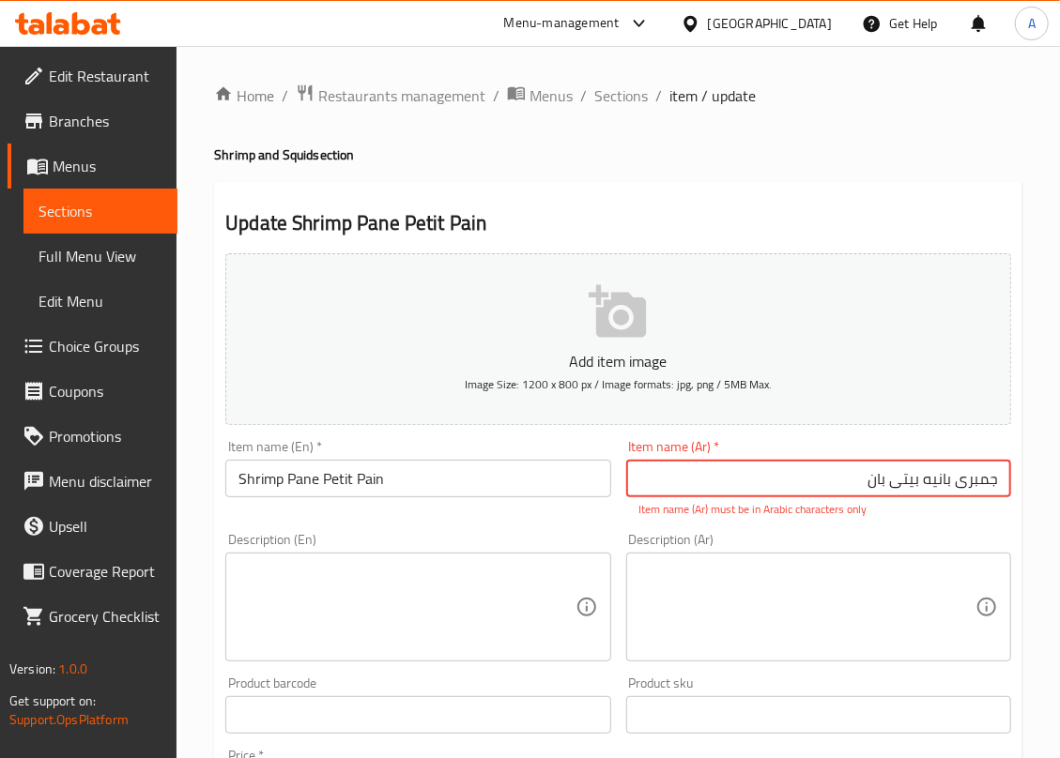
drag, startPoint x: 955, startPoint y: 482, endPoint x: 1008, endPoint y: 482, distance: 53.5
click at [1008, 482] on input "جمبرى بانيه بیتی بان" at bounding box center [818, 479] width 385 height 38
click at [700, 482] on input "جمبرى بانيه بیتی بان" at bounding box center [818, 479] width 385 height 38
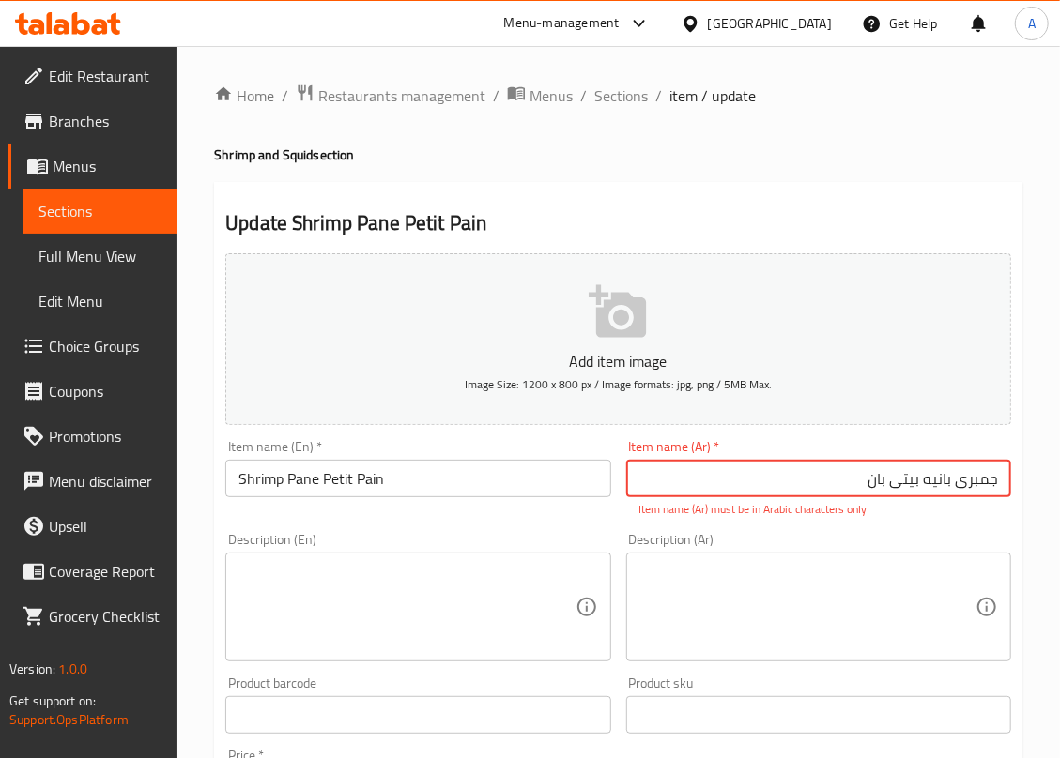
click at [933, 485] on input "جمبرى بانيه بیتی بان" at bounding box center [818, 479] width 385 height 38
type input "جمبرى بانيه بیتی بان"
click at [793, 467] on input "جمبرى بانيه بیتی بان" at bounding box center [818, 479] width 385 height 38
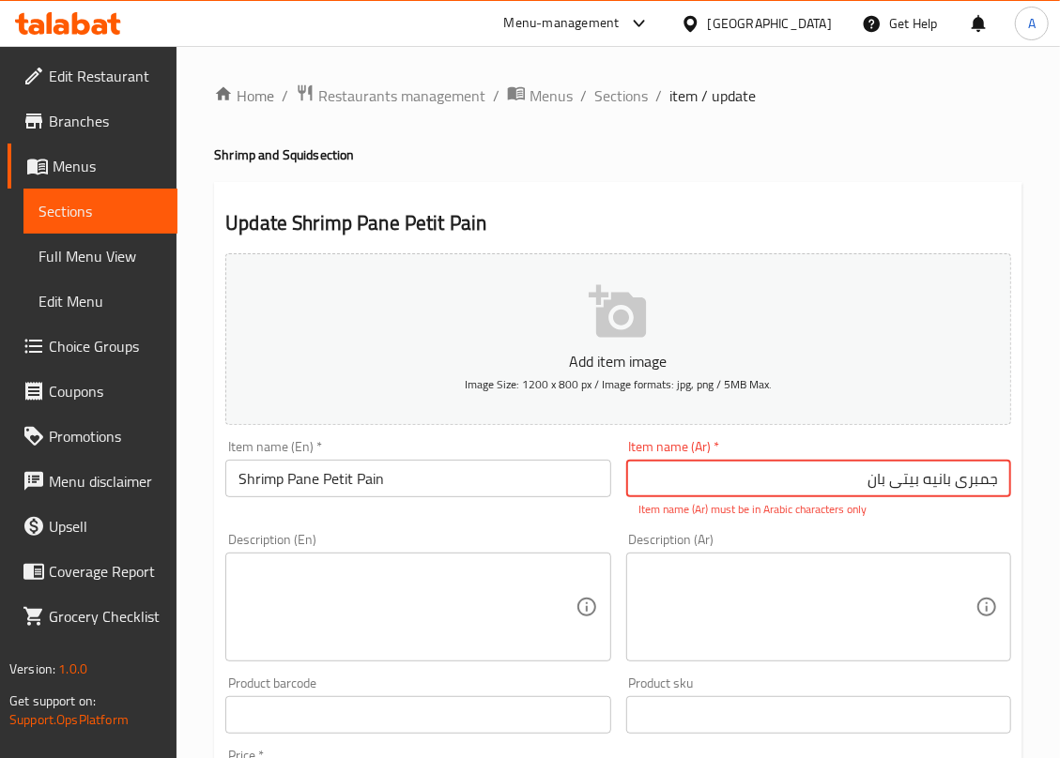
click at [1059, 464] on html "​ Menu-management [GEOGRAPHIC_DATA] Get Help A Edit Restaurant Branches Menus S…" at bounding box center [530, 379] width 1060 height 758
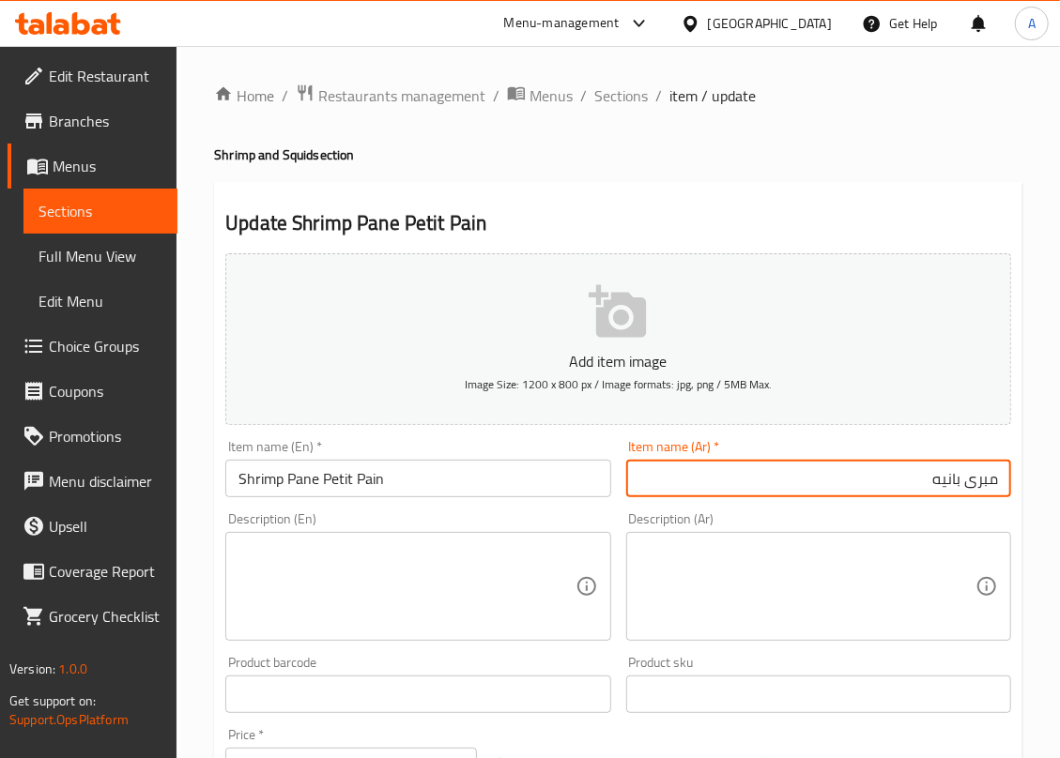
paste input "بیتی بان"
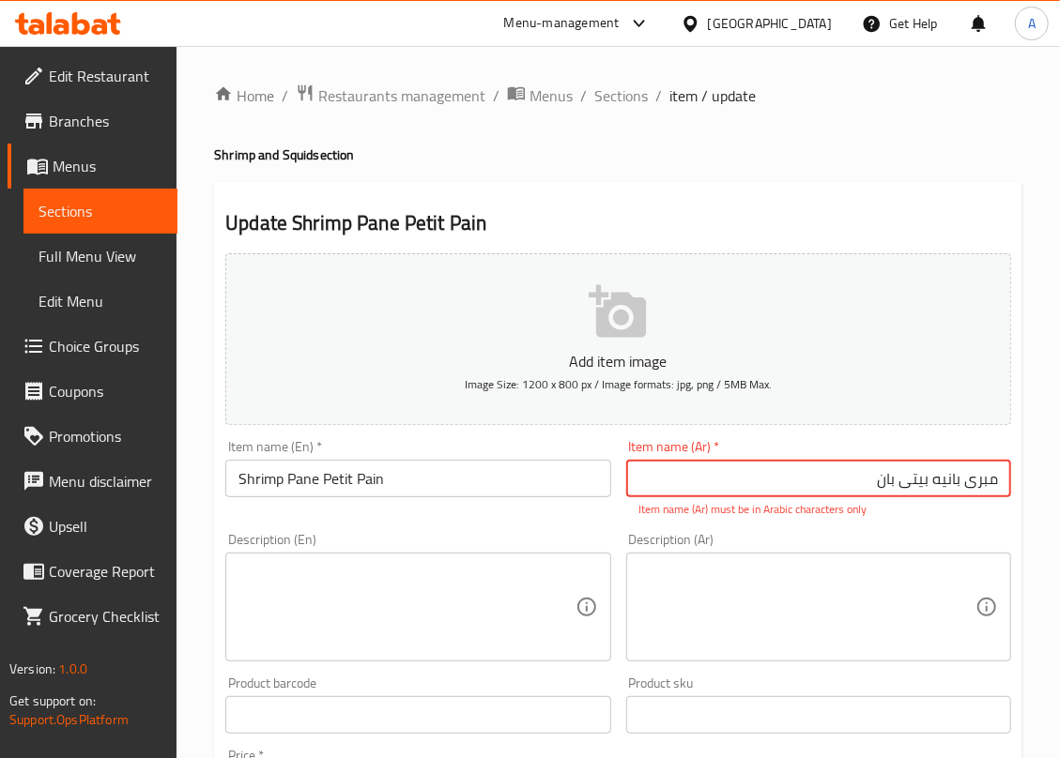
drag, startPoint x: 929, startPoint y: 482, endPoint x: 752, endPoint y: 482, distance: 177.4
click at [752, 482] on input "مبرى بانيه بیتی بان" at bounding box center [818, 479] width 385 height 38
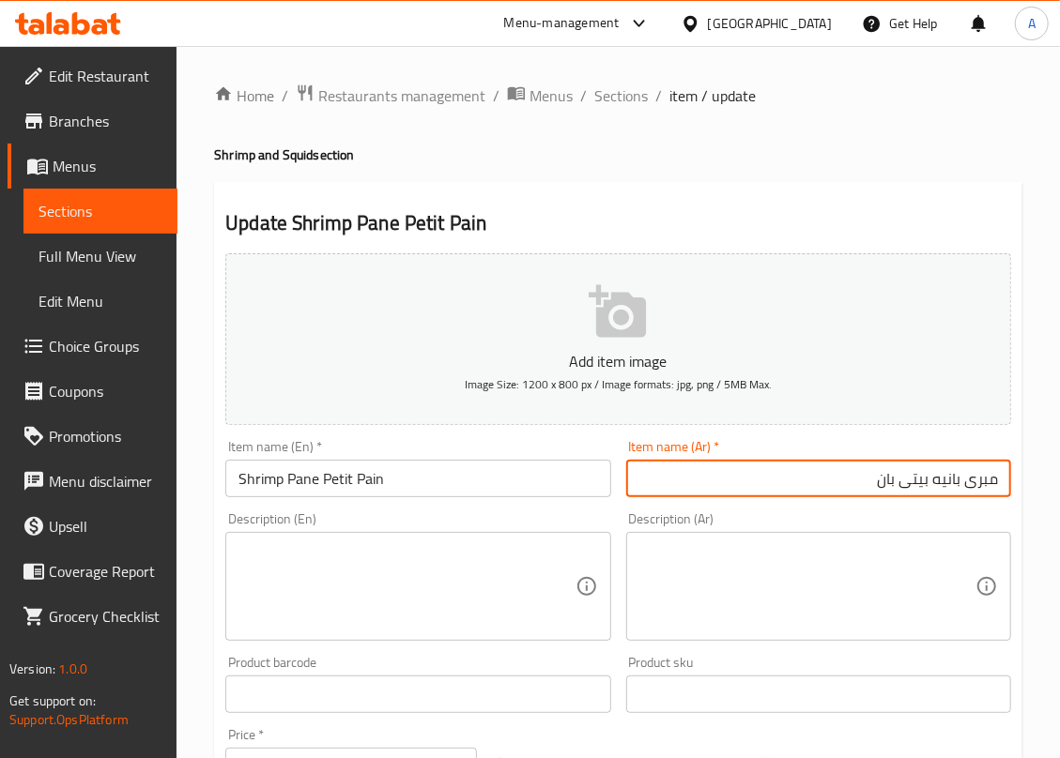
click at [996, 481] on input "مبرى بانيه بيتى بان" at bounding box center [818, 479] width 385 height 38
drag, startPoint x: 918, startPoint y: 485, endPoint x: 819, endPoint y: 481, distance: 98.7
click at [819, 481] on input "جمبرى بانيه بيتى بان" at bounding box center [818, 479] width 385 height 38
drag, startPoint x: 926, startPoint y: 485, endPoint x: 831, endPoint y: 486, distance: 94.8
click at [831, 486] on input "جمبرى بانيه بيتى بان" at bounding box center [818, 479] width 385 height 38
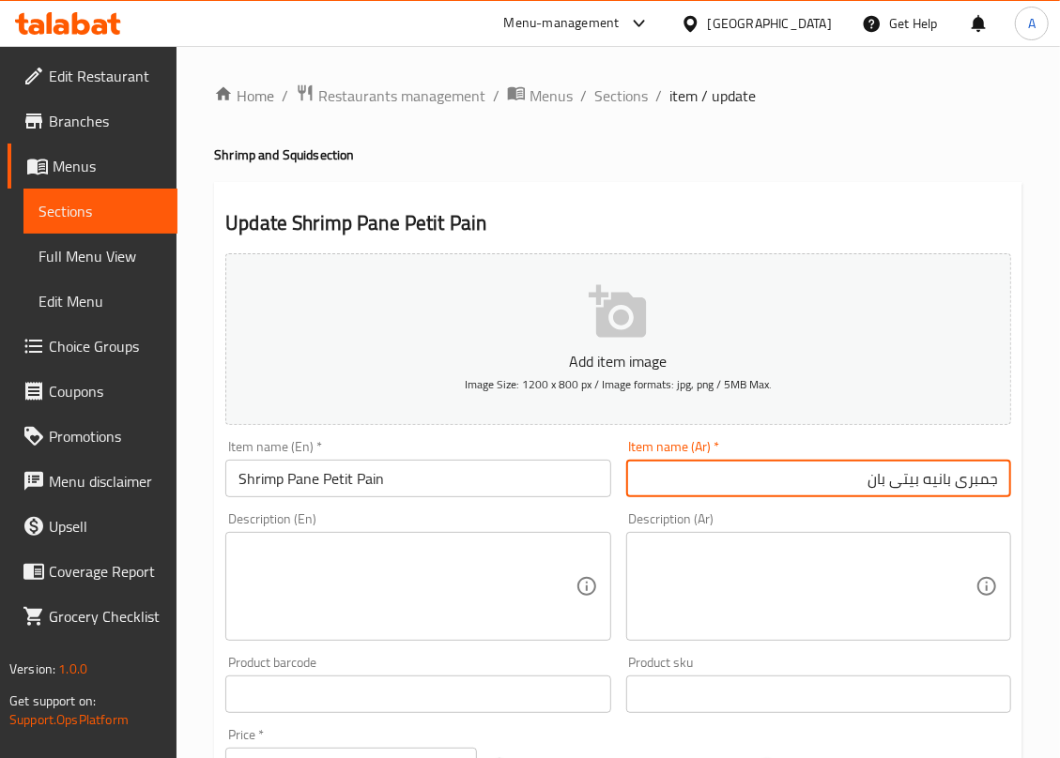
click at [804, 485] on input "جمبرى بانيه بيتى بان" at bounding box center [818, 479] width 385 height 38
type input "جمبرى بانيه بيتى بان"
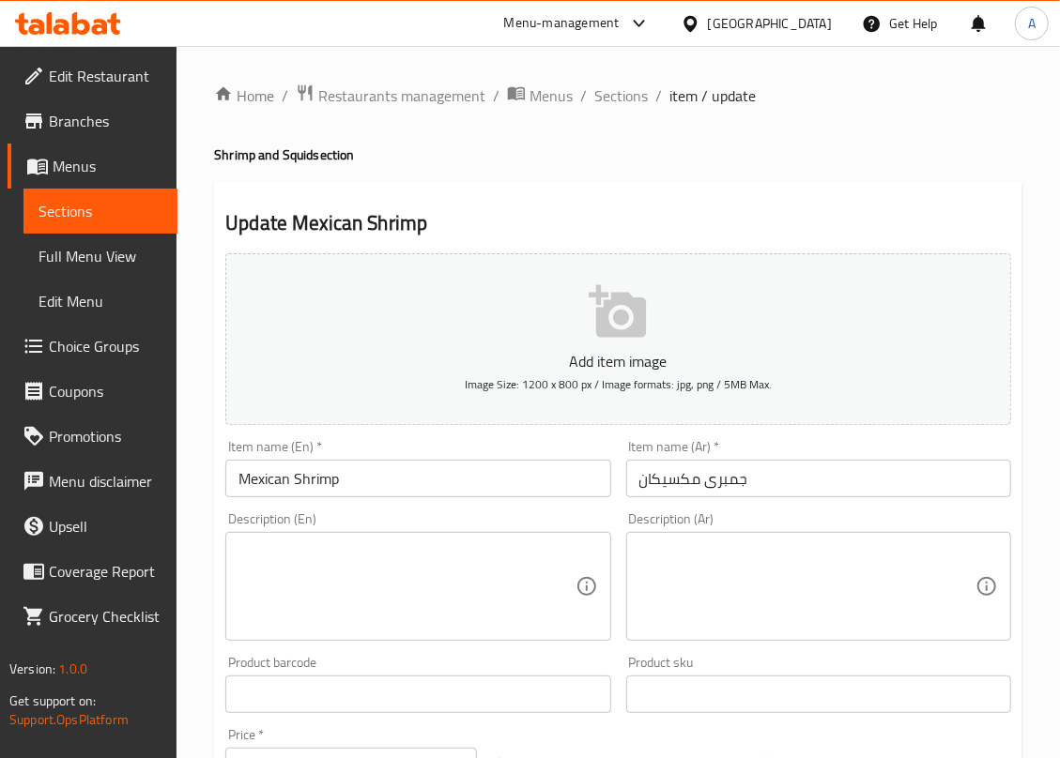
click at [395, 488] on input "Mexican Shrimp" at bounding box center [417, 479] width 385 height 38
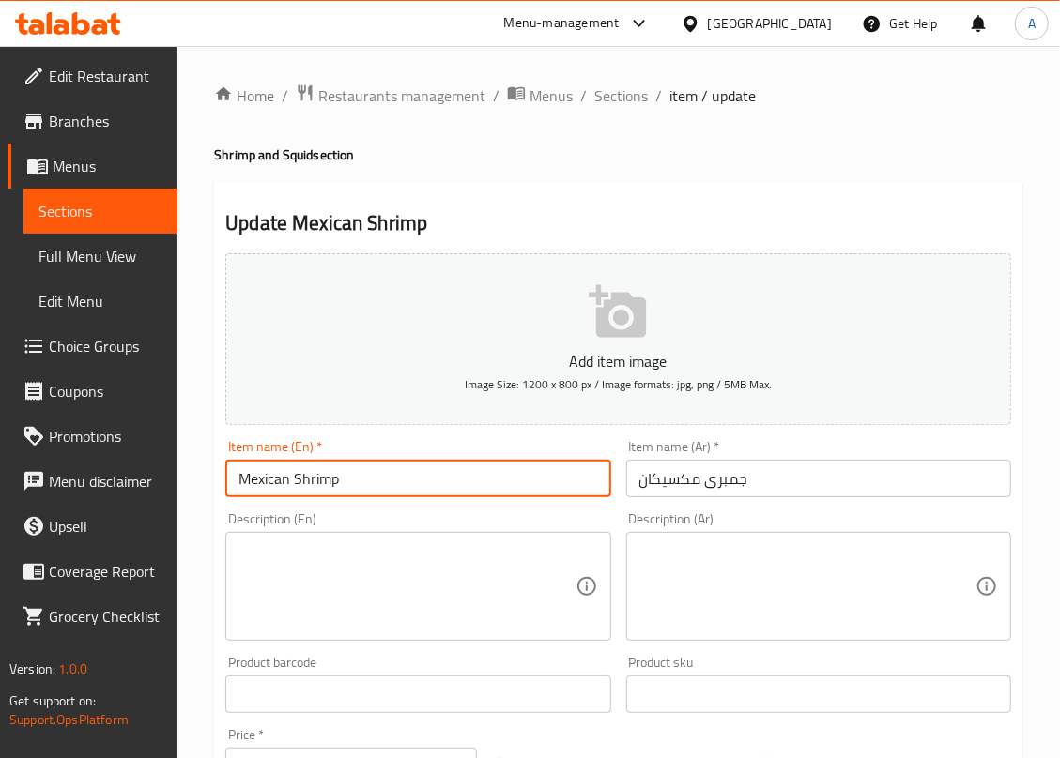
paste input "Petit Pain"
type input "Mexican Shrimp Petit Pain"
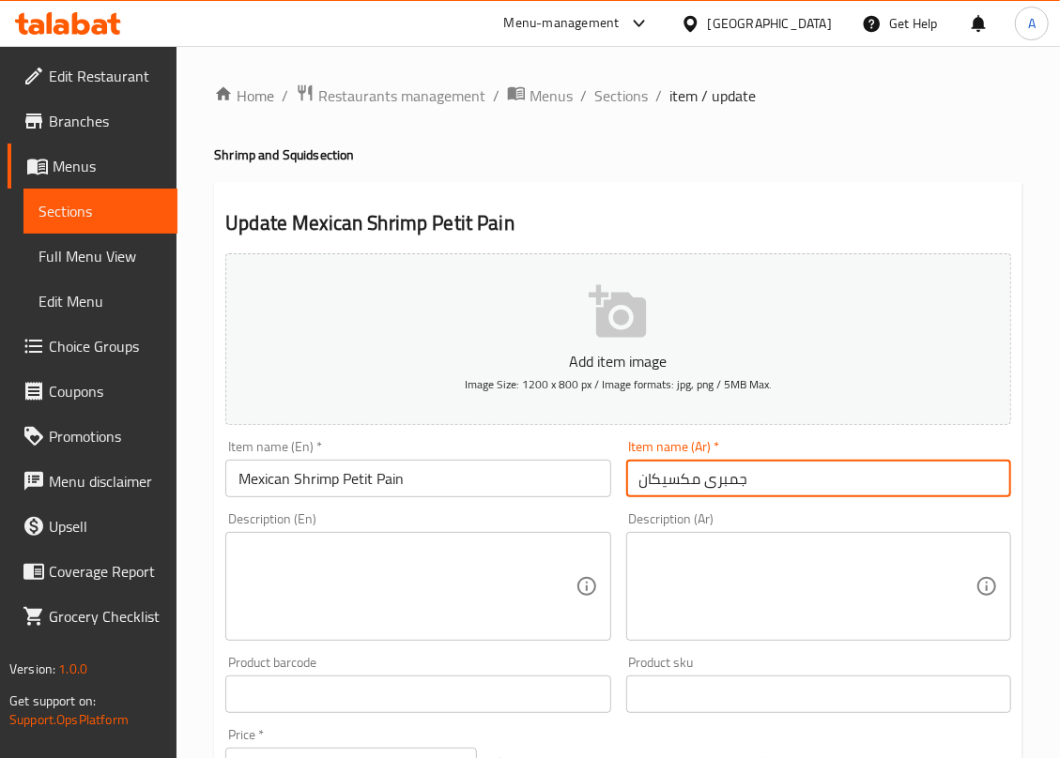
click at [839, 497] on input "جمبرى مكسيكان" at bounding box center [818, 479] width 385 height 38
click at [802, 479] on input "جمبرى مكسيكان" at bounding box center [818, 479] width 385 height 38
paste input "بيتى بان"
type input "جمبرى مكسيكان بيتى بان"
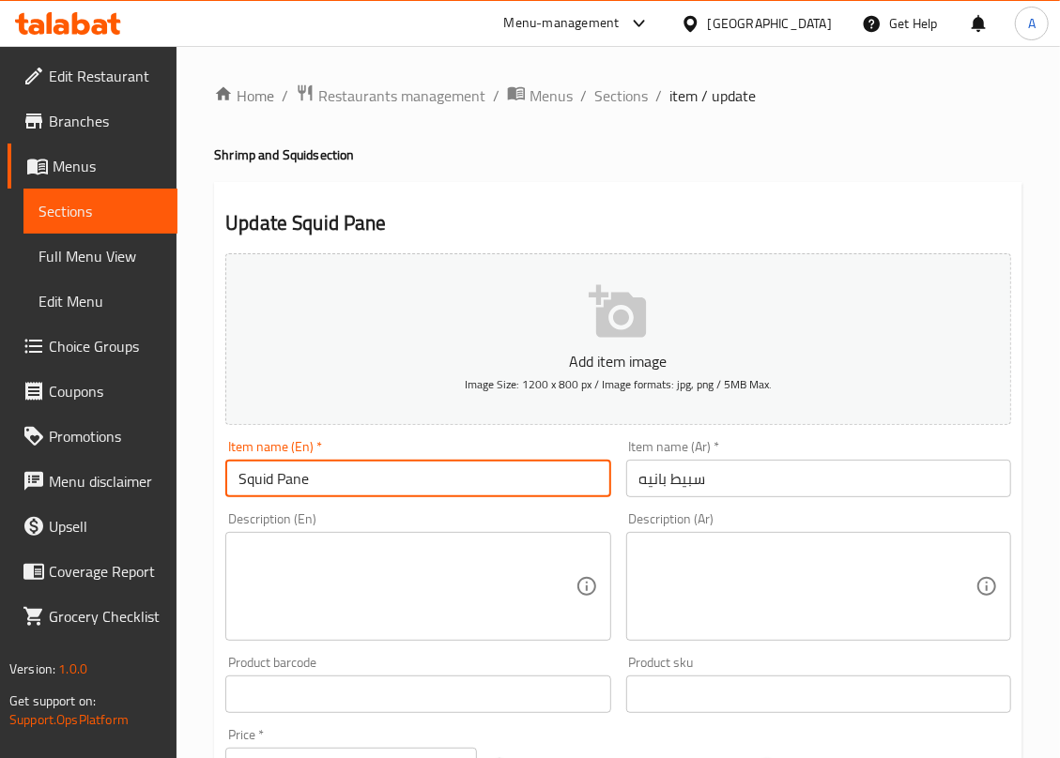
click at [406, 478] on input "Squid Pane" at bounding box center [417, 479] width 385 height 38
paste input "Petit Pain"
type input "Squid Pane Petit Pain"
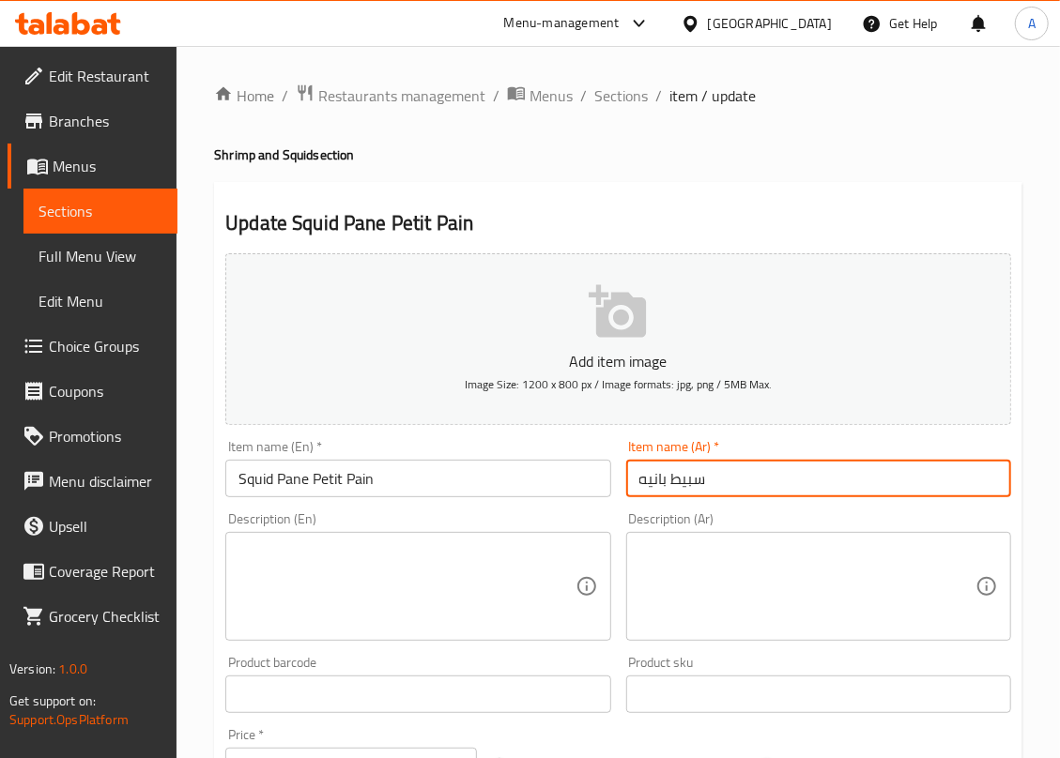
click at [796, 482] on input "سبيط بانيه" at bounding box center [818, 479] width 385 height 38
click at [757, 466] on input "سبيط بانيه" at bounding box center [818, 479] width 385 height 38
paste input "بيتى بان"
type input "سبيط بانيه بيتى بان"
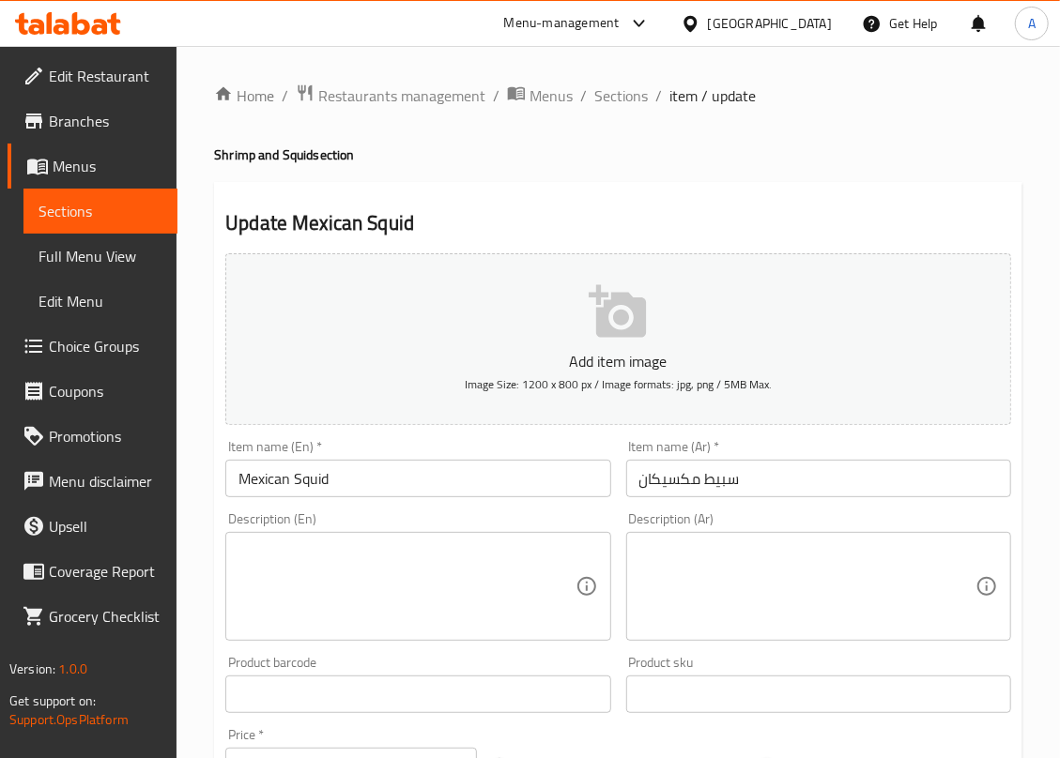
click at [370, 471] on input "Mexican Squid" at bounding box center [417, 479] width 385 height 38
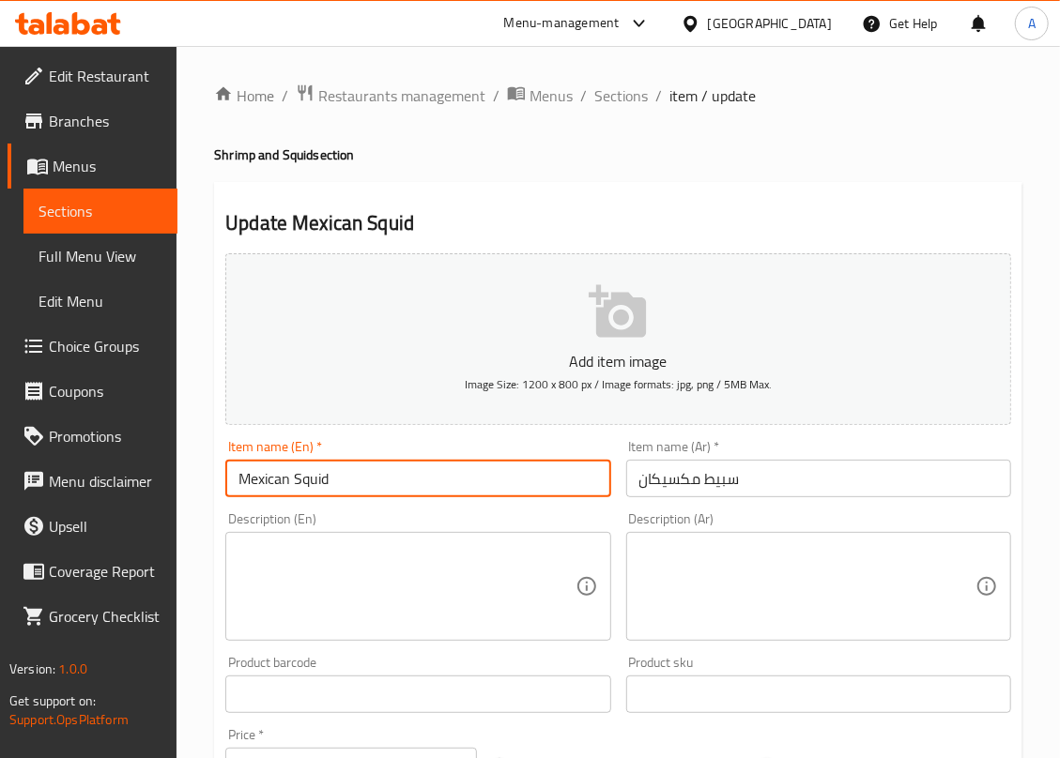
paste input "Petit Pain"
type input "Mexican Squid Petit Pain"
click at [804, 485] on input "سبيط مكسيكان" at bounding box center [818, 479] width 385 height 38
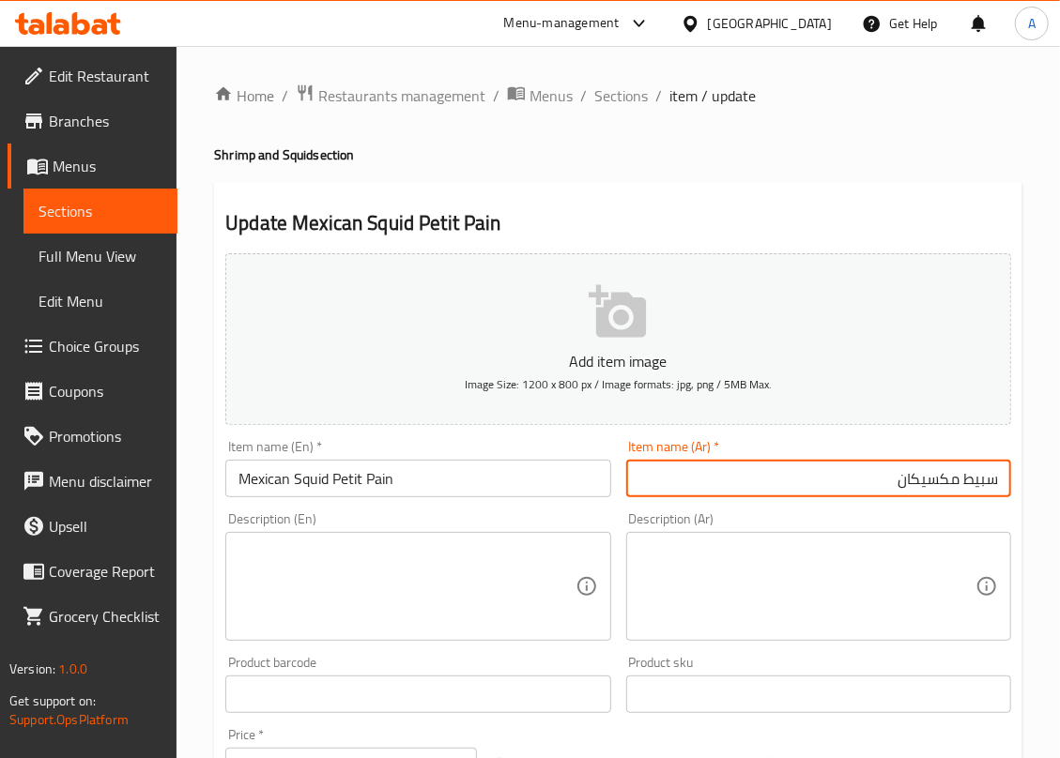
click at [805, 485] on input "سبيط مكسيكان" at bounding box center [818, 479] width 385 height 38
paste input "بيتى بان"
type input "سبيط مكسيكان بيتى بان"
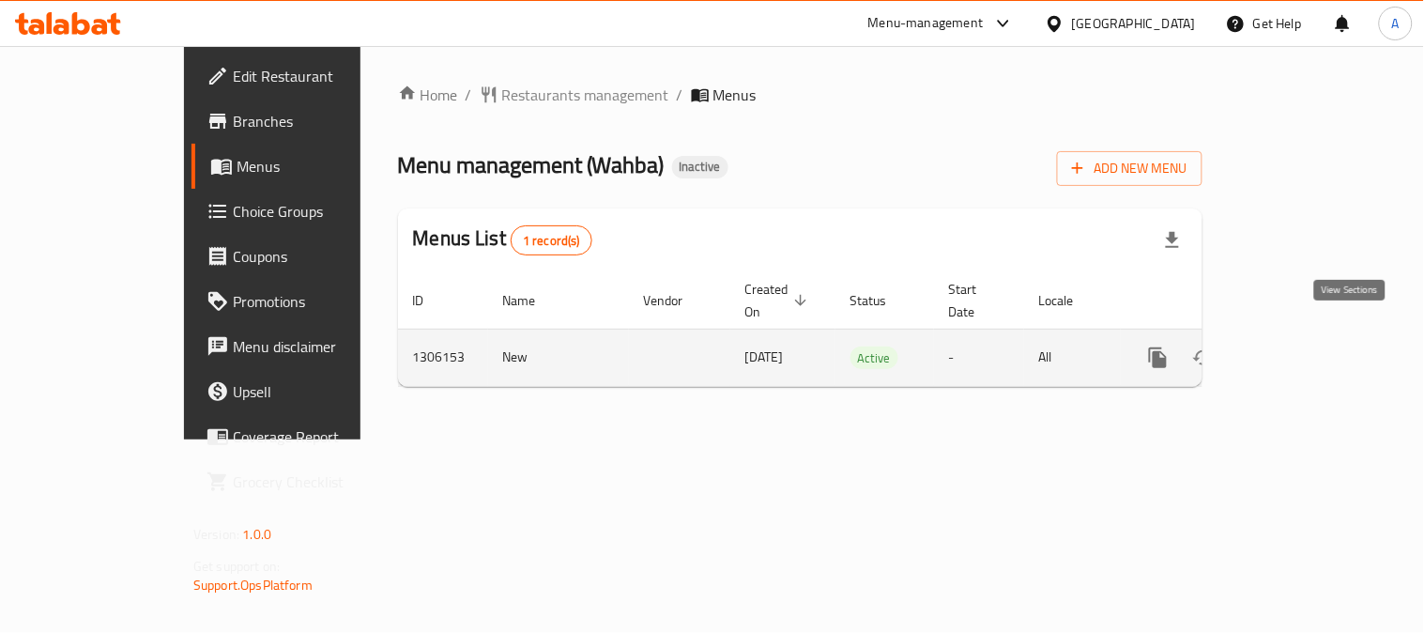
click at [1305, 346] on icon "enhanced table" at bounding box center [1293, 357] width 23 height 23
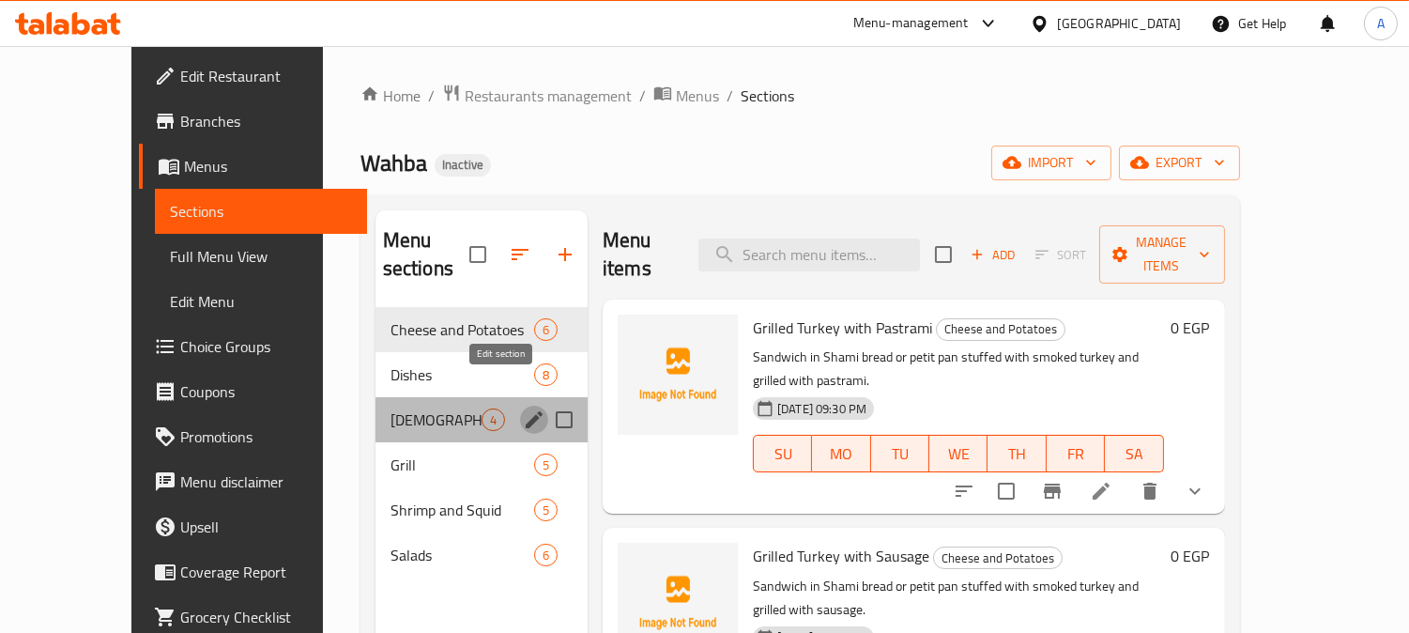
click at [526, 411] on icon "edit" at bounding box center [534, 419] width 17 height 17
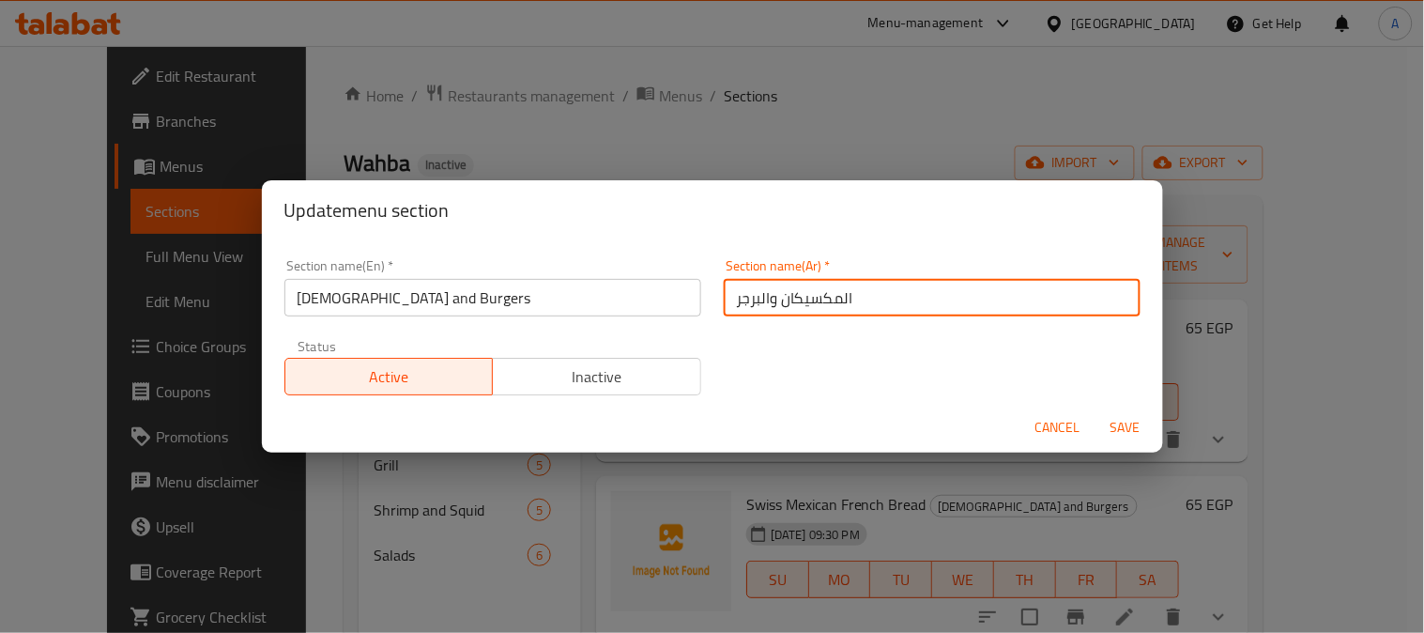
drag, startPoint x: 886, startPoint y: 298, endPoint x: 691, endPoint y: 285, distance: 195.6
click at [688, 294] on div "Section name(En)   * [DEMOGRAPHIC_DATA] and Burgers Section name(En) * Section …" at bounding box center [712, 327] width 879 height 159
